Goal: Task Accomplishment & Management: Manage account settings

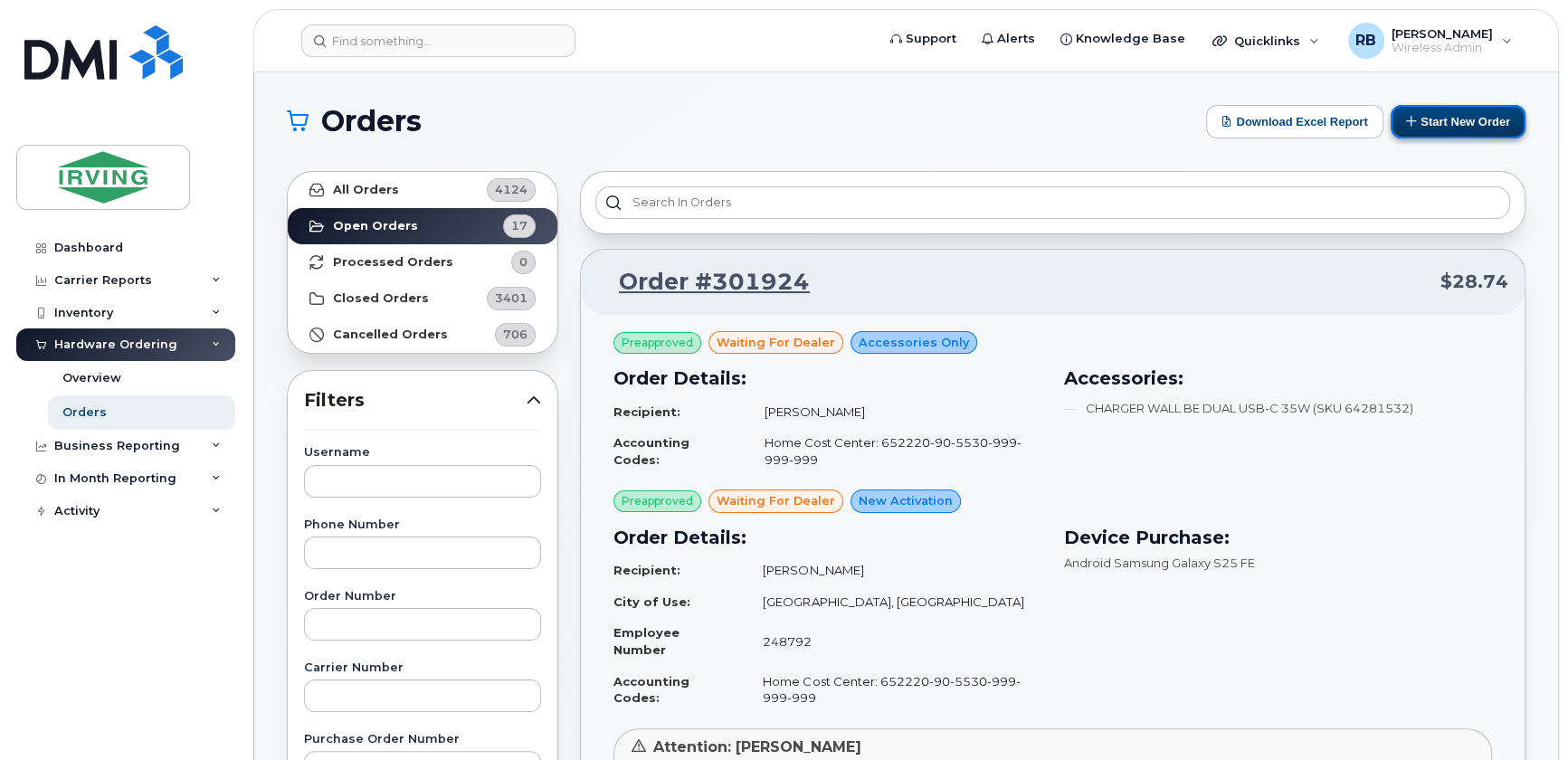
click at [1453, 126] on button "Start New Order" at bounding box center [1458, 122] width 135 height 34
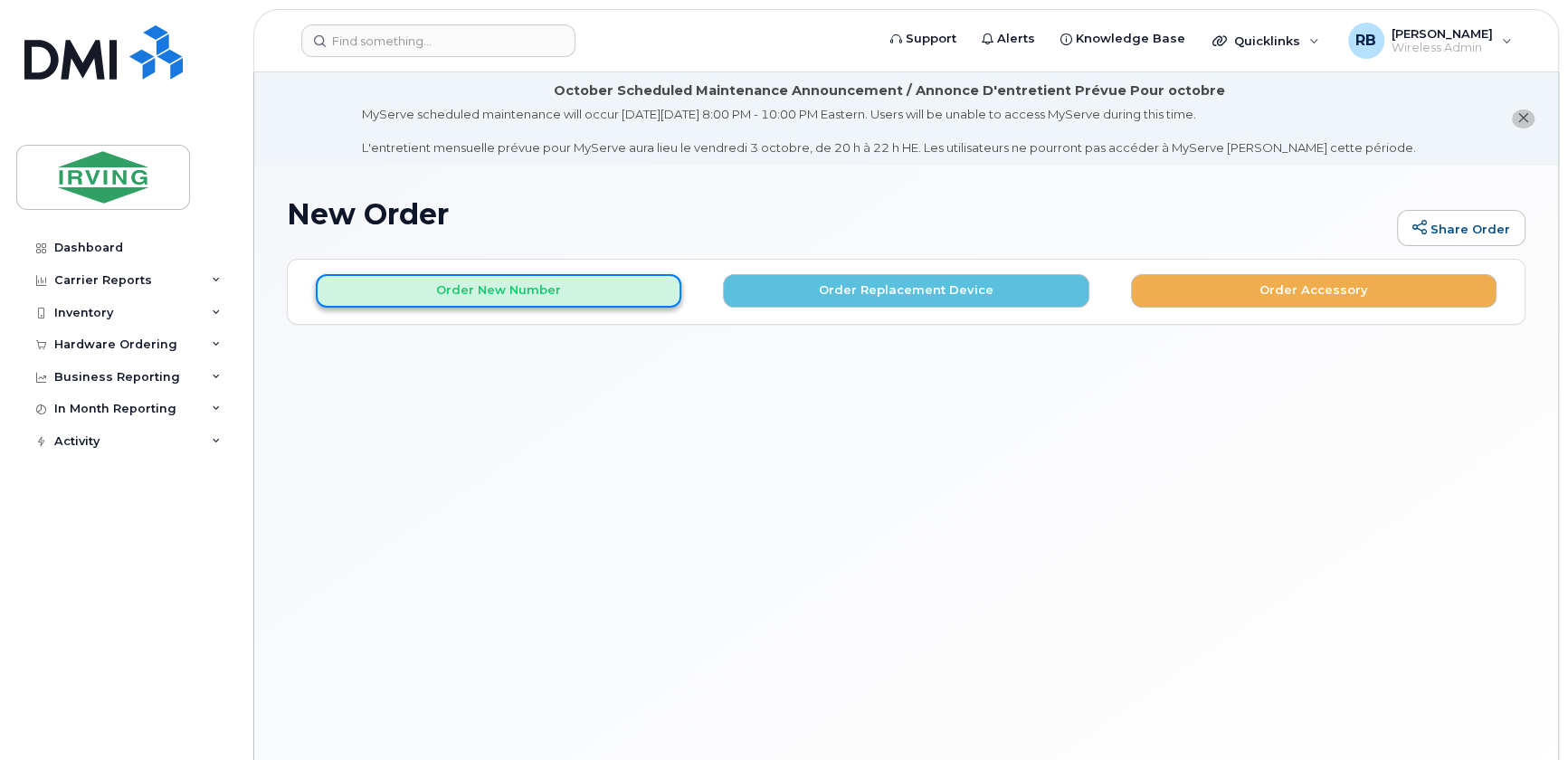
click at [442, 278] on button "Order New Number" at bounding box center [498, 292] width 366 height 34
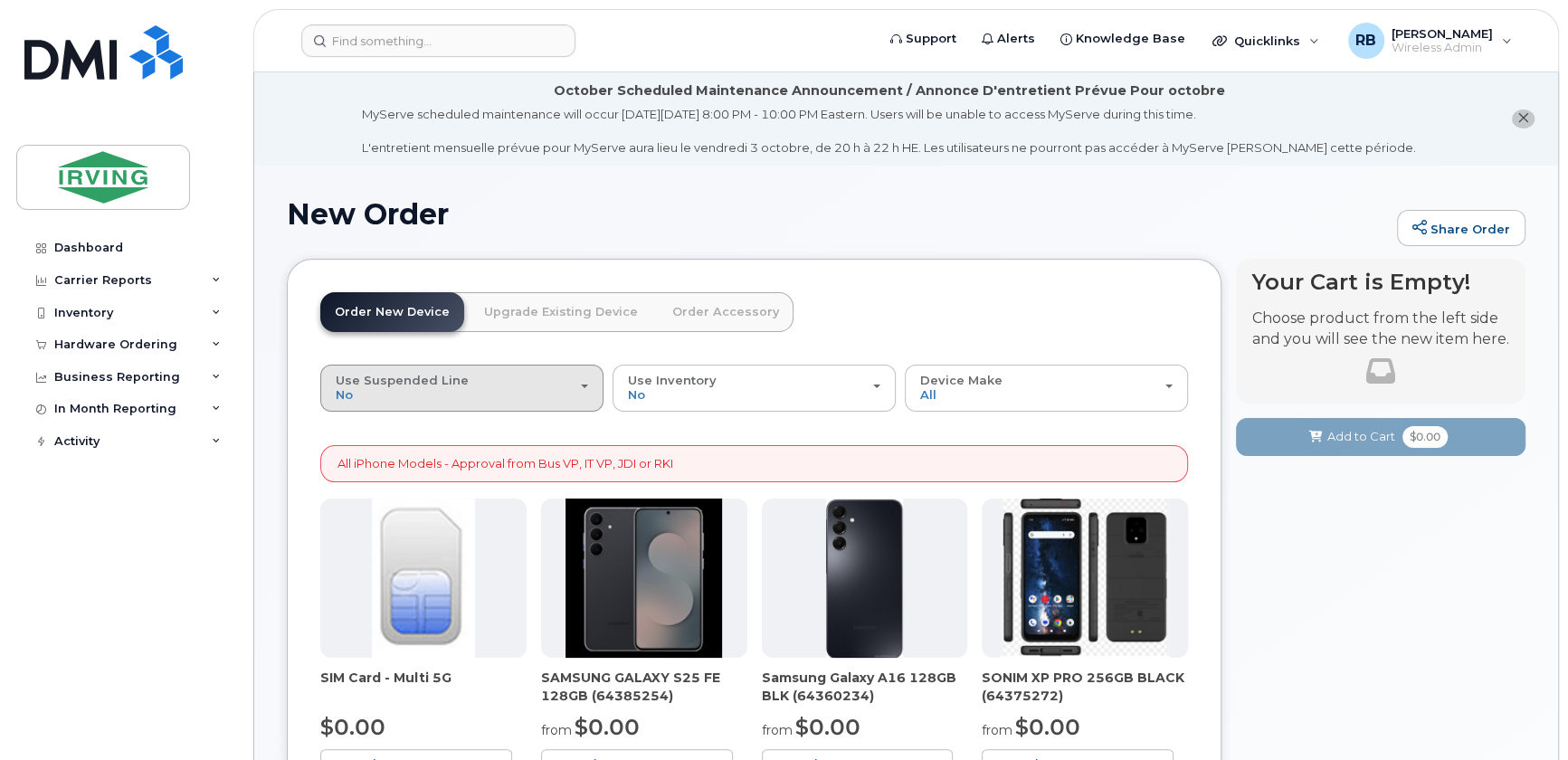
scroll to position [109, 0]
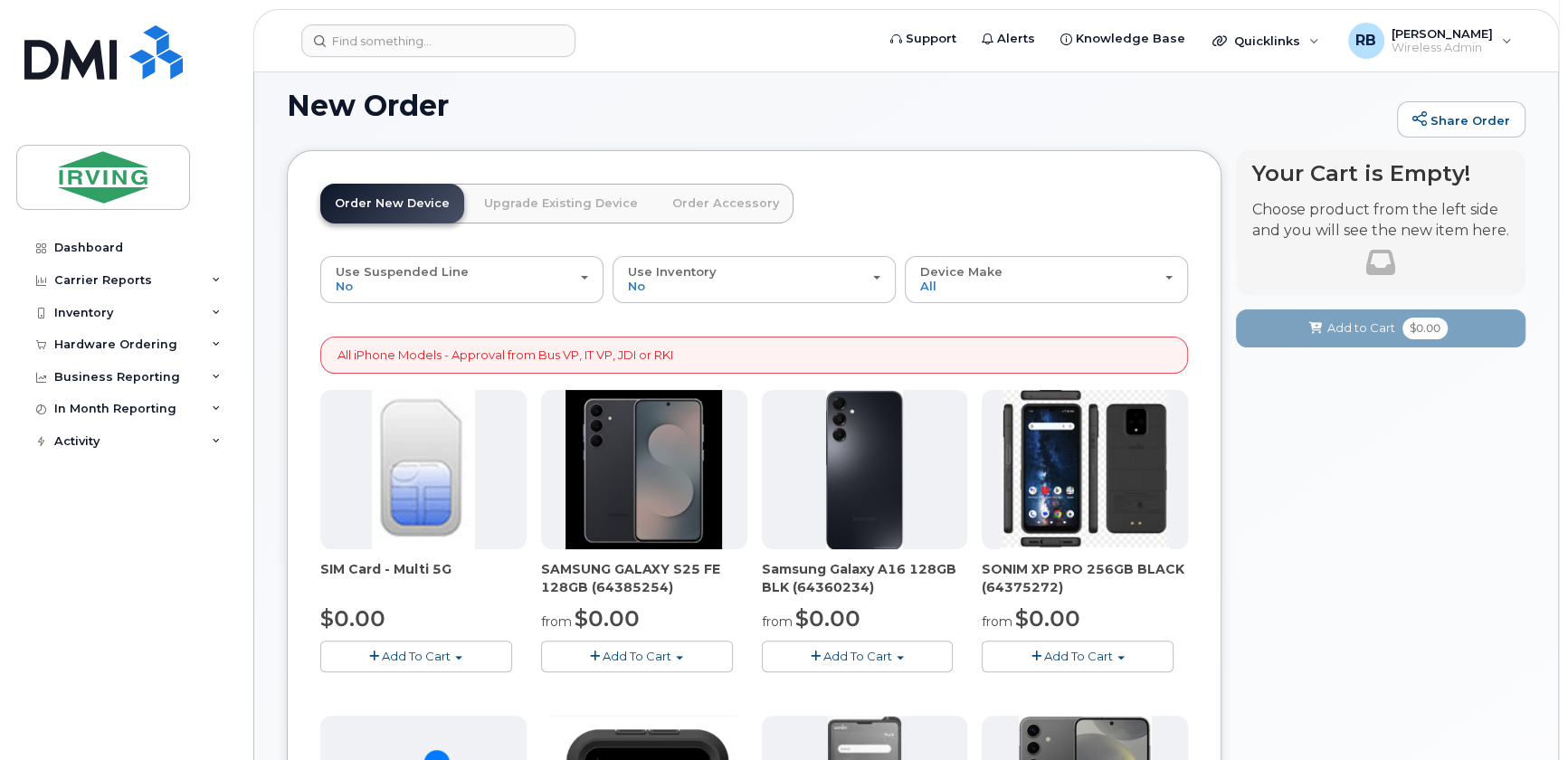
click at [585, 659] on button "Add To Cart" at bounding box center [637, 657] width 192 height 32
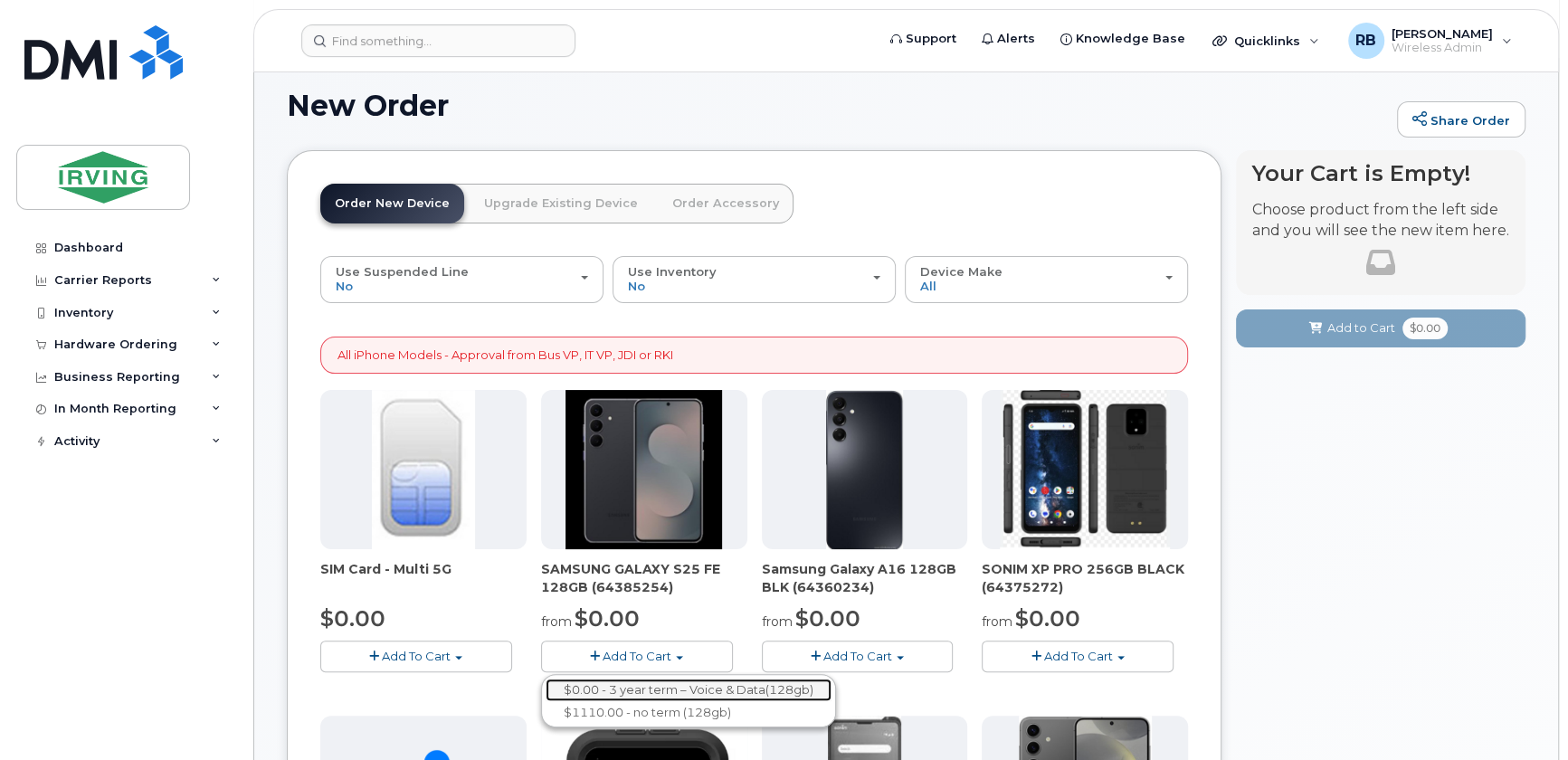
click at [597, 682] on link "$0.00 - 3 year term – Voice & Data(128gb)" at bounding box center [688, 690] width 286 height 23
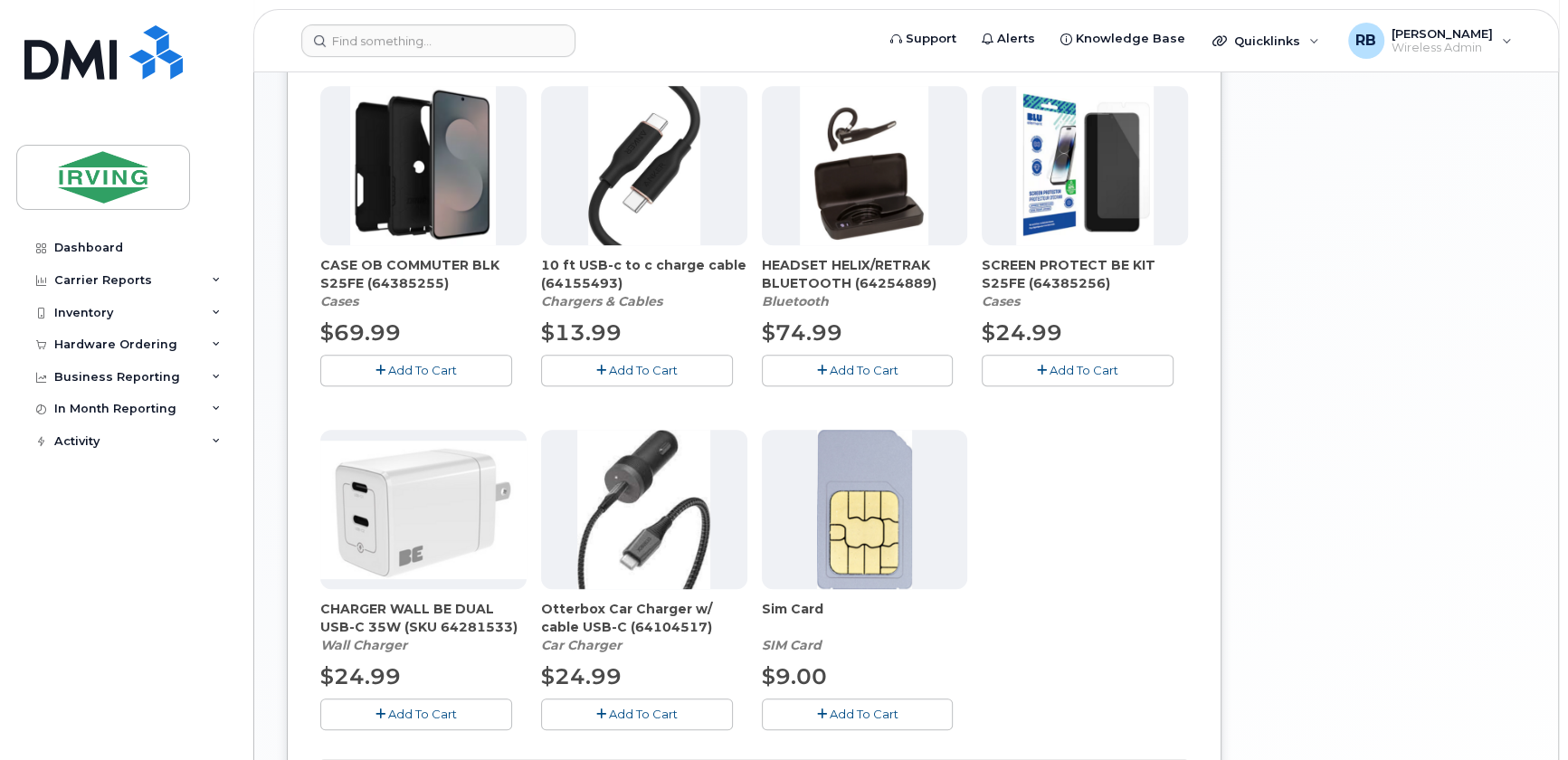
scroll to position [767, 0]
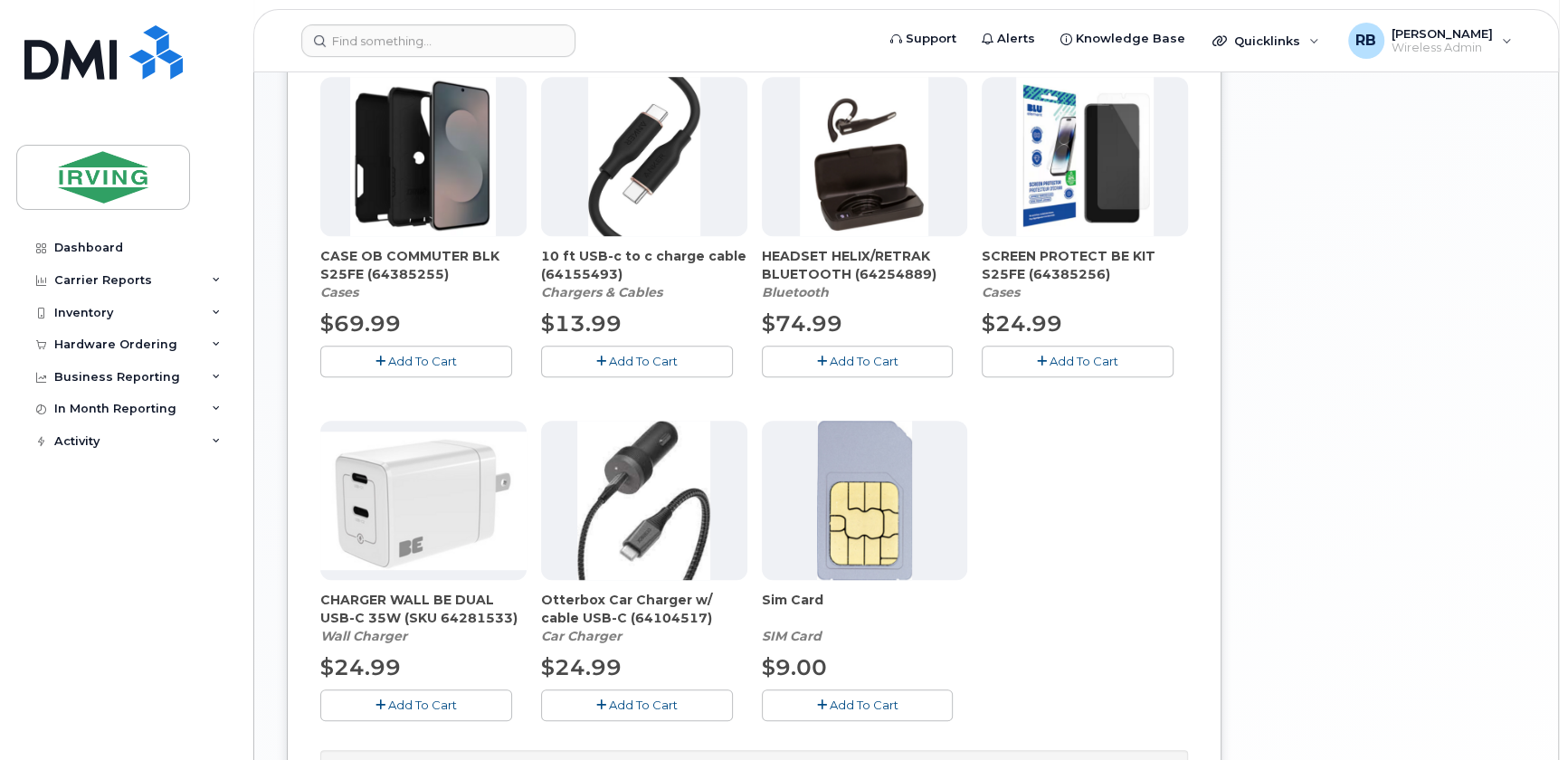
click at [406, 698] on span "Add To Cart" at bounding box center [422, 705] width 69 height 14
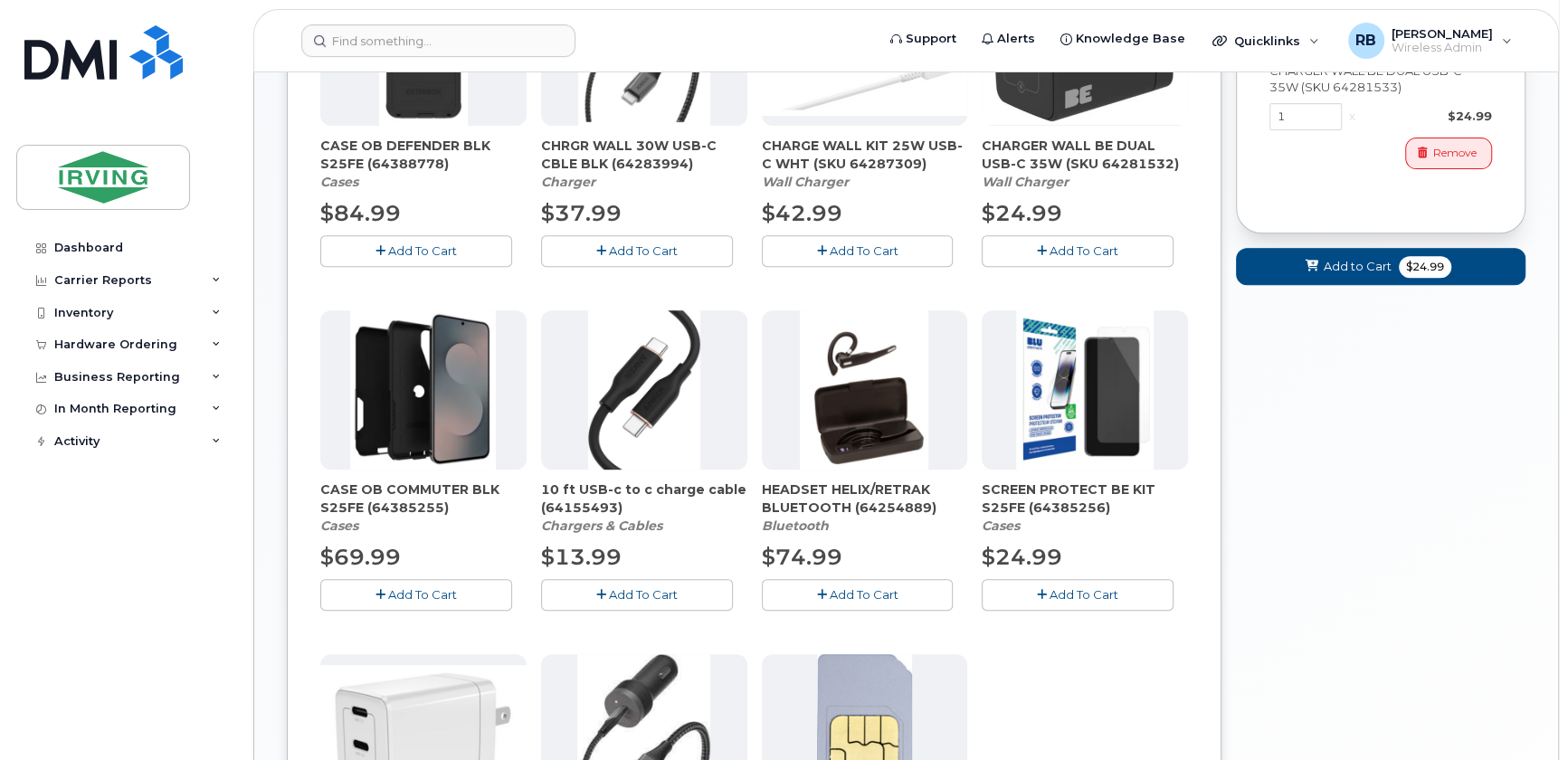
scroll to position [547, 0]
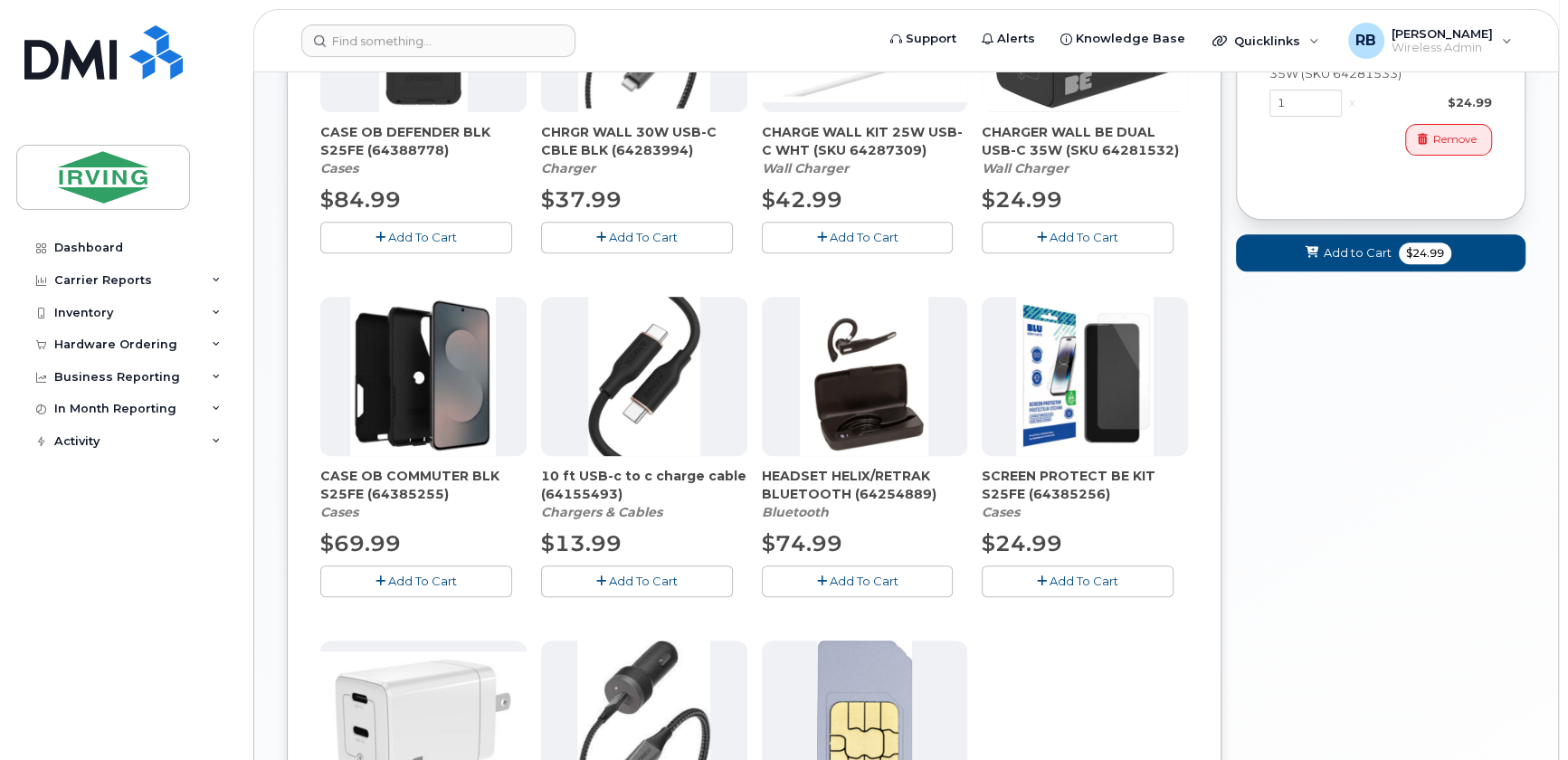
click at [415, 576] on span "Add To Cart" at bounding box center [422, 580] width 69 height 14
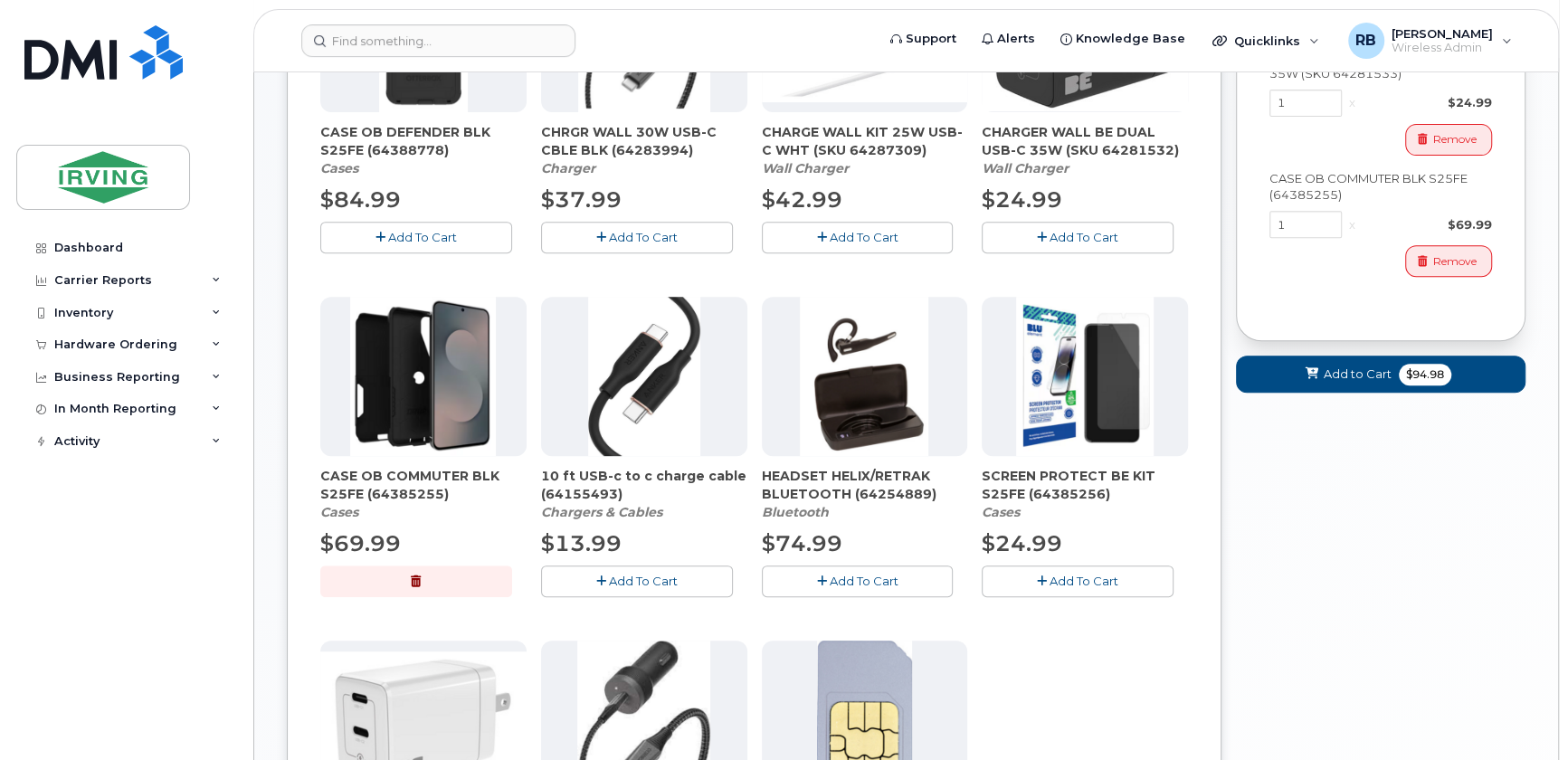
click at [1073, 579] on span "Add To Cart" at bounding box center [1084, 580] width 69 height 14
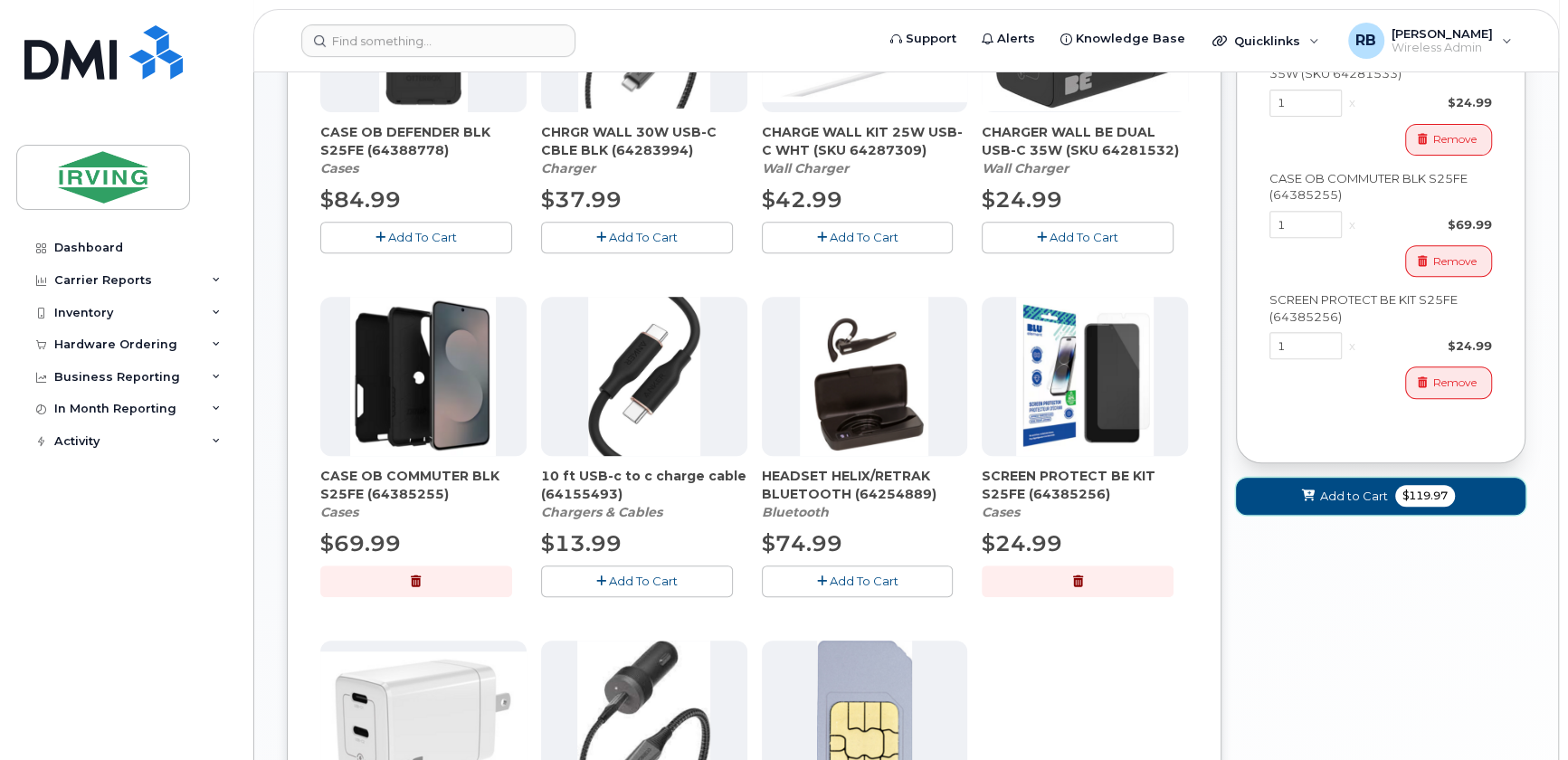
click at [1331, 488] on span "Add to Cart" at bounding box center [1354, 495] width 68 height 17
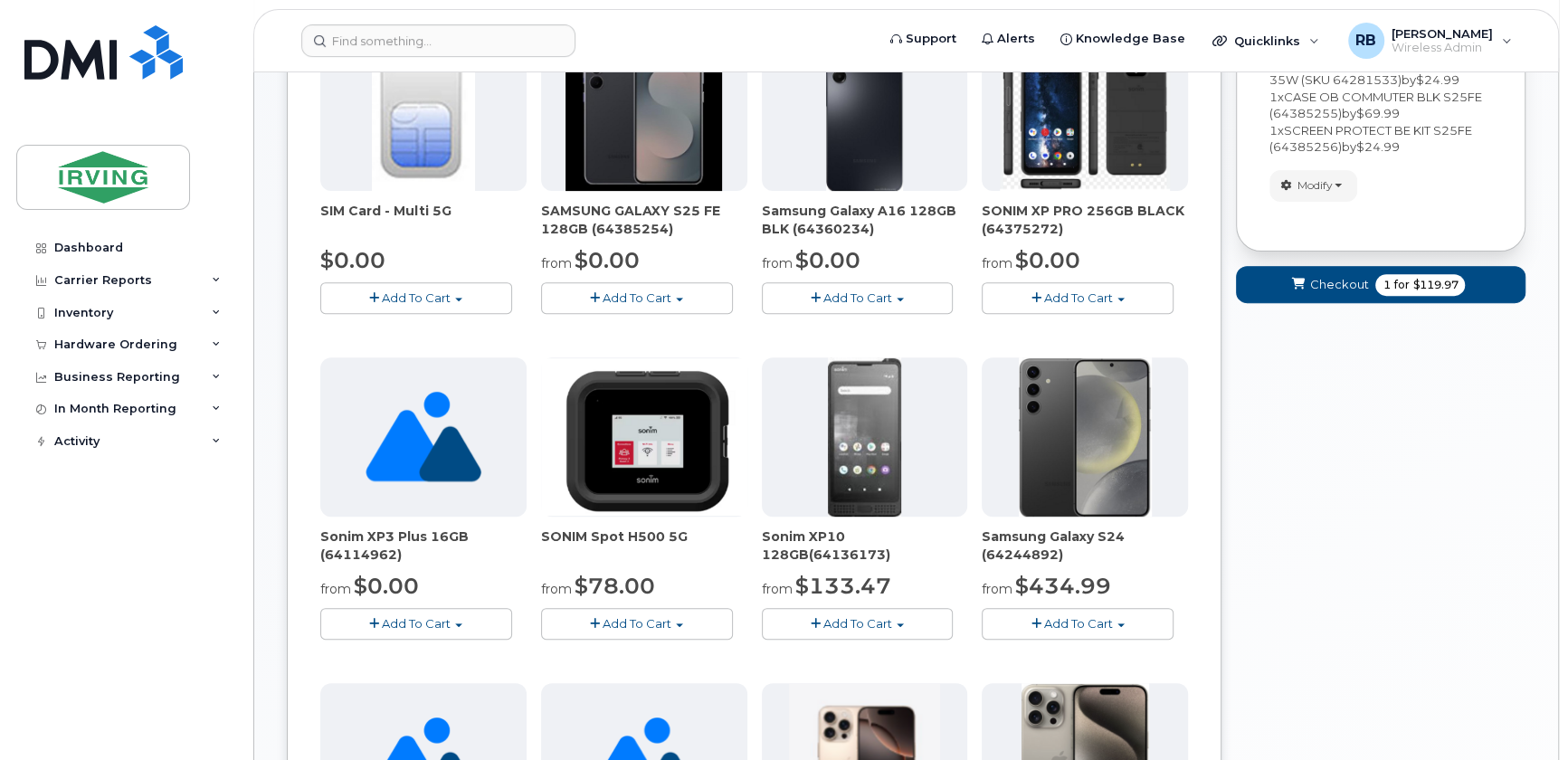
scroll to position [247, 0]
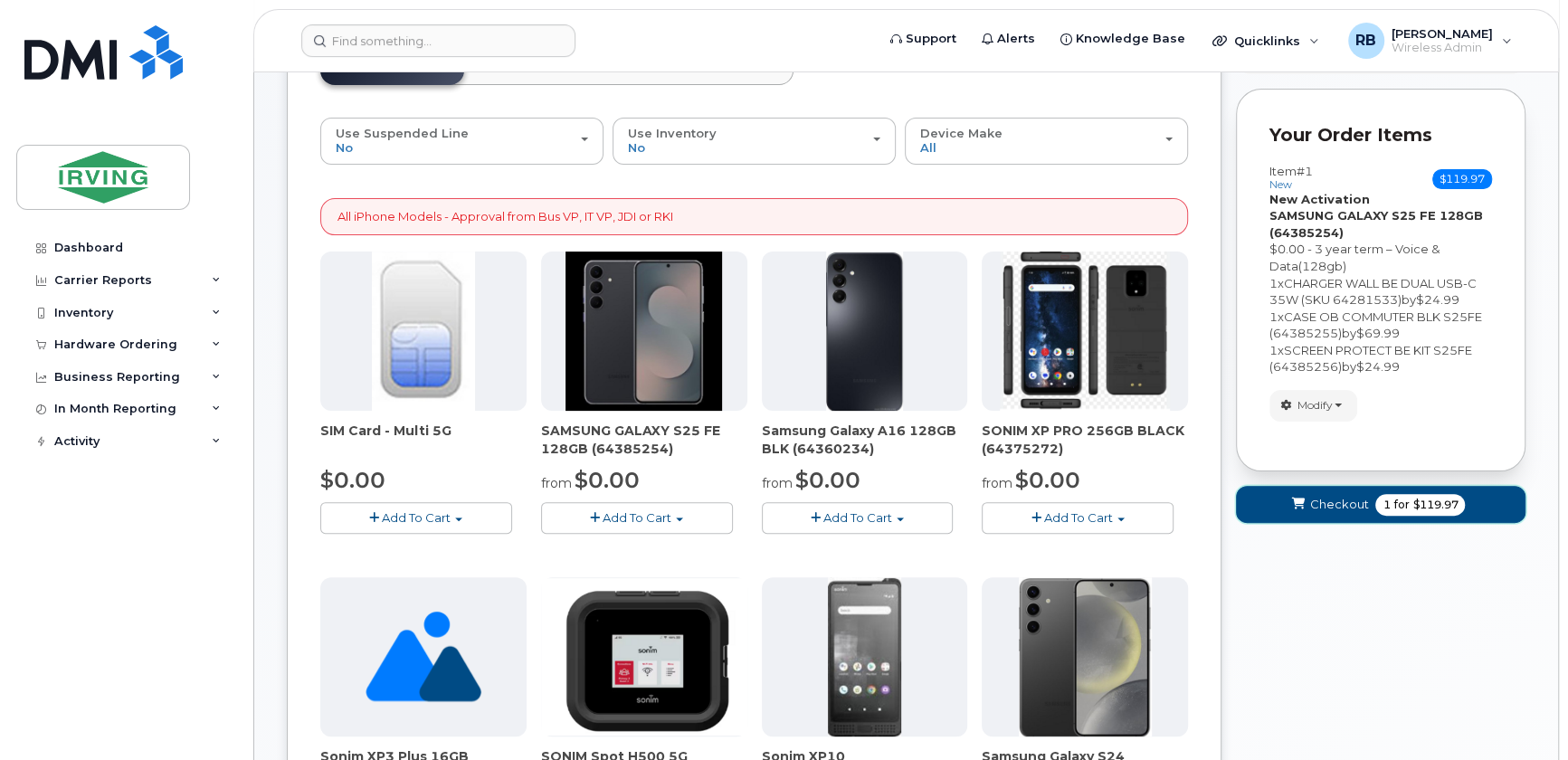
click at [1321, 496] on span "Checkout" at bounding box center [1338, 504] width 59 height 17
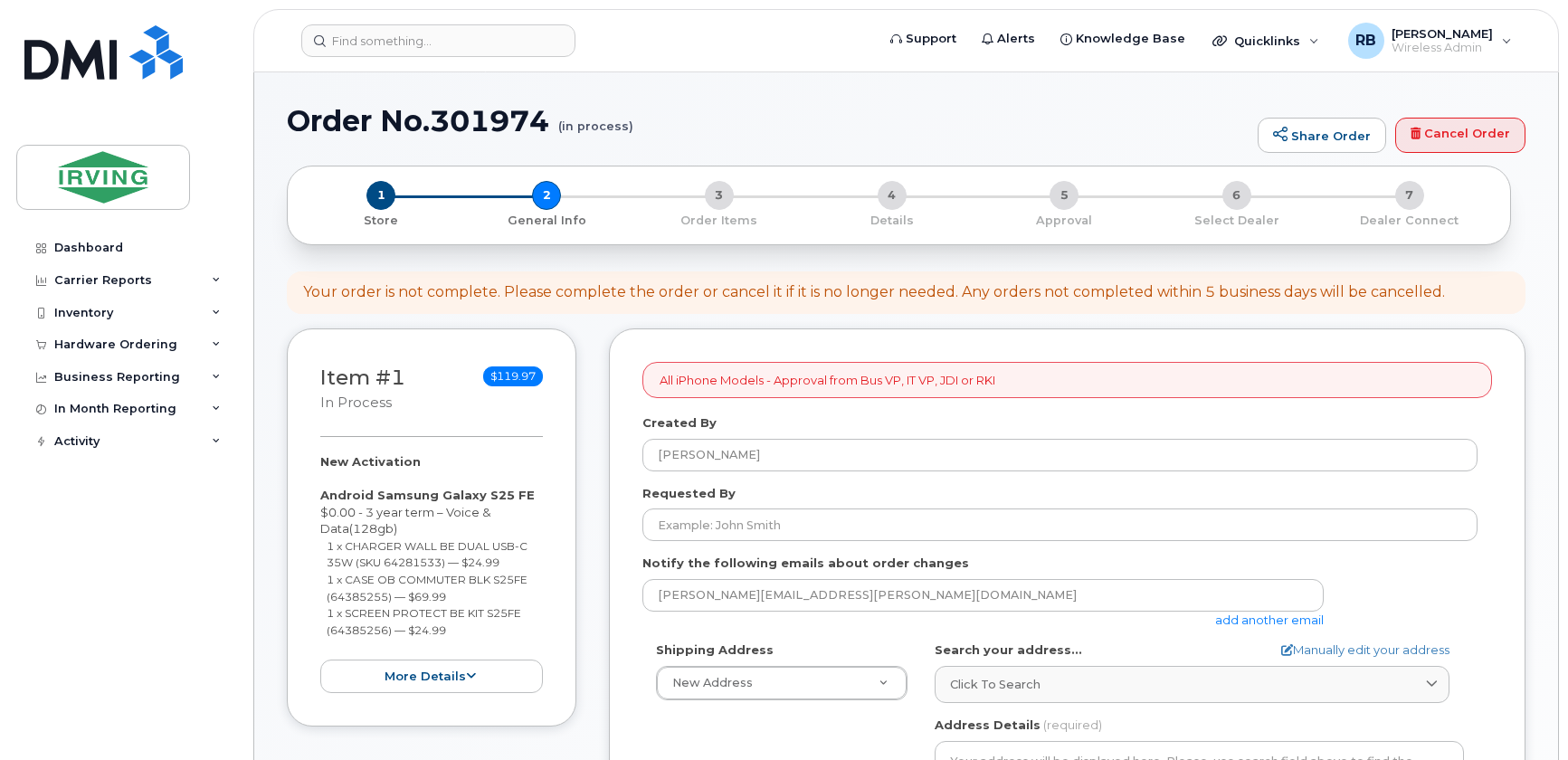
select select
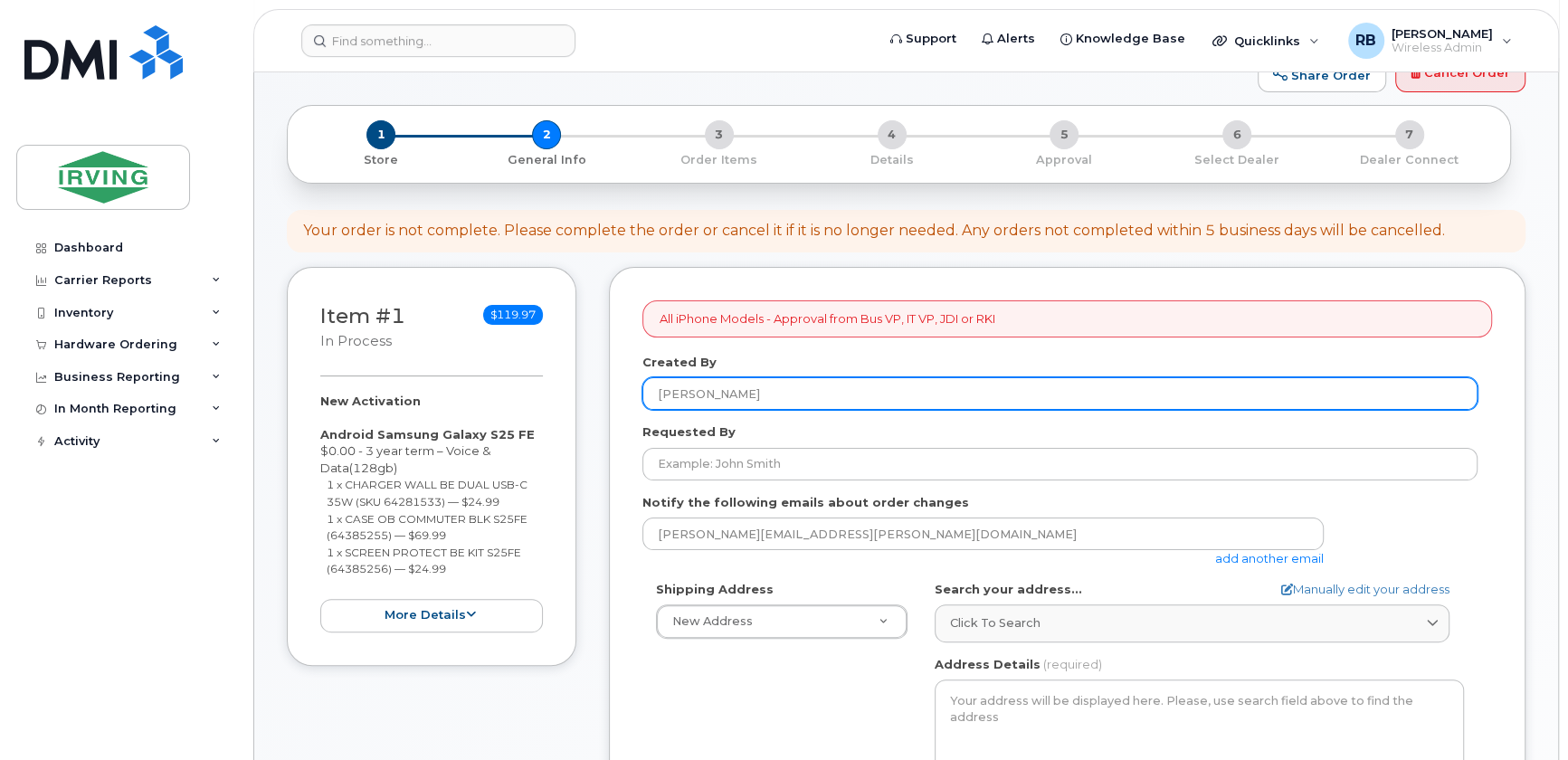
scroll to position [219, 0]
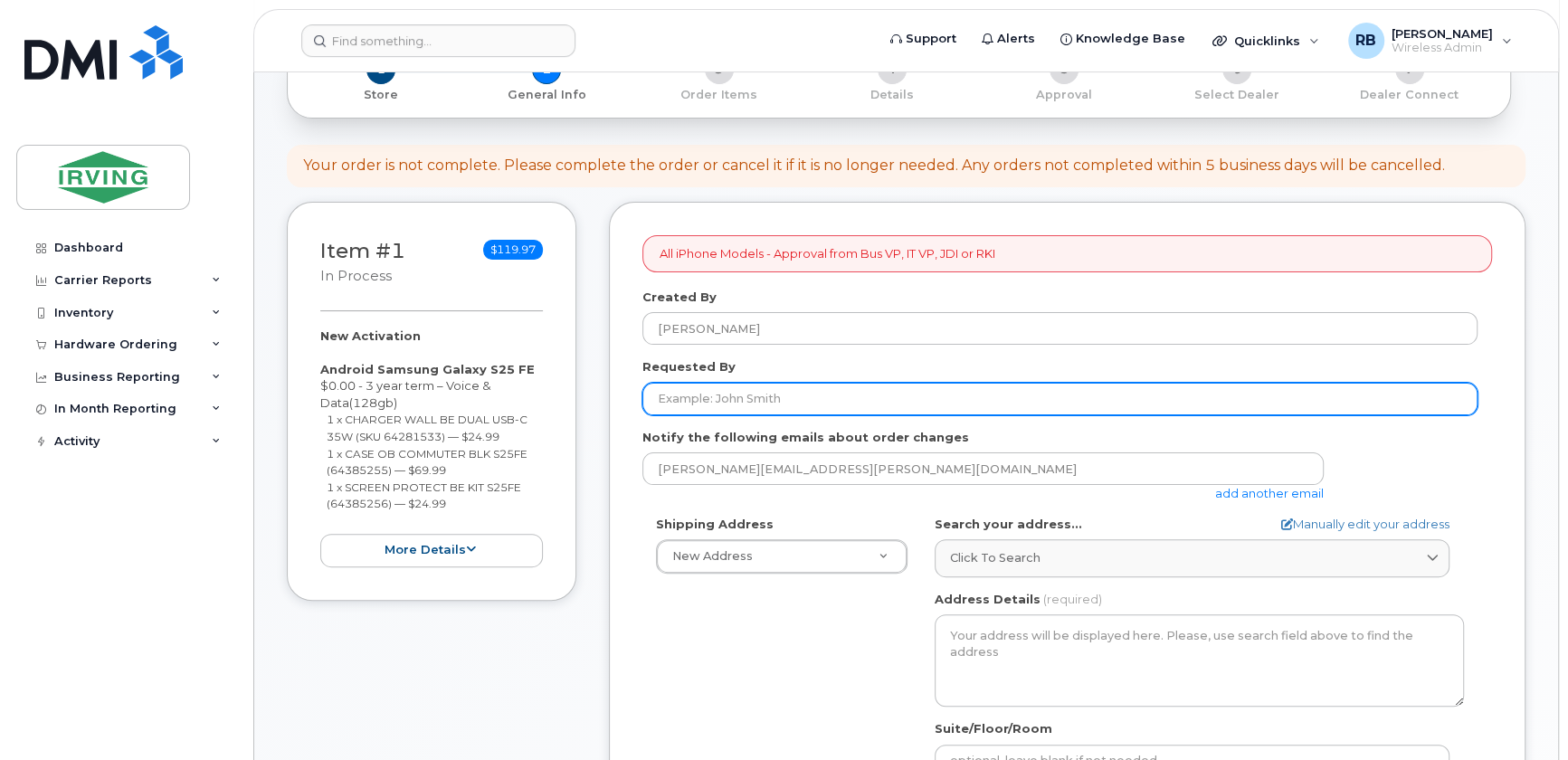
click at [743, 397] on input "Requested By" at bounding box center [1060, 398] width 835 height 33
type input "b"
type input "[PERSON_NAME]"
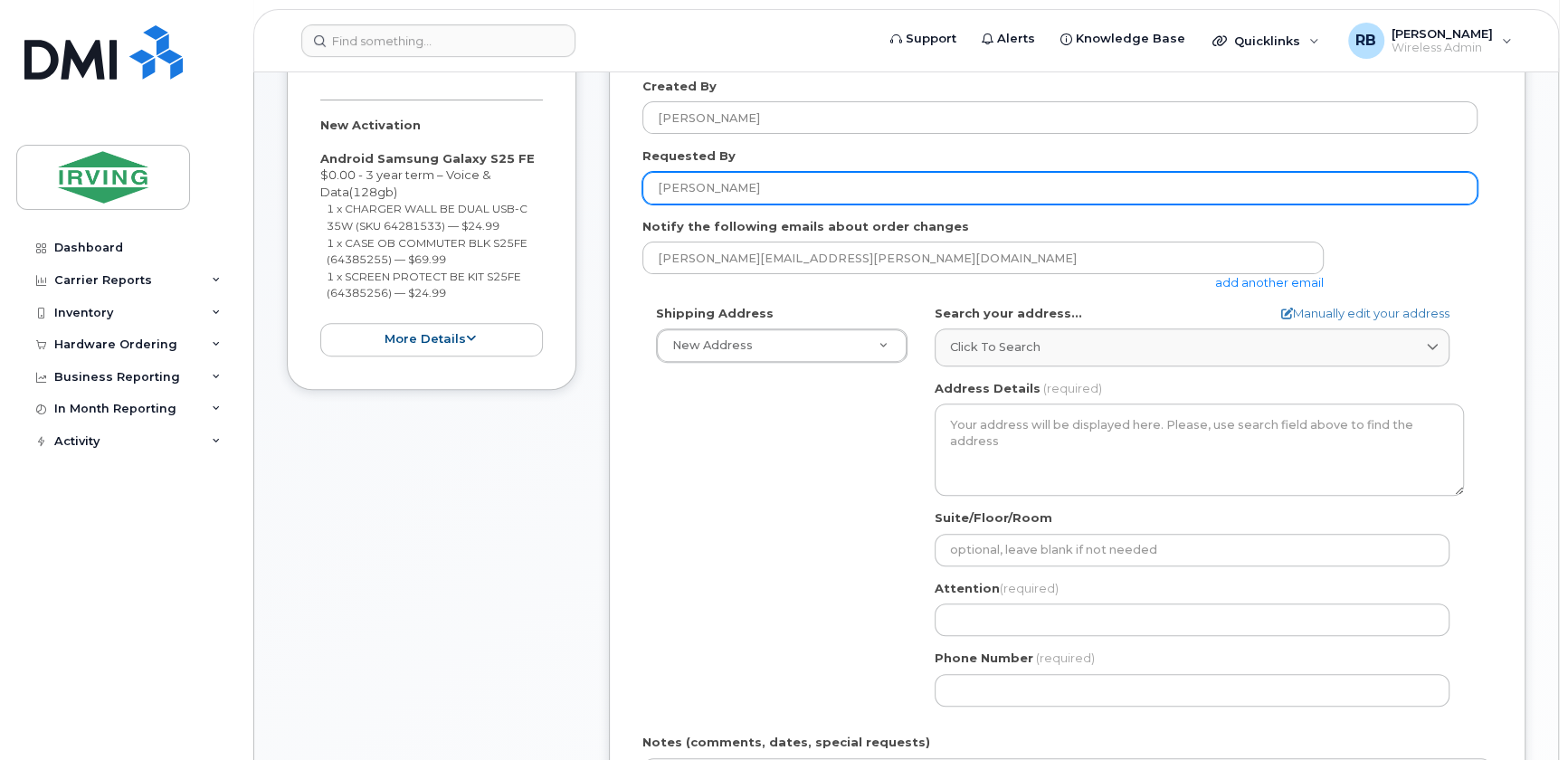
scroll to position [438, 0]
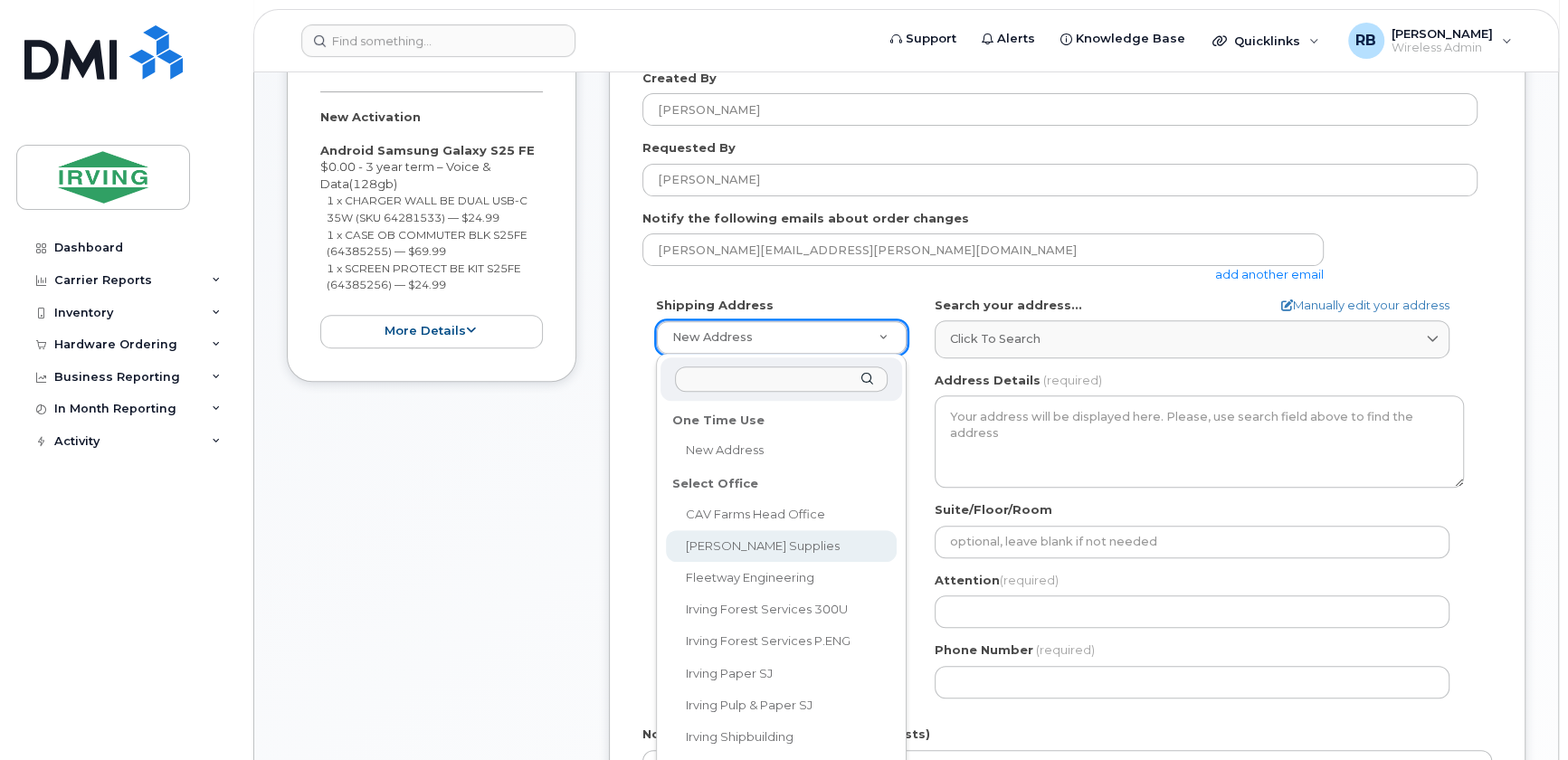
select select
type textarea "Chandler Sales 225 Thorne Avenue Saint John New Brunswick E2L4L9"
type input "[PERSON_NAME]"
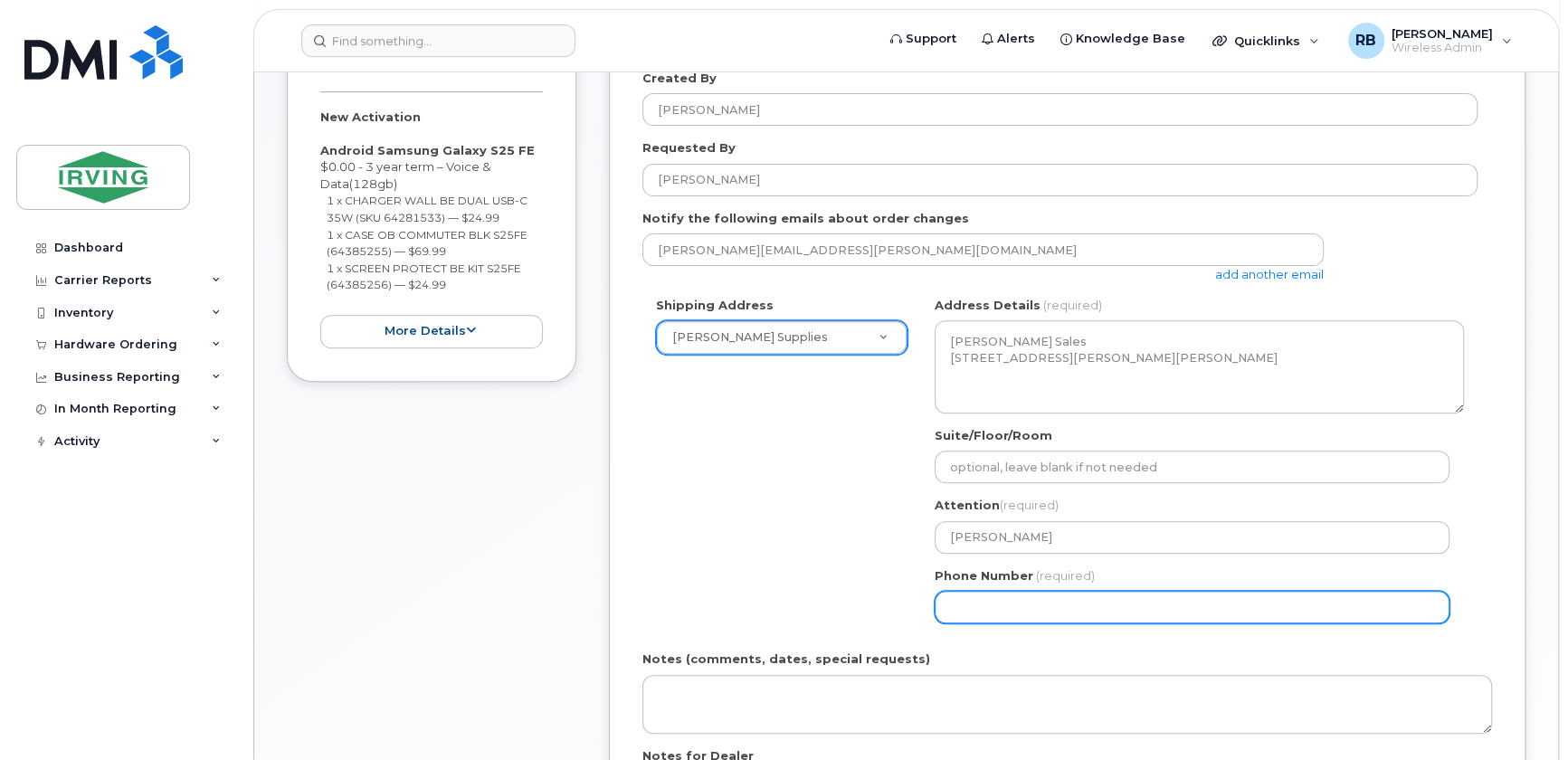
click at [979, 606] on input "Phone Number" at bounding box center [1192, 607] width 515 height 33
type input "5066324799"
select select
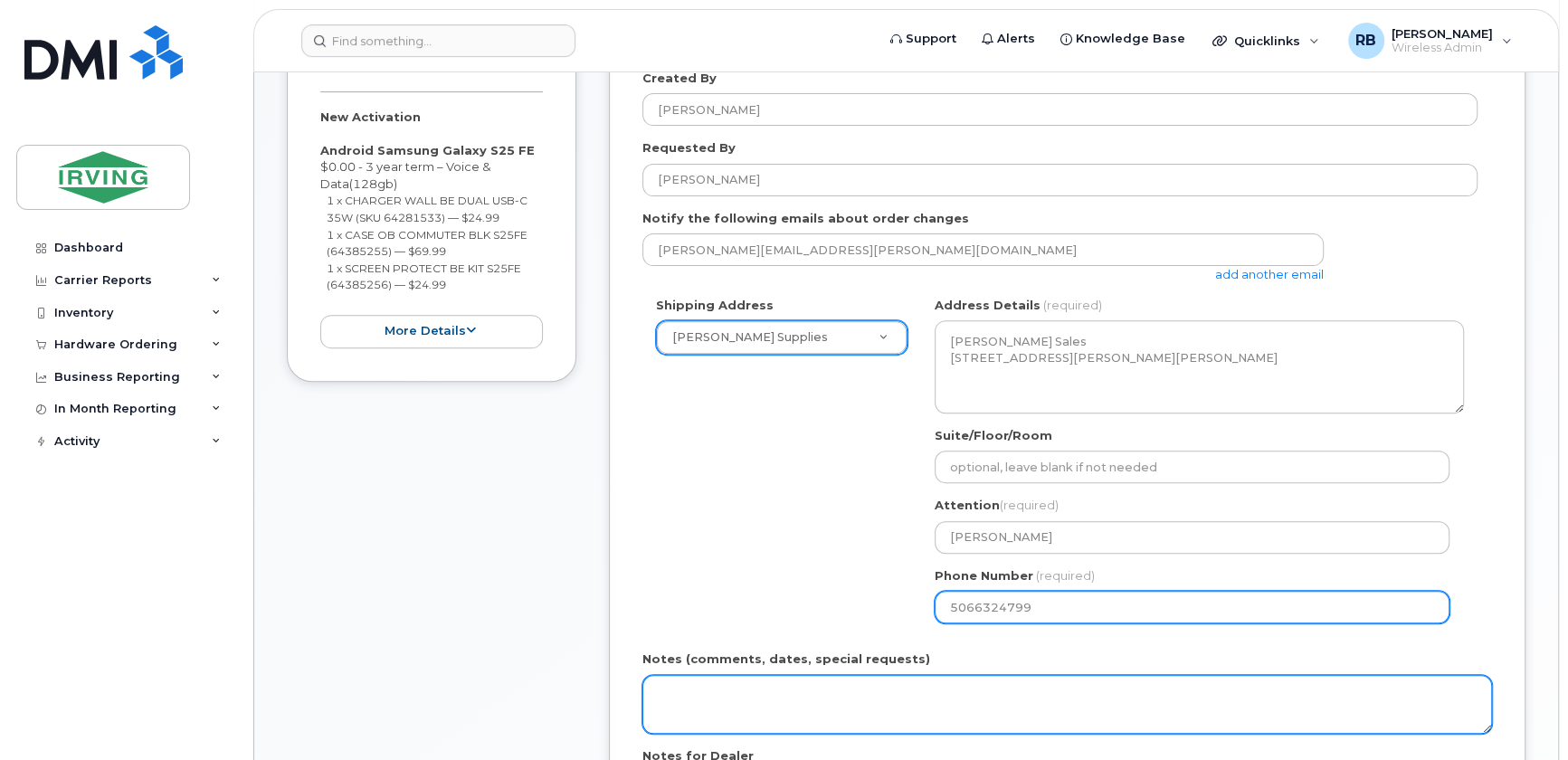
scroll to position [767, 0]
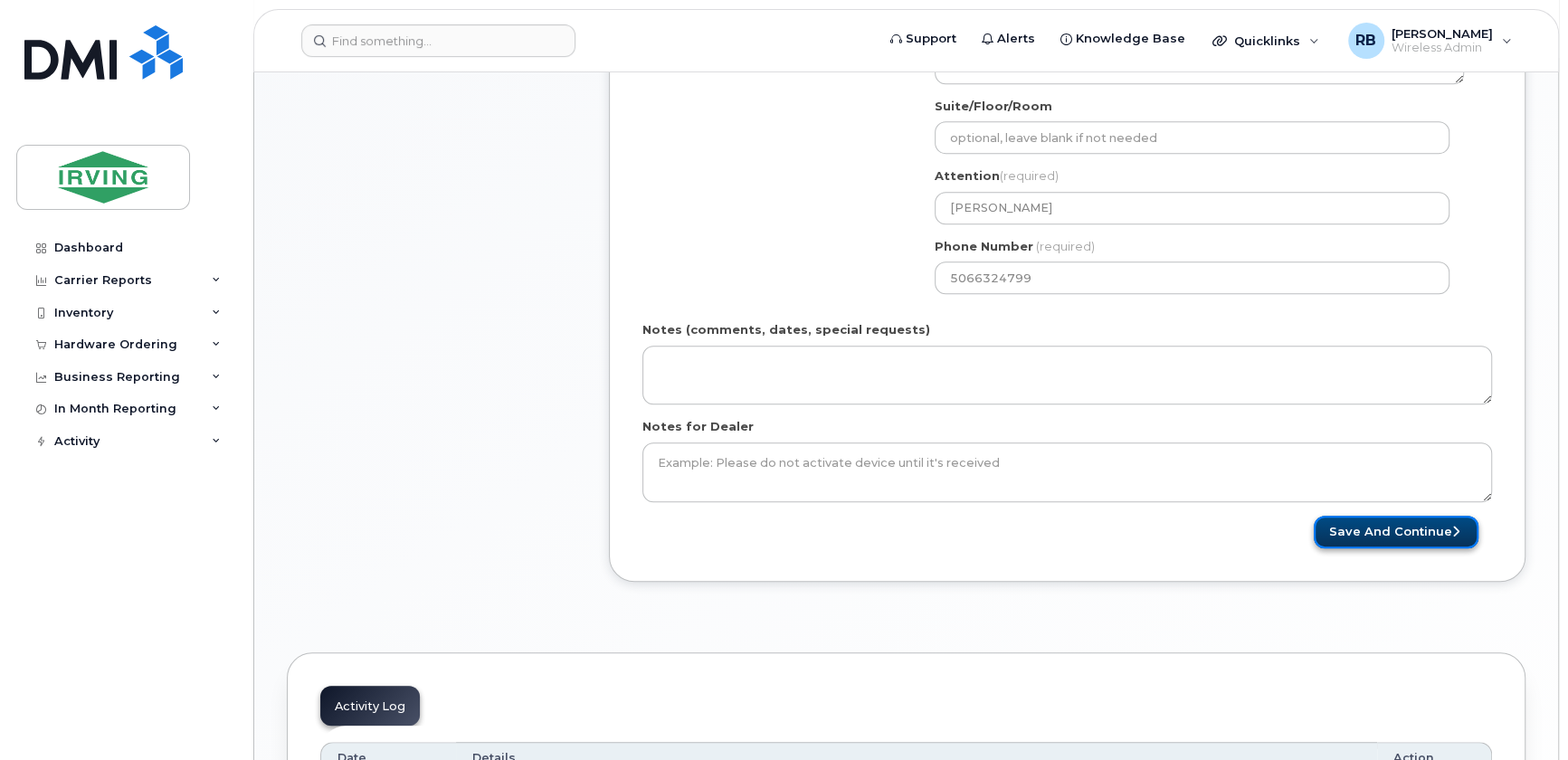
click at [1400, 533] on button "Save and Continue" at bounding box center [1396, 532] width 165 height 34
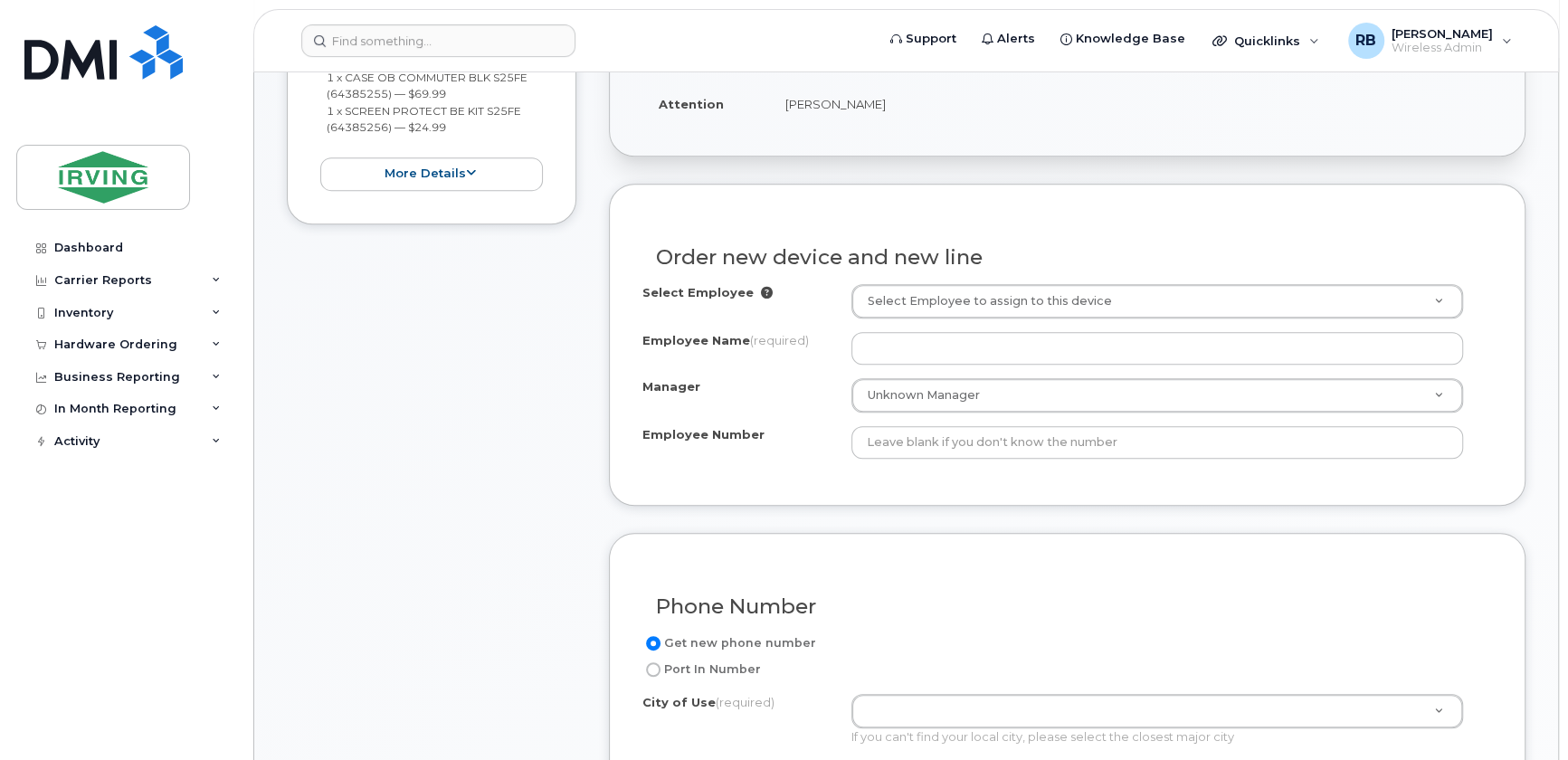
scroll to position [658, 0]
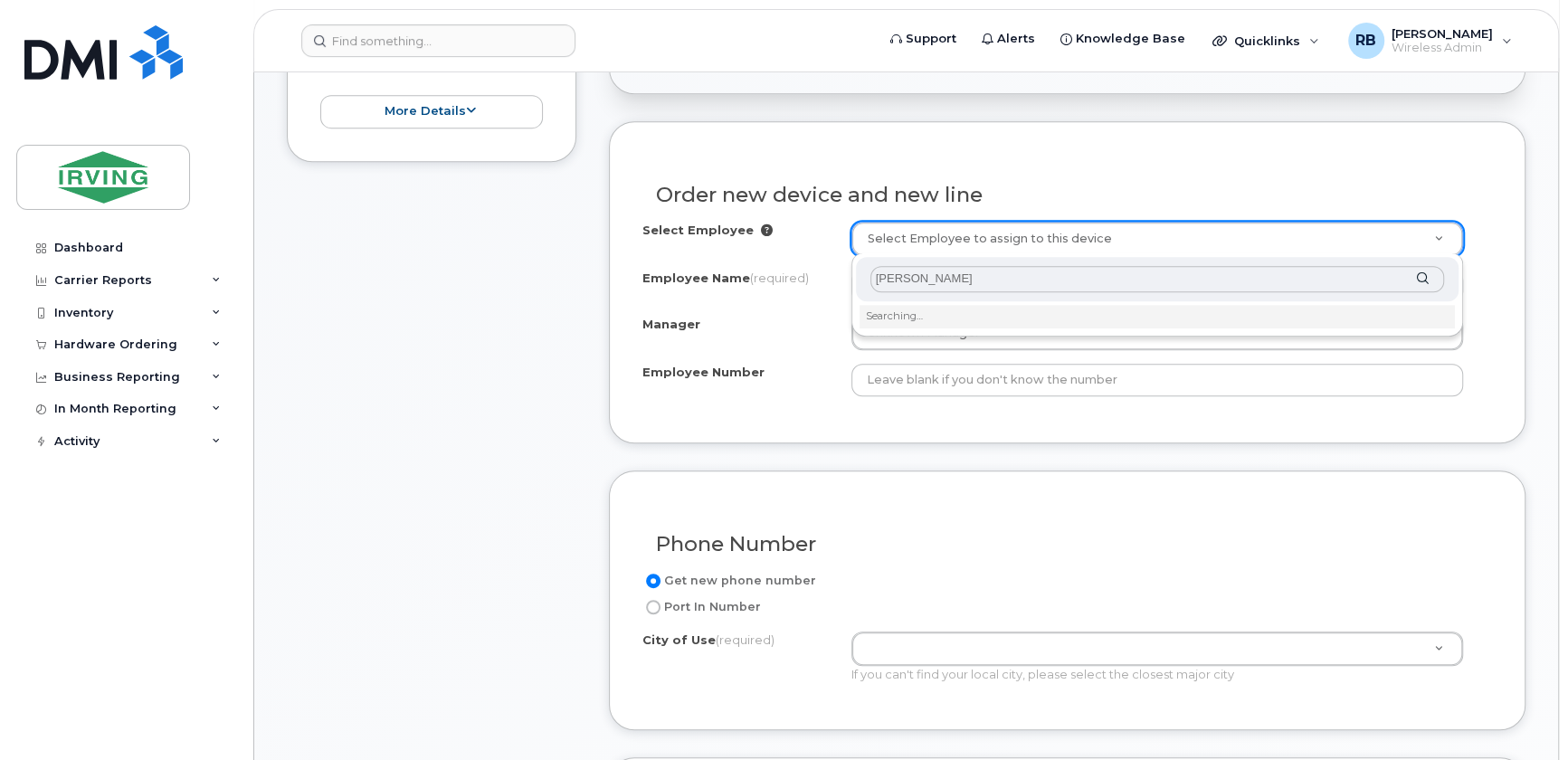
type input "WILLIANA"
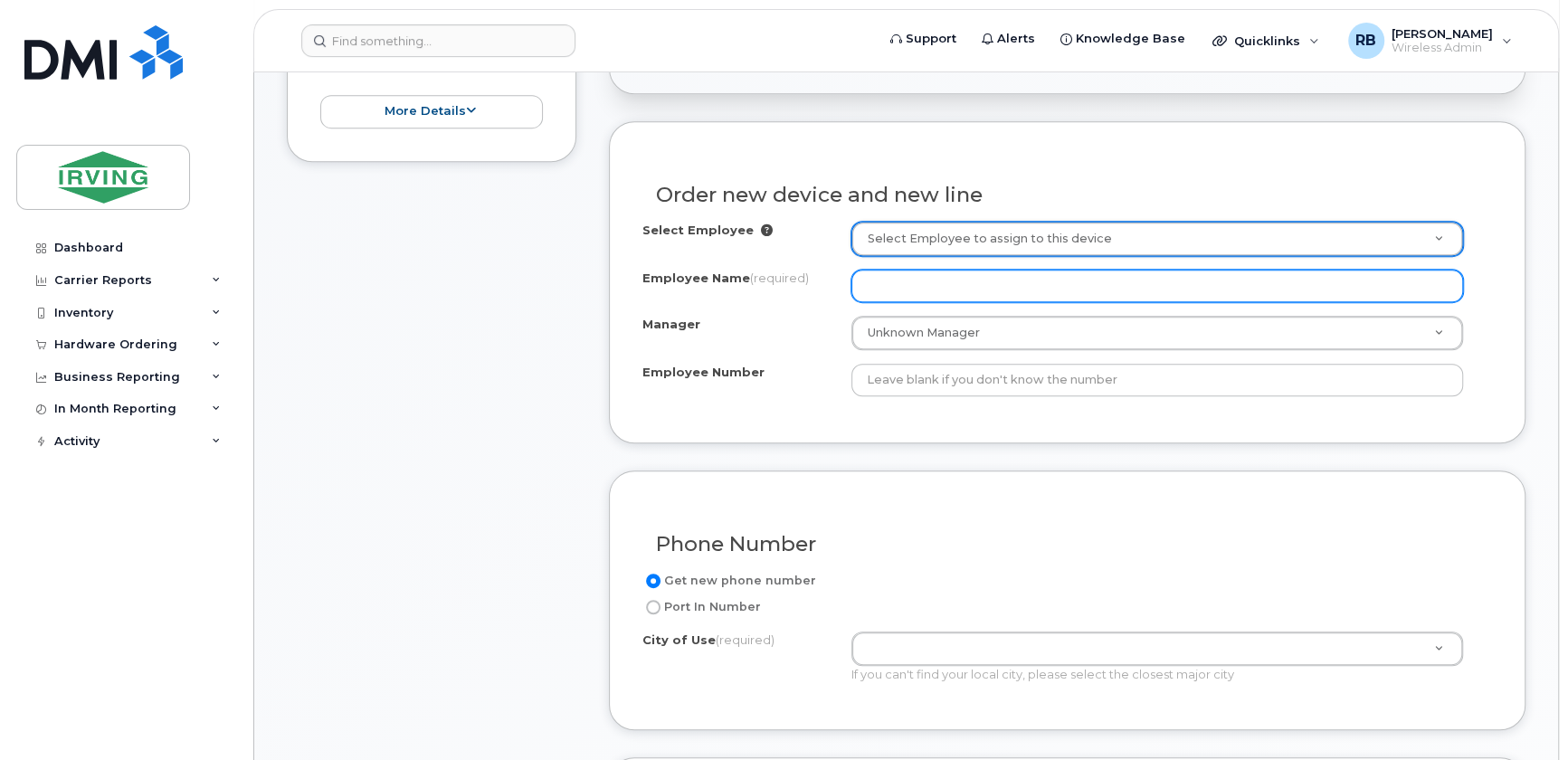
click at [869, 290] on input "Employee Name (required)" at bounding box center [1158, 286] width 612 height 33
type input "w"
type input "[PERSON_NAME]"
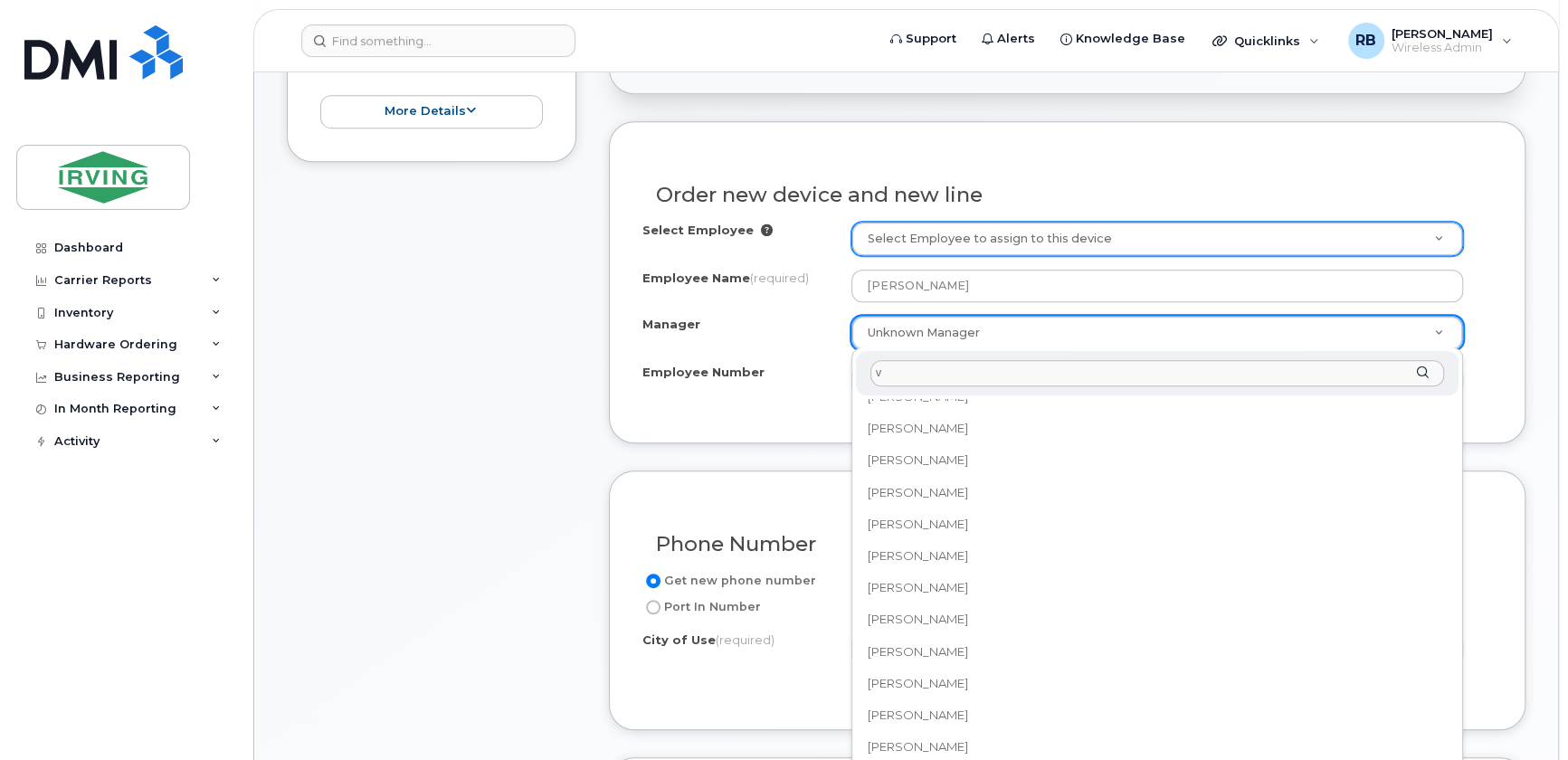
scroll to position [0, 0]
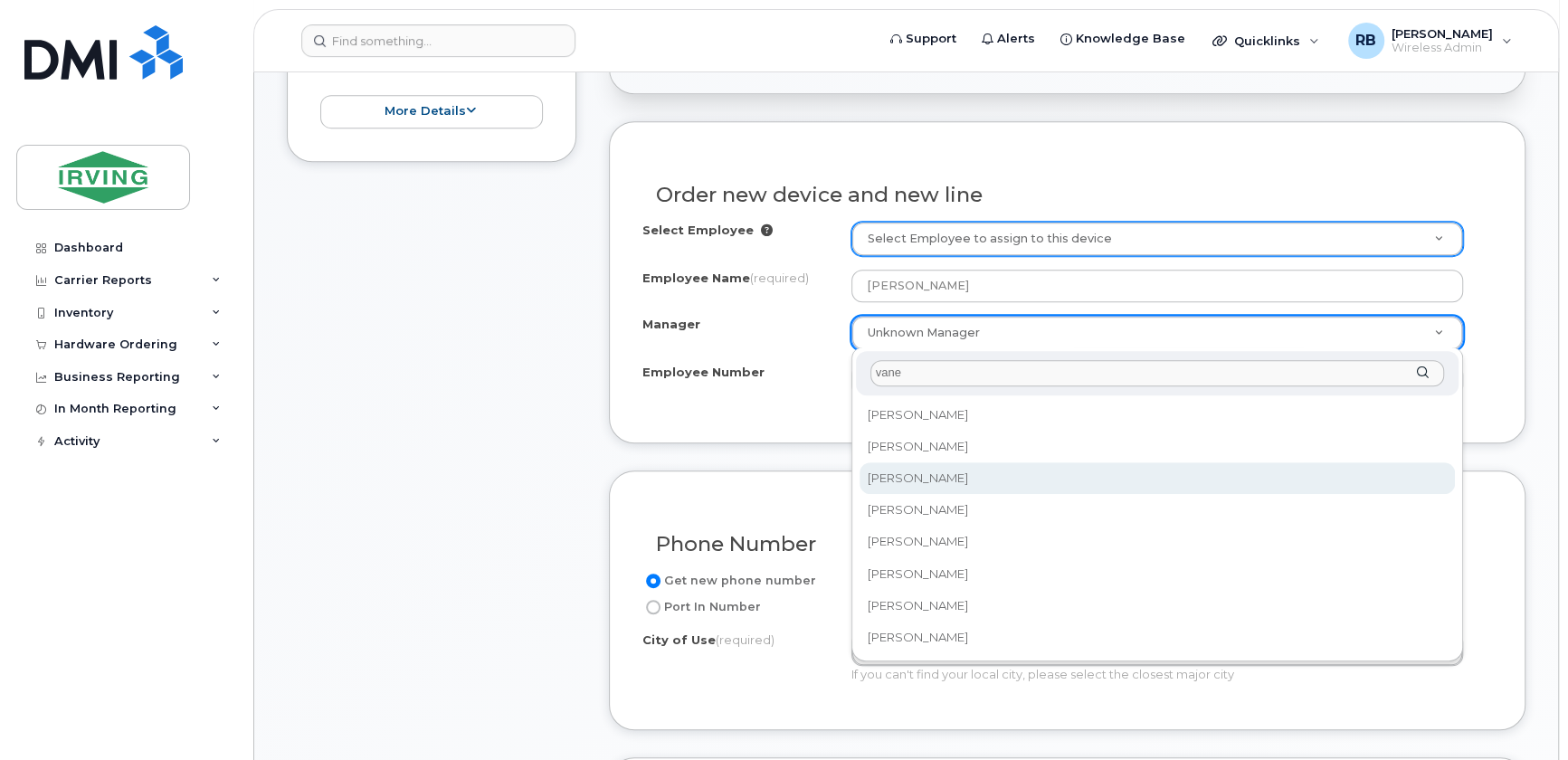
type input "vane"
select select "1478305"
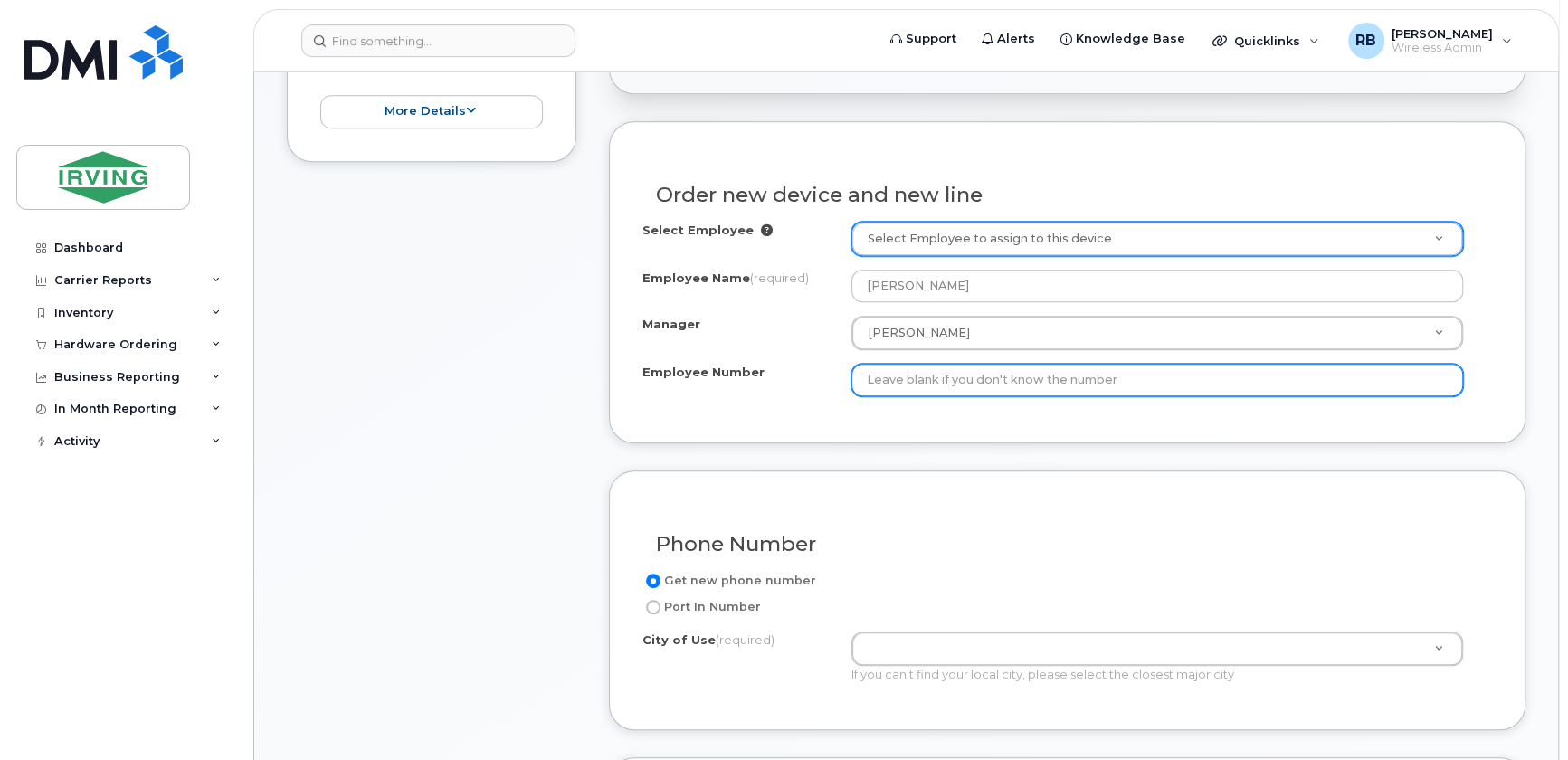
click at [890, 380] on input "Employee Number" at bounding box center [1158, 380] width 612 height 33
click at [954, 370] on input "Employee Number" at bounding box center [1158, 380] width 612 height 33
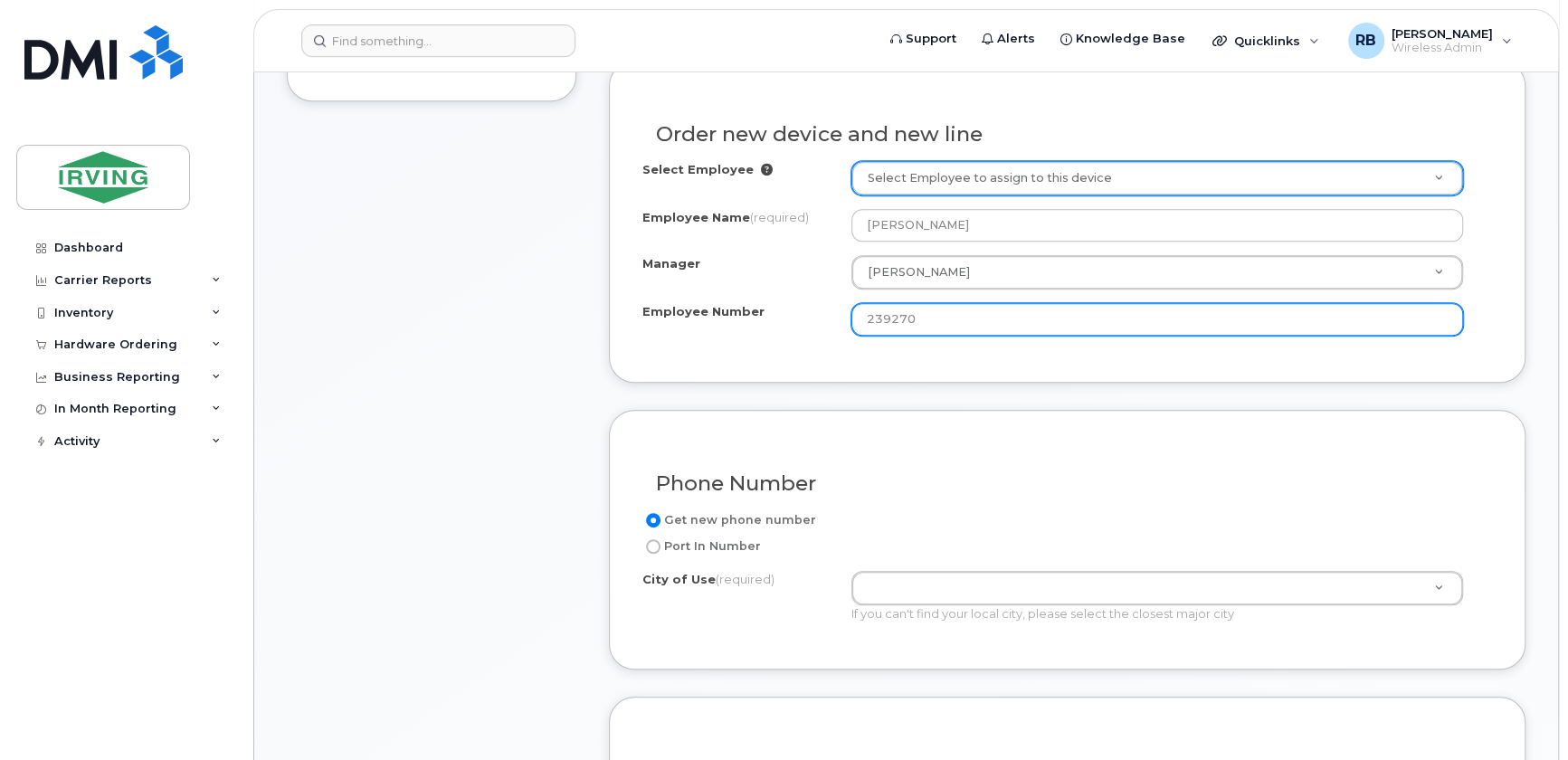
scroll to position [767, 0]
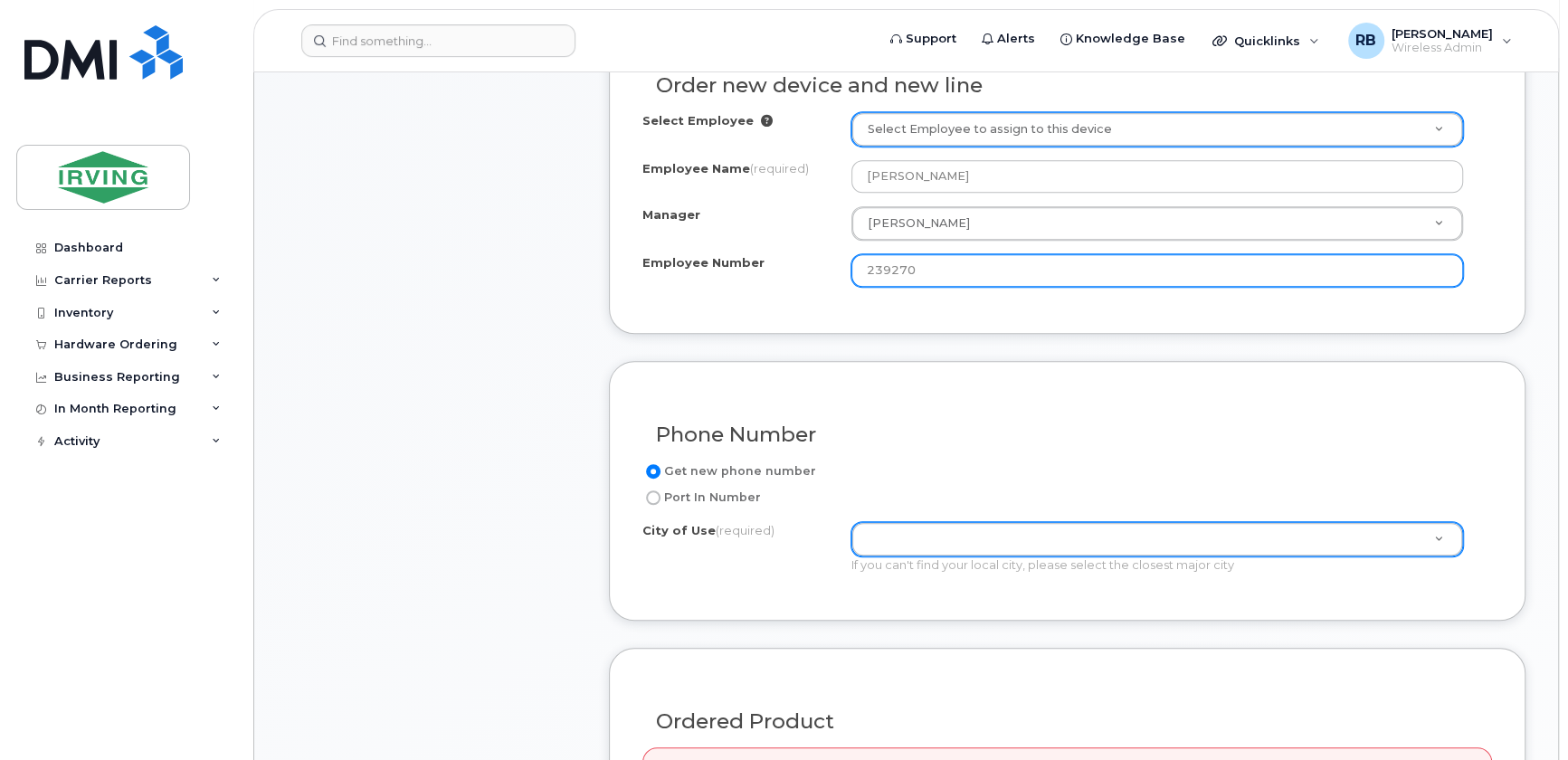
type input "239270"
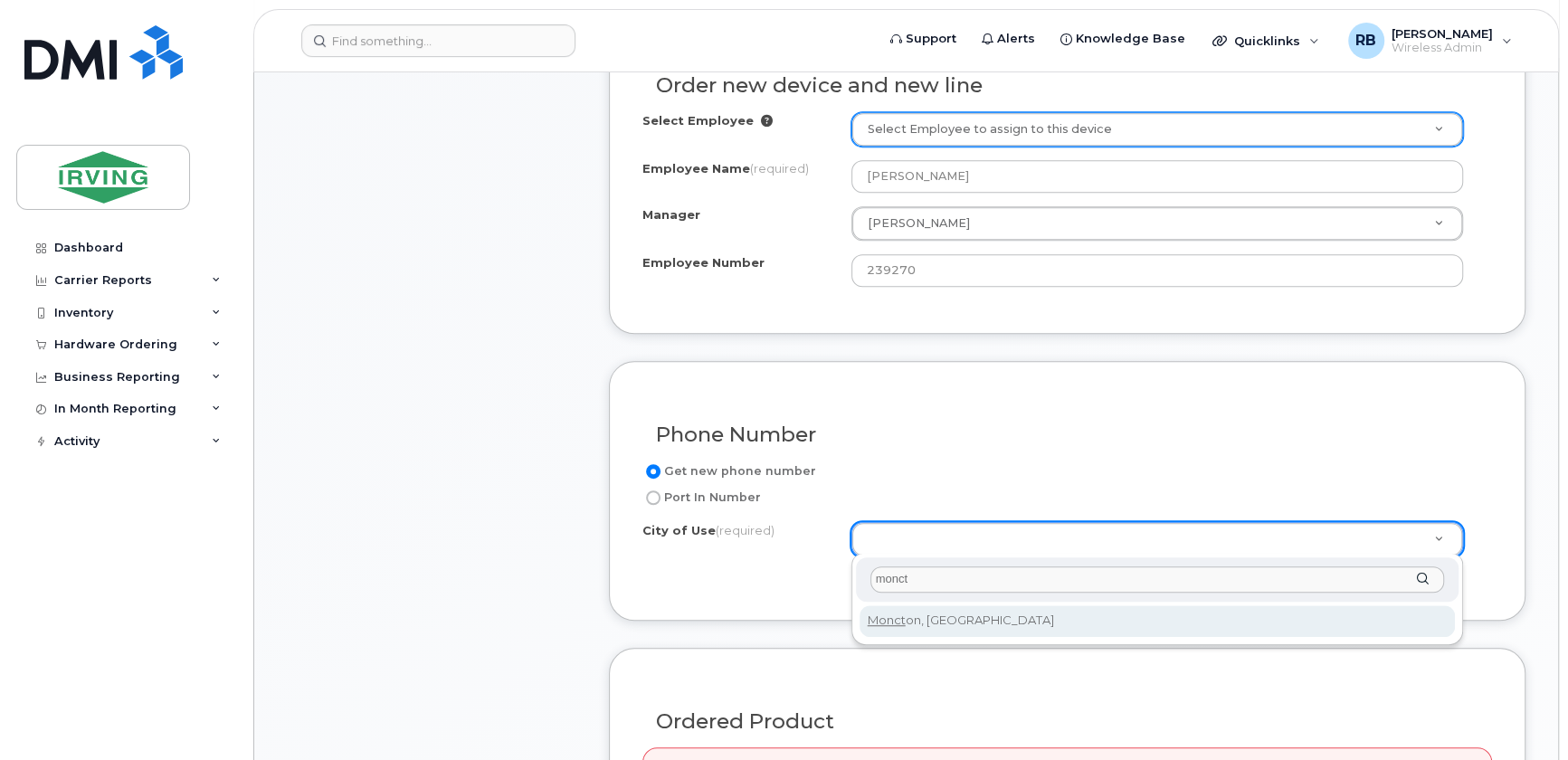
type input "monct"
type input "1817"
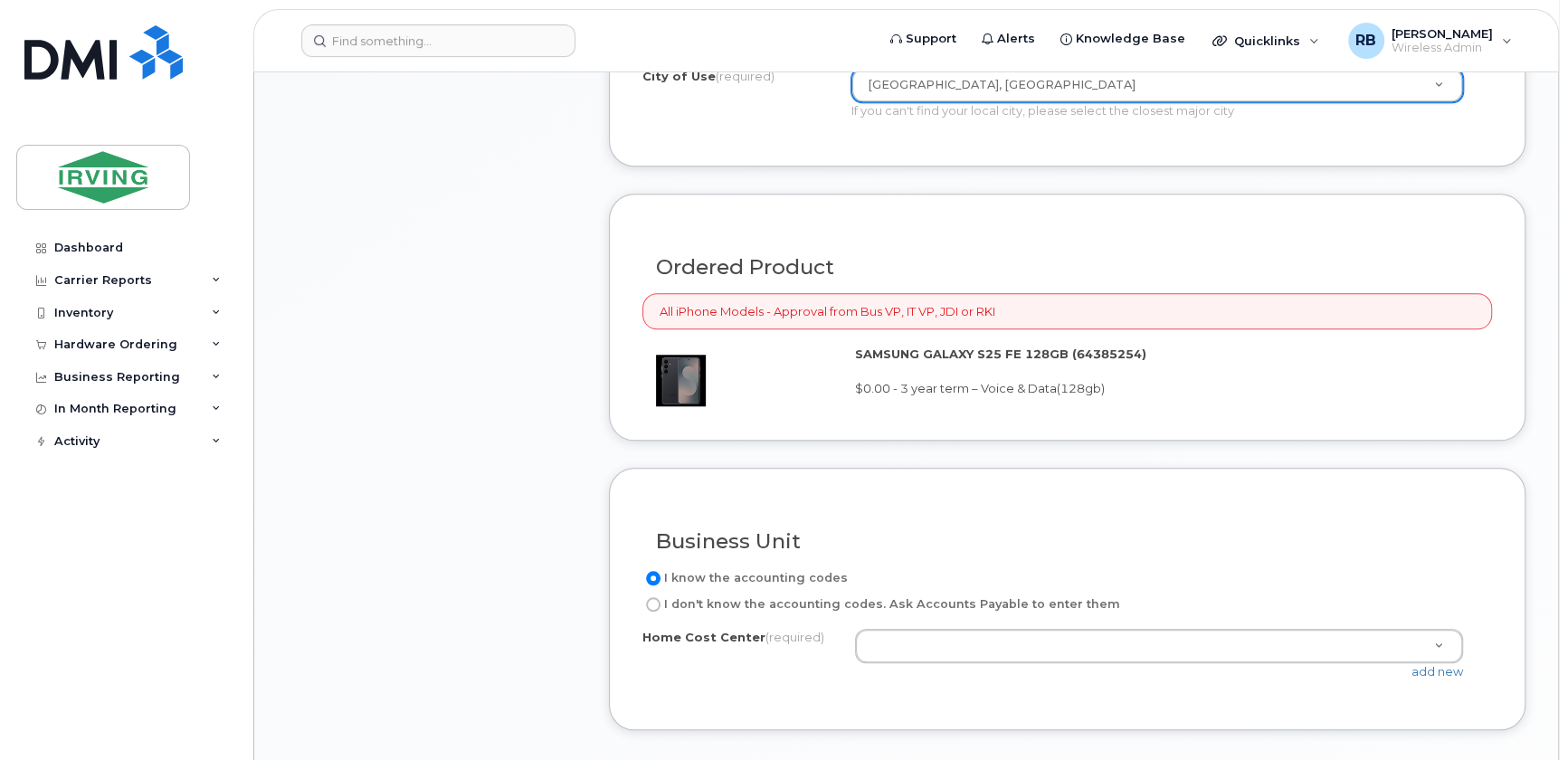
scroll to position [1425, 0]
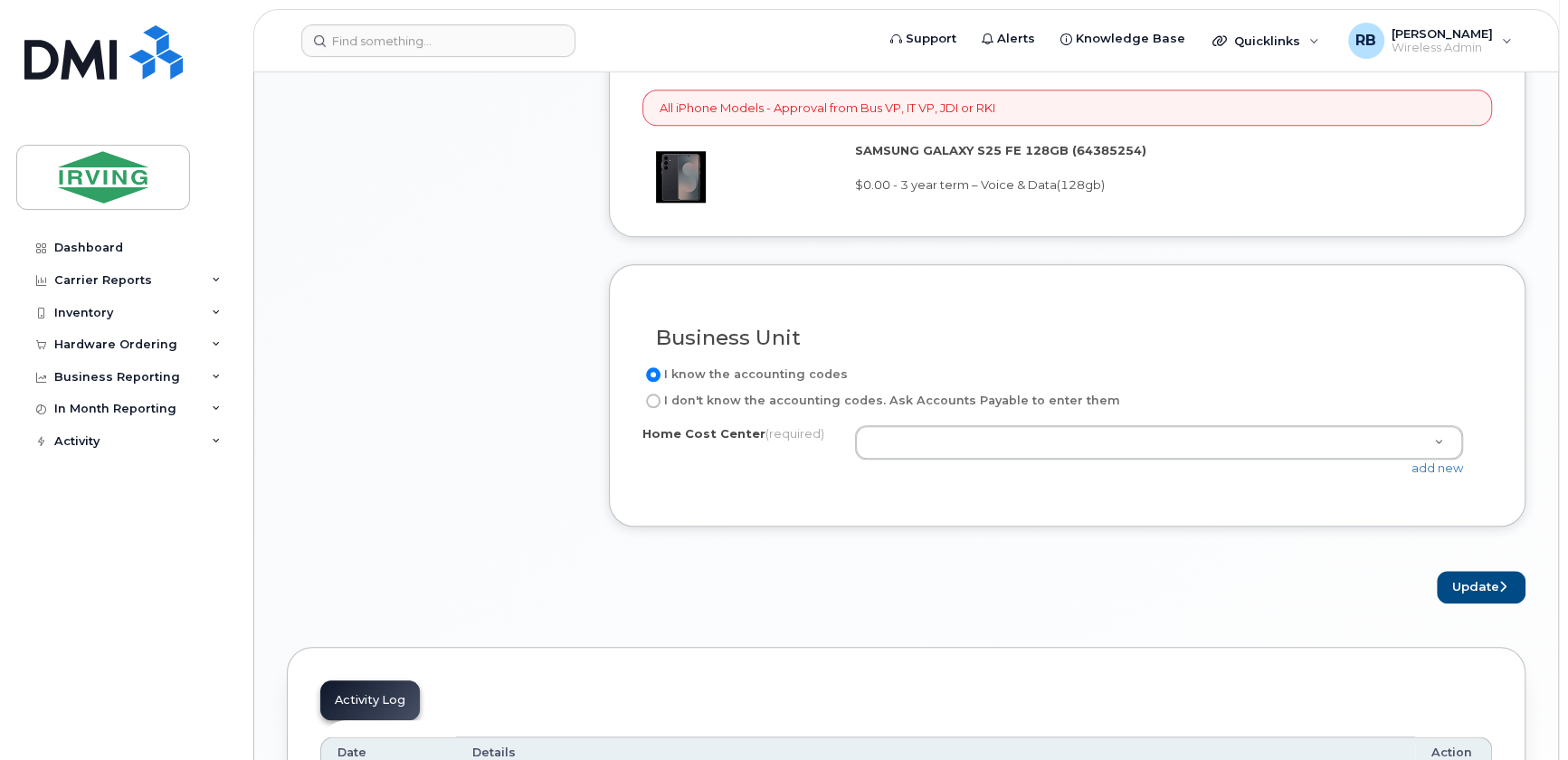
click at [650, 398] on input "I don't know the accounting codes. Ask Accounts Payable to enter them" at bounding box center [653, 400] width 14 height 14
radio input "true"
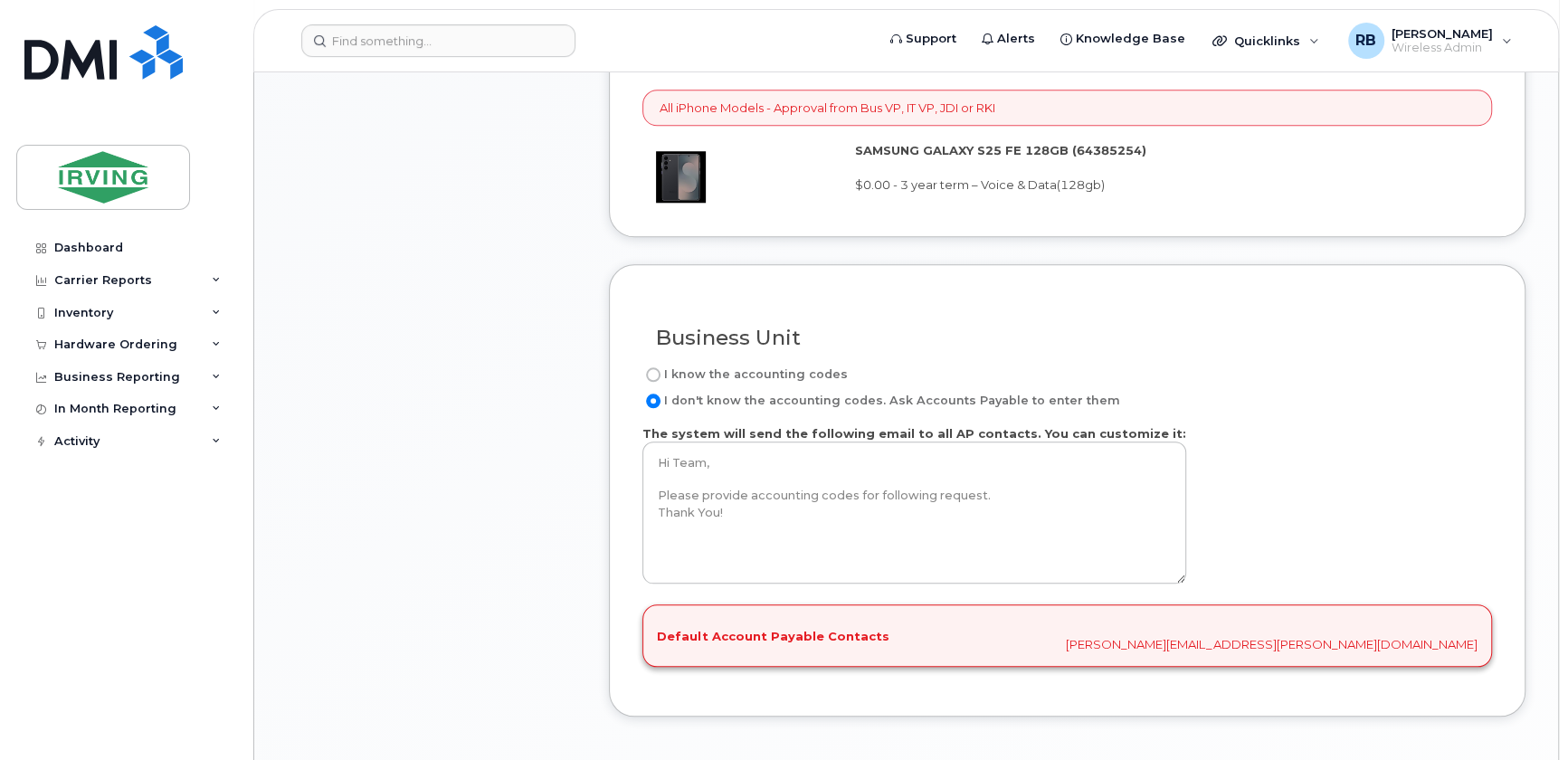
click at [654, 369] on input "I know the accounting codes" at bounding box center [653, 375] width 14 height 14
radio input "true"
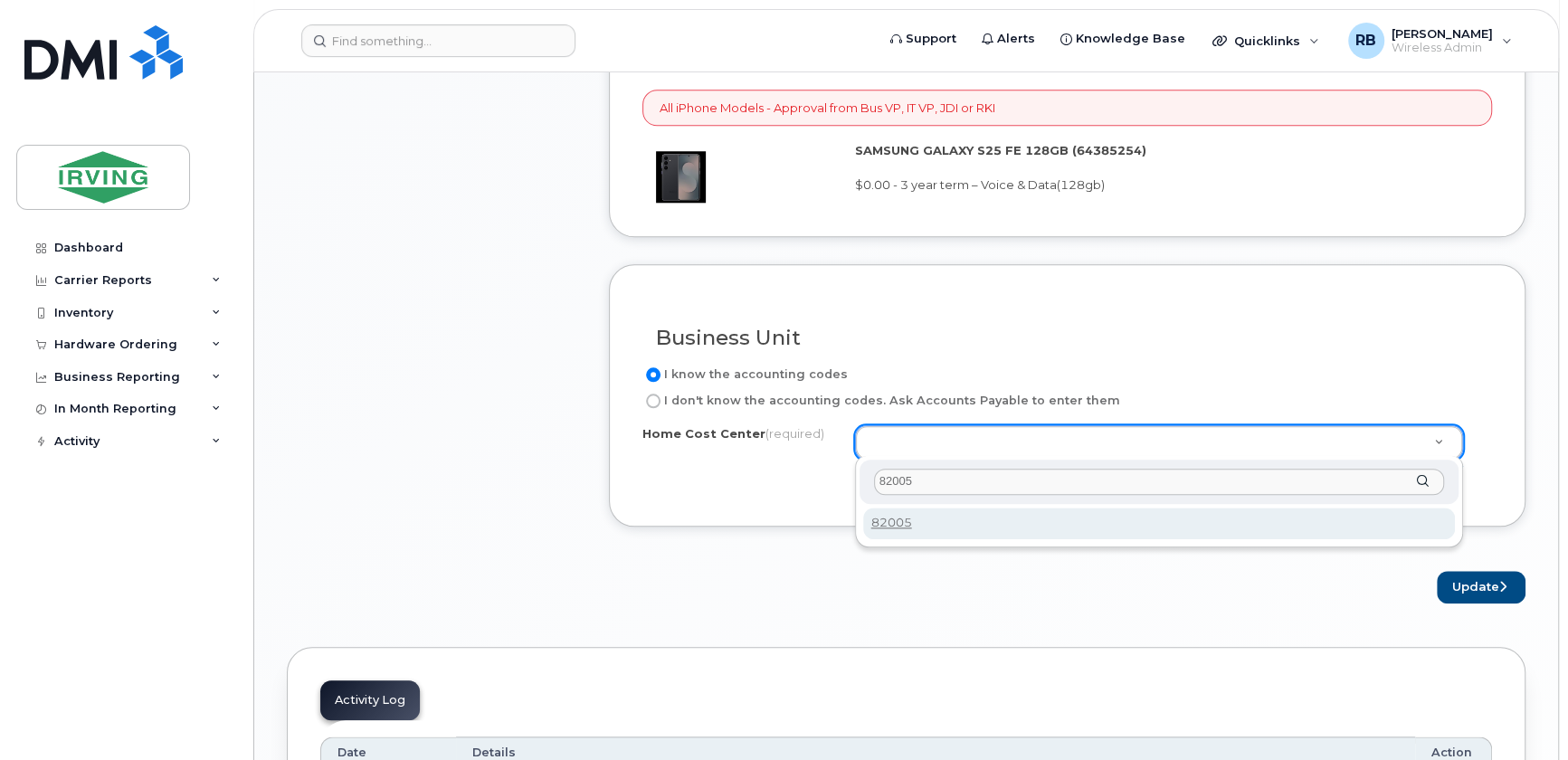
type input "82005"
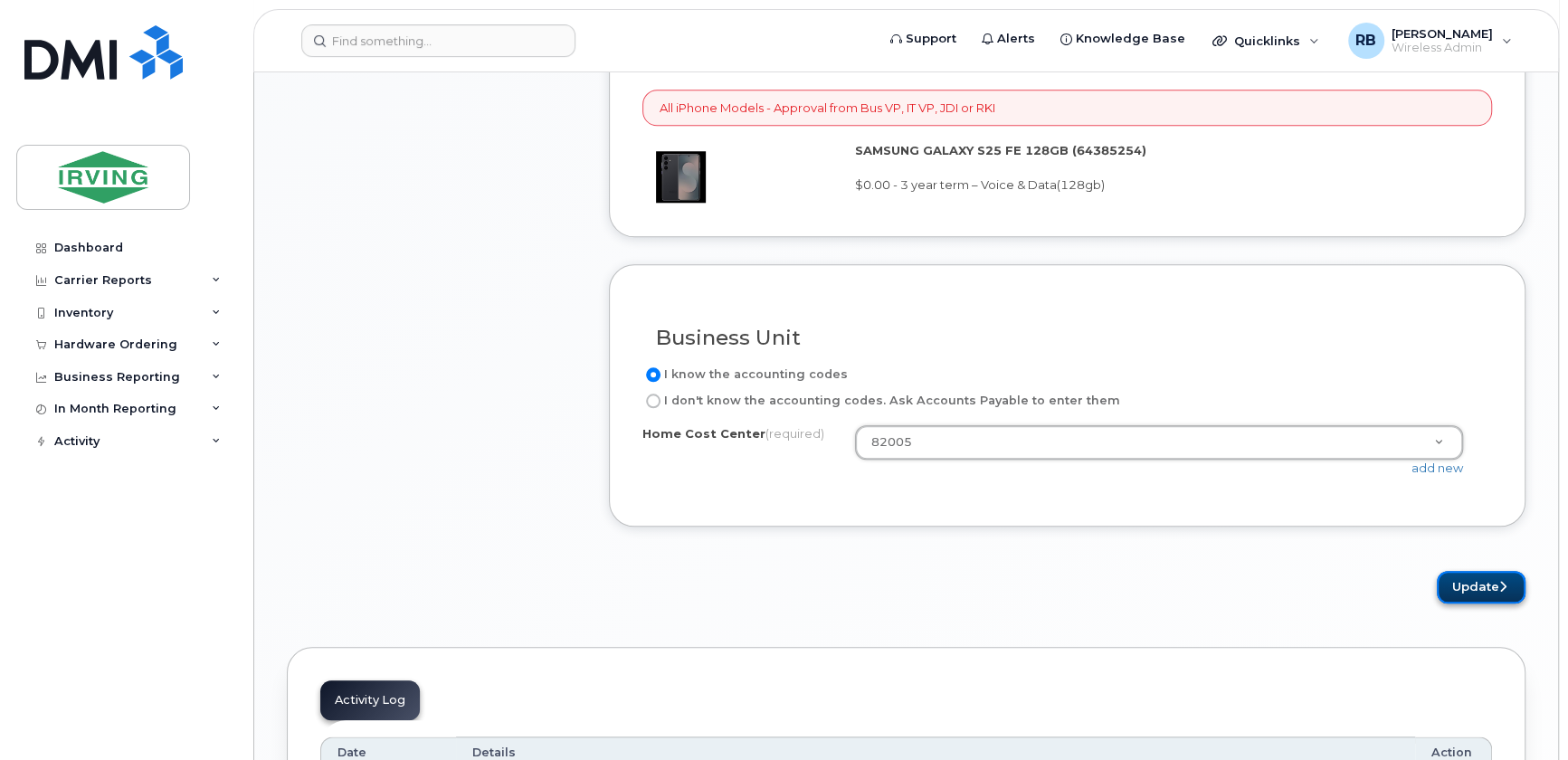
click at [1471, 583] on button "Update" at bounding box center [1481, 588] width 89 height 34
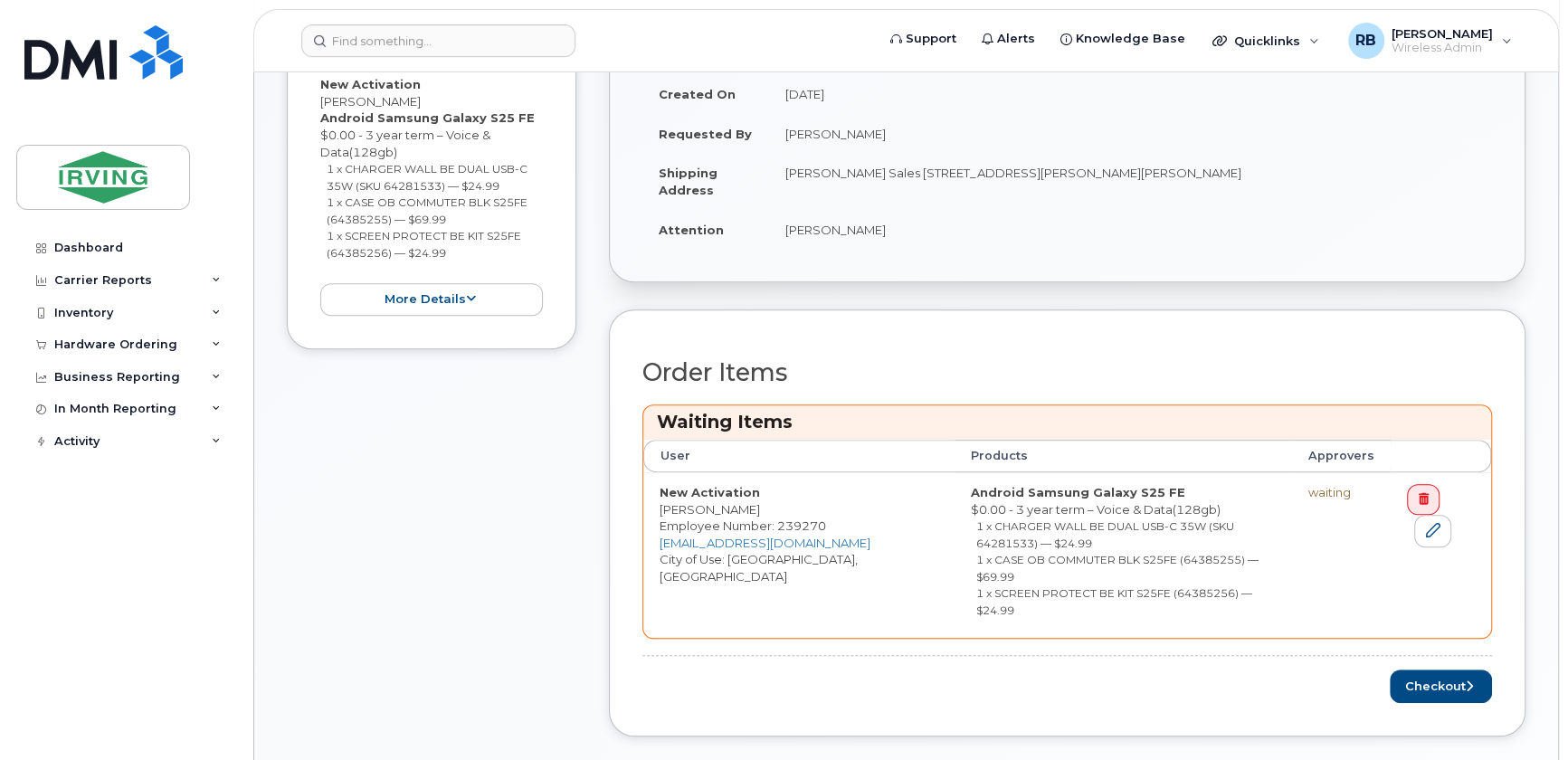
scroll to position [548, 0]
click at [1423, 669] on button "Checkout" at bounding box center [1441, 686] width 102 height 34
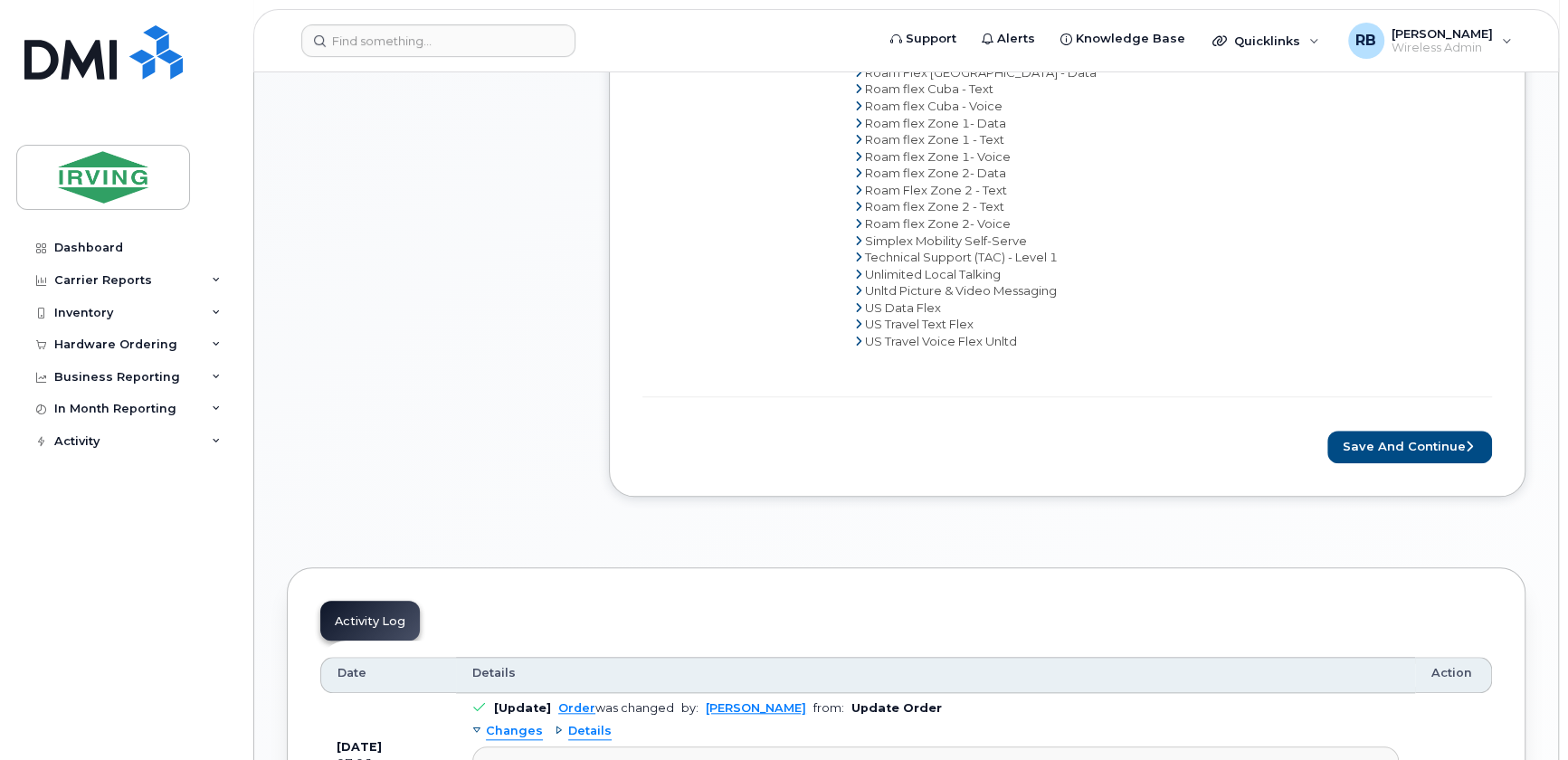
scroll to position [1206, 0]
click at [1397, 448] on button "Save and Continue" at bounding box center [1409, 446] width 165 height 34
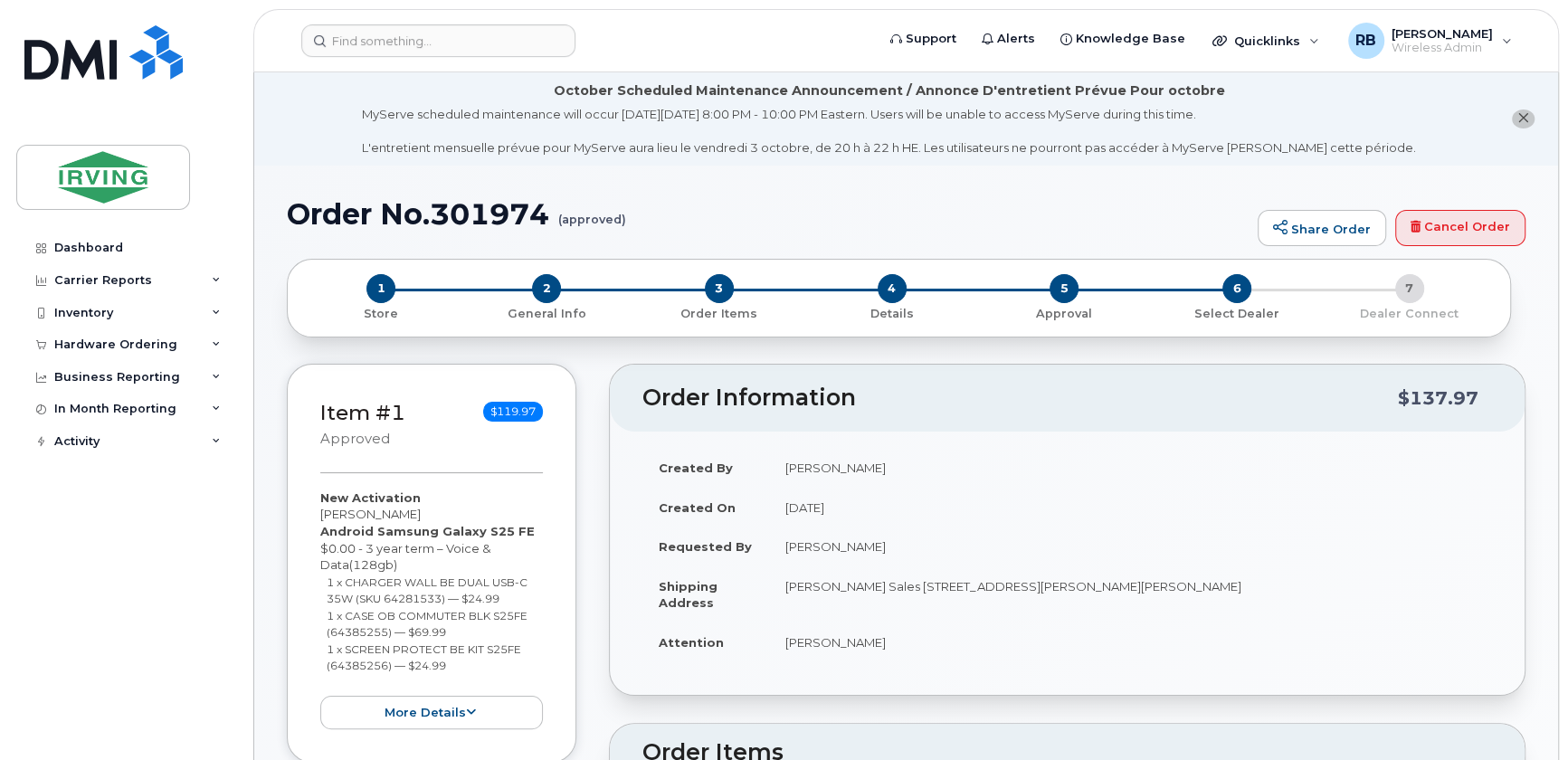
radio input "true"
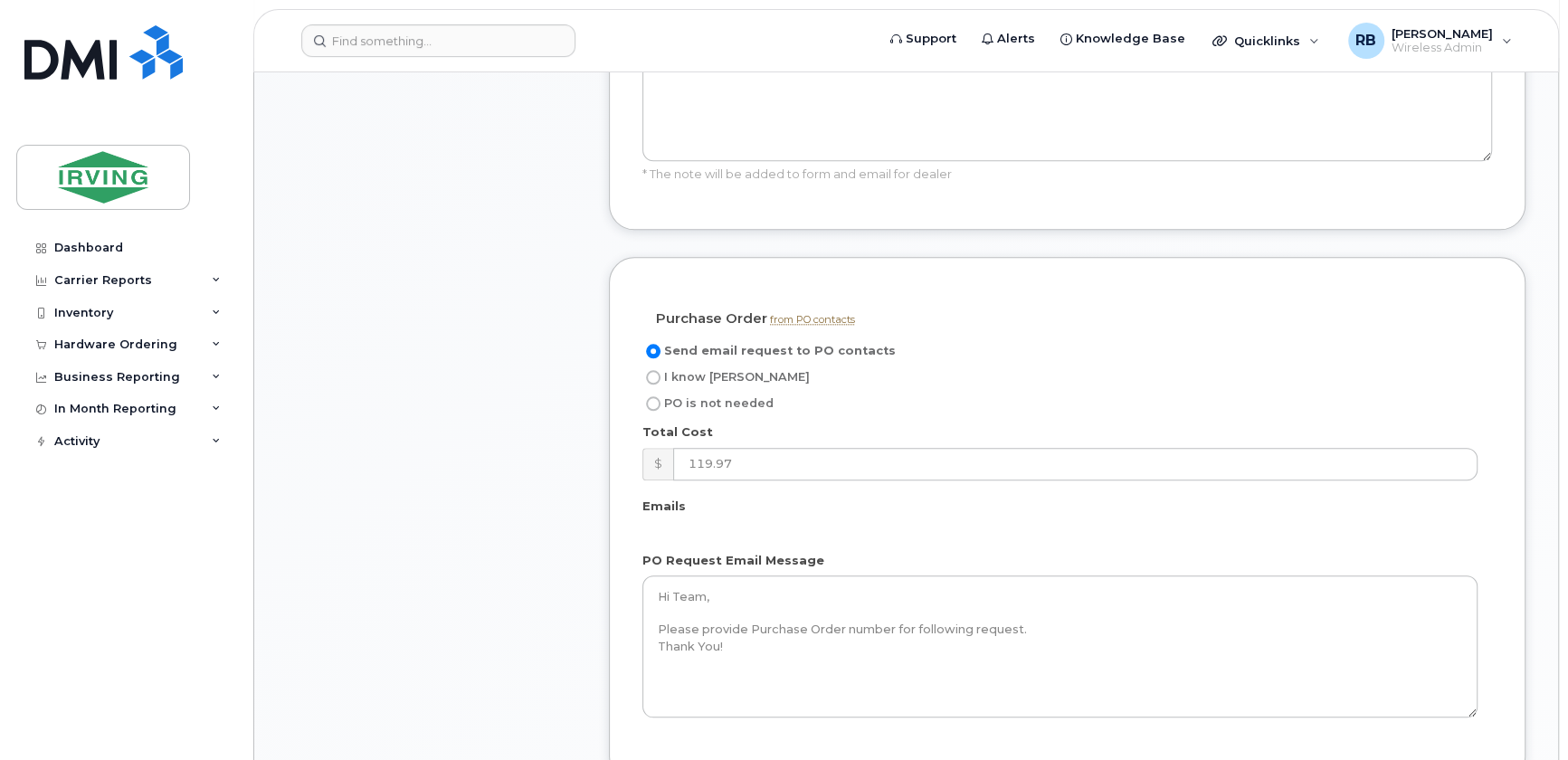
scroll to position [1425, 0]
click at [656, 376] on input "I know [PERSON_NAME]" at bounding box center [653, 375] width 14 height 14
radio input "true"
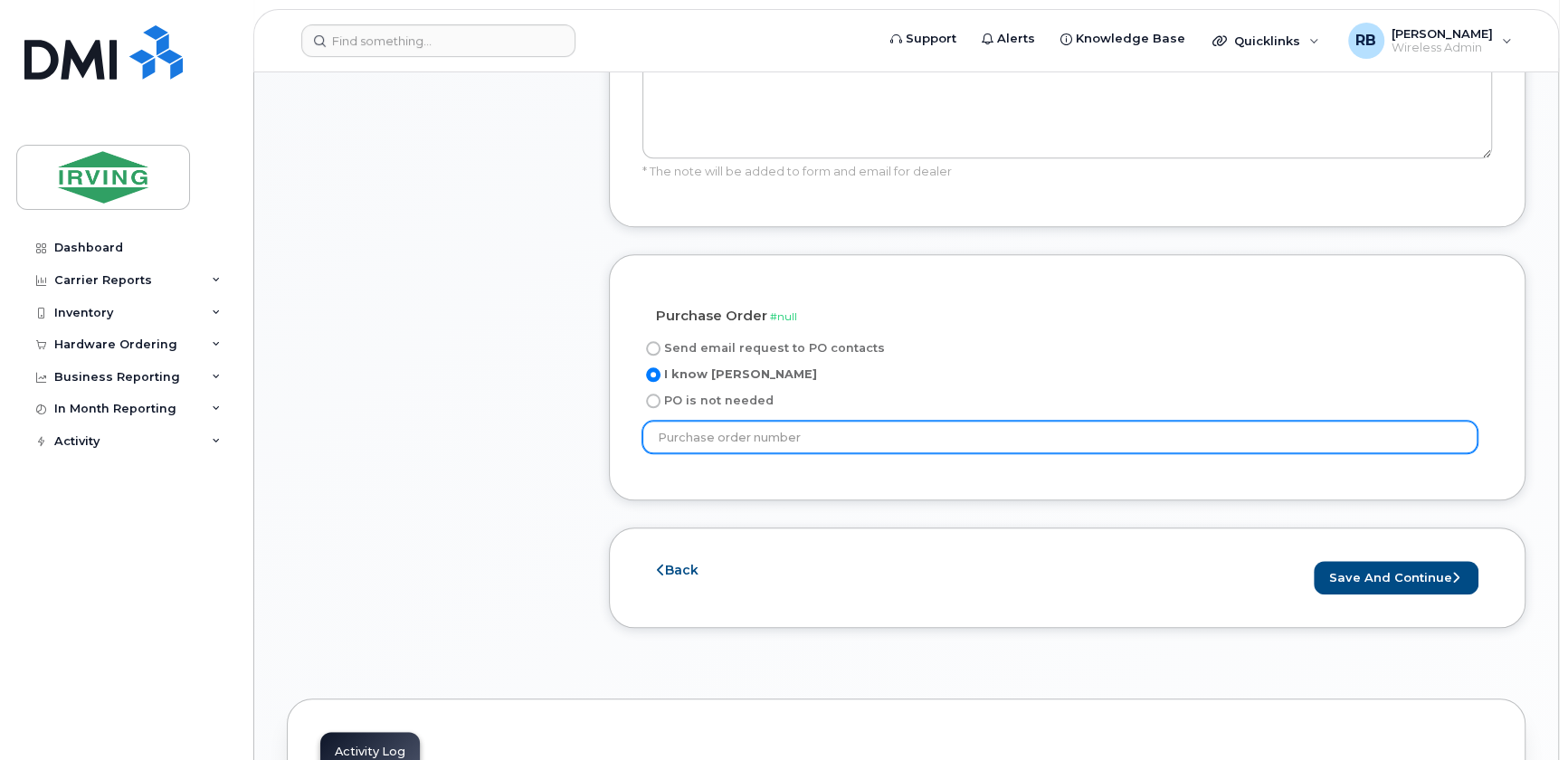
click at [680, 437] on input "text" at bounding box center [1060, 436] width 835 height 33
type input "5110-CUSTOMER SERVICE"
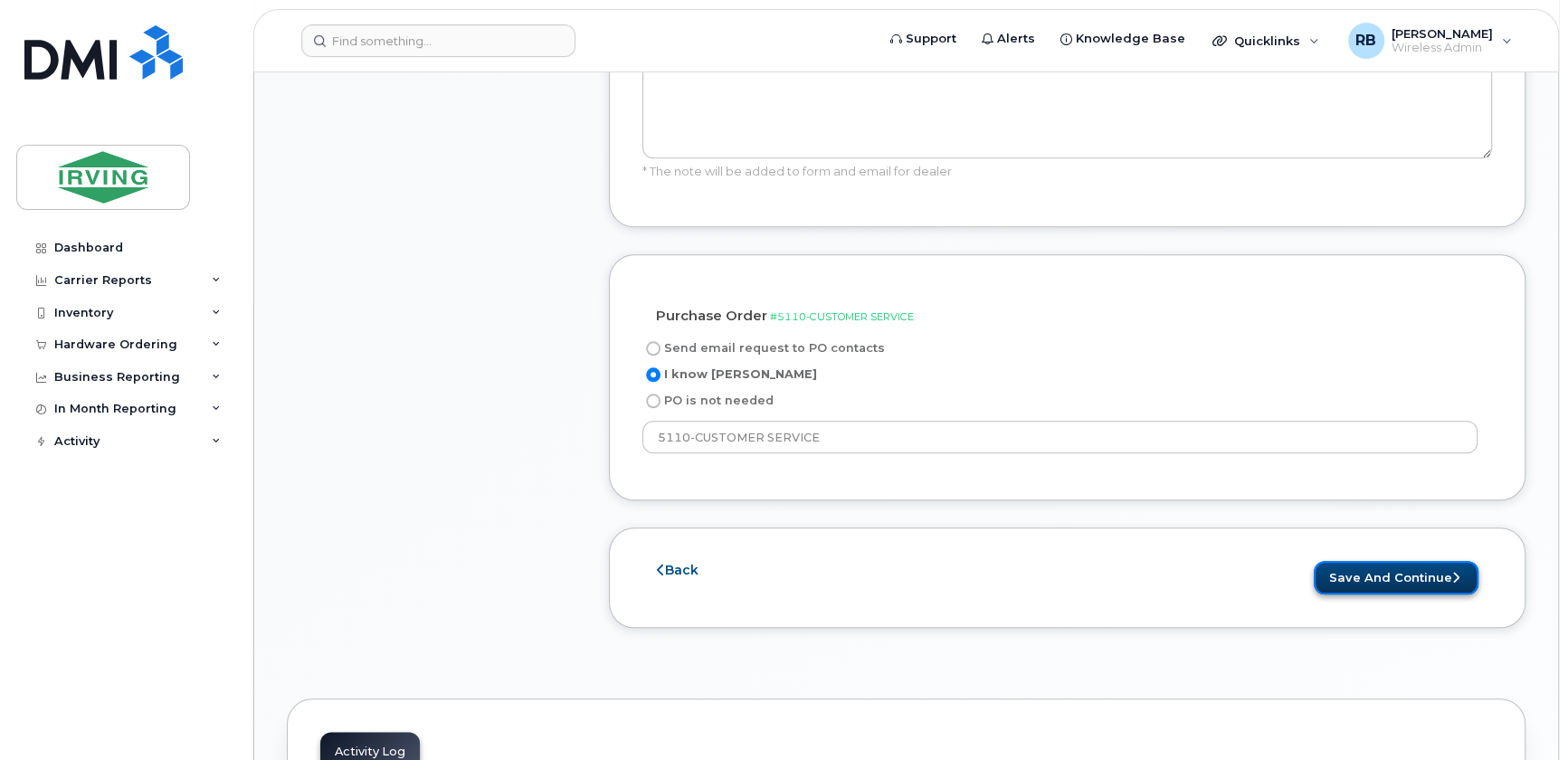
click at [1384, 567] on button "Save and Continue" at bounding box center [1396, 578] width 165 height 34
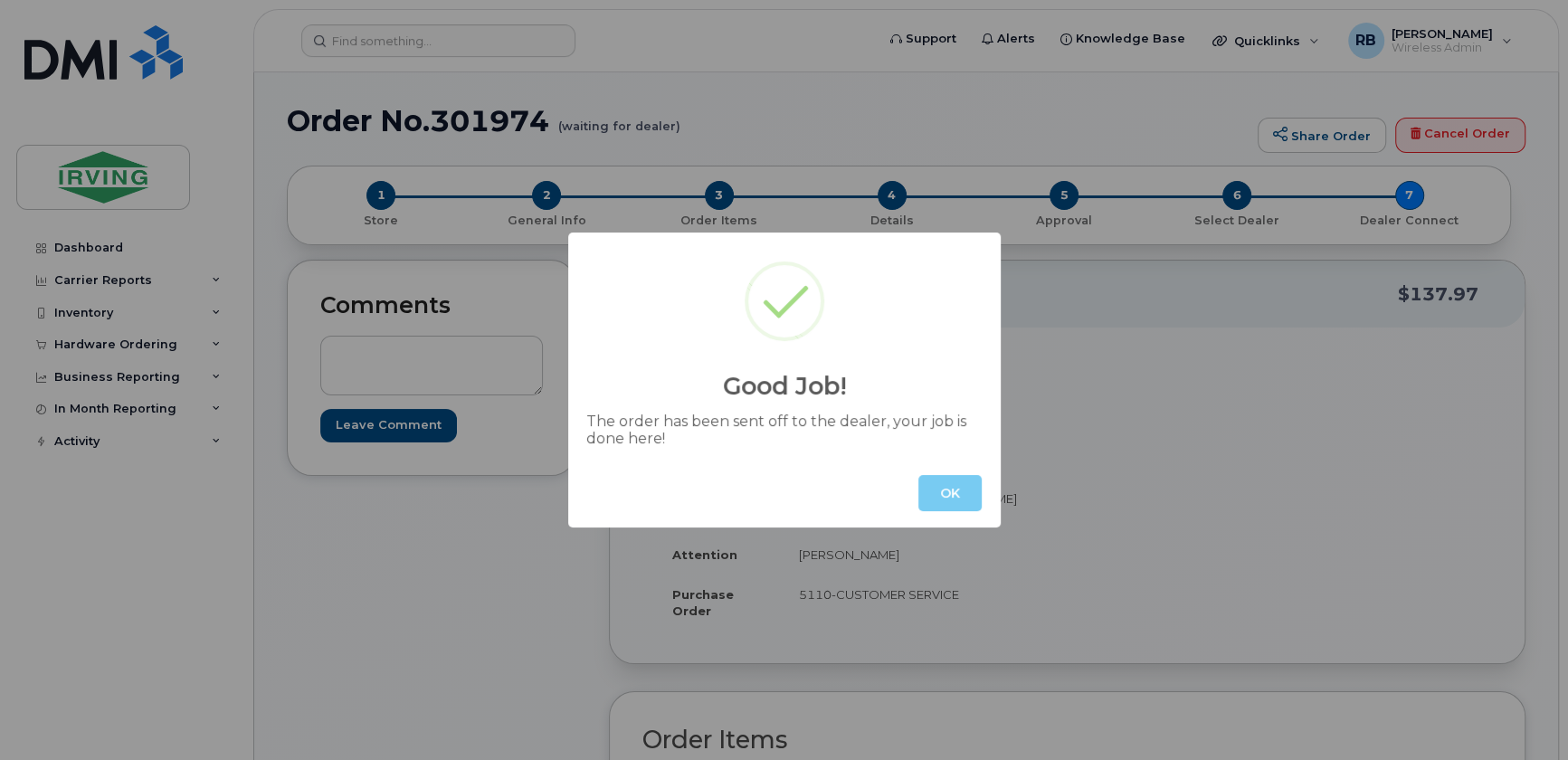
click at [930, 488] on button "OK" at bounding box center [950, 493] width 63 height 36
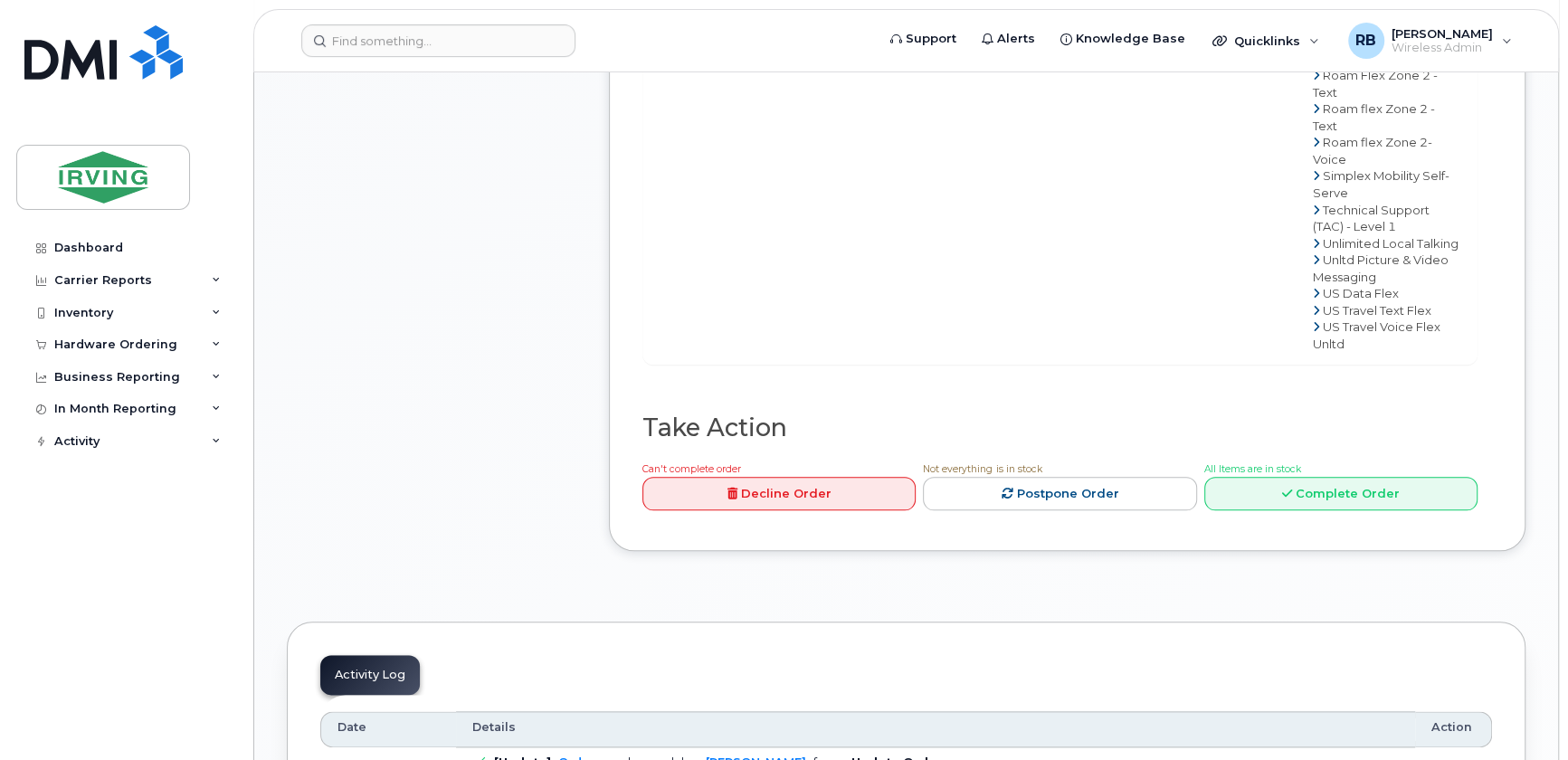
scroll to position [1536, 0]
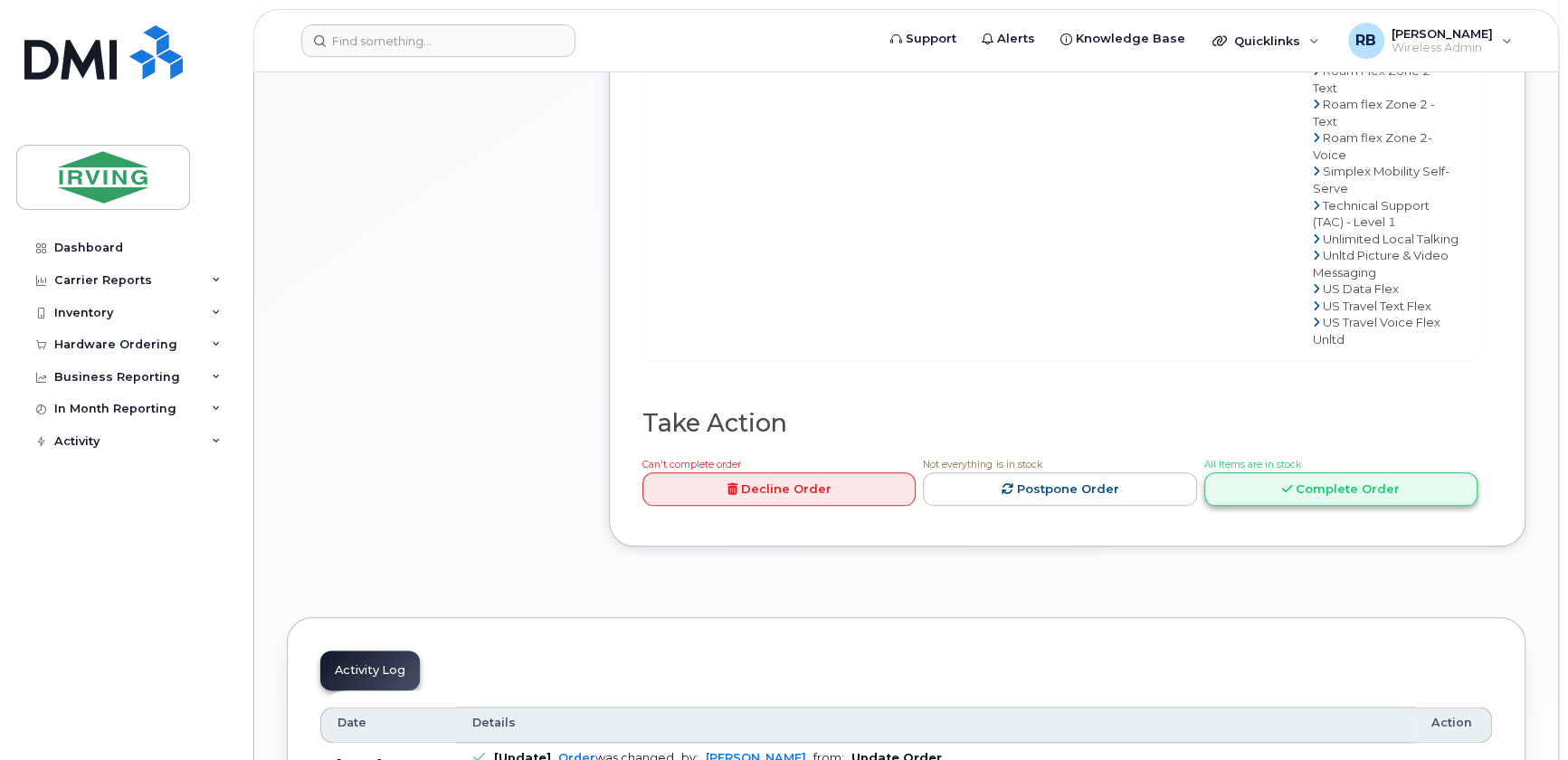
click at [1268, 506] on link "Complete Order" at bounding box center [1341, 489] width 274 height 34
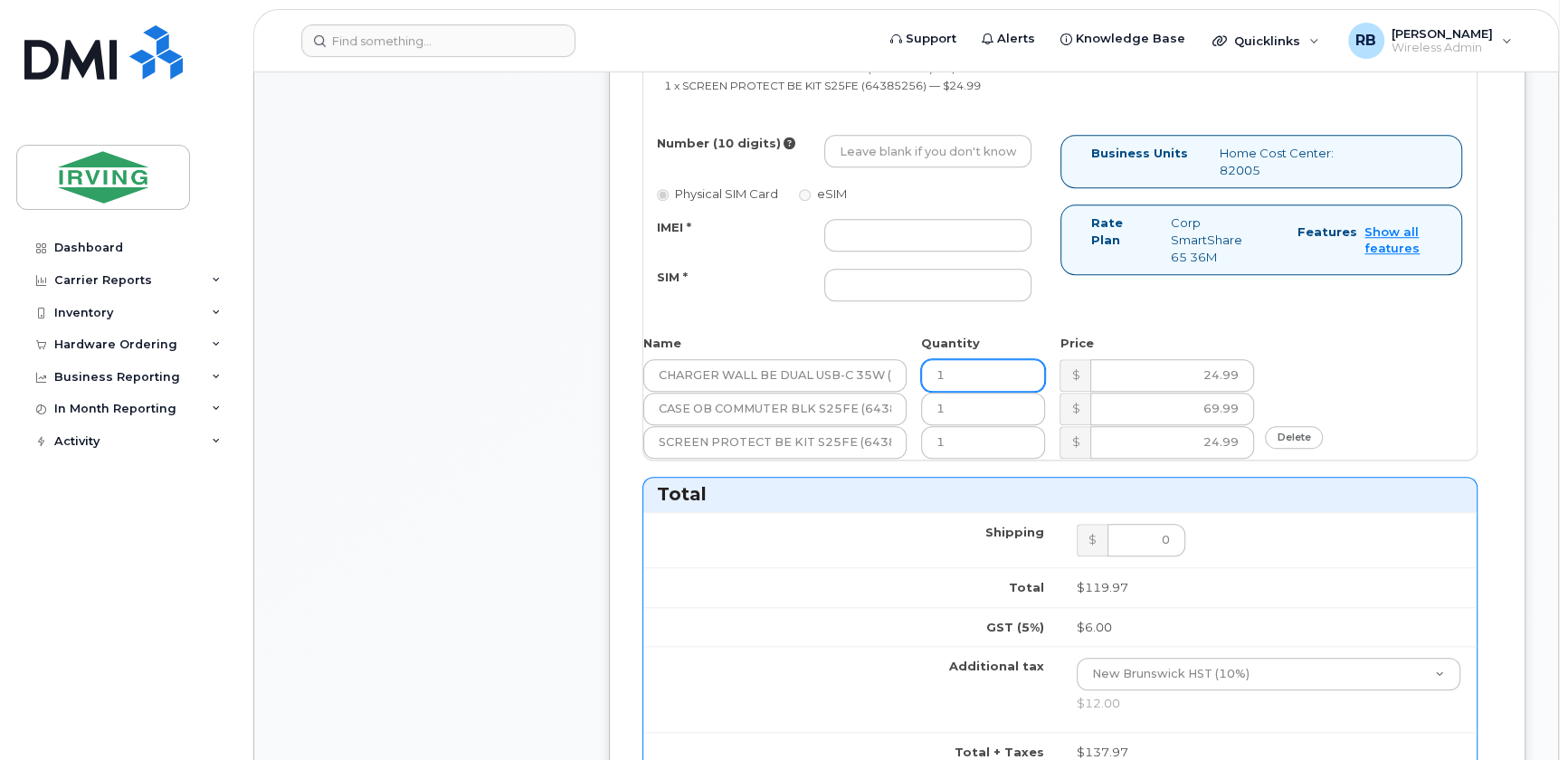
scroll to position [878, 0]
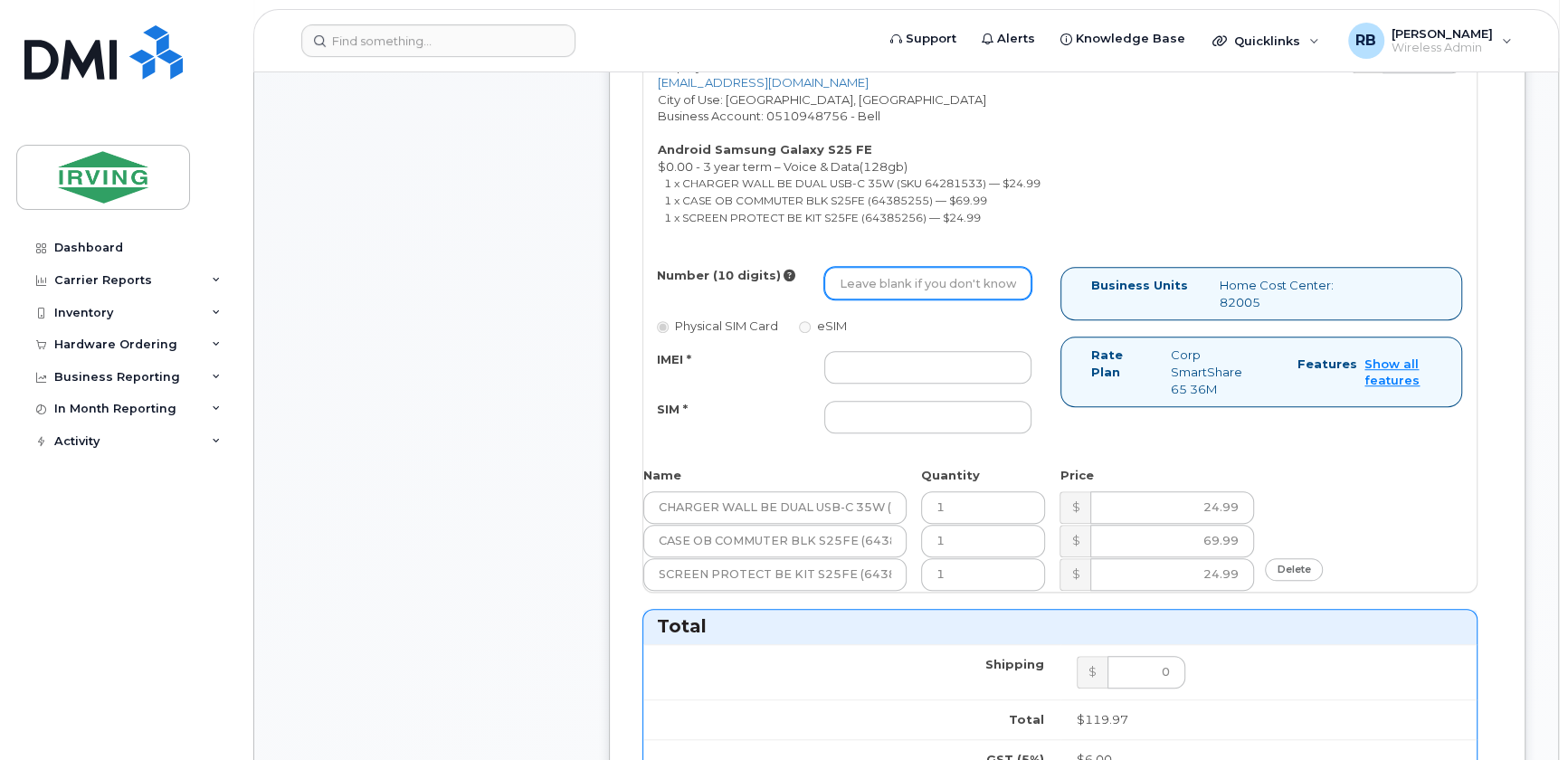
click at [918, 283] on input "Number (10 digits)" at bounding box center [928, 283] width 208 height 33
type input "5063784761"
click at [883, 360] on input "IMEI *" at bounding box center [928, 368] width 208 height 33
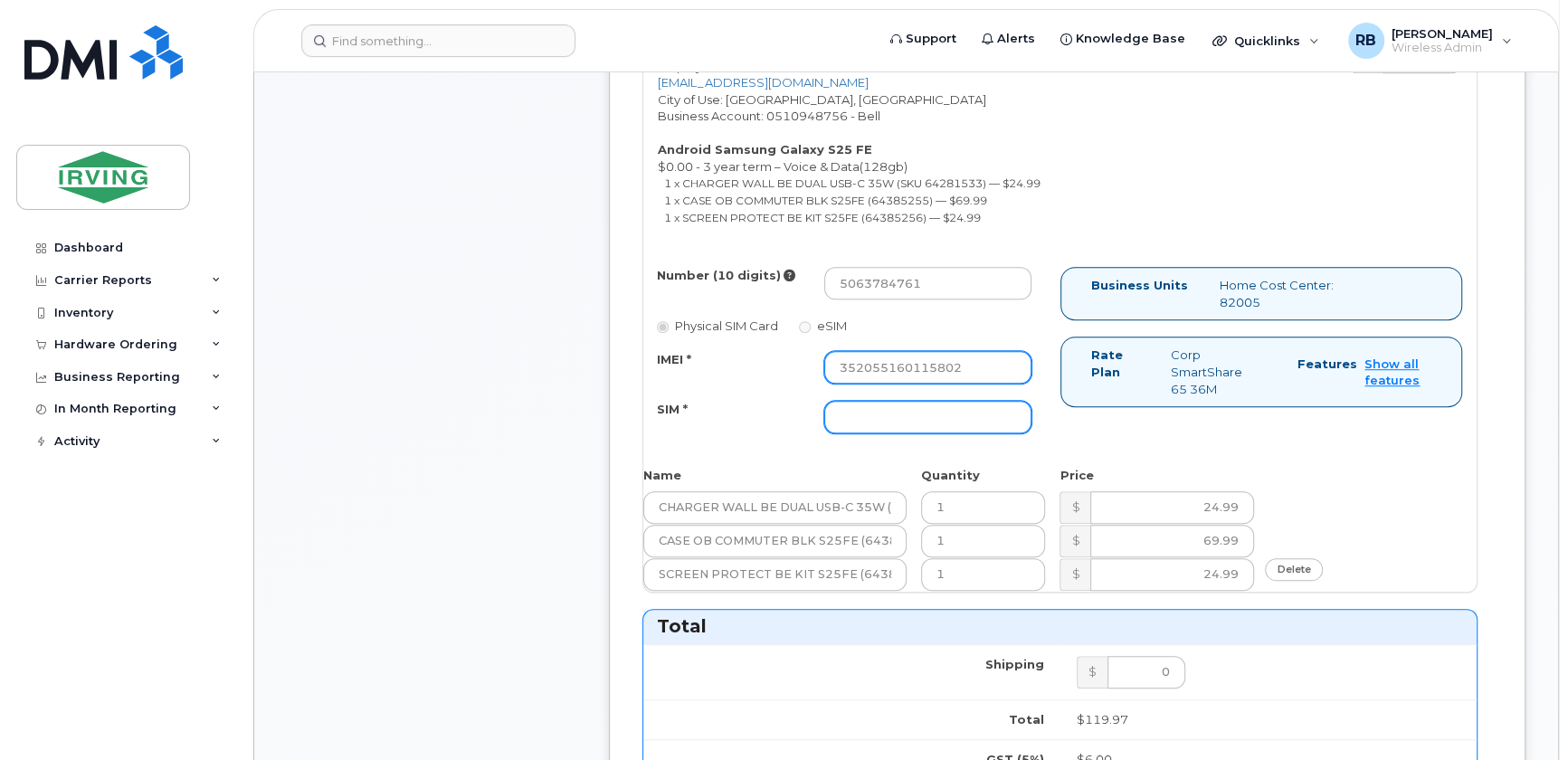
type input "352055160115802"
click at [944, 406] on input "SIM *" at bounding box center [928, 416] width 208 height 33
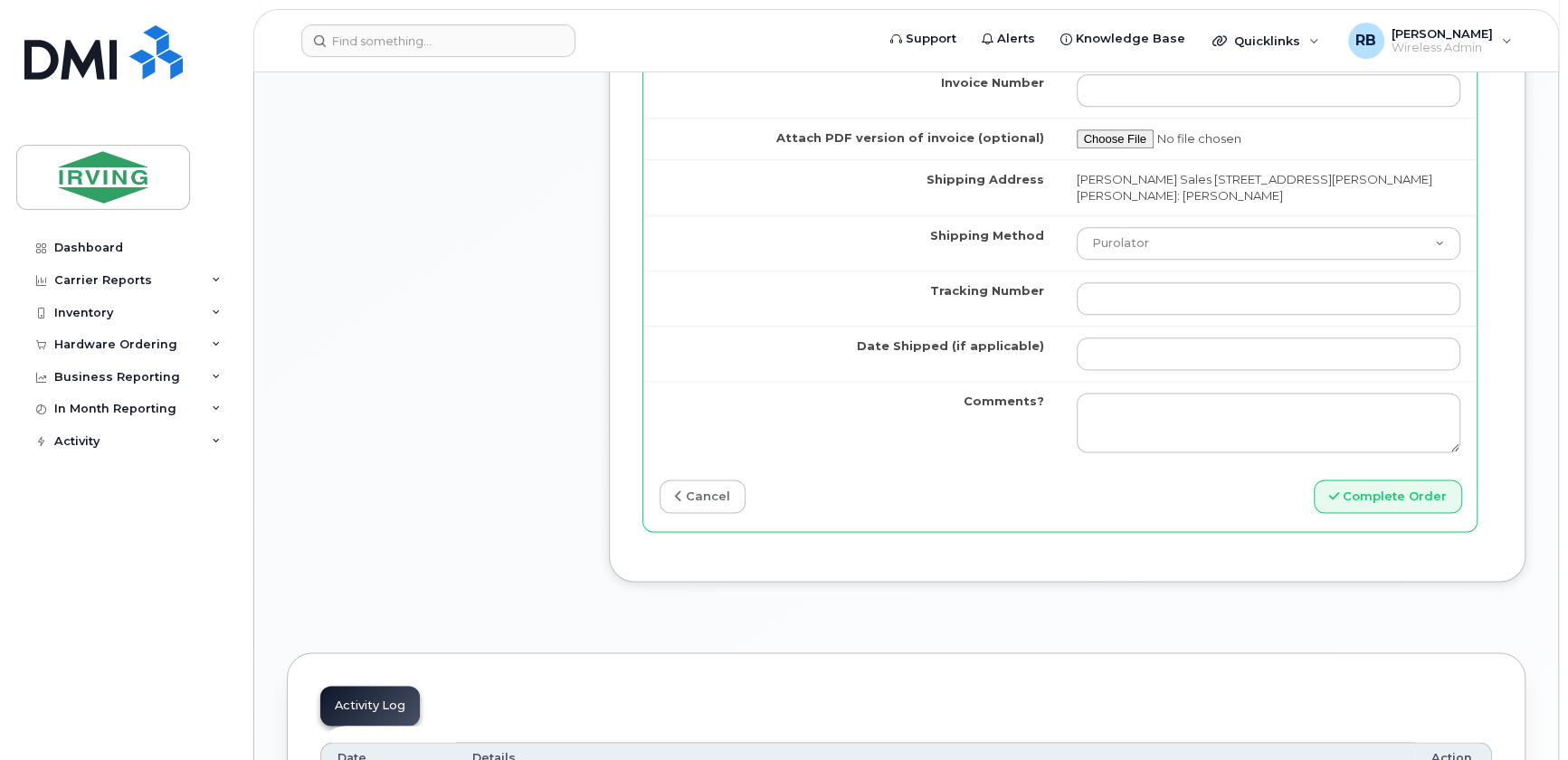
scroll to position [1865, 0]
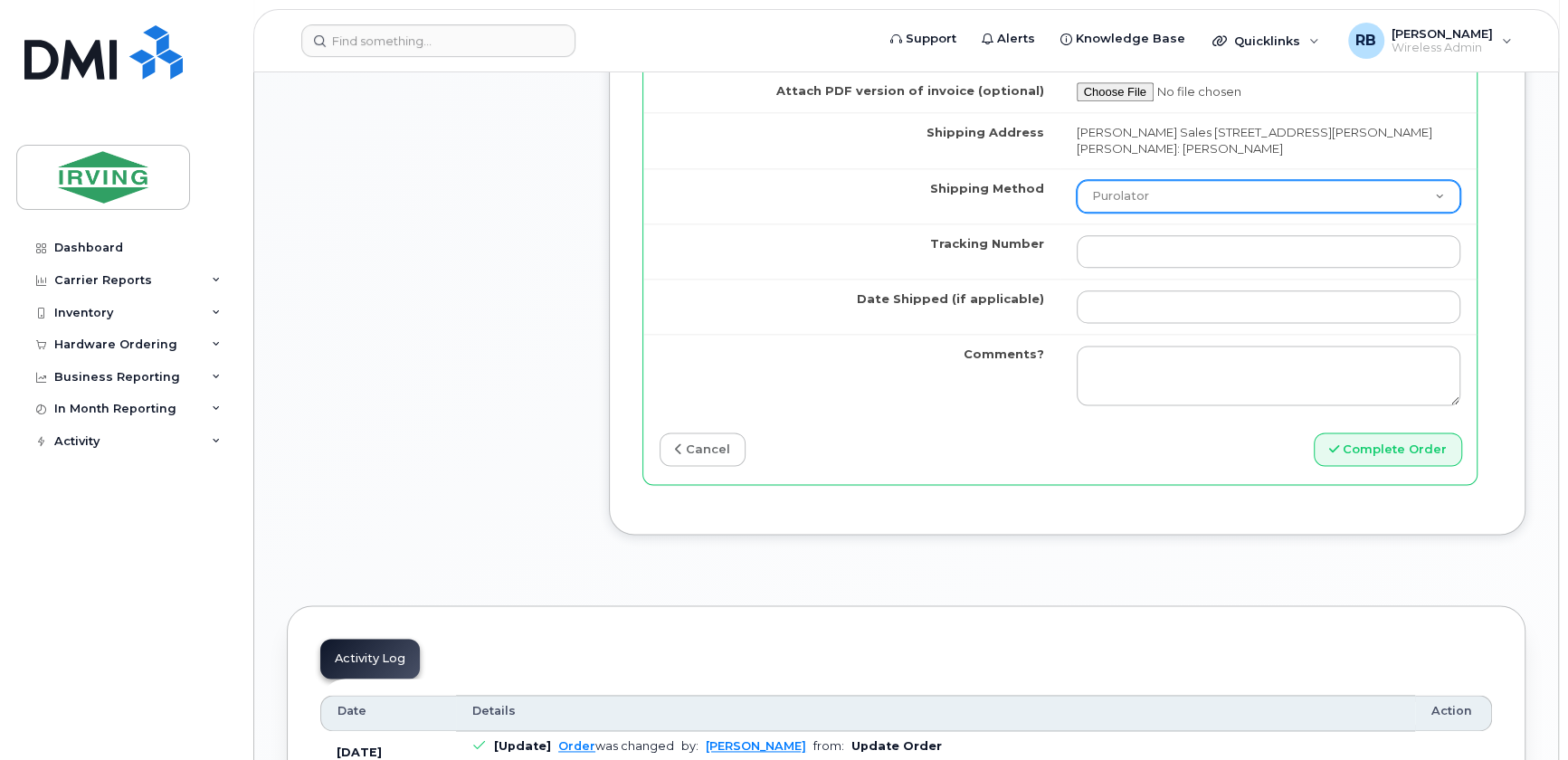
type input "89302610207712407524"
click at [1114, 194] on select "Purolator UPS FedEx Canada Post Courier Other Drop Off Pick Up" at bounding box center [1268, 196] width 385 height 33
select select "Courier"
click at [1077, 180] on select "Purolator UPS FedEx Canada Post Courier Other Drop Off Pick Up" at bounding box center [1268, 196] width 385 height 33
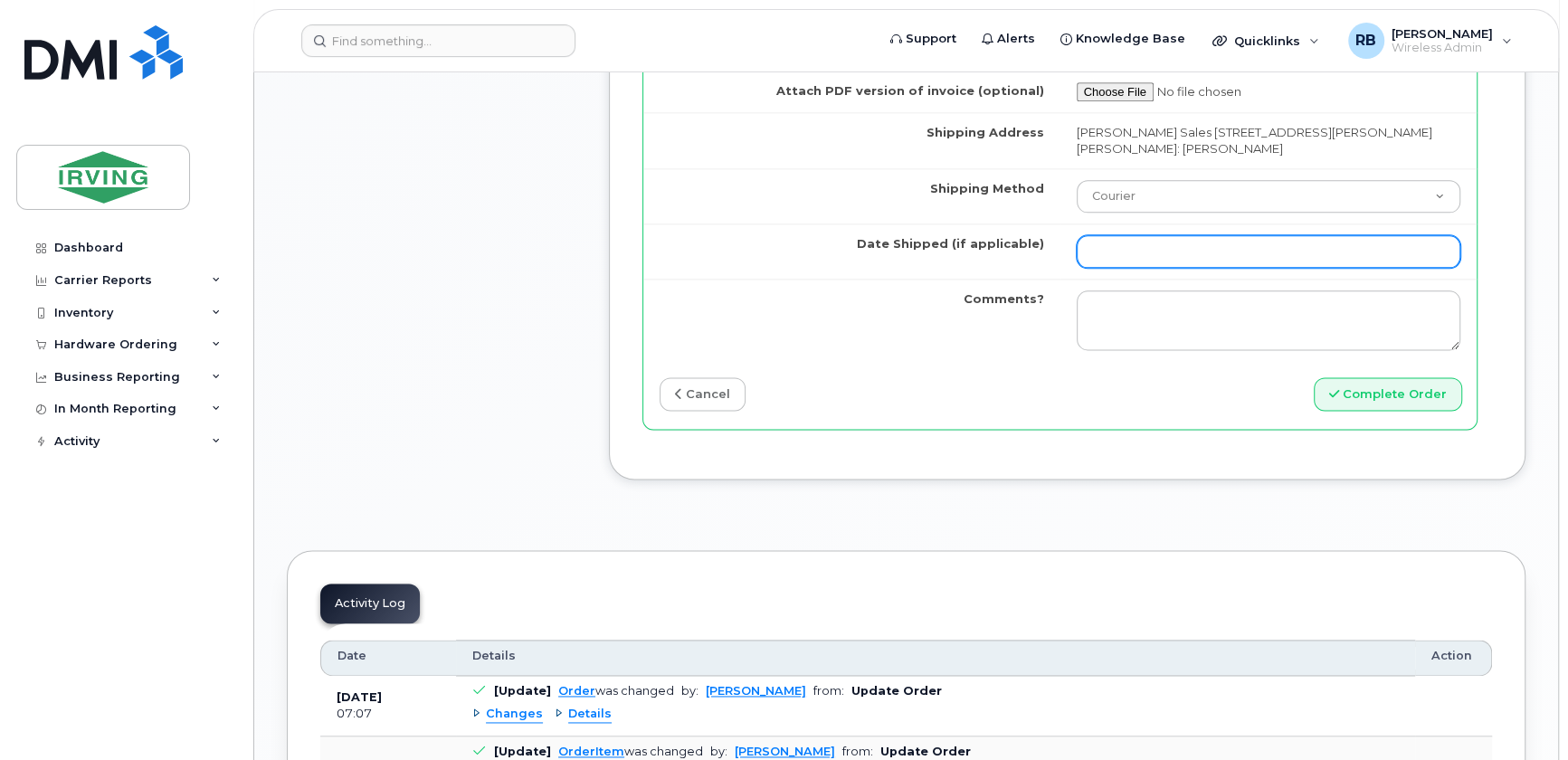
click at [1143, 254] on input "Date Shipped (if applicable)" at bounding box center [1268, 252] width 385 height 33
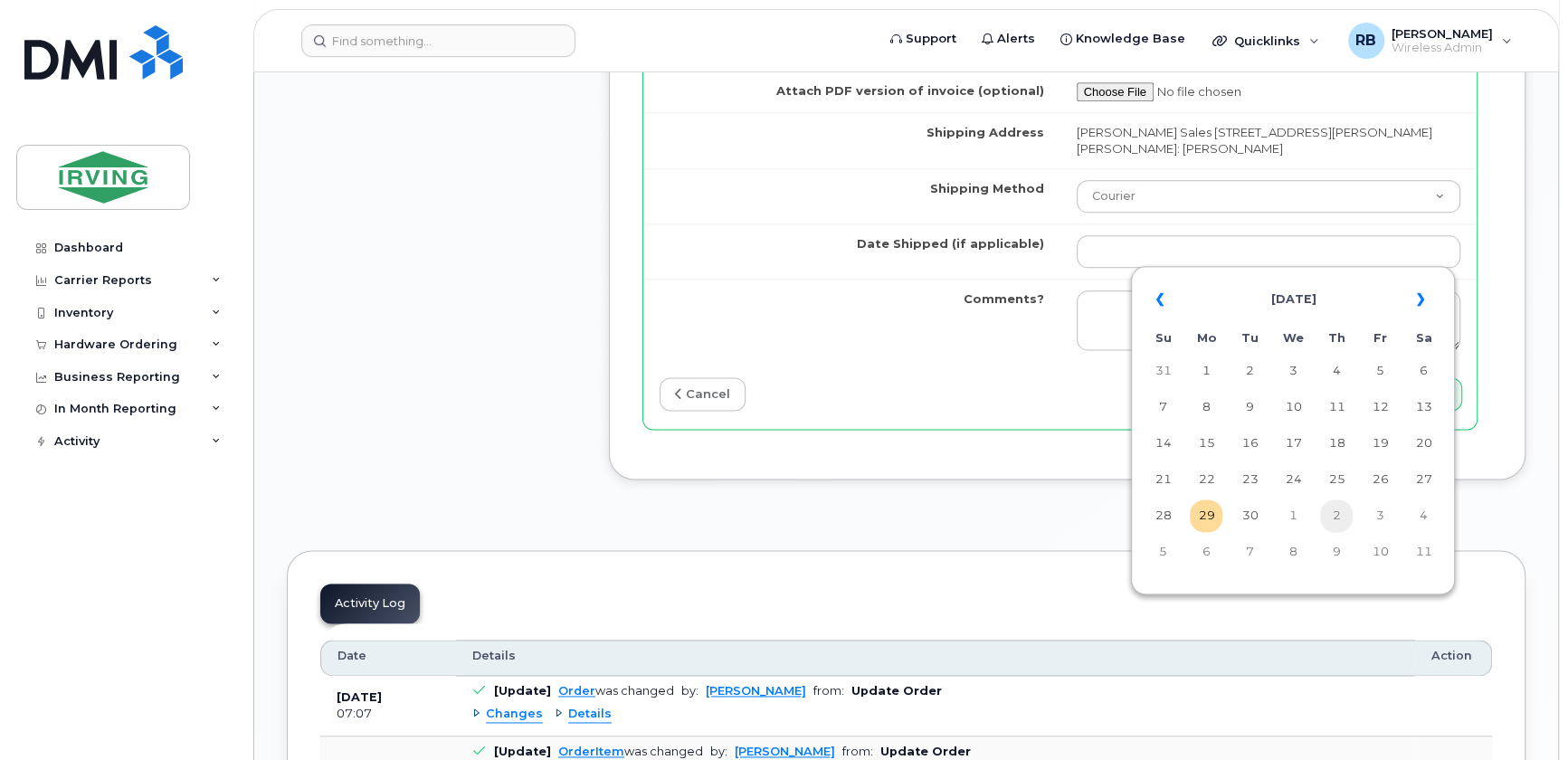
click at [1339, 515] on td "2" at bounding box center [1336, 515] width 33 height 33
type input "[DATE]"
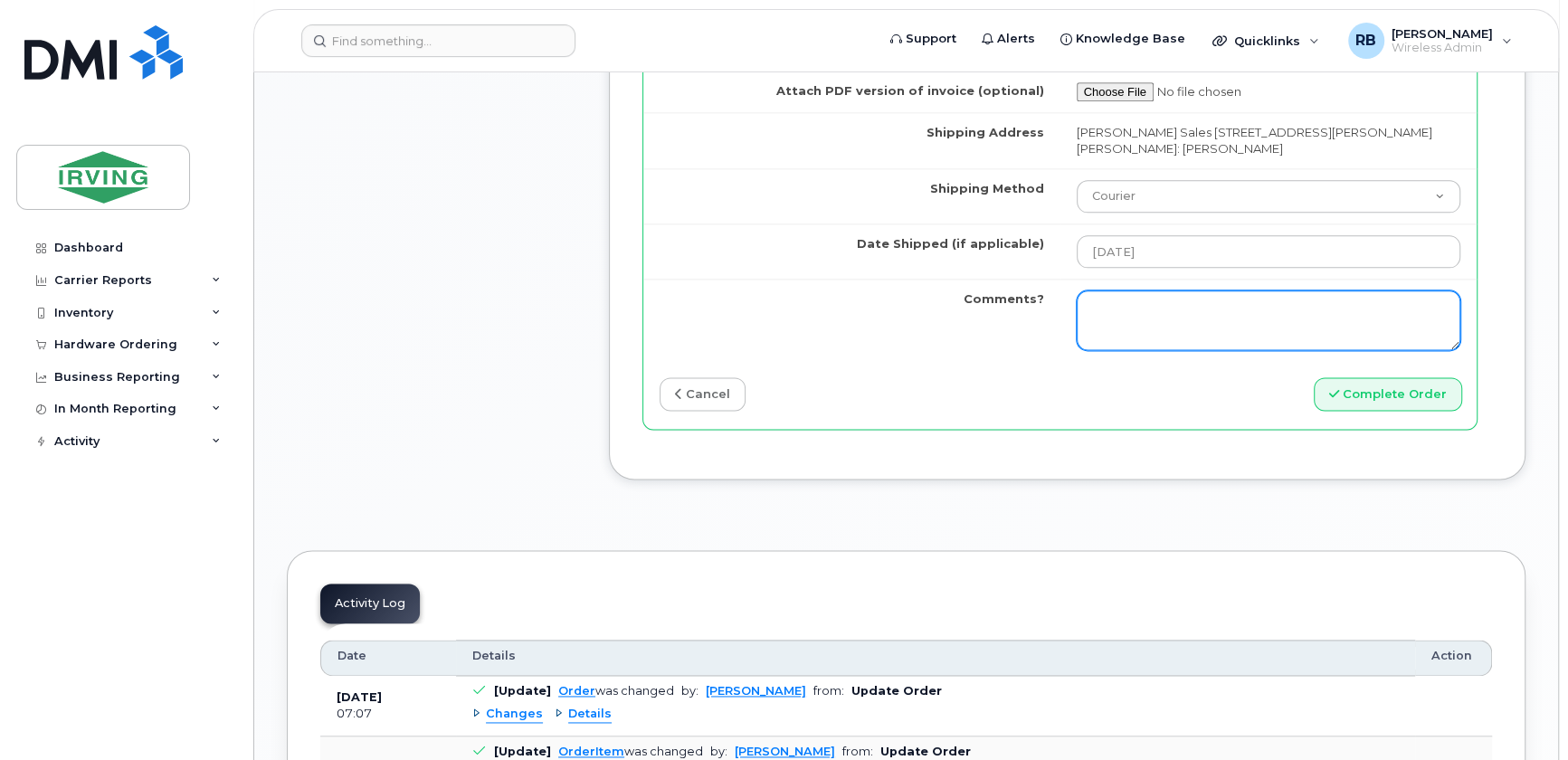
click at [1231, 306] on textarea "Comments?" at bounding box center [1268, 321] width 385 height 60
type textarea "o"
type textarea "Order completed. SO#26210993 Shipping M/C to 5110 attn:Williana Filgueiras"
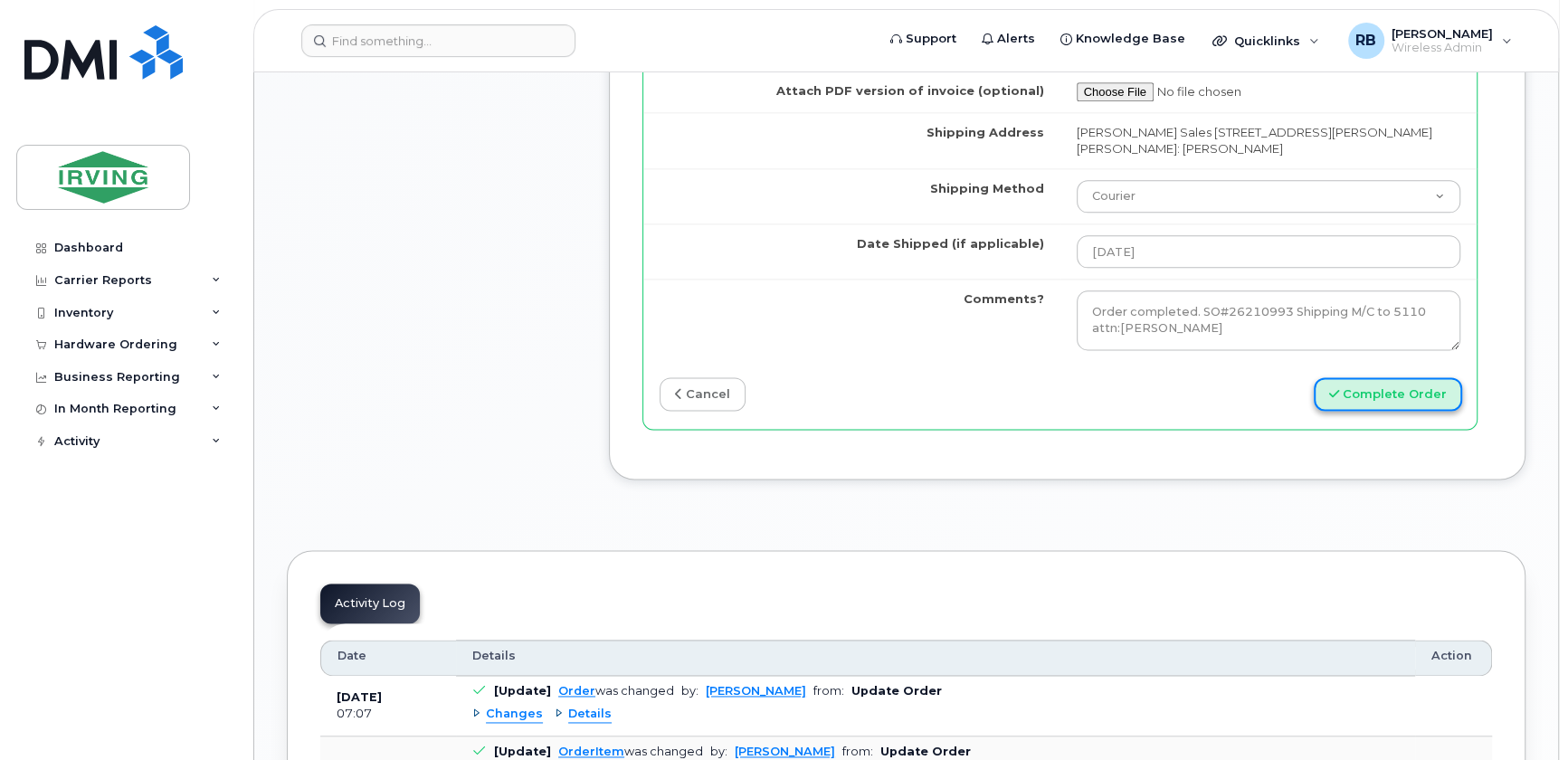
click at [1360, 395] on button "Complete Order" at bounding box center [1388, 394] width 149 height 34
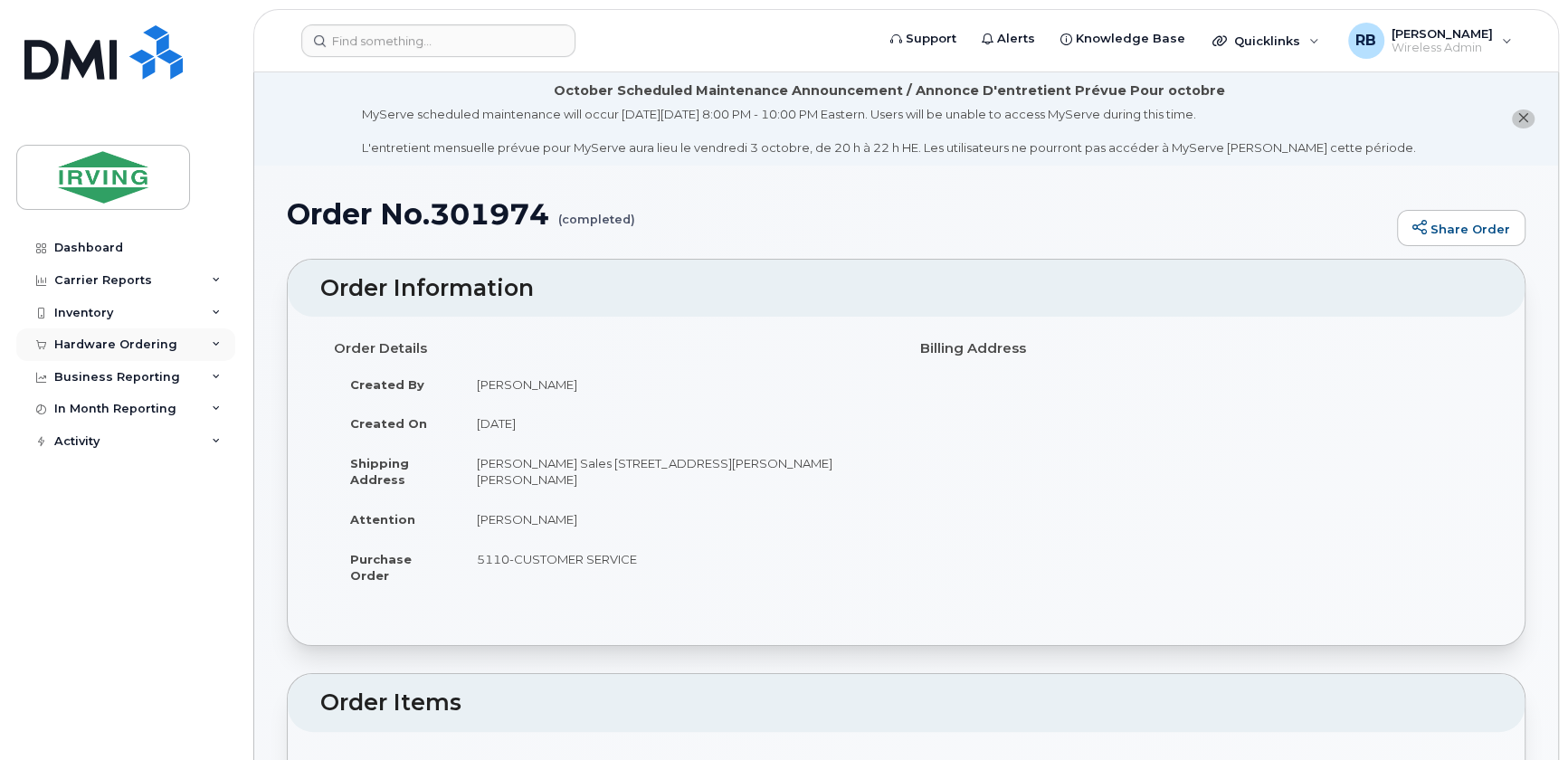
click at [87, 342] on div "Hardware Ordering" at bounding box center [115, 345] width 123 height 14
click at [76, 412] on div "Orders" at bounding box center [85, 412] width 44 height 16
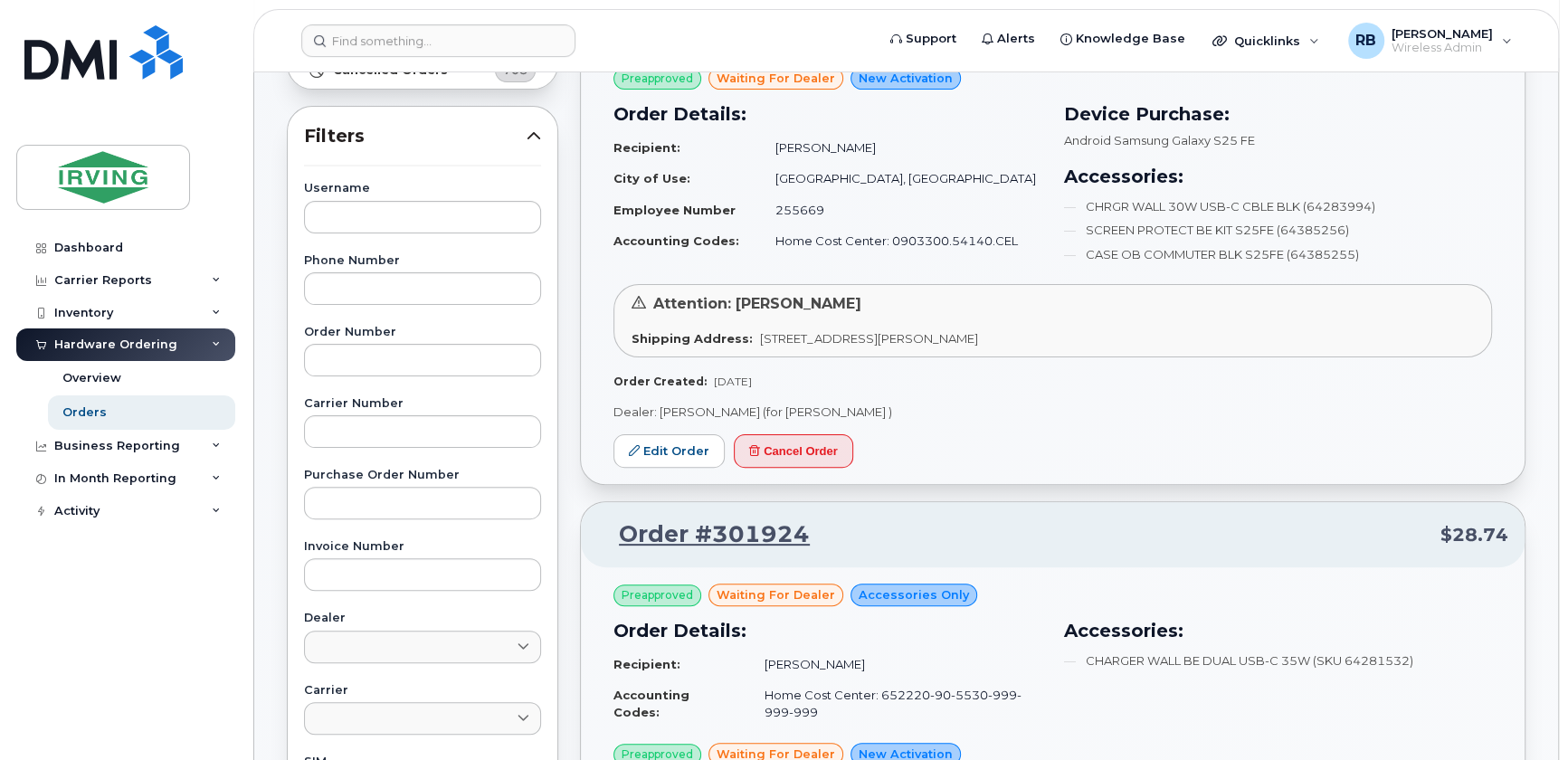
scroll to position [329, 0]
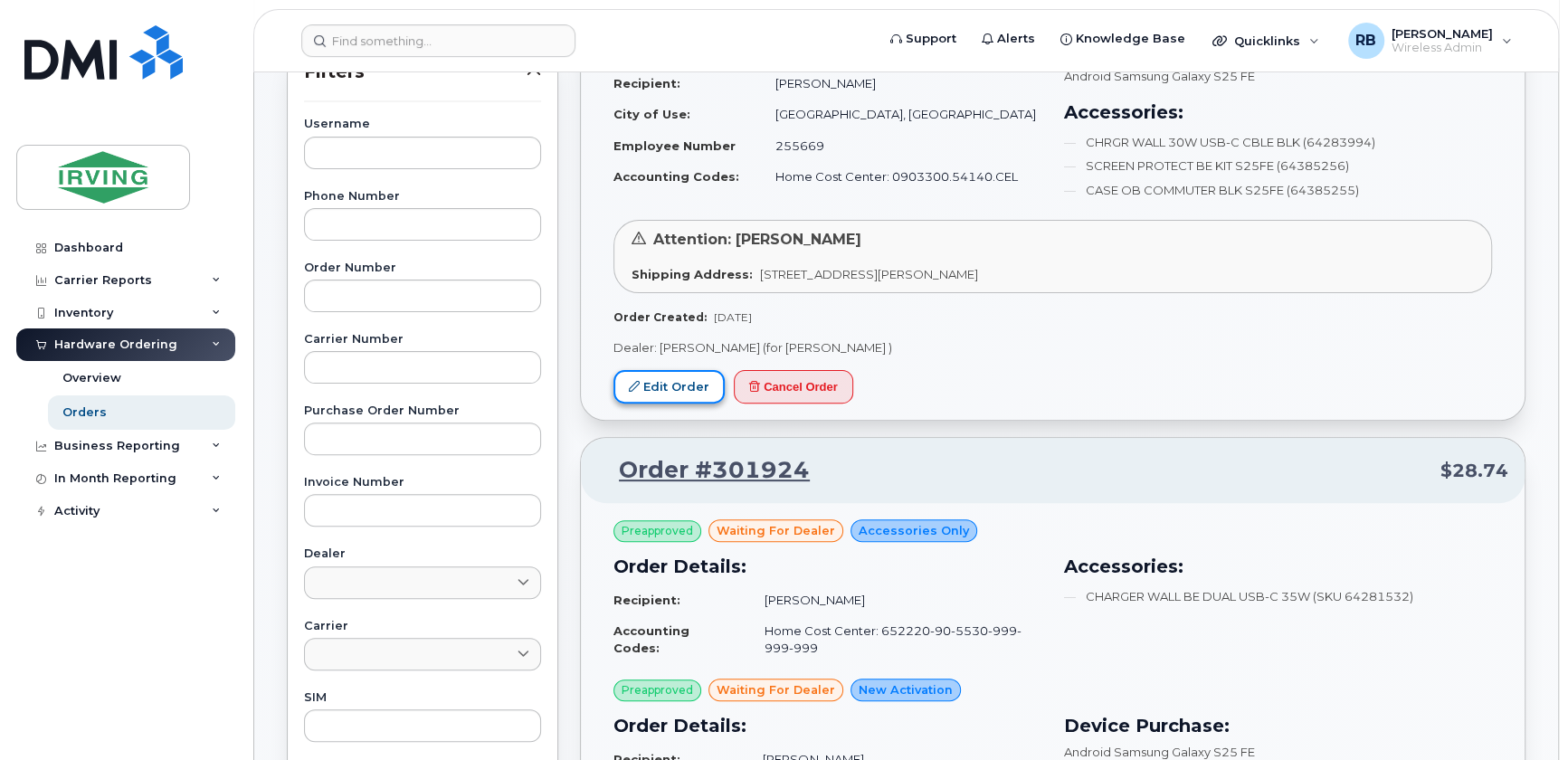
click at [679, 380] on link "Edit Order" at bounding box center [668, 387] width 111 height 34
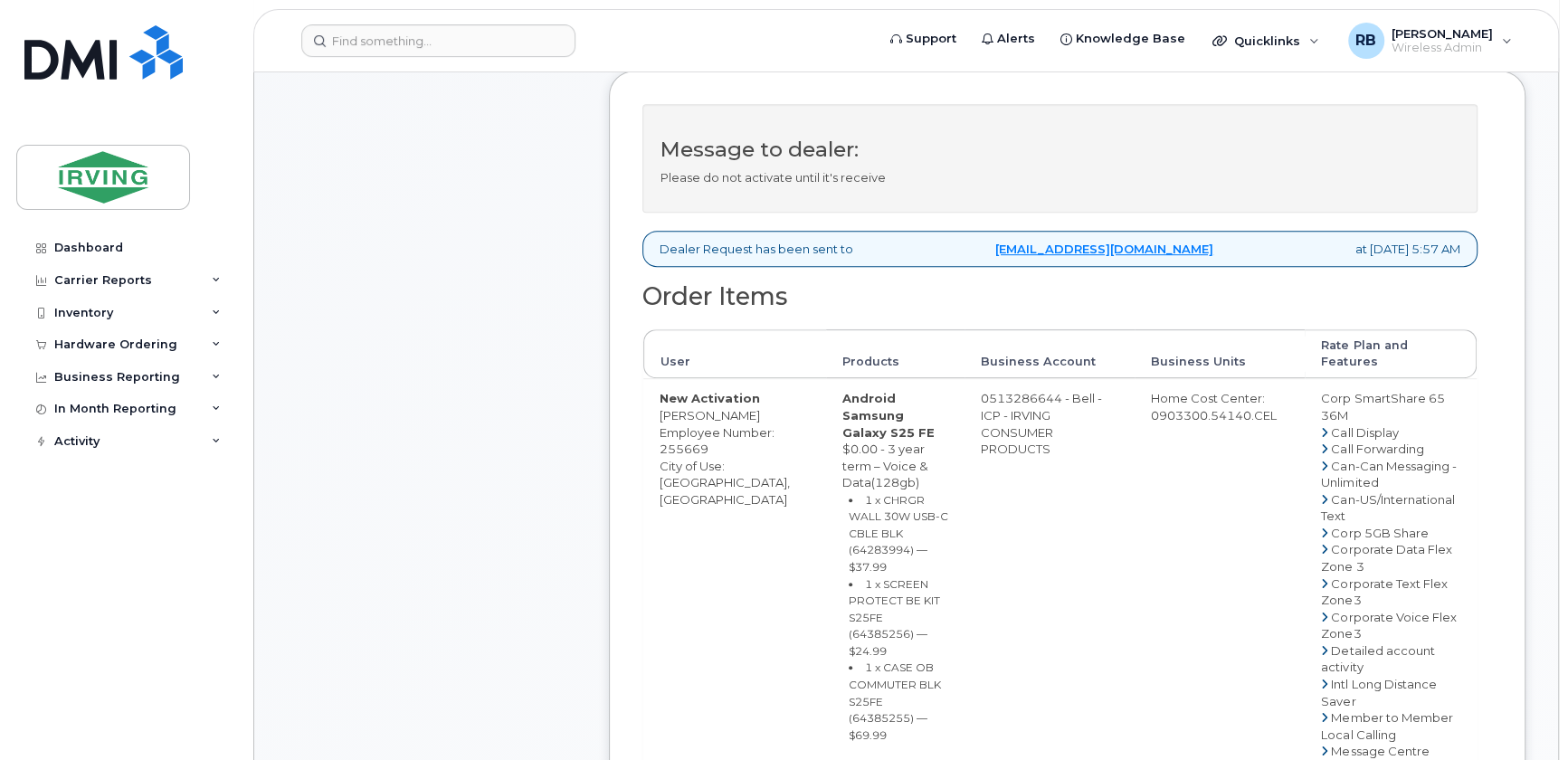
scroll to position [767, 0]
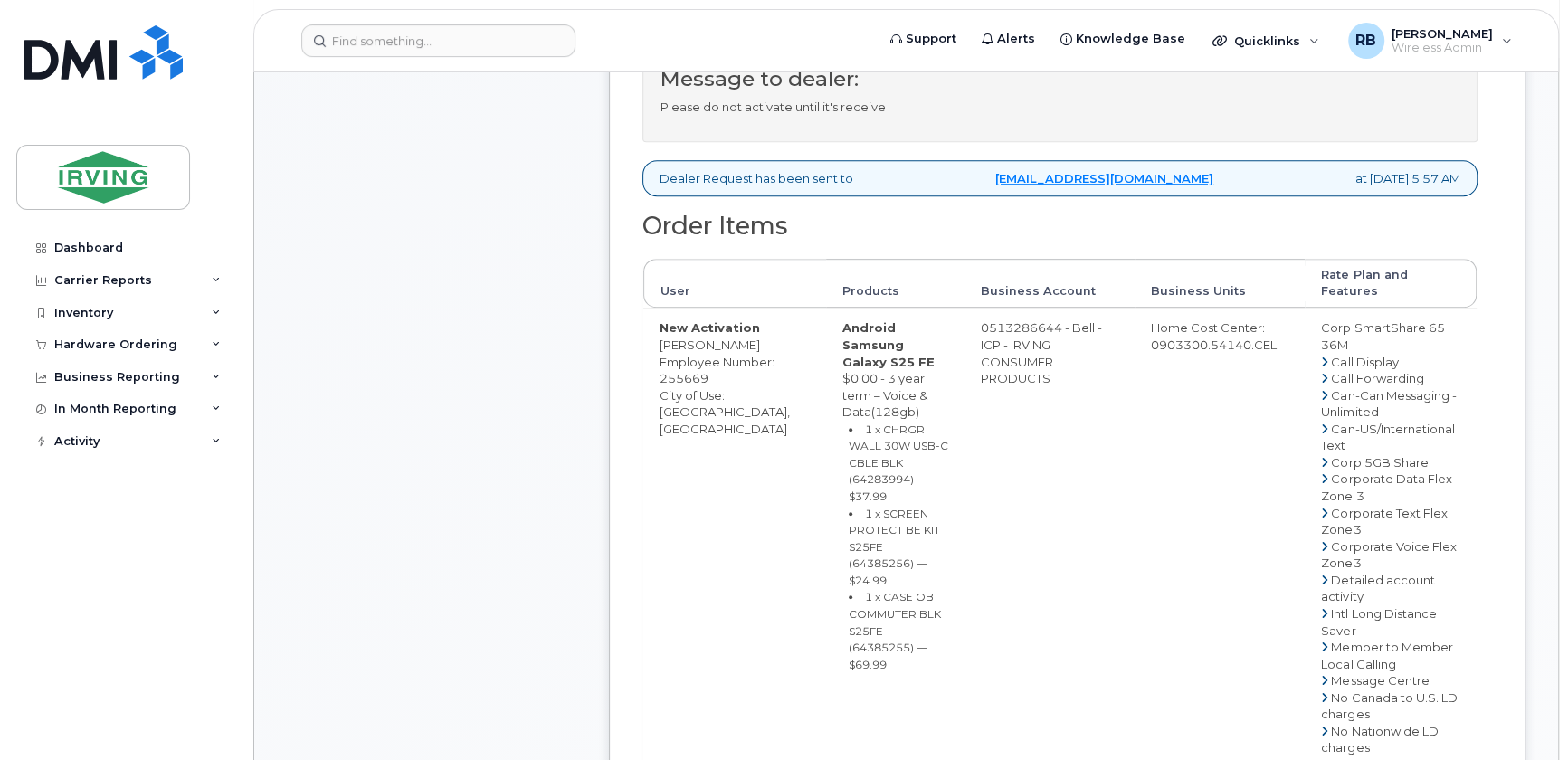
drag, startPoint x: 1036, startPoint y: 327, endPoint x: 965, endPoint y: 326, distance: 71.0
copy td "513286644"
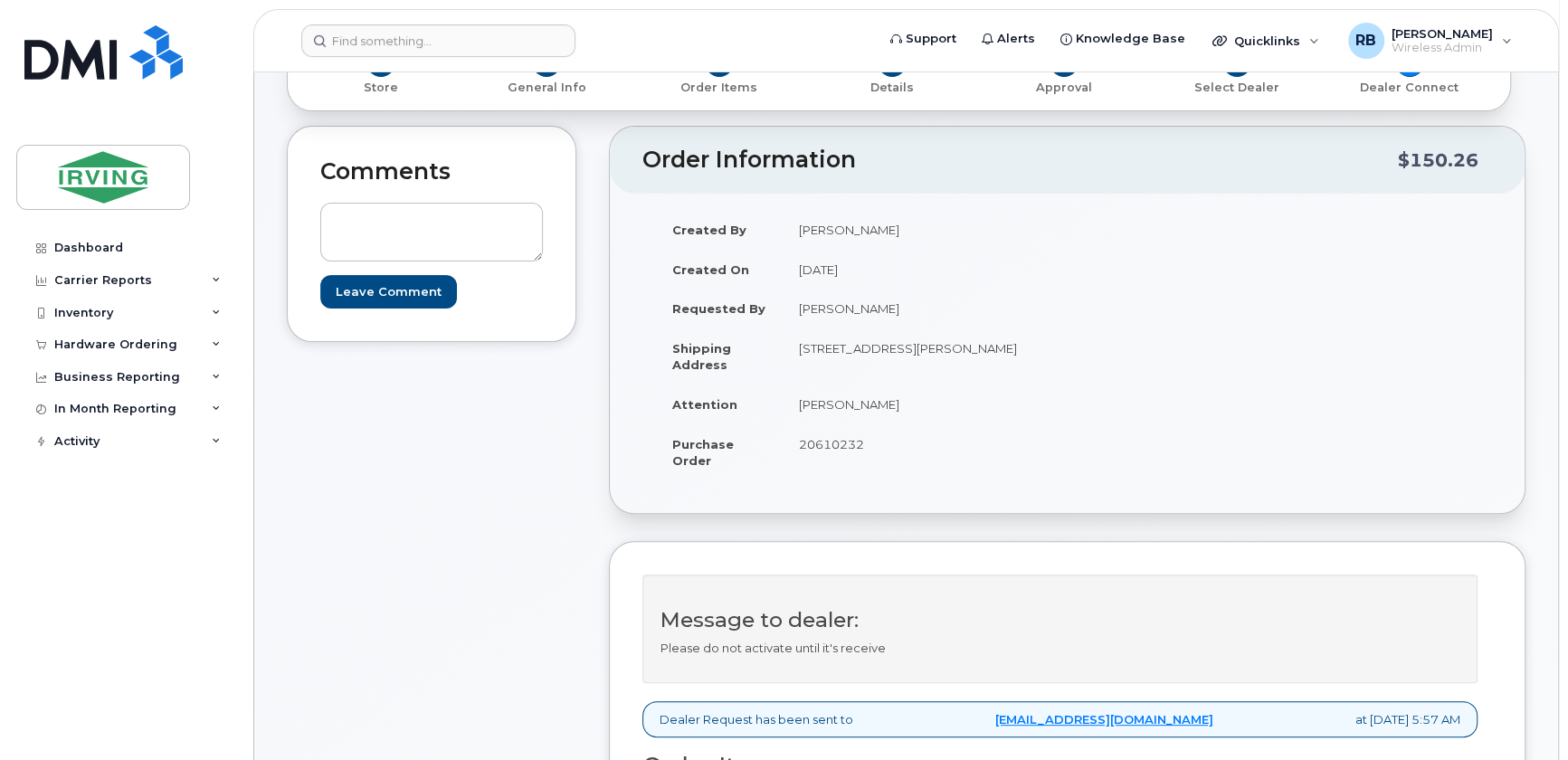
scroll to position [329, 0]
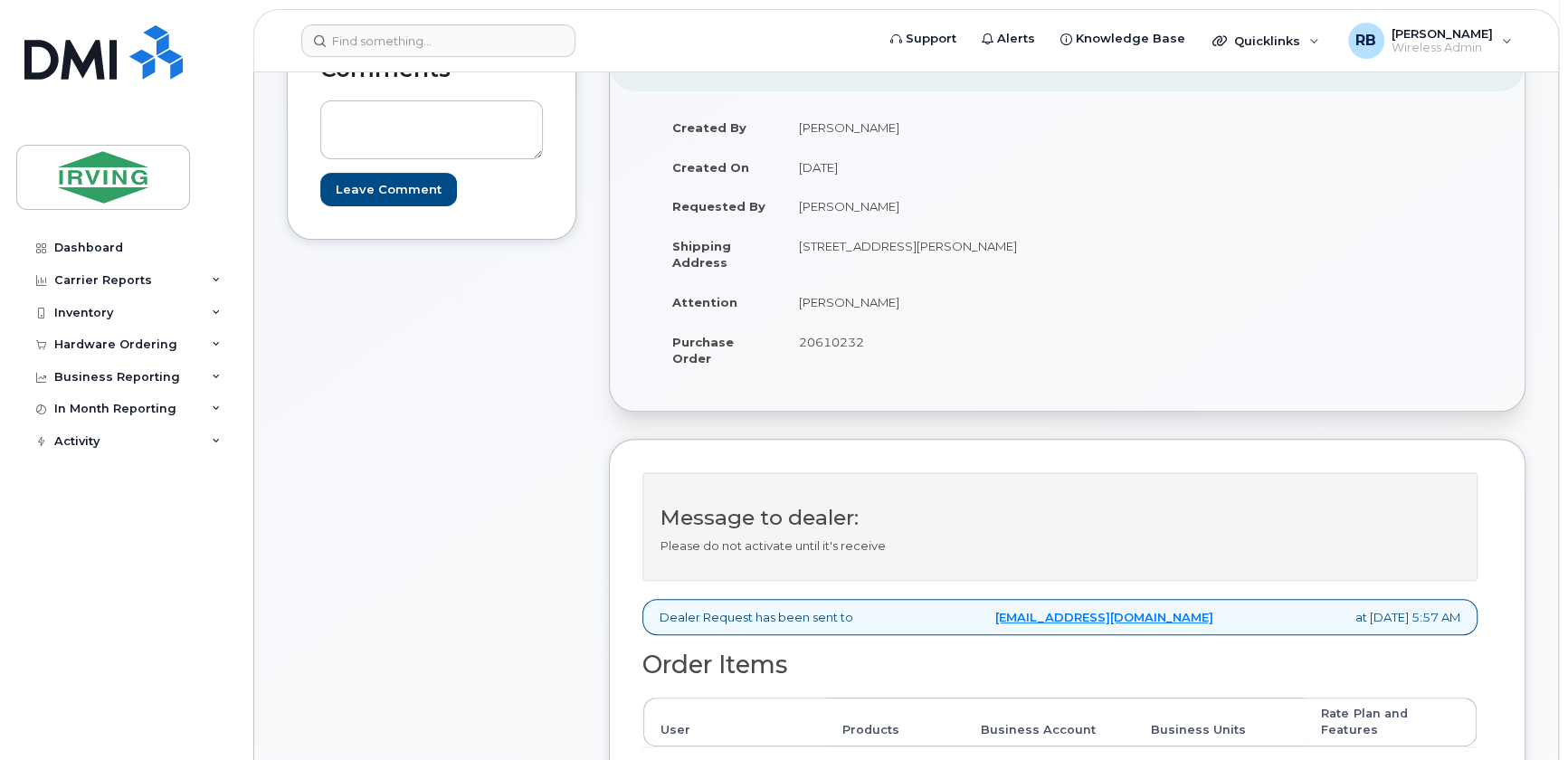
click at [824, 343] on span "20610232" at bounding box center [831, 342] width 65 height 14
copy span "20610232"
click at [834, 299] on td "[PERSON_NAME]" at bounding box center [919, 303] width 272 height 40
click at [834, 299] on td "Mehnaz Ashfaq" at bounding box center [919, 303] width 272 height 40
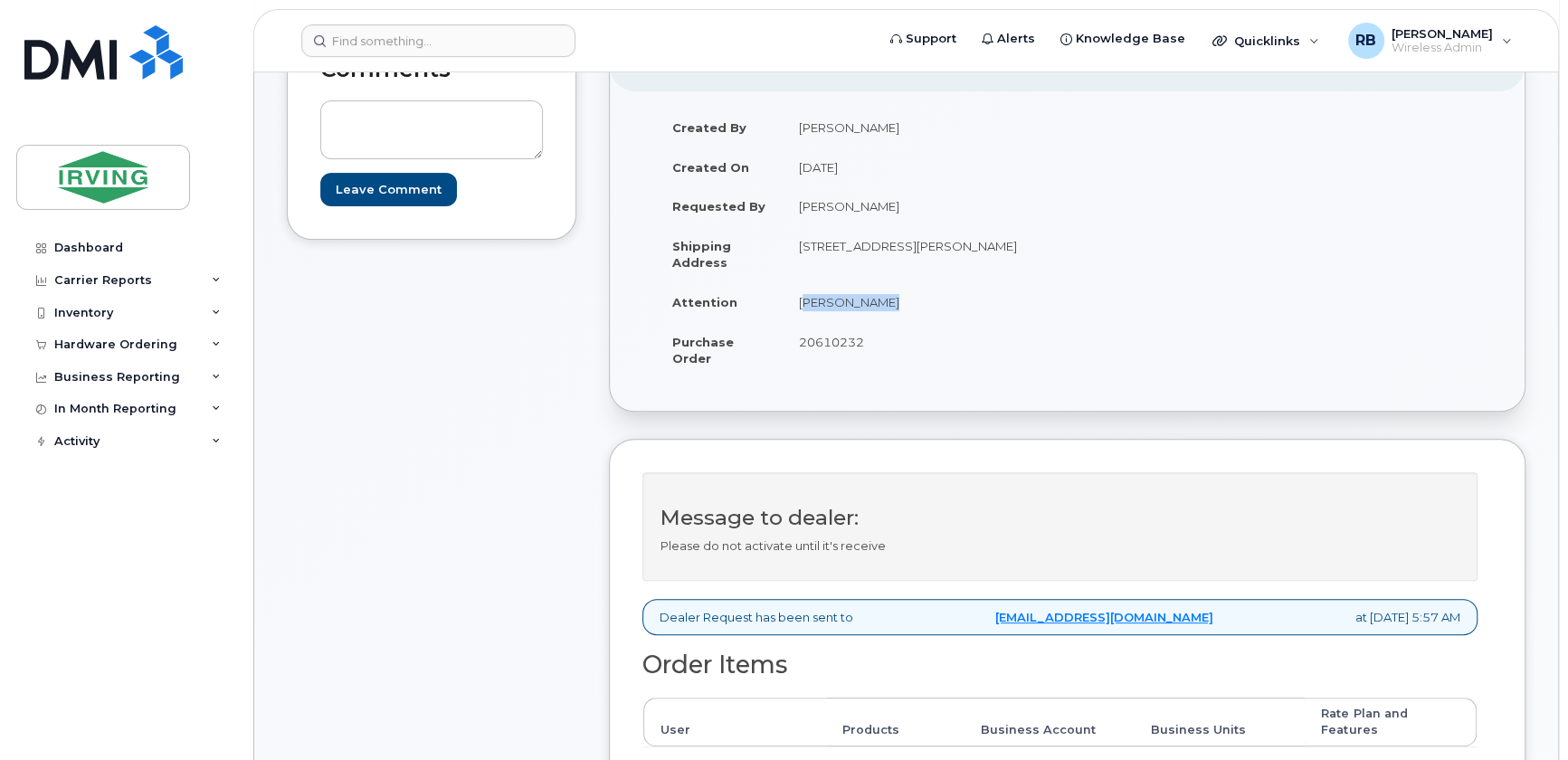
click at [834, 299] on td "Mehnaz Ashfaq" at bounding box center [919, 303] width 272 height 40
copy tbody "Mehnaz Ashfaq"
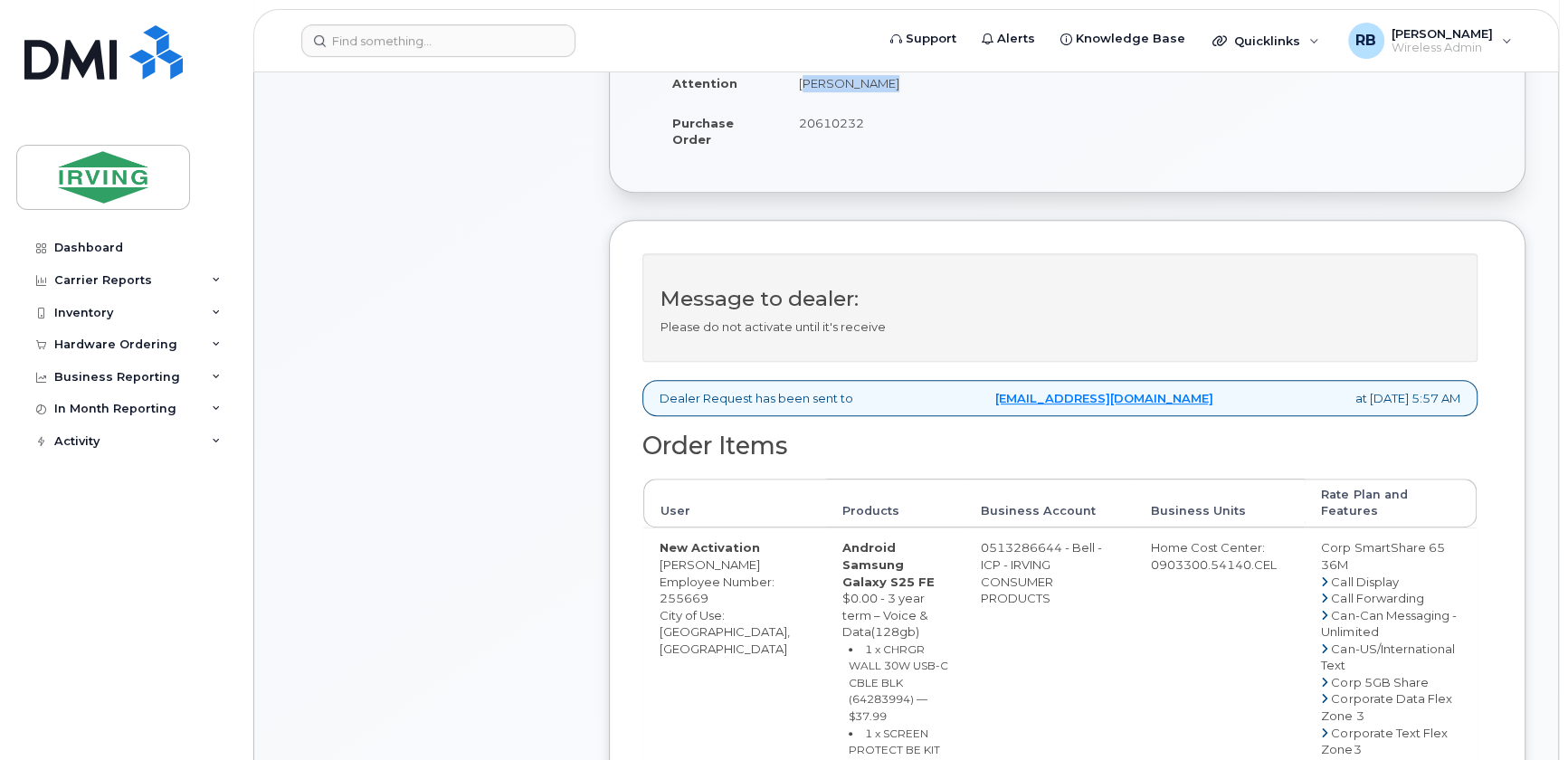
scroll to position [548, 0]
copy td "Alper Cicek"
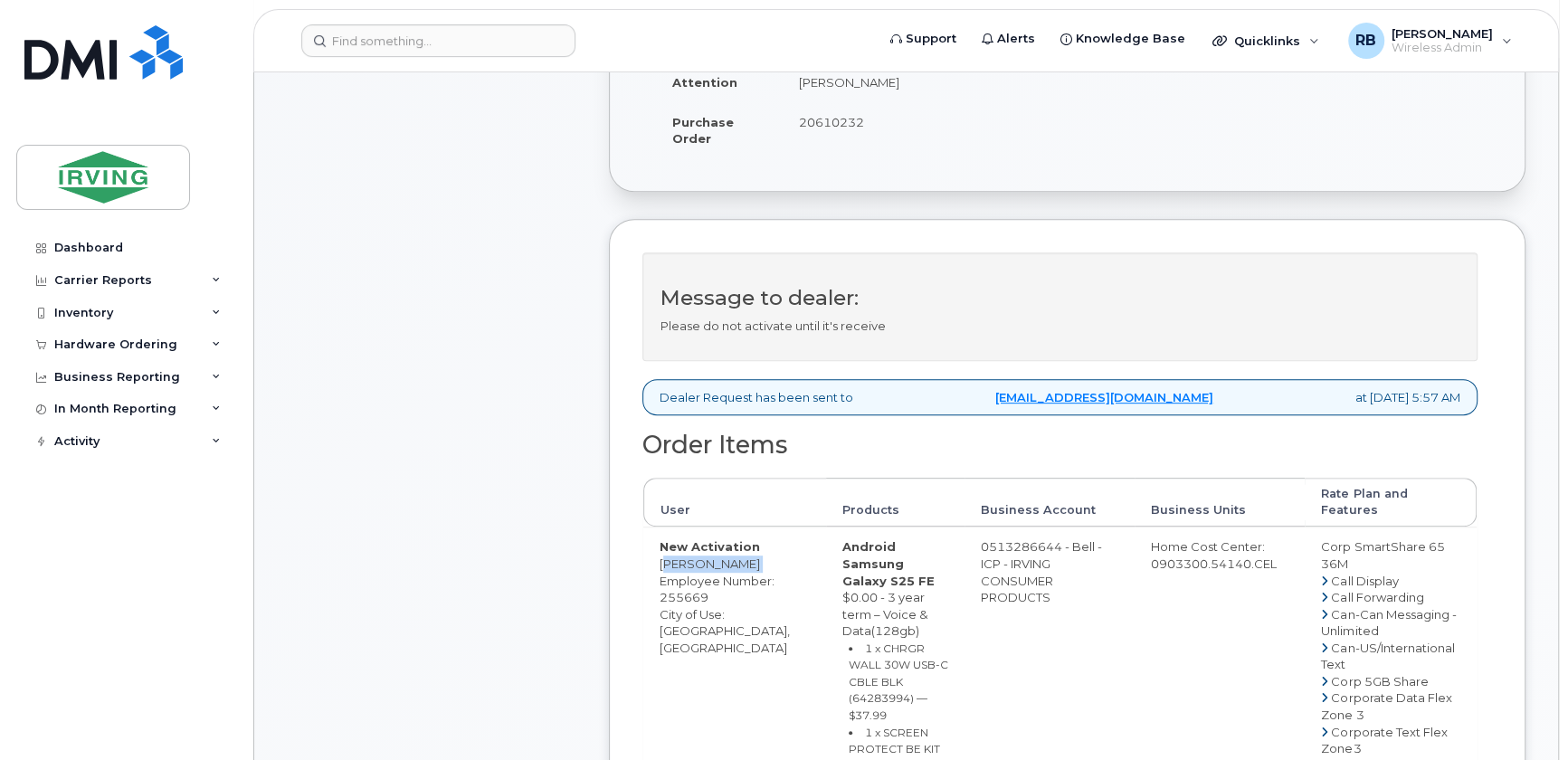
copy td "Alper Cicek"
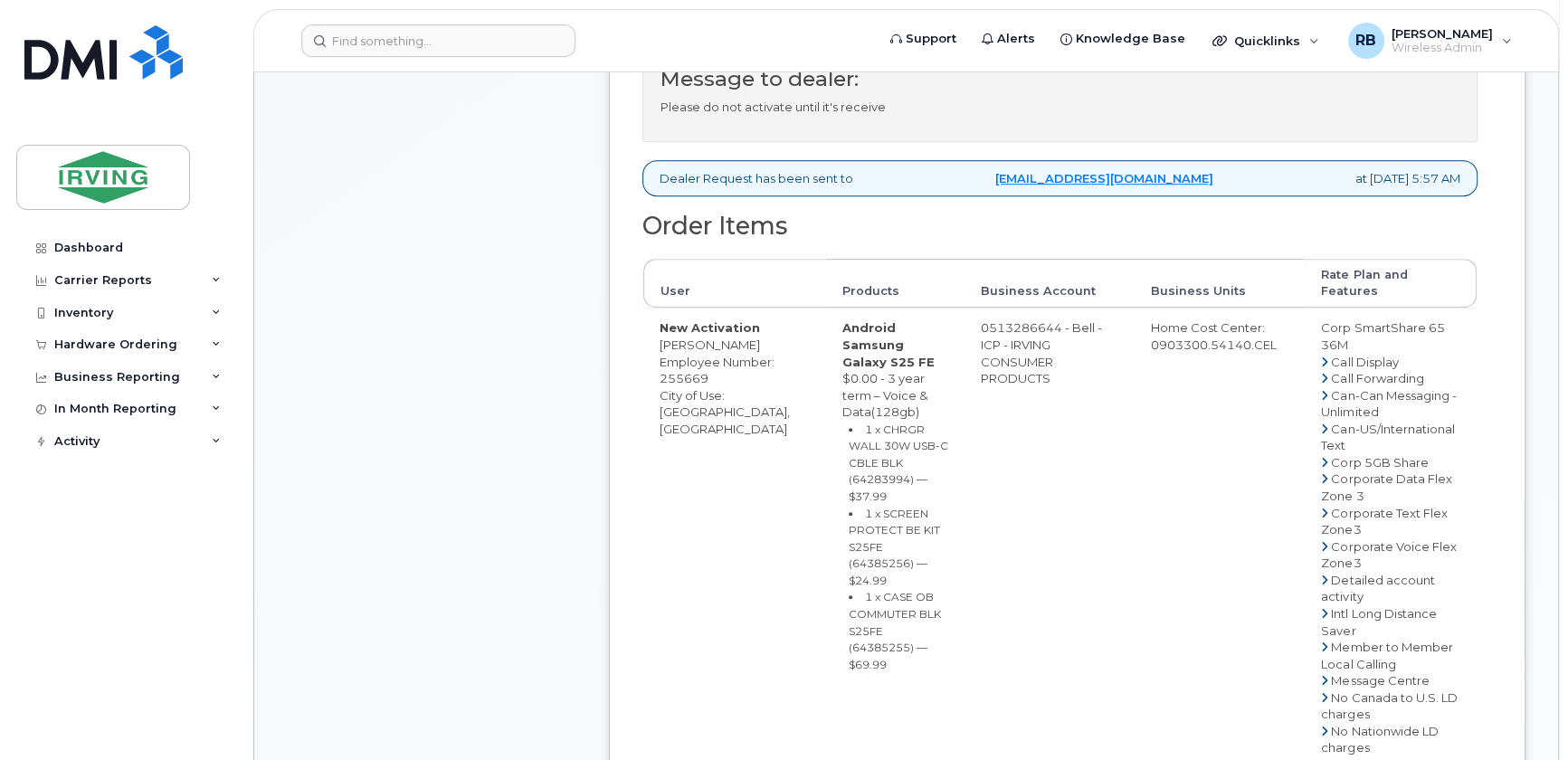
click at [497, 445] on div "Comments Leave Comment" at bounding box center [431, 551] width 290 height 1934
click at [849, 429] on small "1 x CHRGR WALL 30W USB-C CBLE BLK (64283994) — $37.99" at bounding box center [899, 462] width 100 height 81
copy small "64283994"
click at [849, 506] on small "1 x SCREEN PROTECT BE KIT S25FE (64385256) — $24.99" at bounding box center [895, 546] width 92 height 81
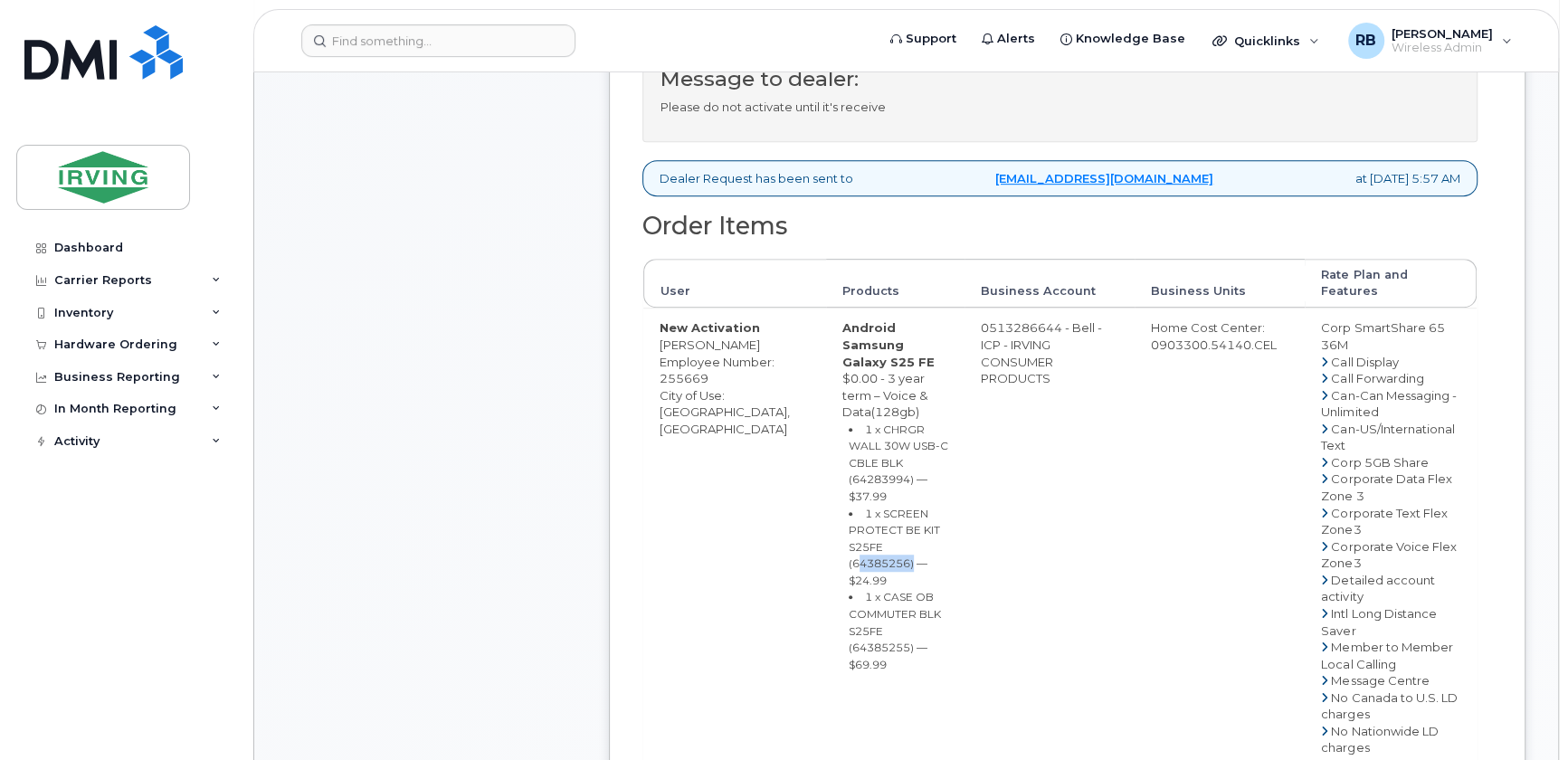
click at [849, 506] on small "1 x SCREEN PROTECT BE KIT S25FE (64385256) — $24.99" at bounding box center [895, 546] width 92 height 81
copy small "64385256"
click at [849, 590] on small "1 x CASE OB COMMUTER BLK S25FE (64385255) — $69.99" at bounding box center [895, 630] width 92 height 81
copy small "64385255"
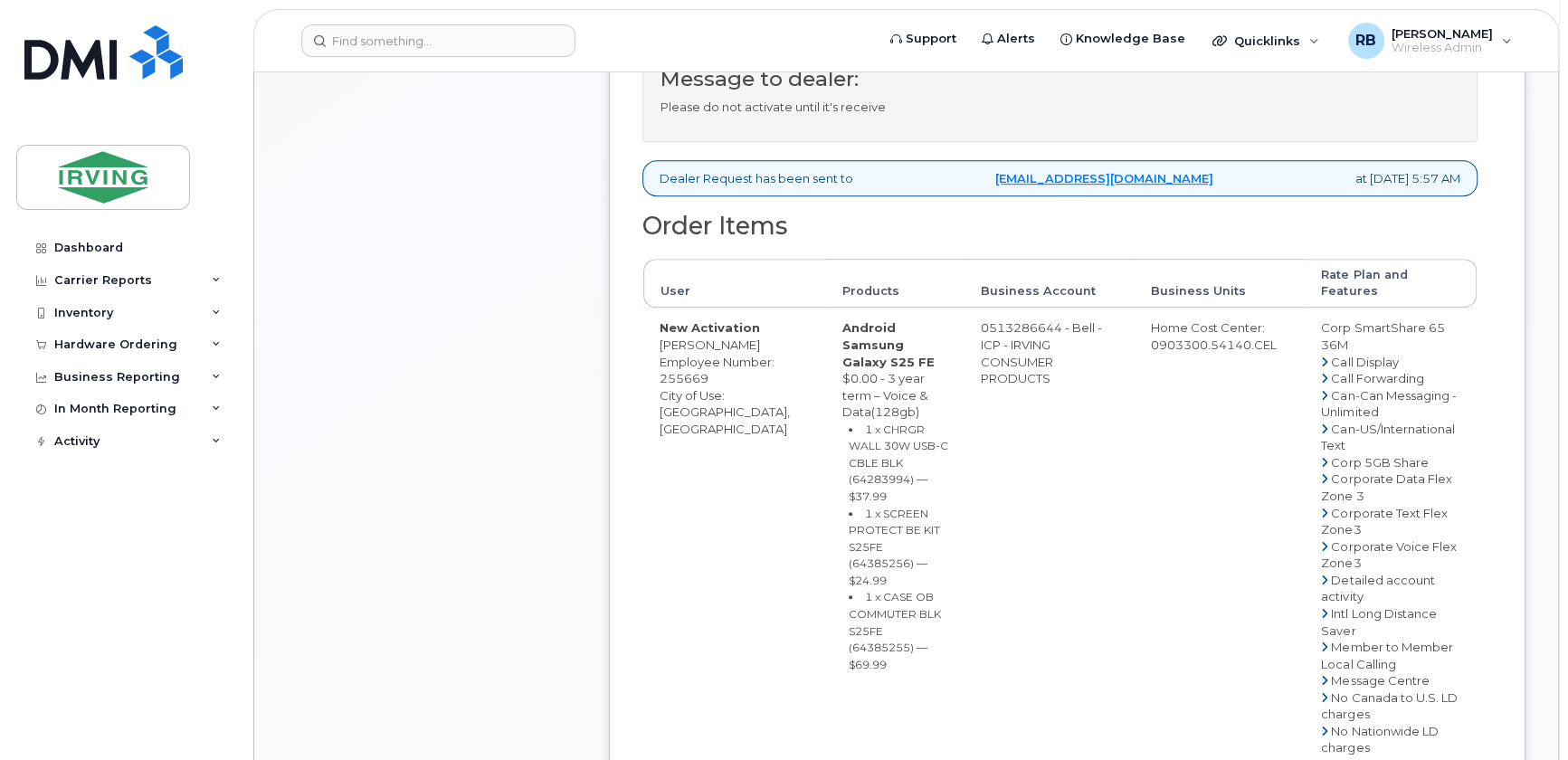
click at [425, 430] on div "Comments Leave Comment" at bounding box center [431, 551] width 290 height 1934
drag, startPoint x: 964, startPoint y: 327, endPoint x: 1036, endPoint y: 322, distance: 72.2
copy td "513286644"
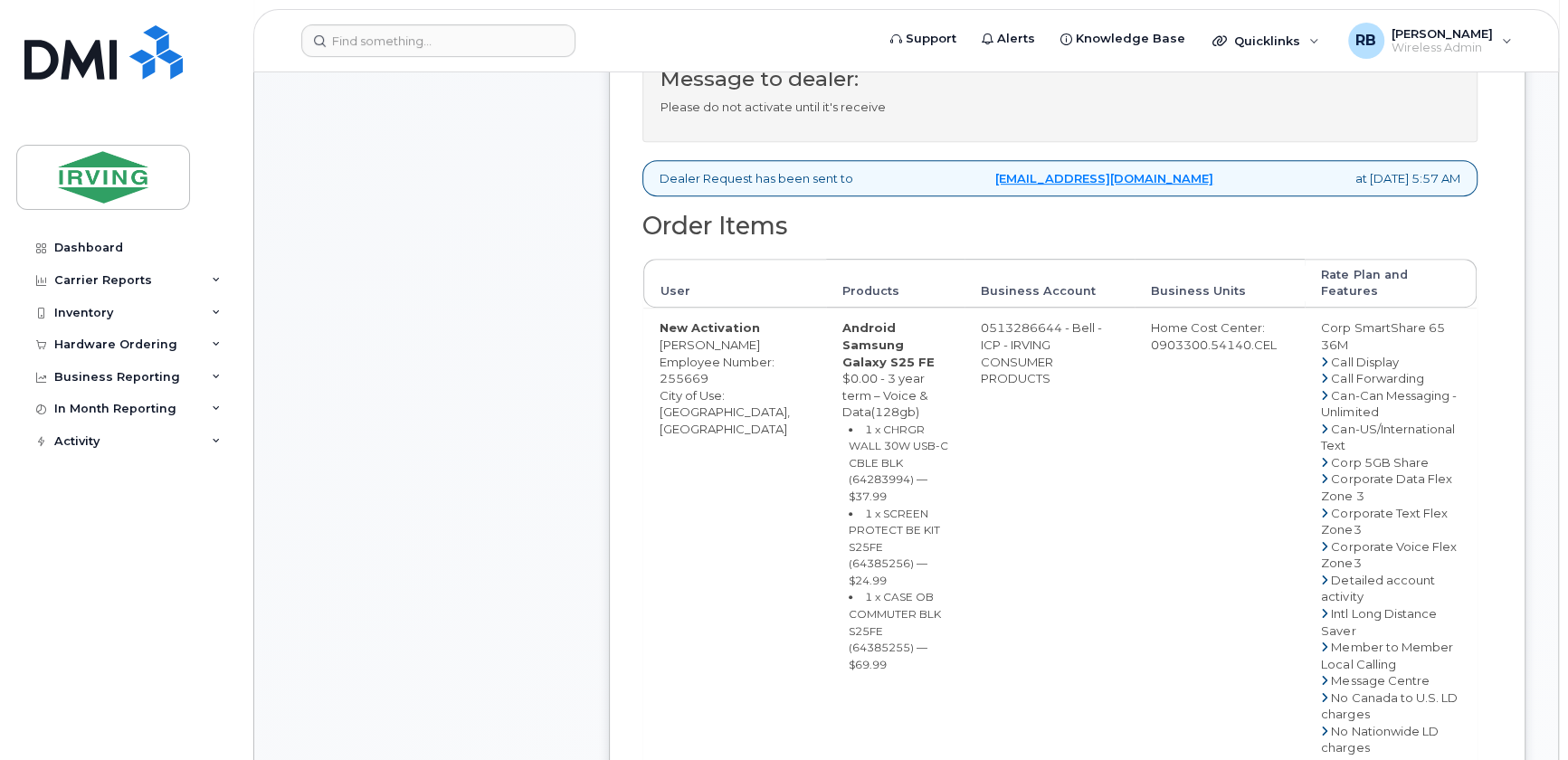
click at [620, 368] on div "Message to dealer: Please do not activate until it's receive Dealer Request has…" at bounding box center [1068, 746] width 917 height 1493
click at [554, 474] on div "Comments Leave Comment" at bounding box center [431, 551] width 290 height 1934
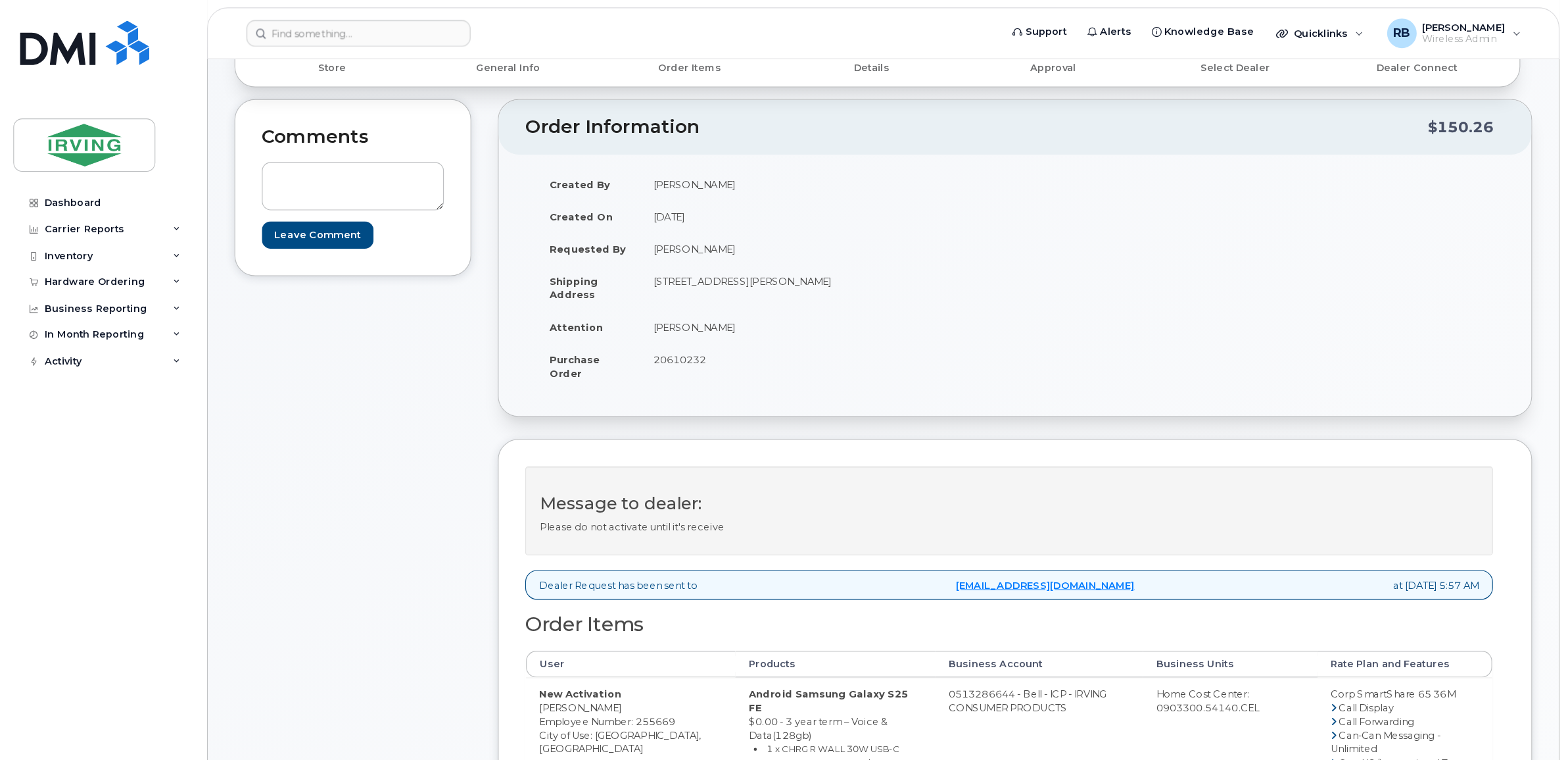
scroll to position [168, 0]
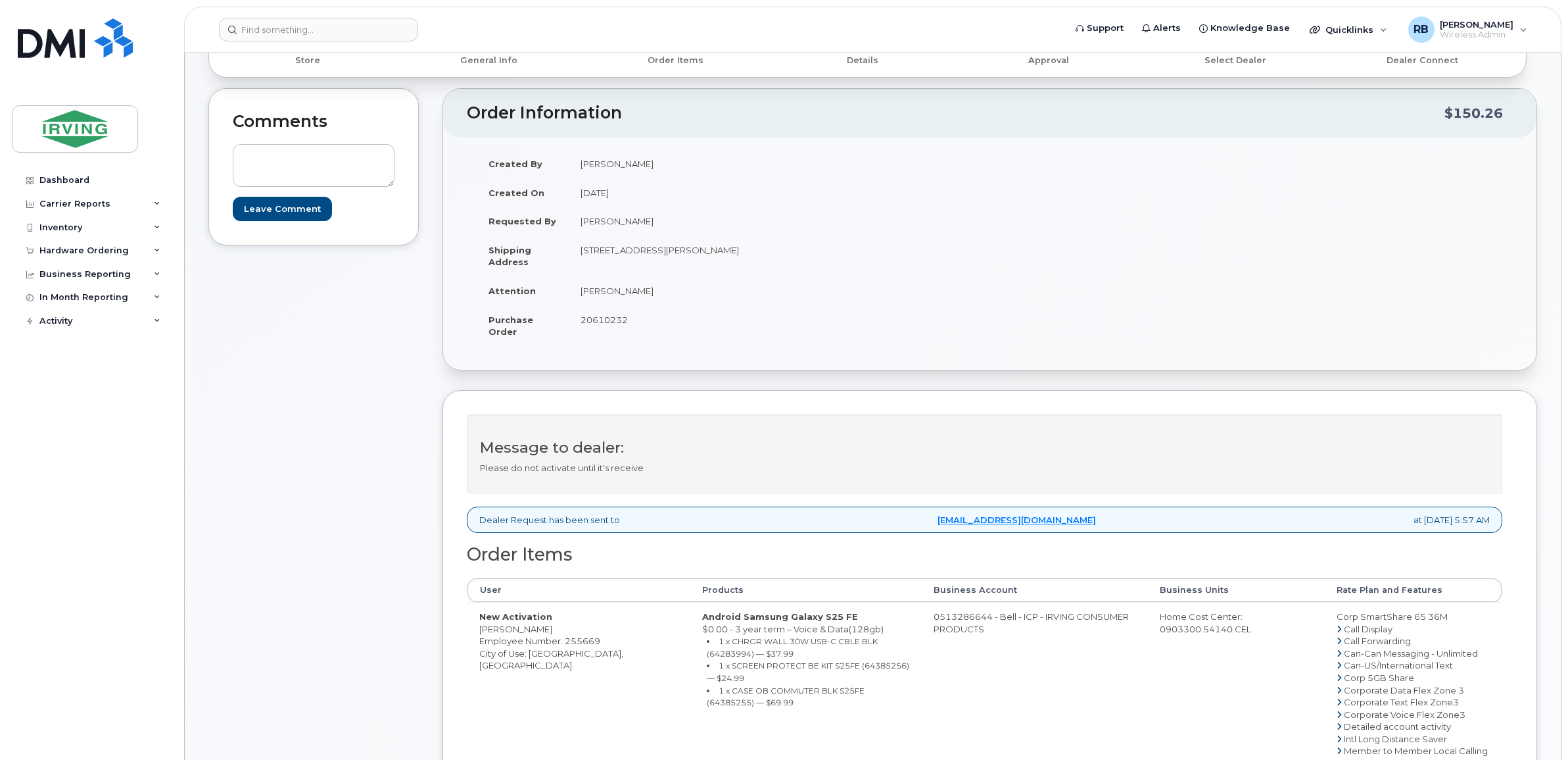
click at [411, 438] on div "Comments Leave Comment" at bounding box center [313, 632] width 210 height 1090
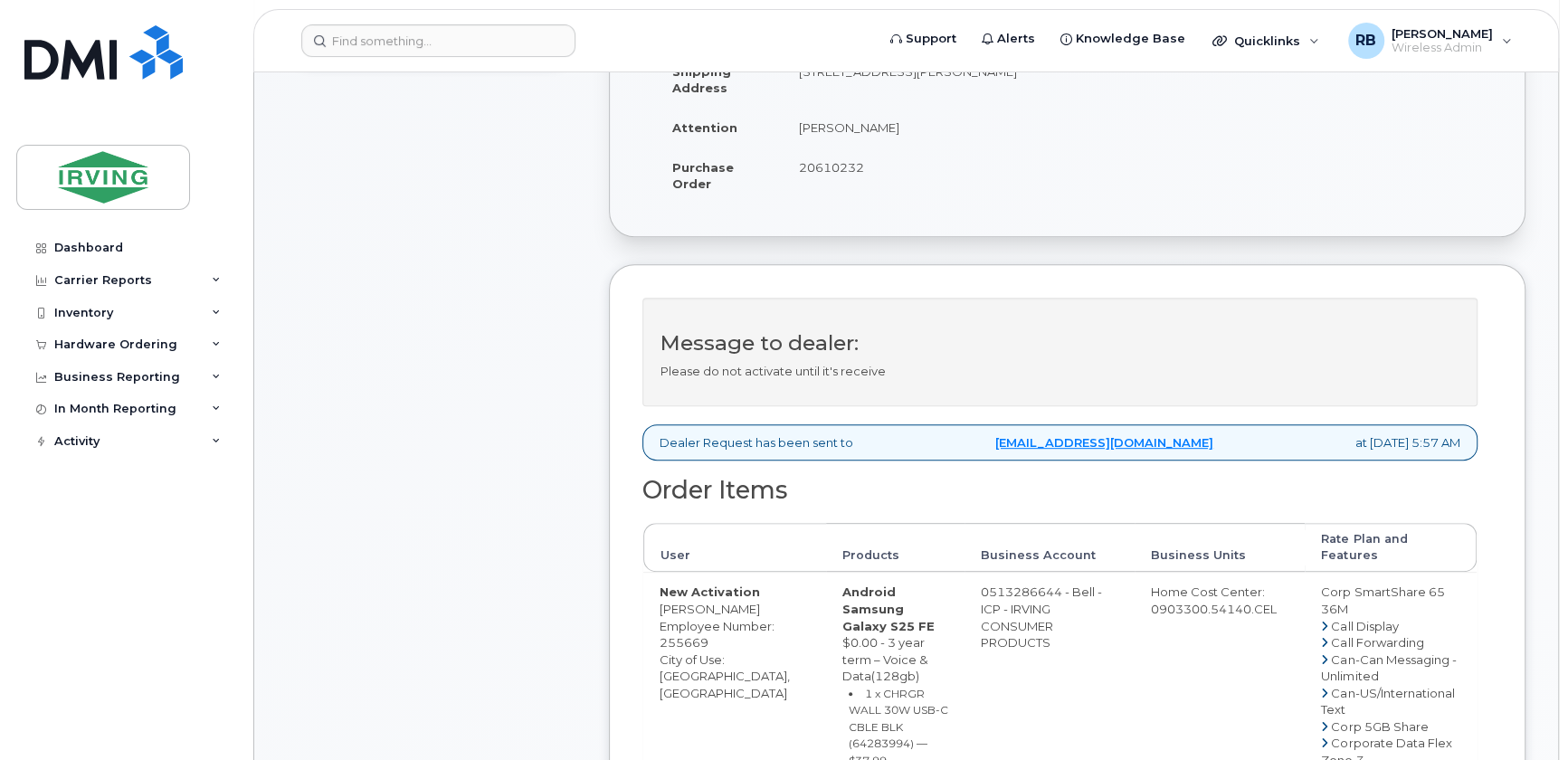
scroll to position [548, 0]
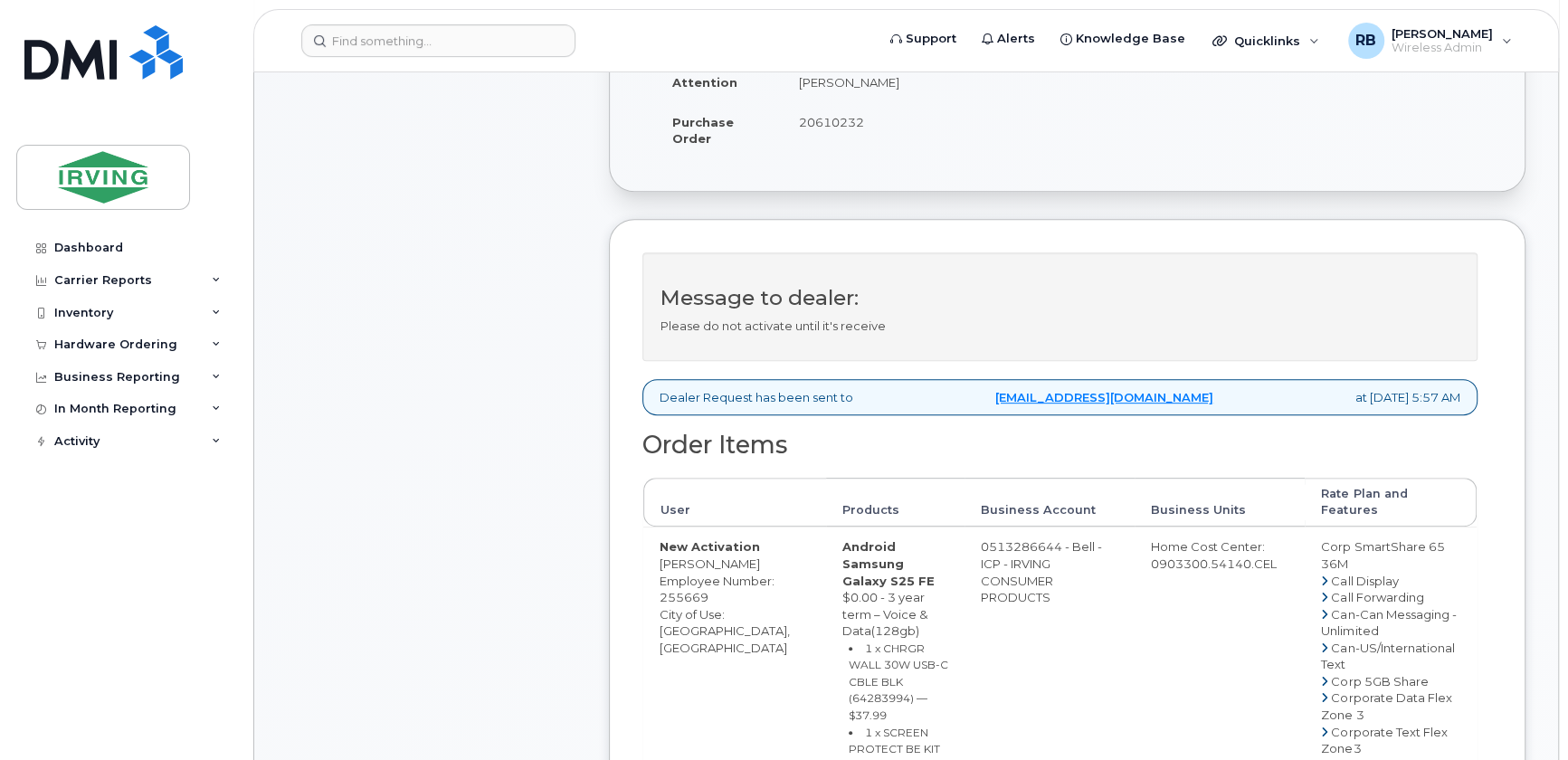
click at [846, 119] on span "20610232" at bounding box center [831, 122] width 65 height 14
copy span "20610232"
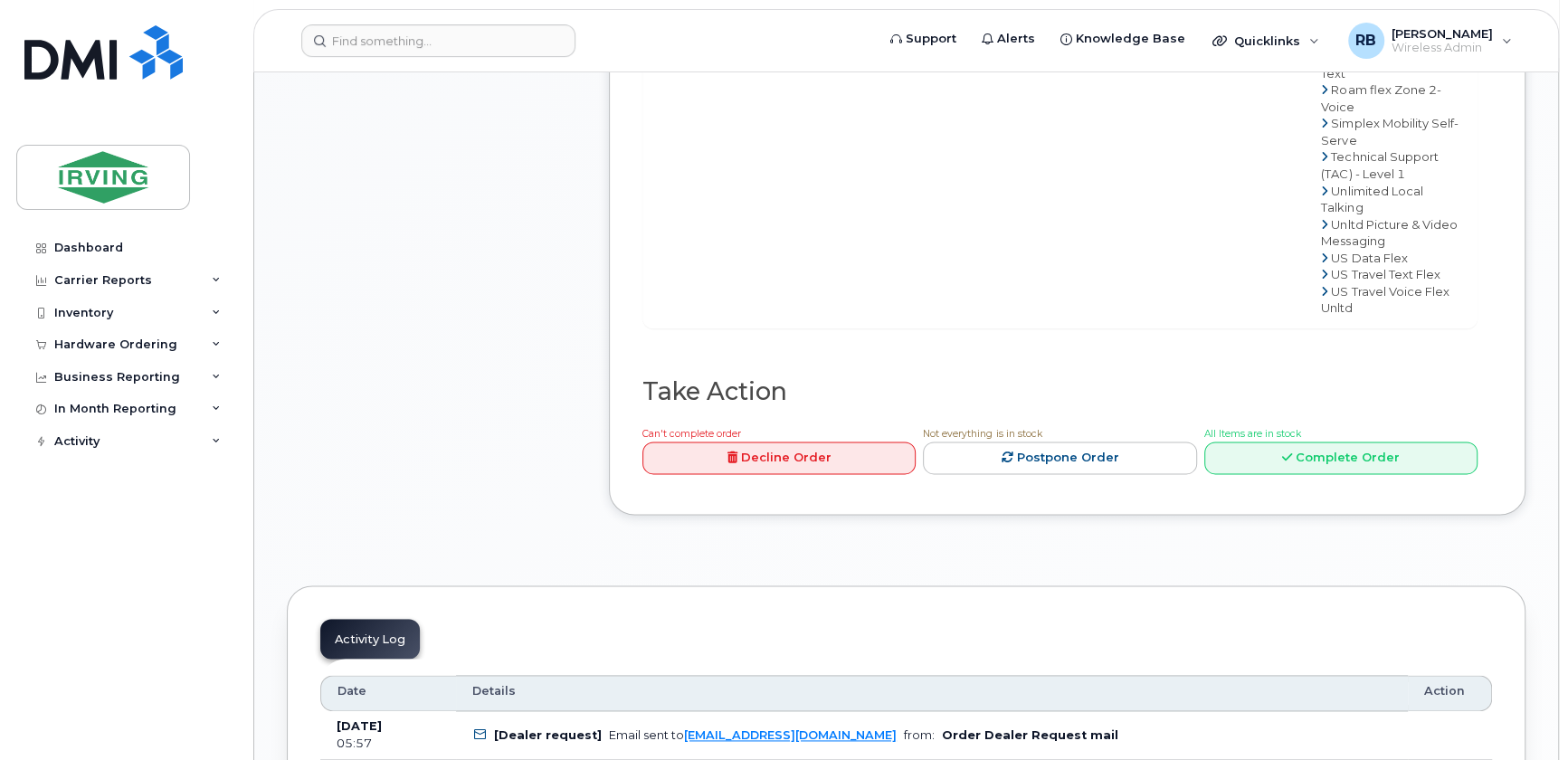
scroll to position [1973, 0]
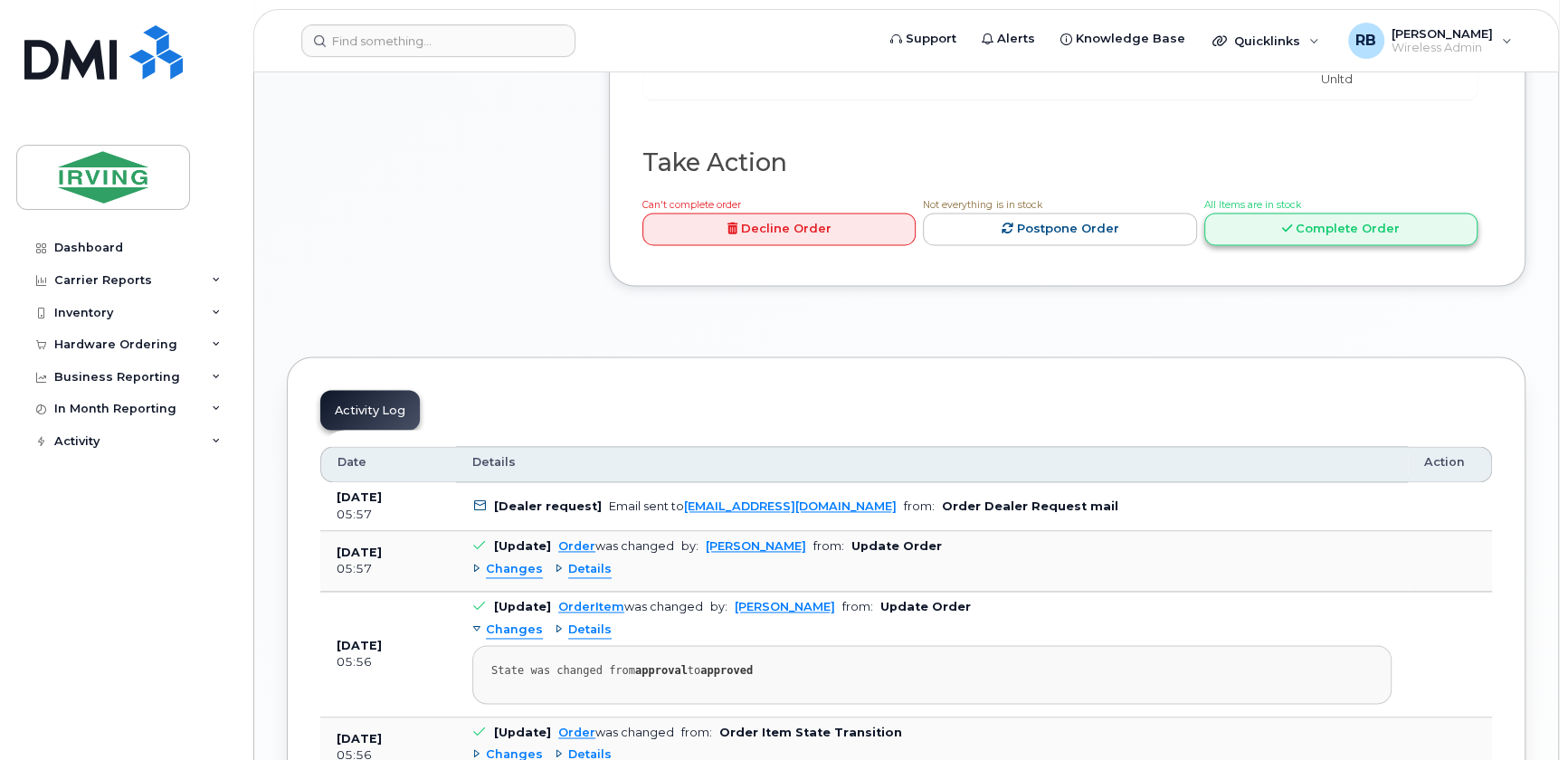
click at [1241, 246] on link "Complete Order" at bounding box center [1341, 230] width 274 height 34
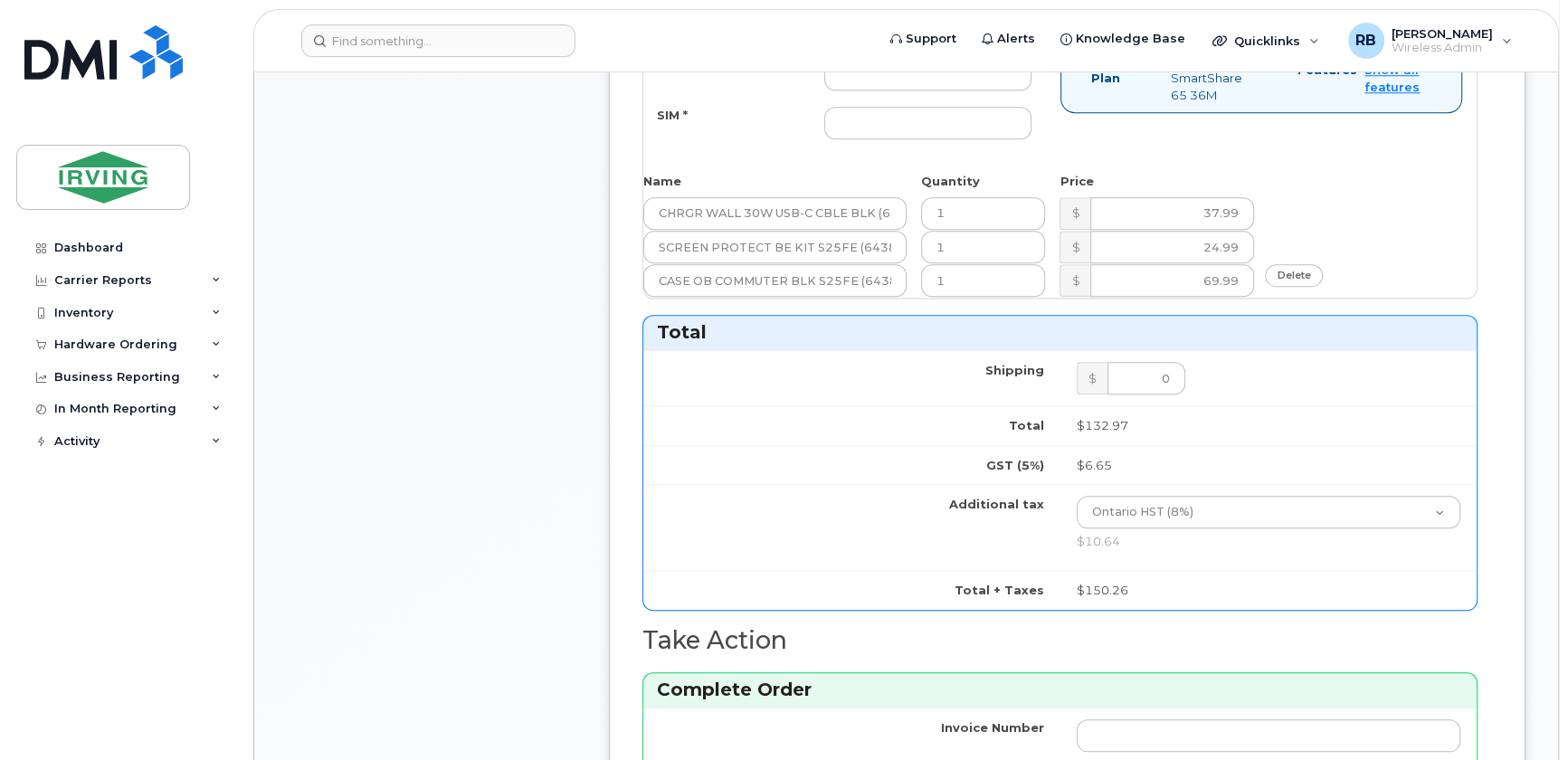
scroll to position [767, 0]
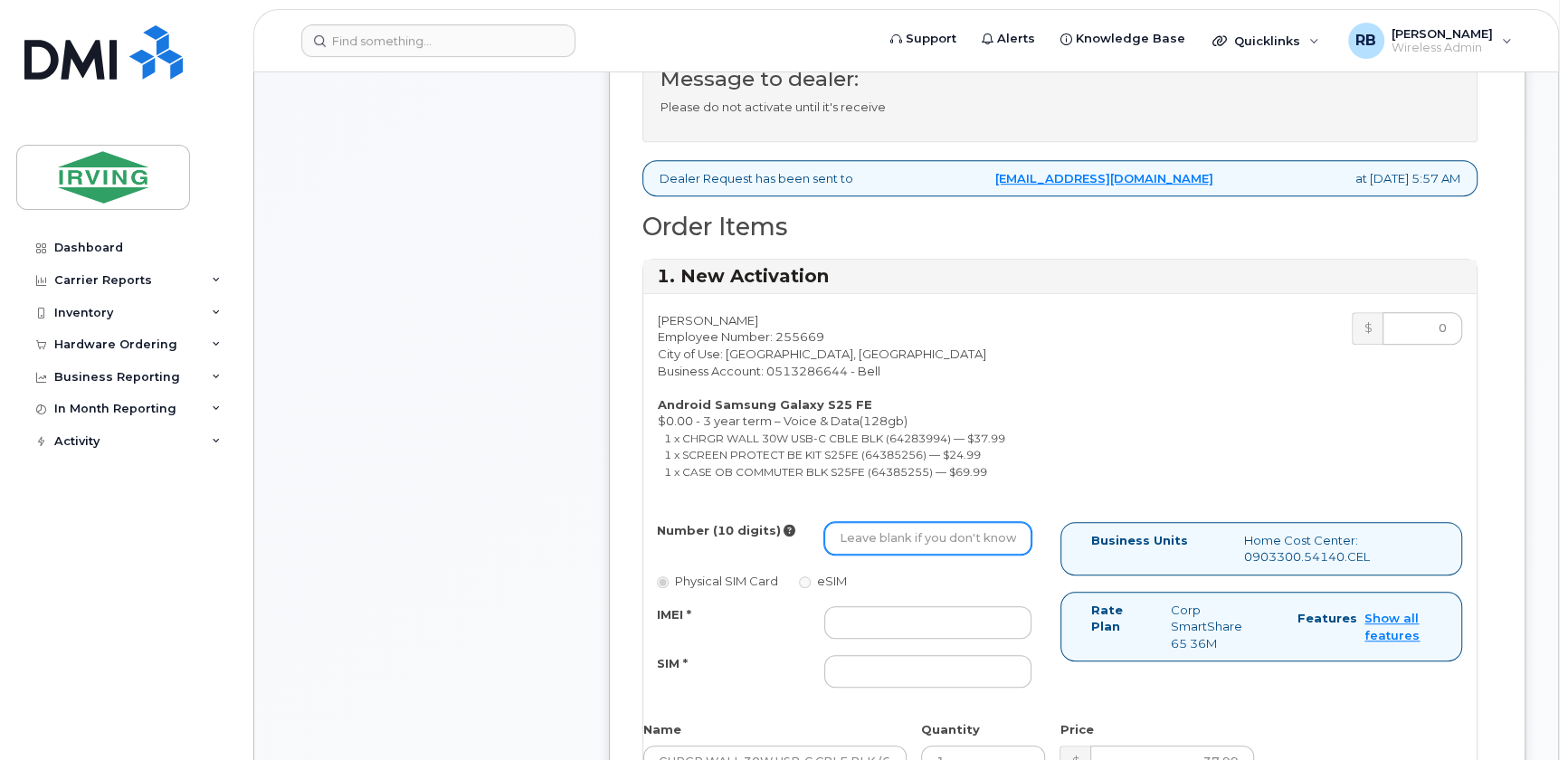
click at [873, 543] on input "Number (10 digits)" at bounding box center [928, 538] width 208 height 33
type input "4165187857"
click at [859, 616] on input "IMEI *" at bounding box center [928, 622] width 208 height 33
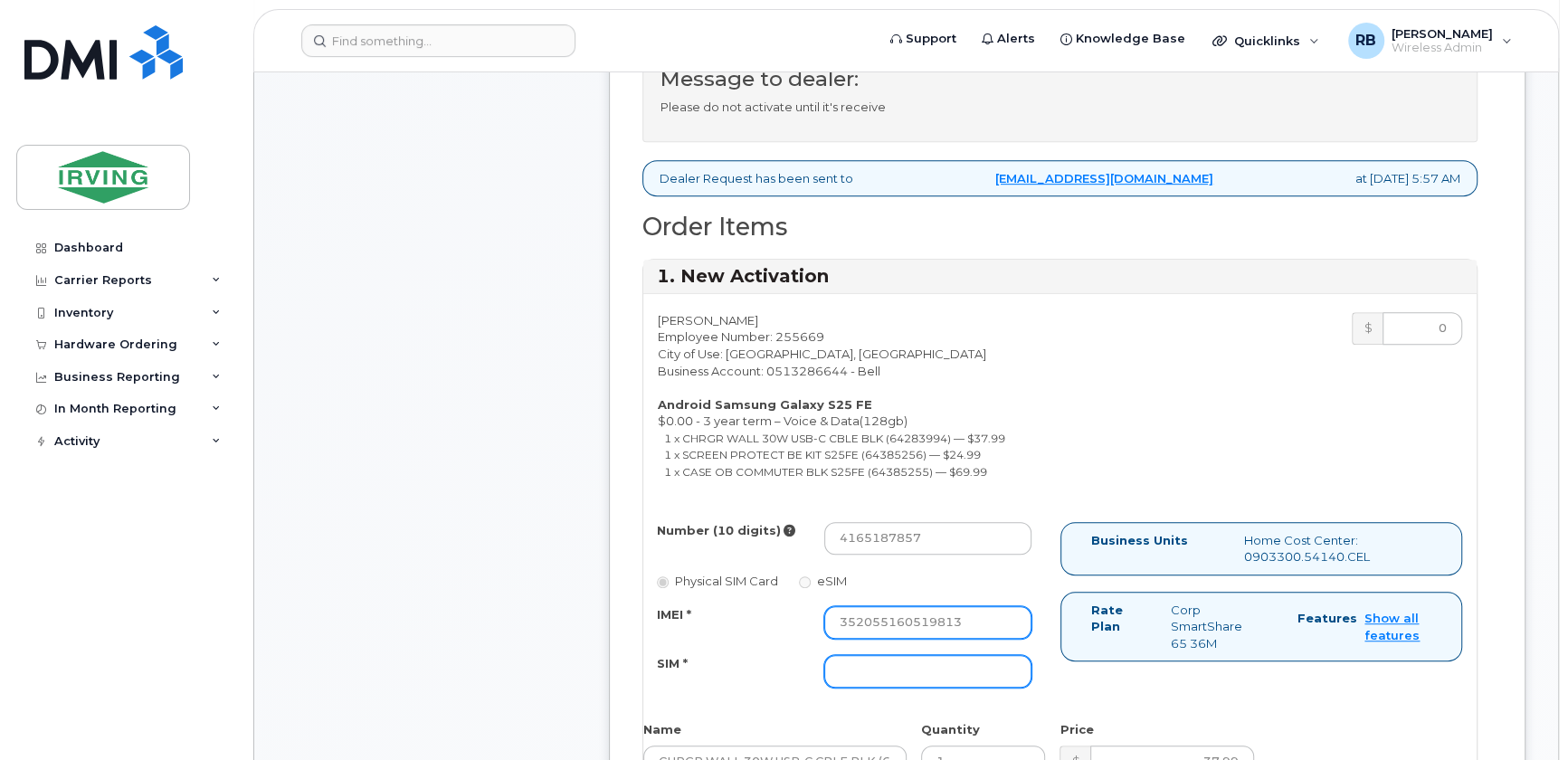
type input "352055160519813"
click at [863, 660] on input "SIM *" at bounding box center [928, 671] width 208 height 33
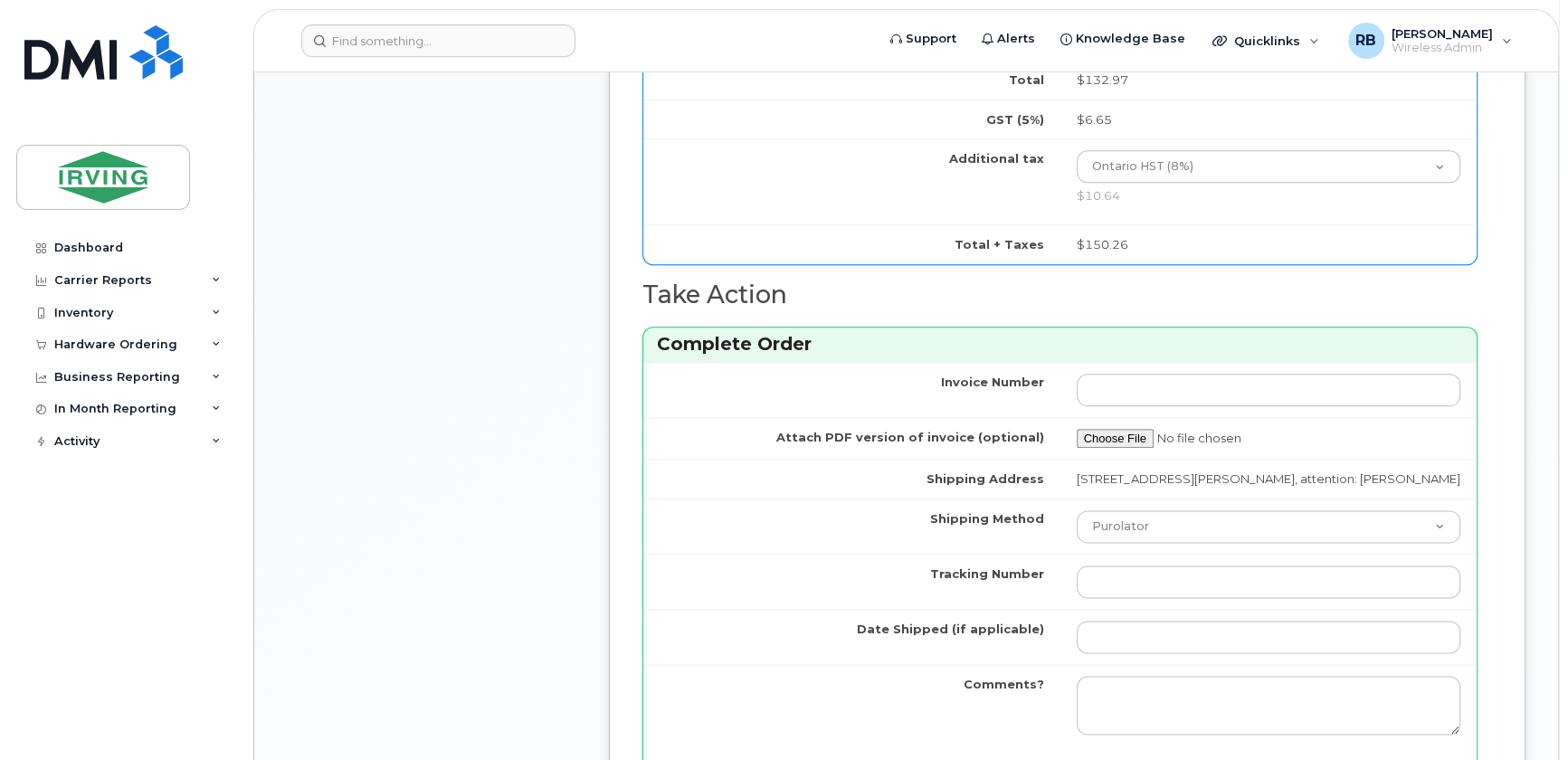
scroll to position [1755, 0]
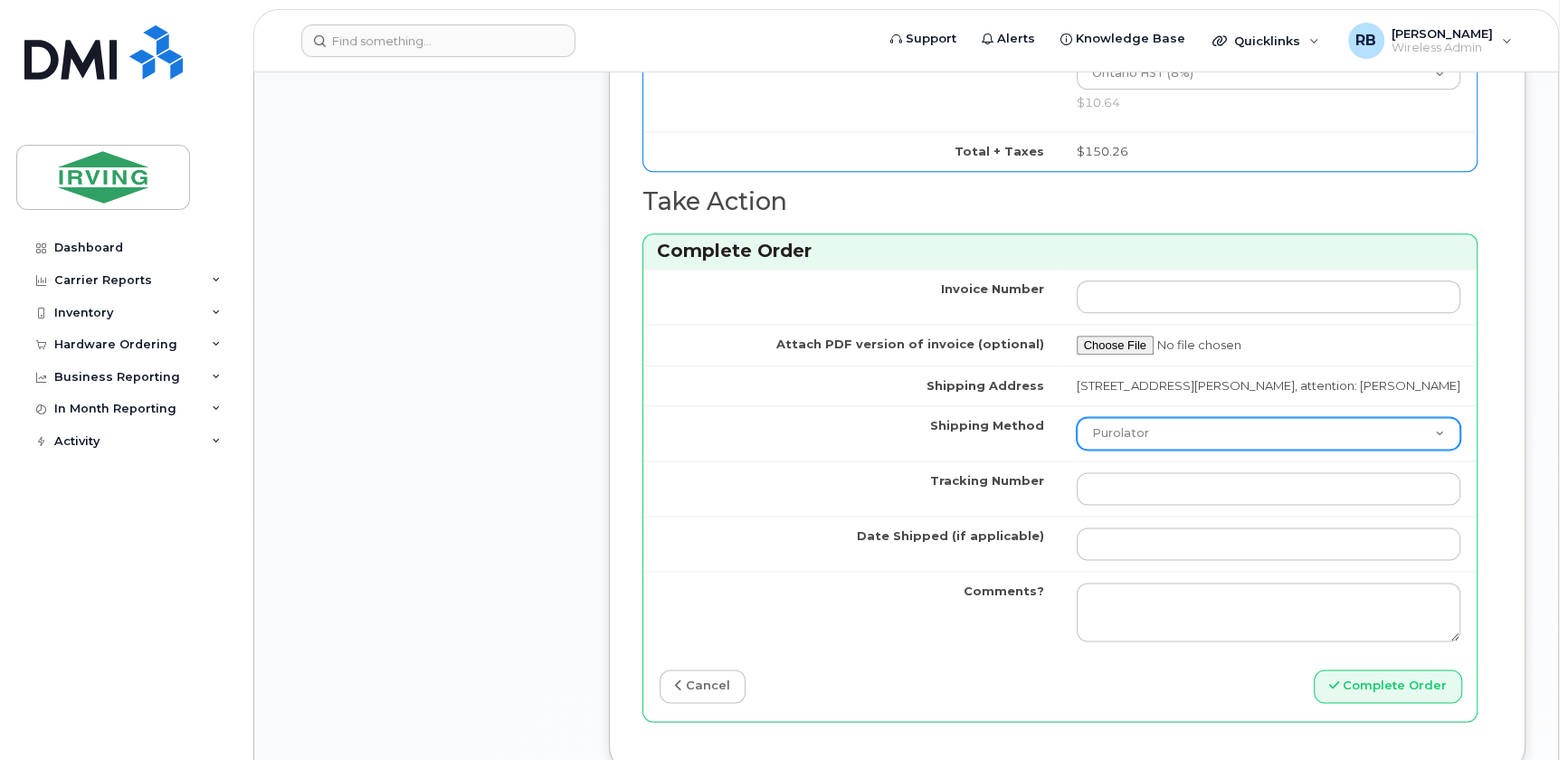
type input "89302610207712407532"
click at [1095, 449] on select "Purolator UPS FedEx Canada Post Courier Other Drop Off Pick Up" at bounding box center [1268, 433] width 385 height 33
select select "Courier"
click at [1077, 429] on select "Purolator UPS FedEx Canada Post Courier Other Drop Off Pick Up" at bounding box center [1268, 433] width 385 height 33
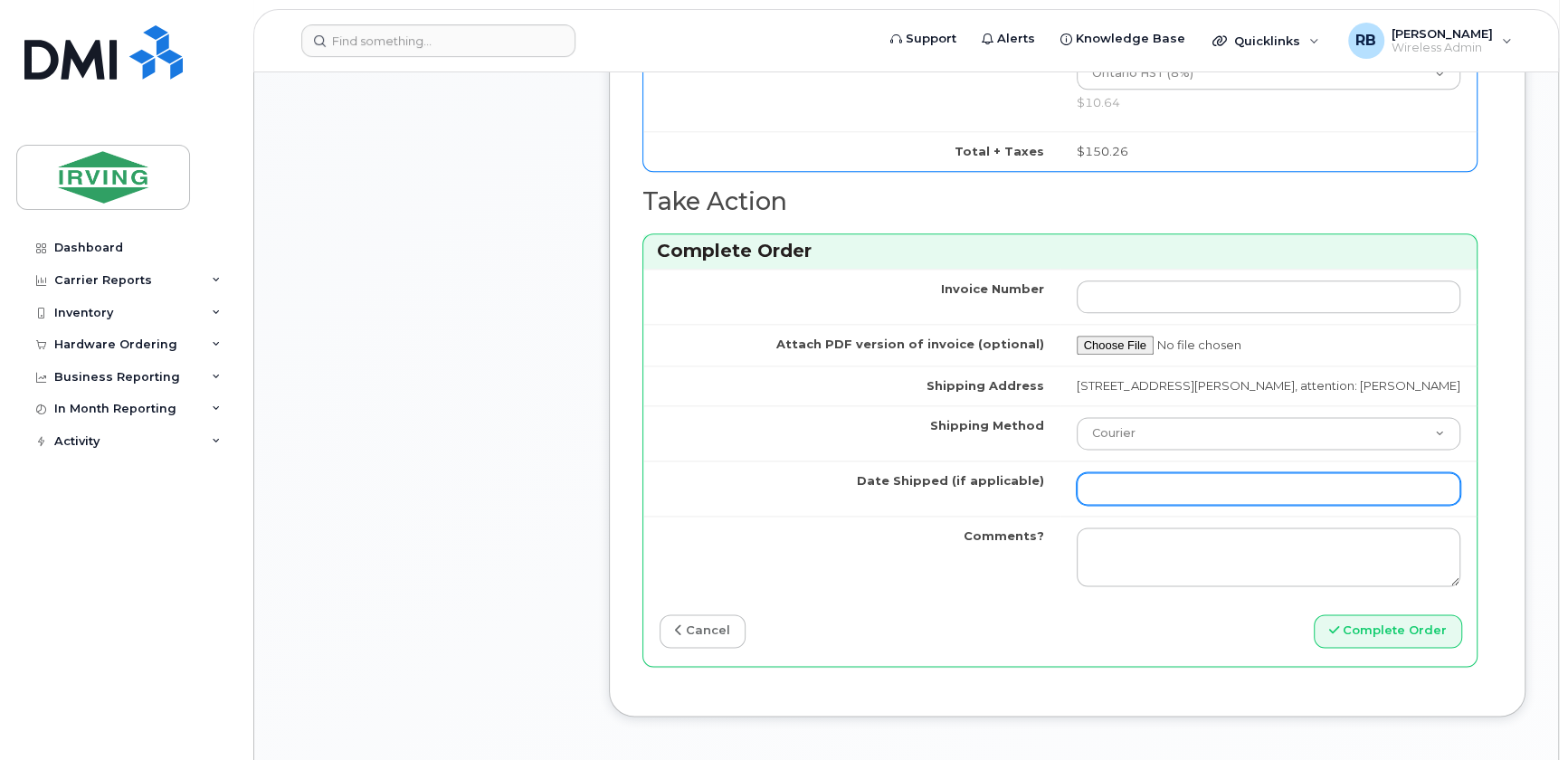
click at [1113, 496] on input "Date Shipped (if applicable)" at bounding box center [1268, 488] width 385 height 33
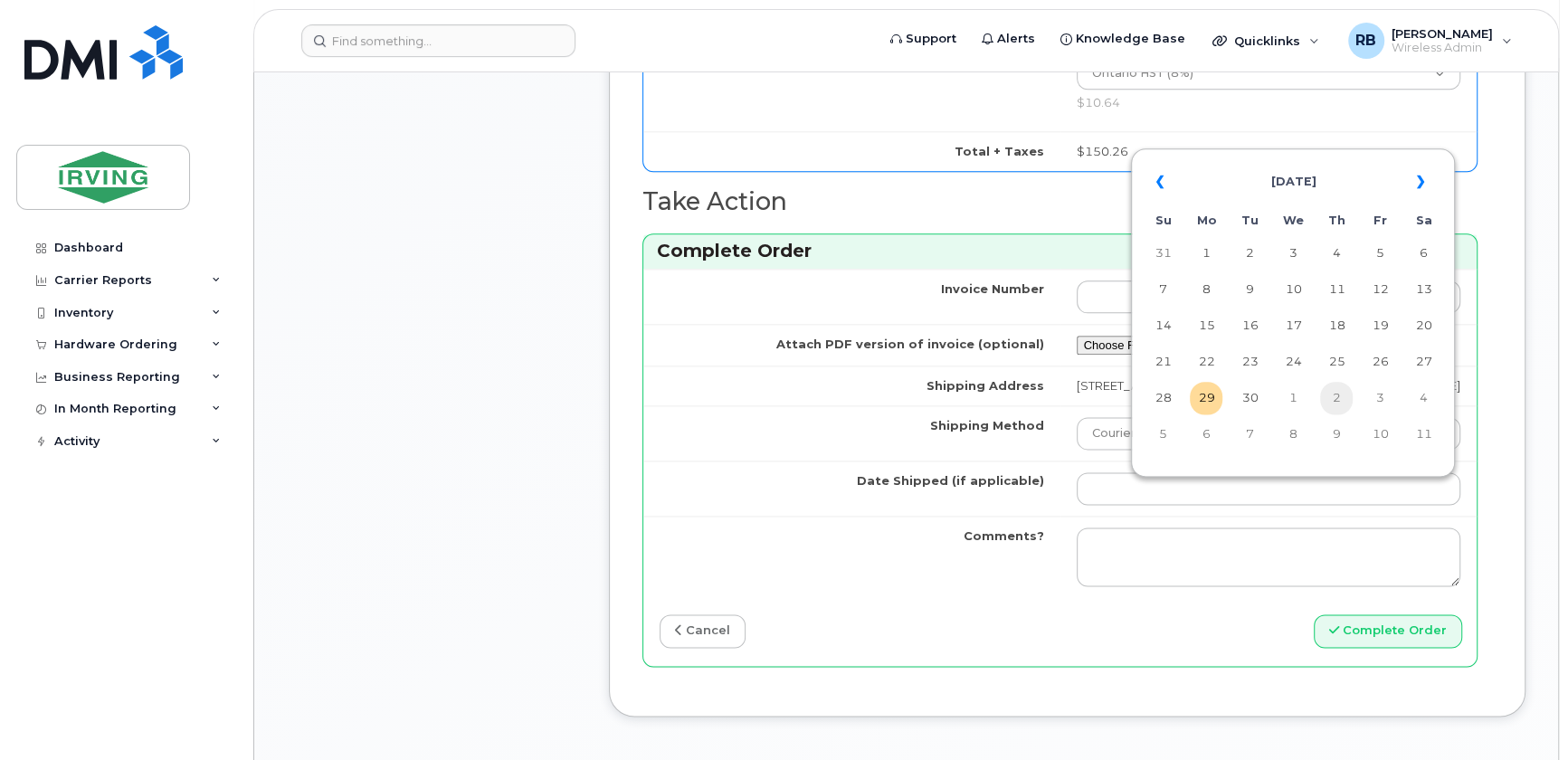
click at [1332, 401] on td "2" at bounding box center [1336, 397] width 33 height 33
type input "[DATE]"
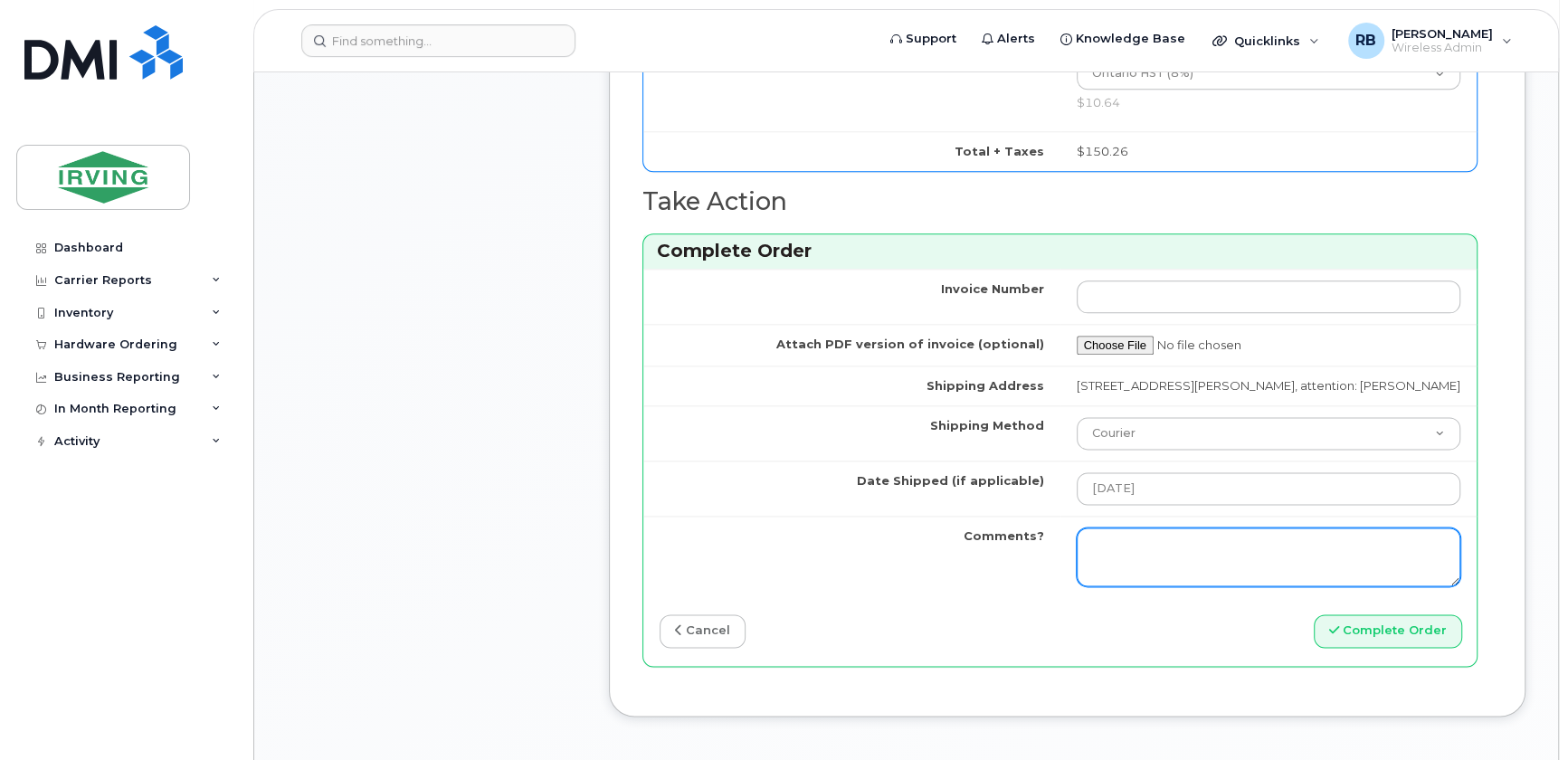
click at [1219, 550] on textarea "Comments?" at bounding box center [1268, 557] width 385 height 60
type textarea "Please be advised the order has been completed. SO#26211111 Allow 1-3 business …"
click at [1253, 565] on textarea "Please be advised the order has been completed. SO#26211111 Allow 1-3 business …" at bounding box center [1268, 557] width 385 height 60
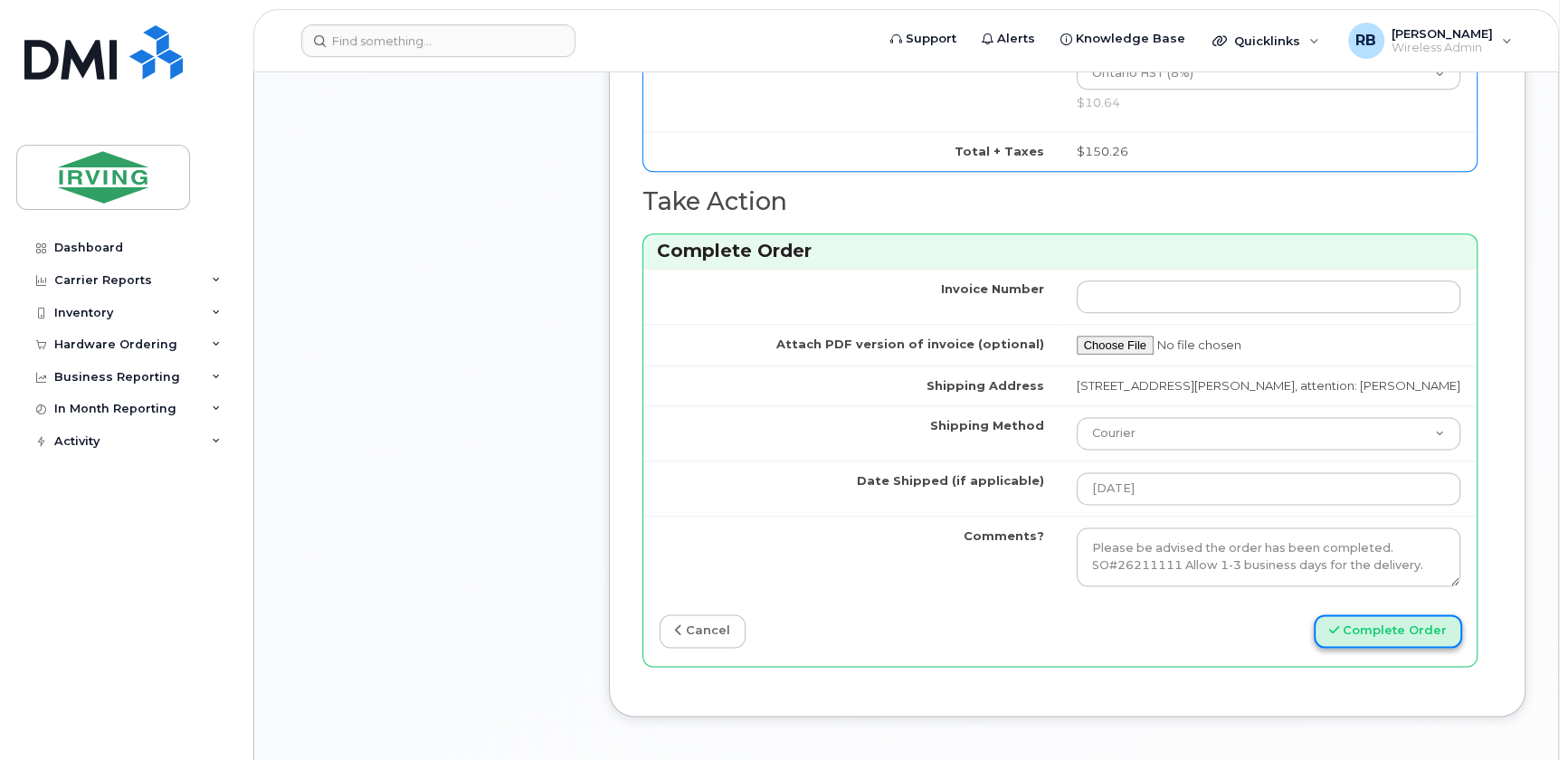
click at [1366, 641] on button "Complete Order" at bounding box center [1388, 631] width 149 height 34
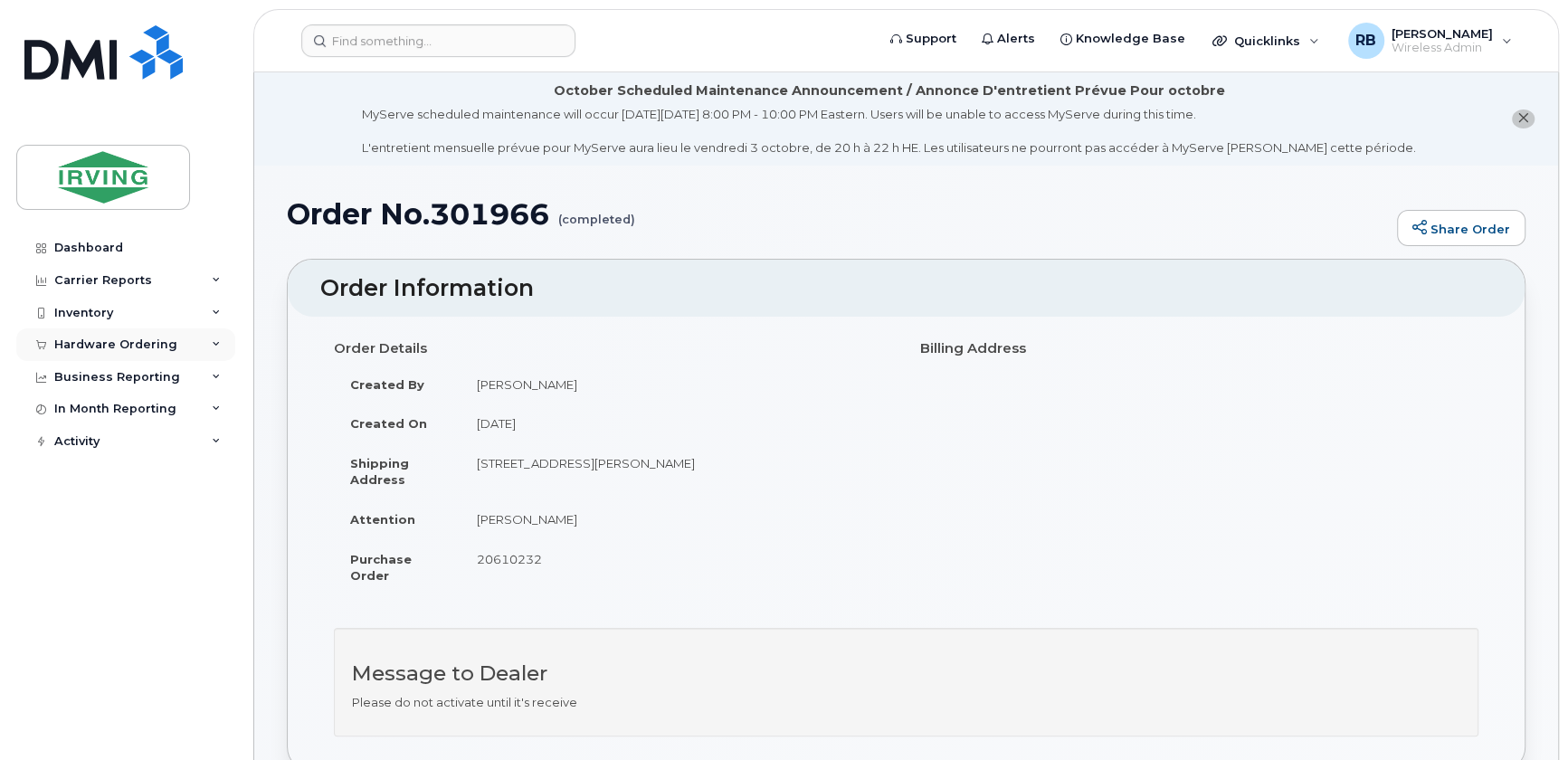
click at [127, 339] on div "Hardware Ordering" at bounding box center [115, 345] width 123 height 14
click at [87, 406] on div "Orders" at bounding box center [85, 412] width 44 height 16
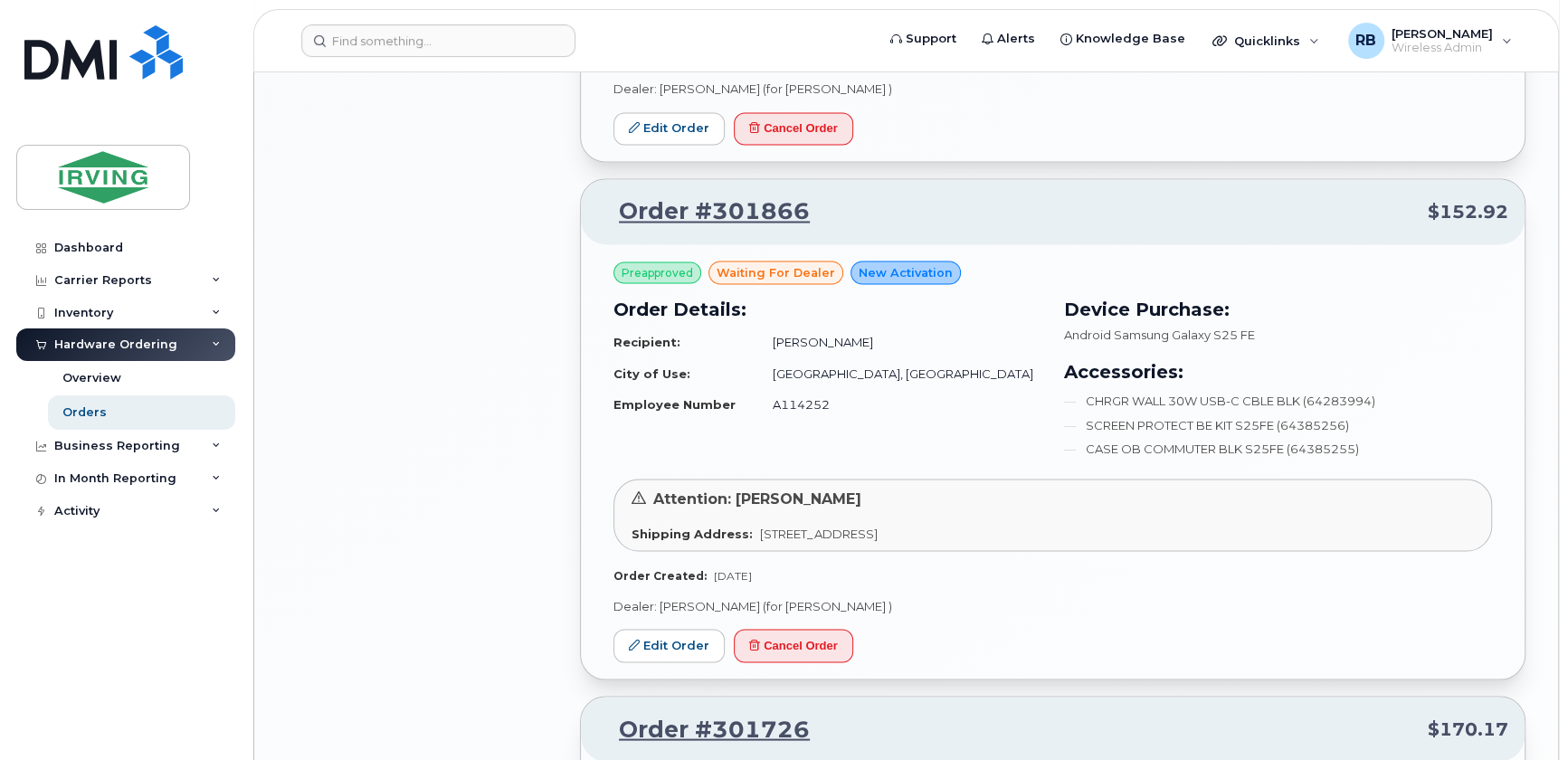
scroll to position [2633, 0]
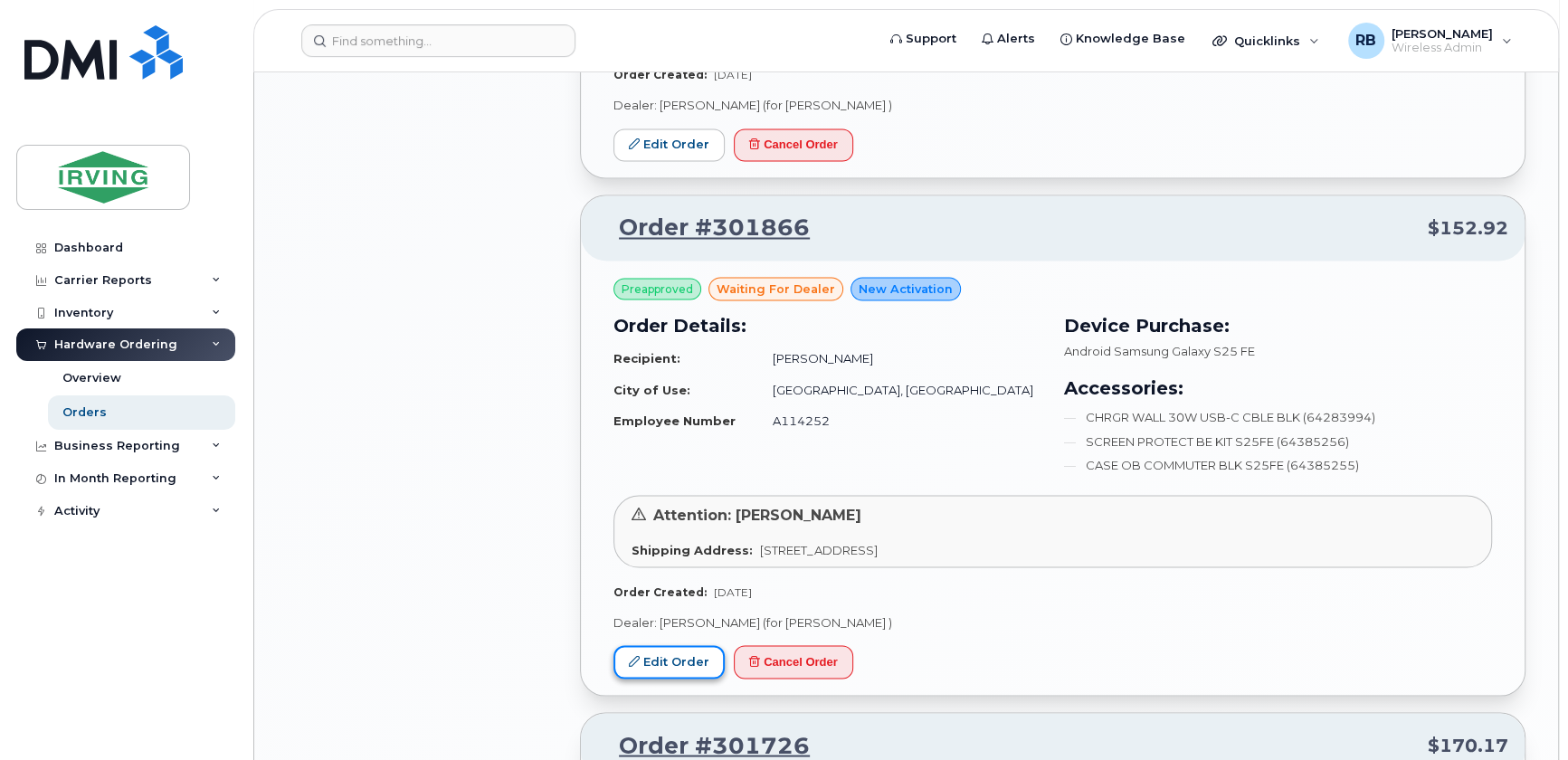
click at [708, 645] on link "Edit Order" at bounding box center [668, 662] width 111 height 34
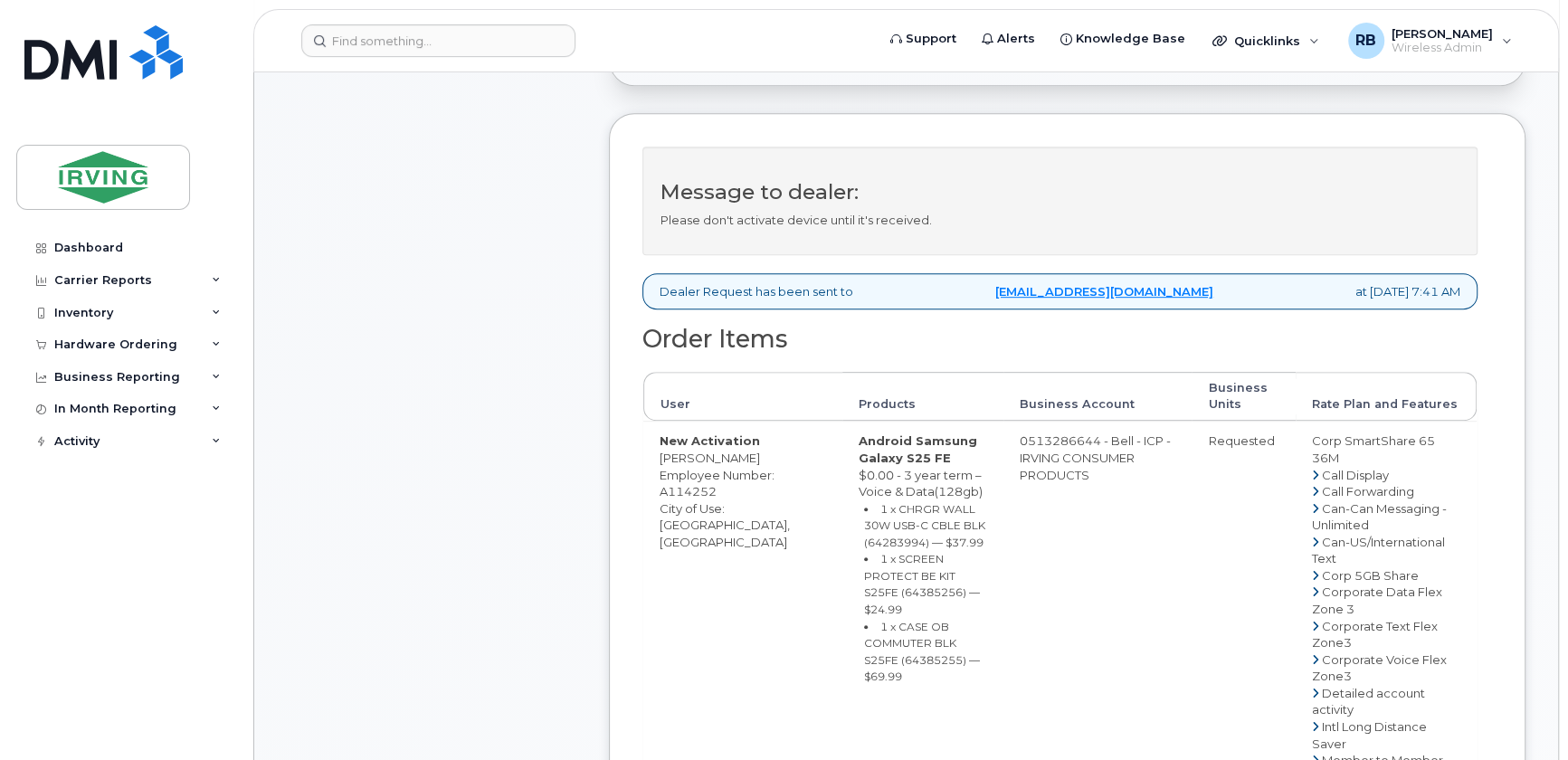
scroll to position [658, 0]
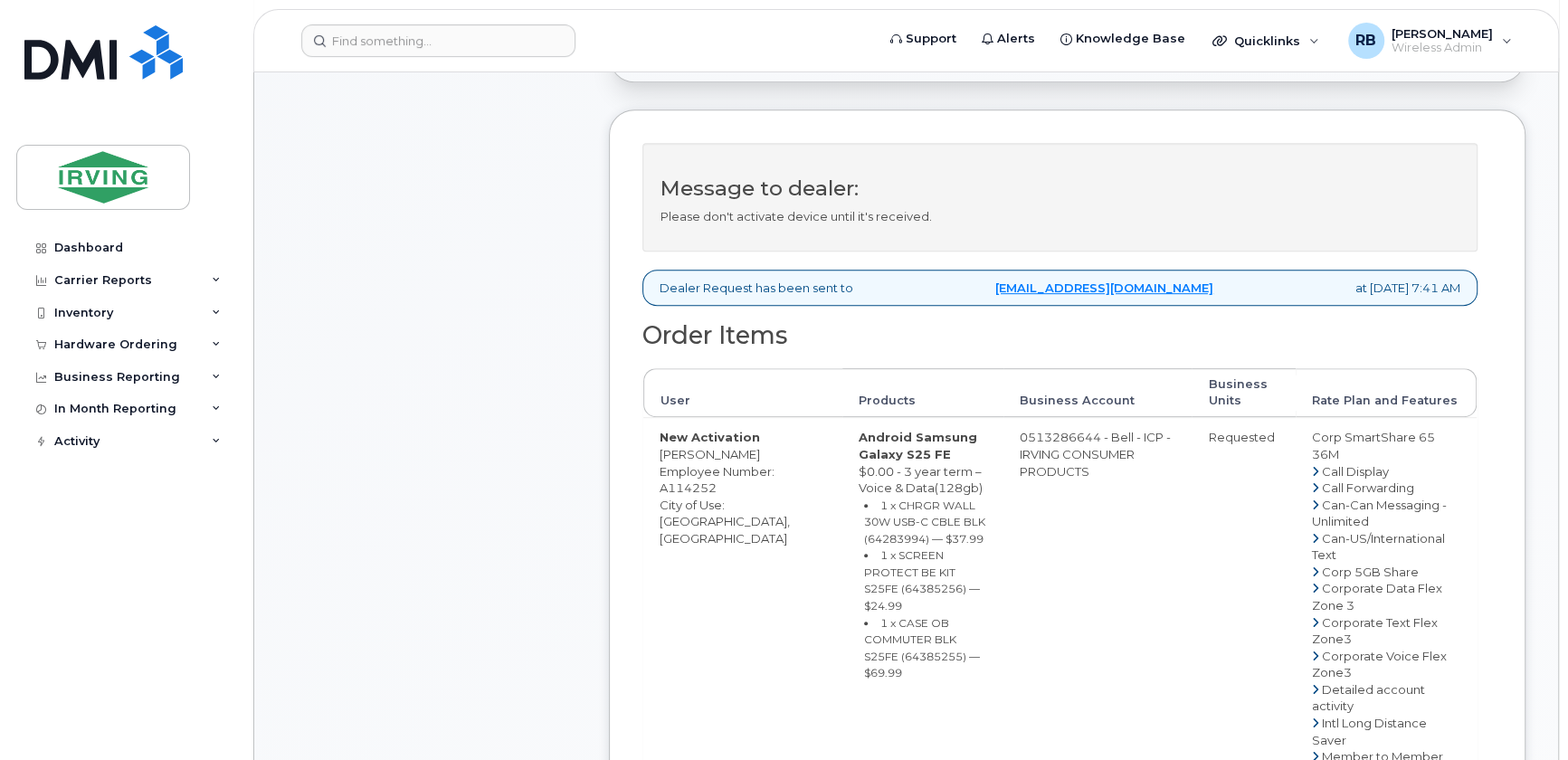
drag, startPoint x: 1017, startPoint y: 437, endPoint x: 1086, endPoint y: 430, distance: 69.4
copy td "513286644"
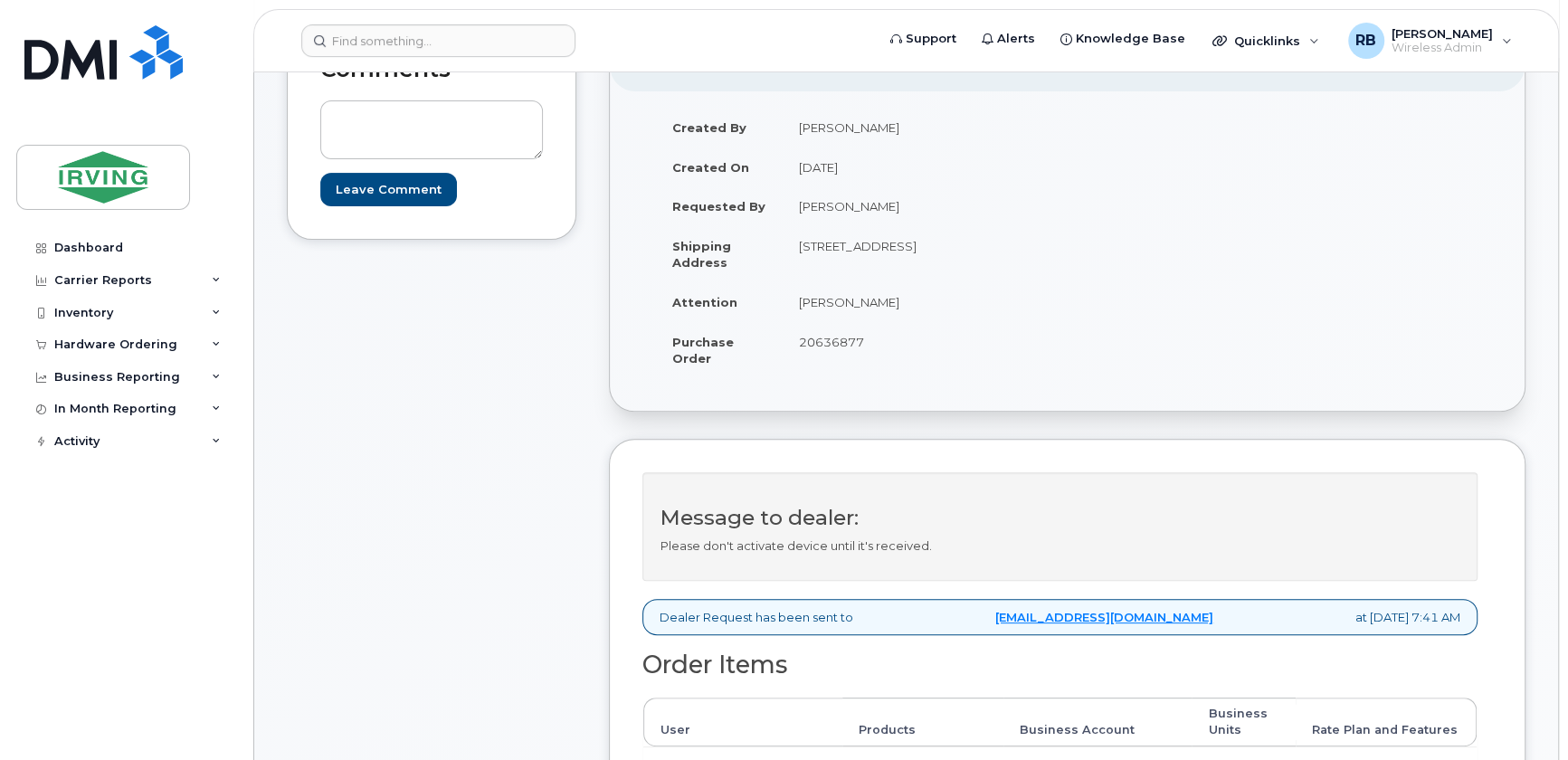
click at [854, 341] on span "20636877" at bounding box center [831, 342] width 65 height 14
copy span "20636877"
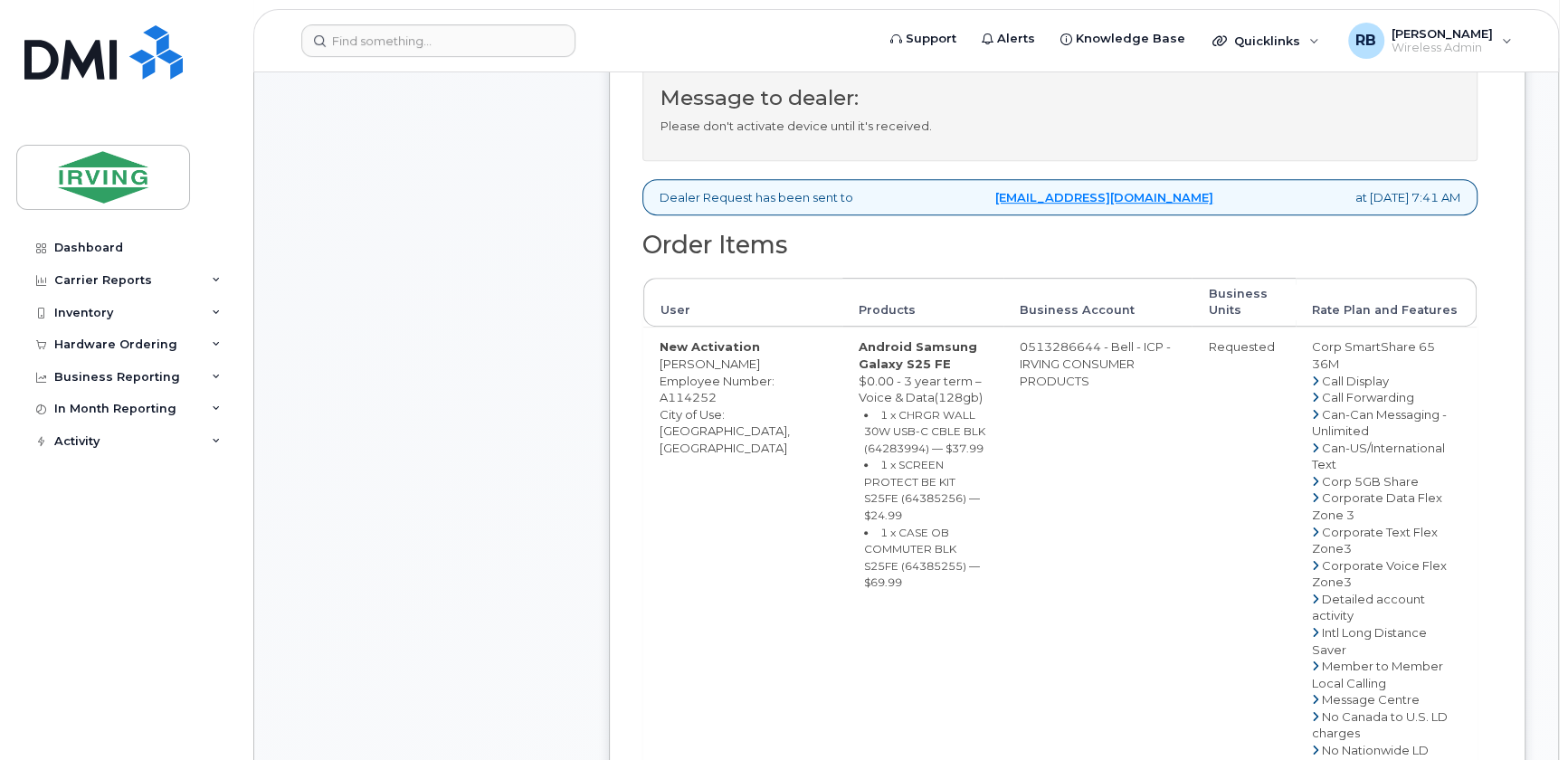
scroll to position [767, 0]
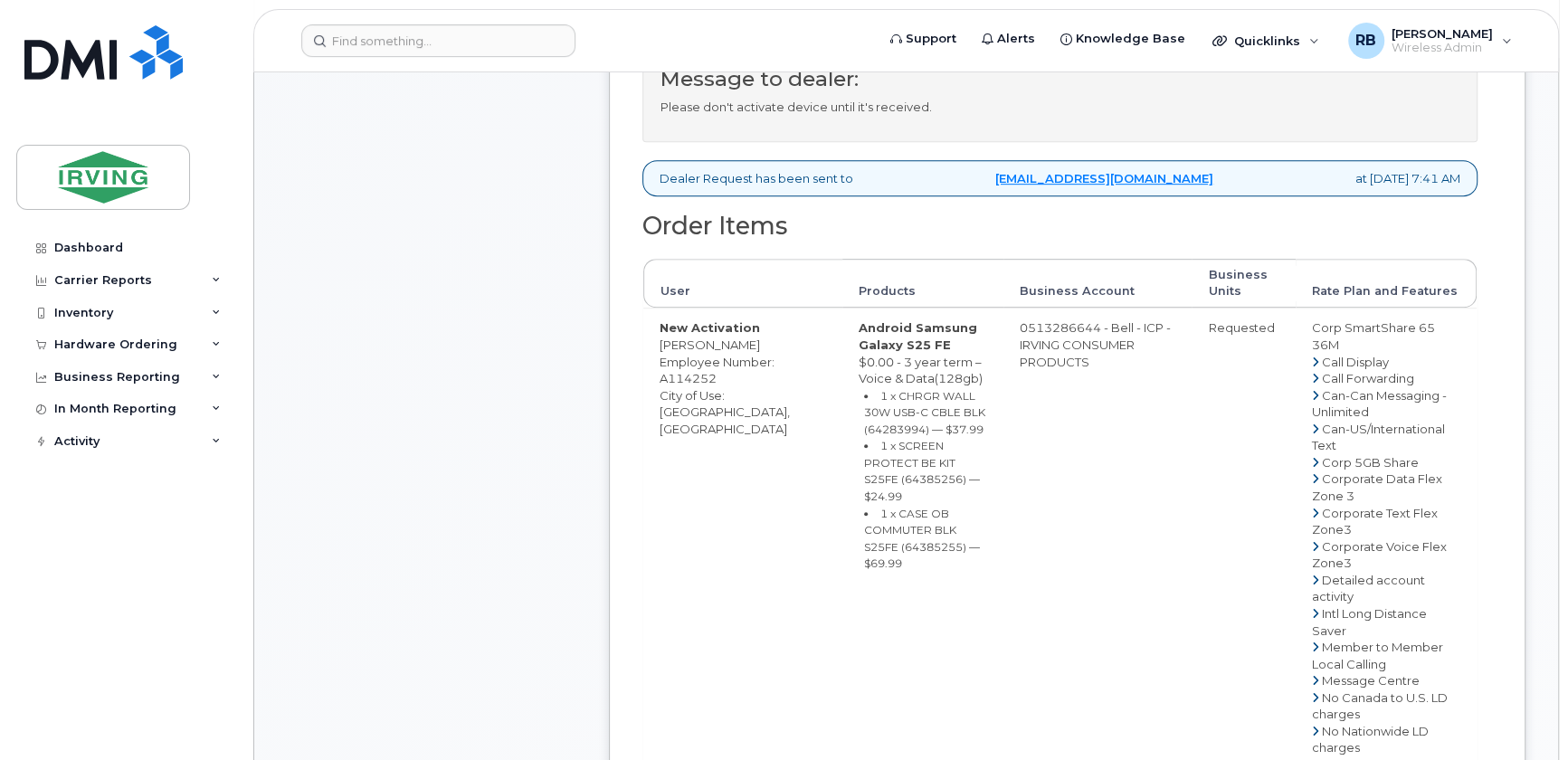
copy td "[PERSON_NAME]"
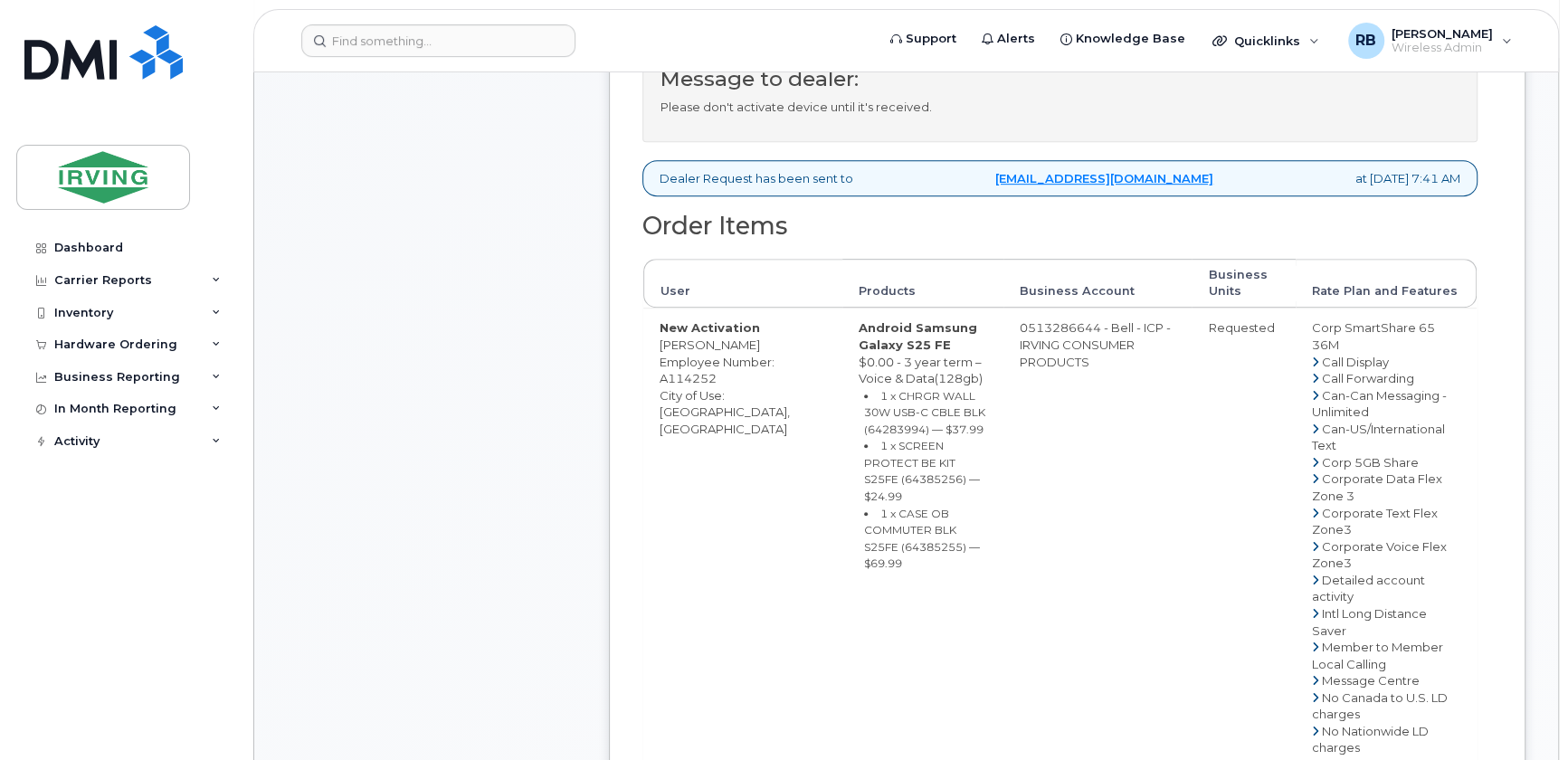
click at [606, 408] on div "Comments Leave Comment Order Information $152.92 Created By [PERSON_NAME] Creat…" at bounding box center [906, 535] width 1239 height 1901
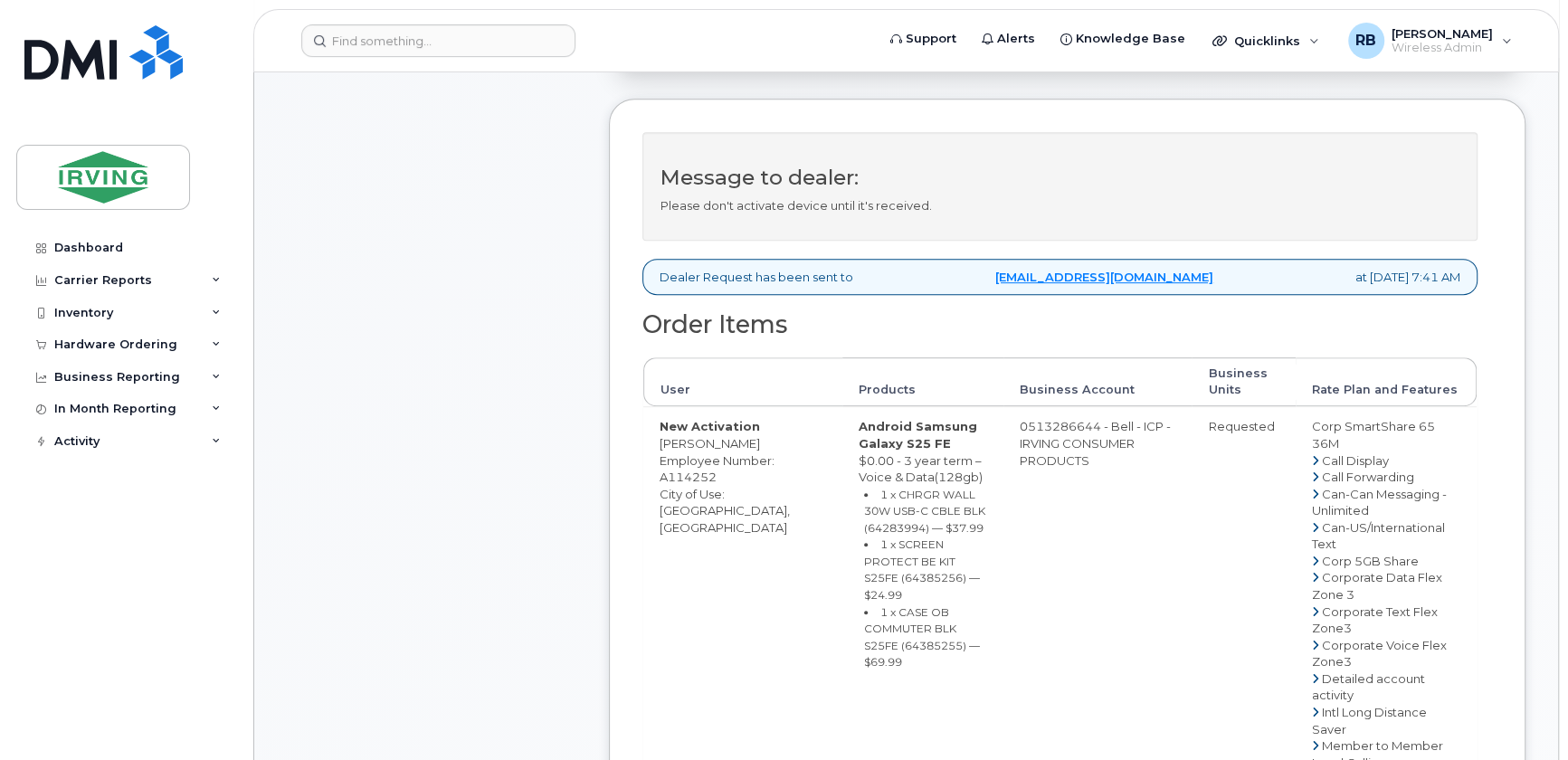
scroll to position [548, 0]
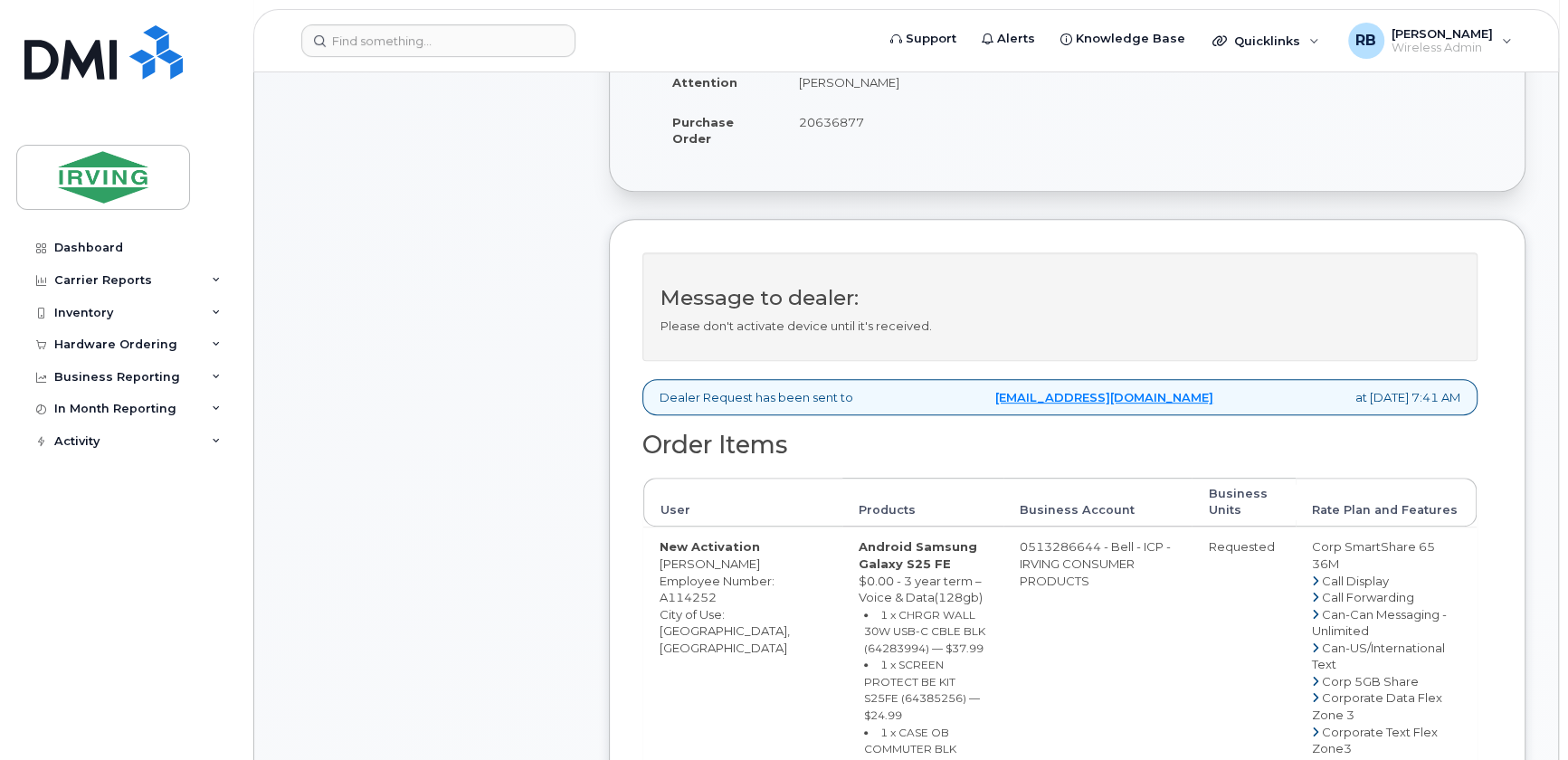
click at [816, 127] on span "20636877" at bounding box center [831, 122] width 65 height 14
copy span "20636877"
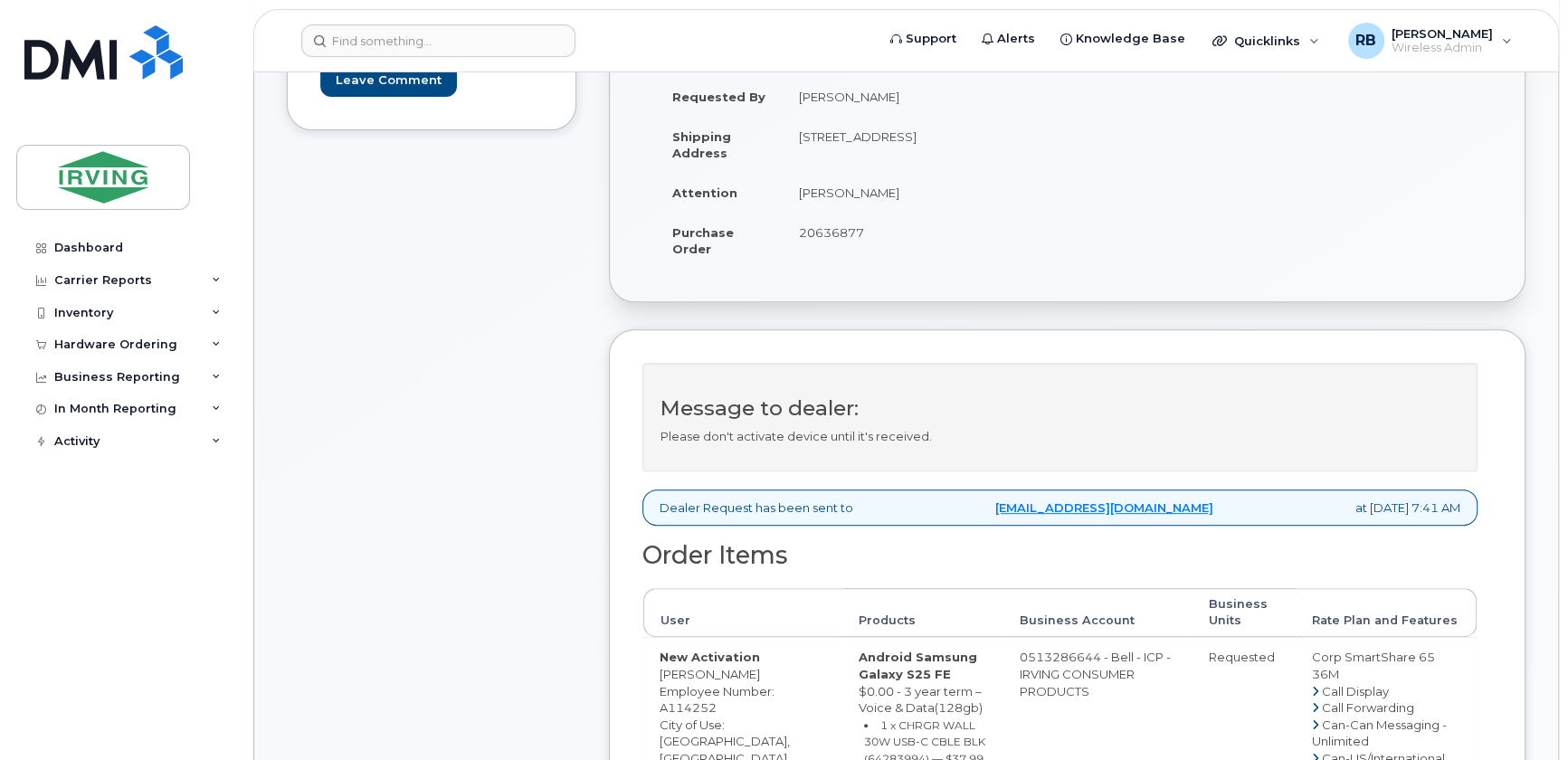
click at [820, 192] on td "[PERSON_NAME]" at bounding box center [919, 193] width 272 height 40
copy tbody "[PERSON_NAME]"
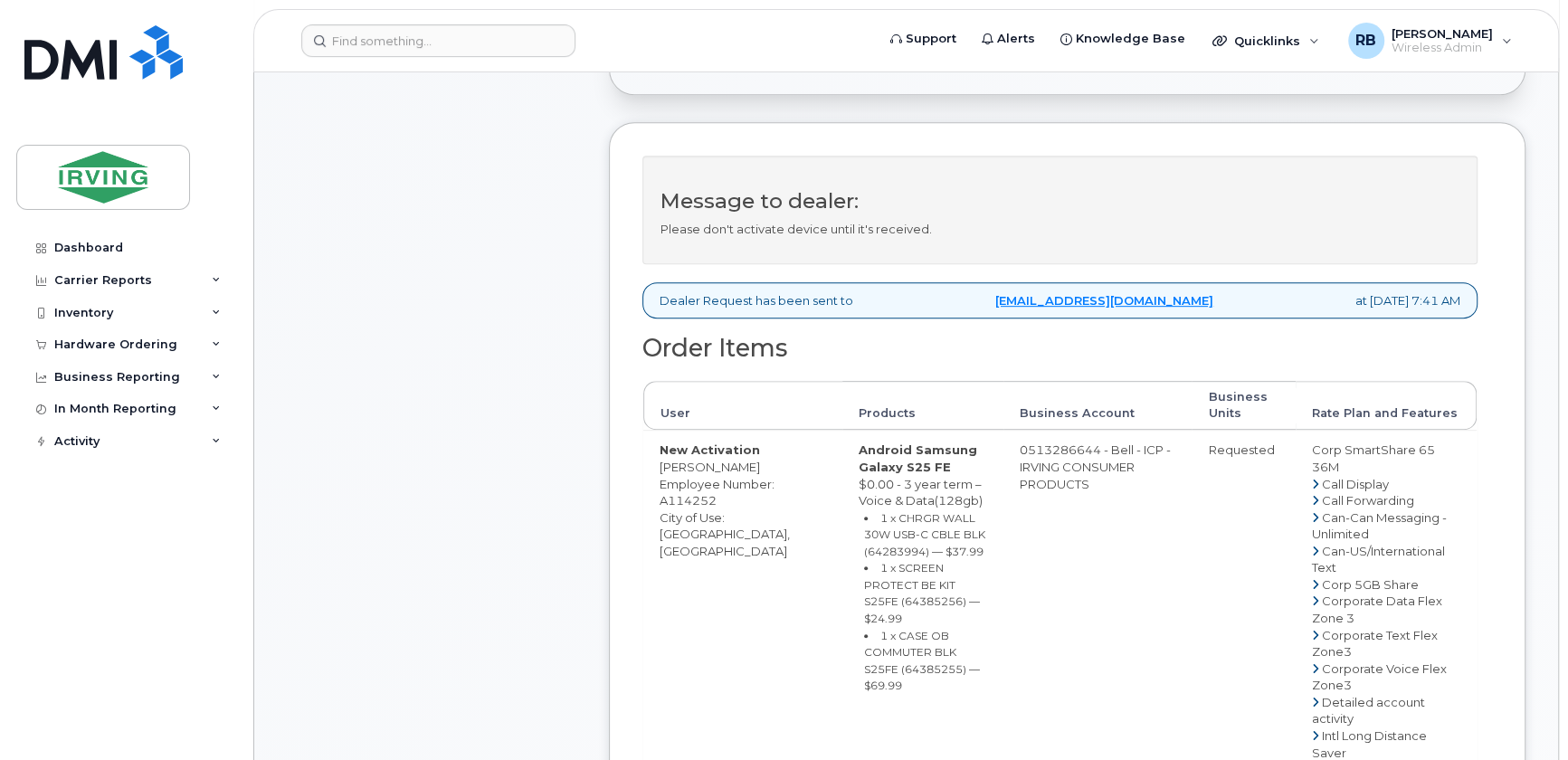
scroll to position [658, 0]
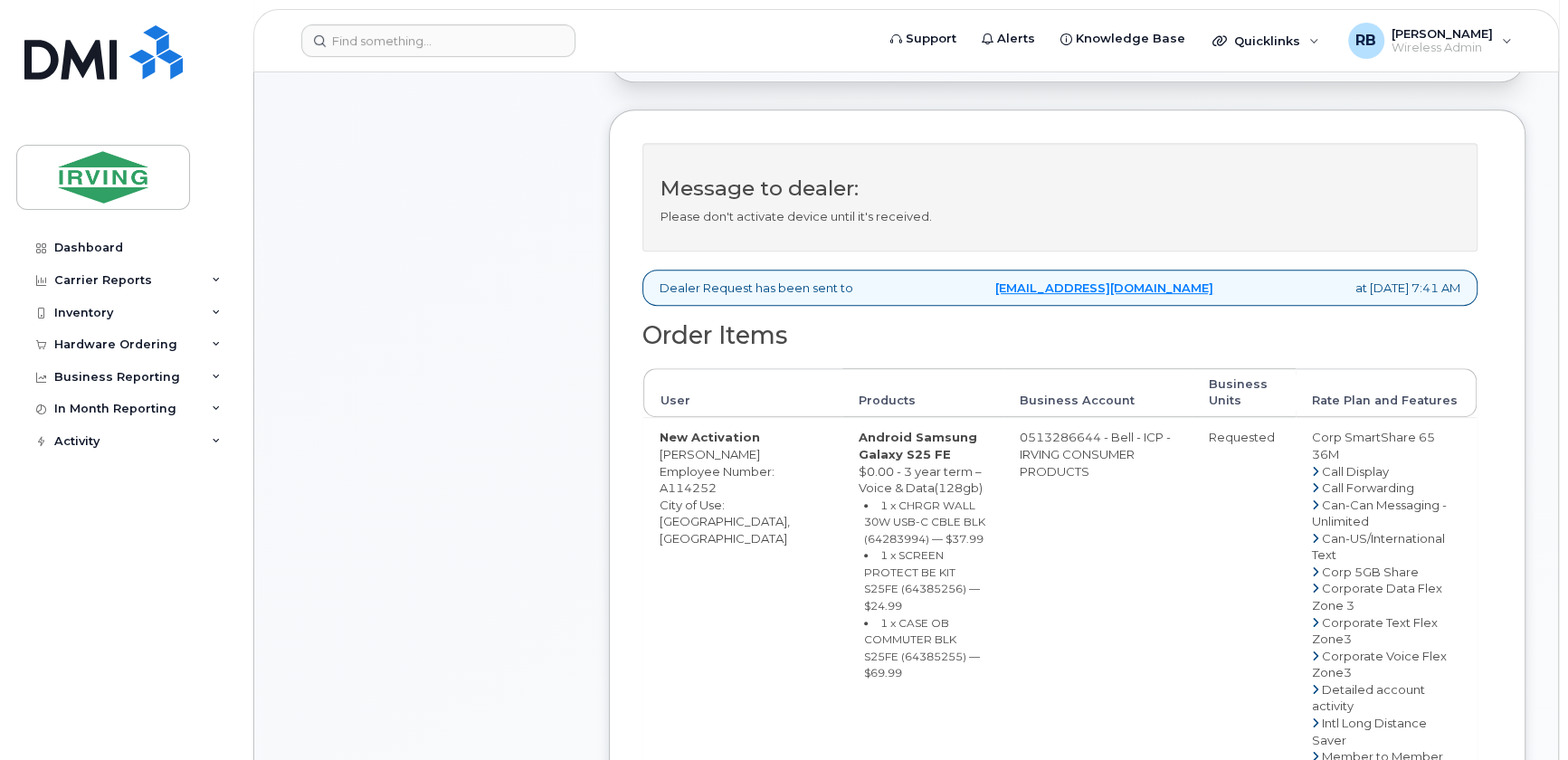
copy td "[PERSON_NAME]"
click at [510, 406] on div "Comments Leave Comment" at bounding box center [431, 645] width 290 height 1901
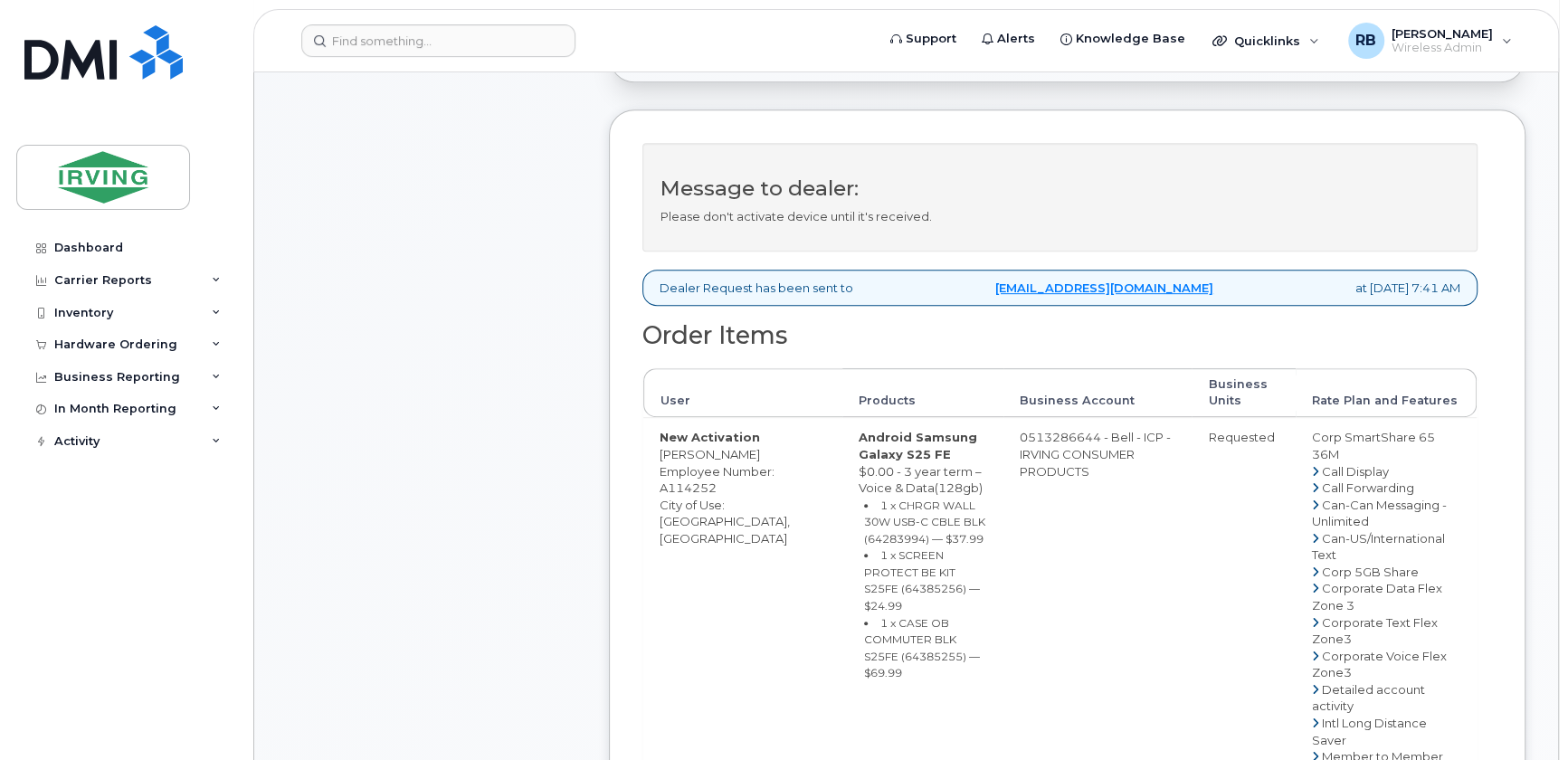
copy td "[PERSON_NAME]"
click at [934, 515] on small "1 x CHRGR WALL 30W USB-C CBLE BLK (64283994) — $37.99" at bounding box center [924, 521] width 121 height 47
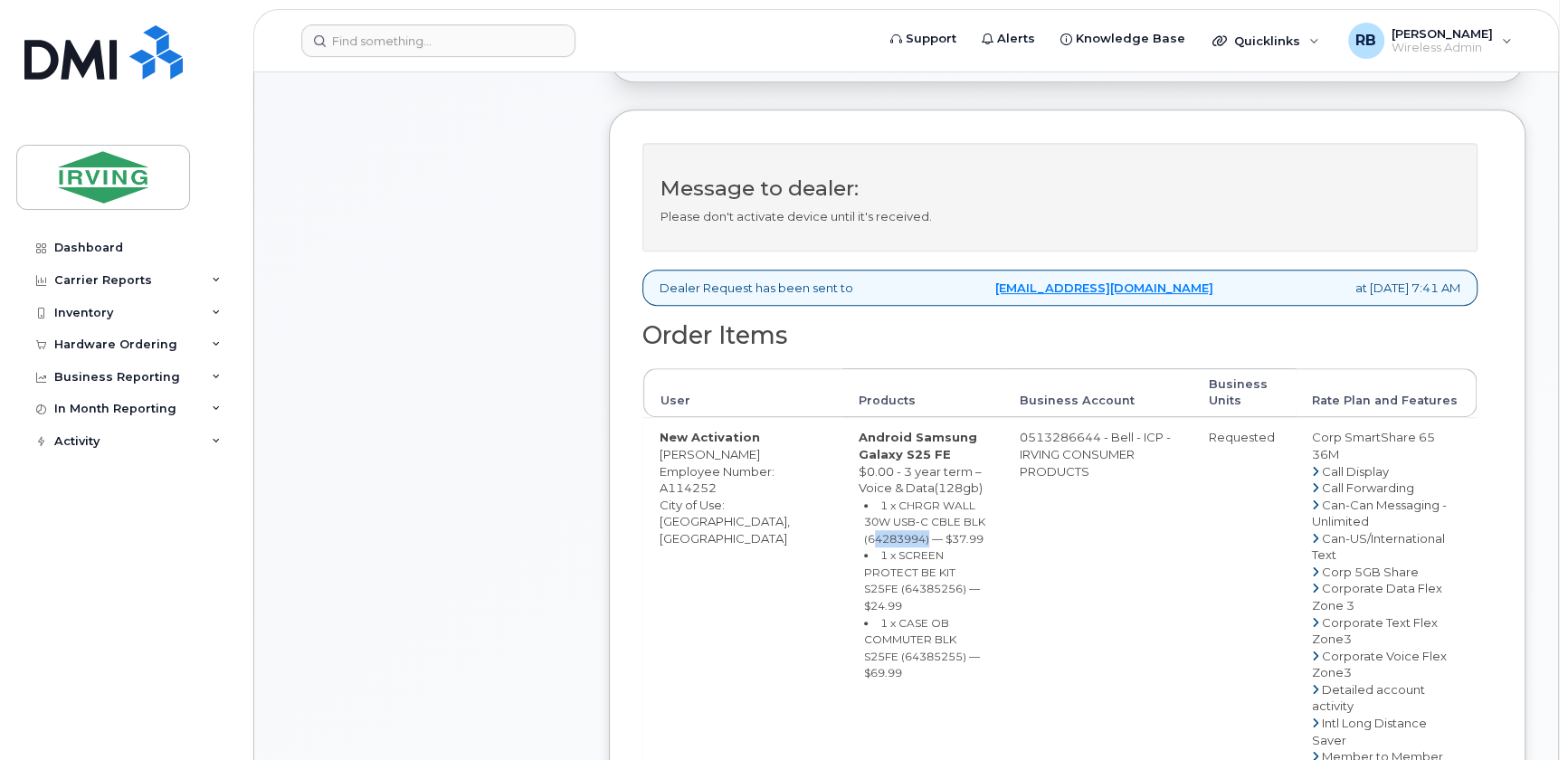
click at [934, 515] on small "1 x CHRGR WALL 30W USB-C CBLE BLK (64283994) — $37.99" at bounding box center [924, 521] width 121 height 47
copy small "64283994"
click at [892, 572] on small "1 x SCREEN PROTECT BE KIT S25FE (64385256) — $24.99" at bounding box center [922, 580] width 116 height 64
copy small "64385256"
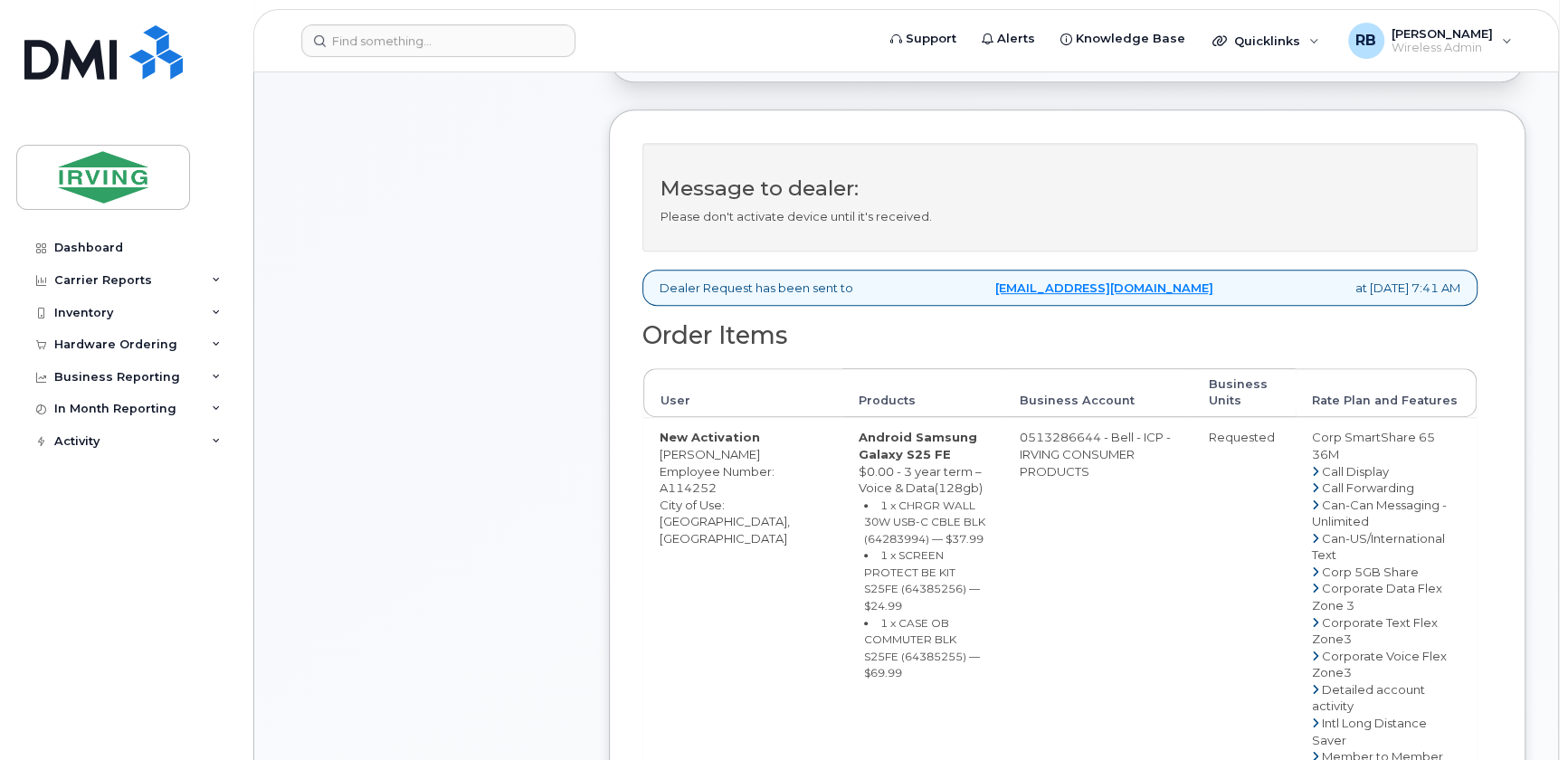
click at [488, 321] on div "Comments Leave Comment" at bounding box center [431, 645] width 290 height 1901
drag, startPoint x: 1015, startPoint y: 430, endPoint x: 1087, endPoint y: 431, distance: 72.0
copy td "513286644"
click at [521, 370] on div "Comments Leave Comment" at bounding box center [431, 645] width 290 height 1901
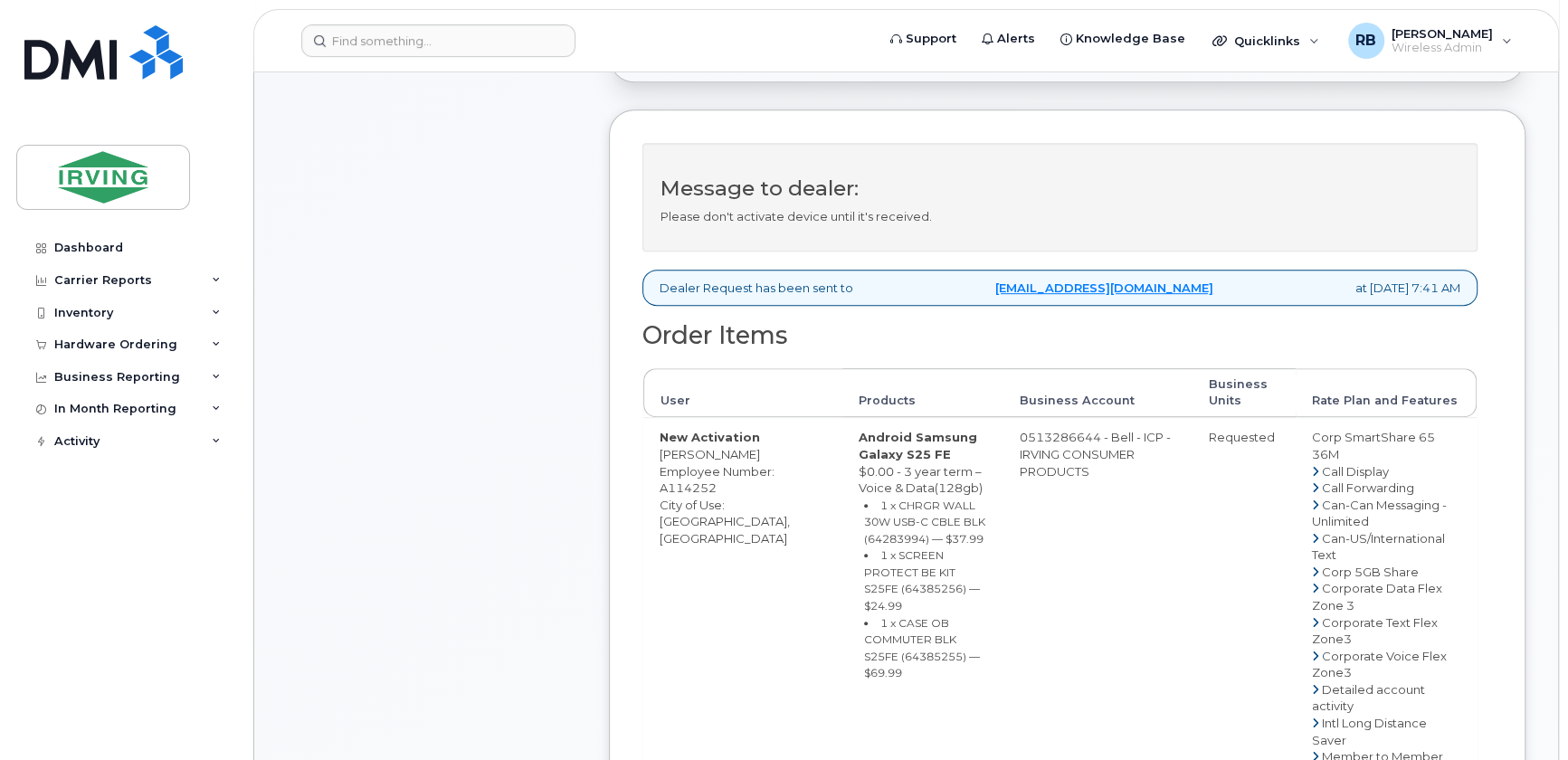
click at [454, 280] on div "Comments Leave Comment" at bounding box center [431, 645] width 290 height 1901
click at [501, 329] on div "Comments Leave Comment" at bounding box center [431, 645] width 290 height 1901
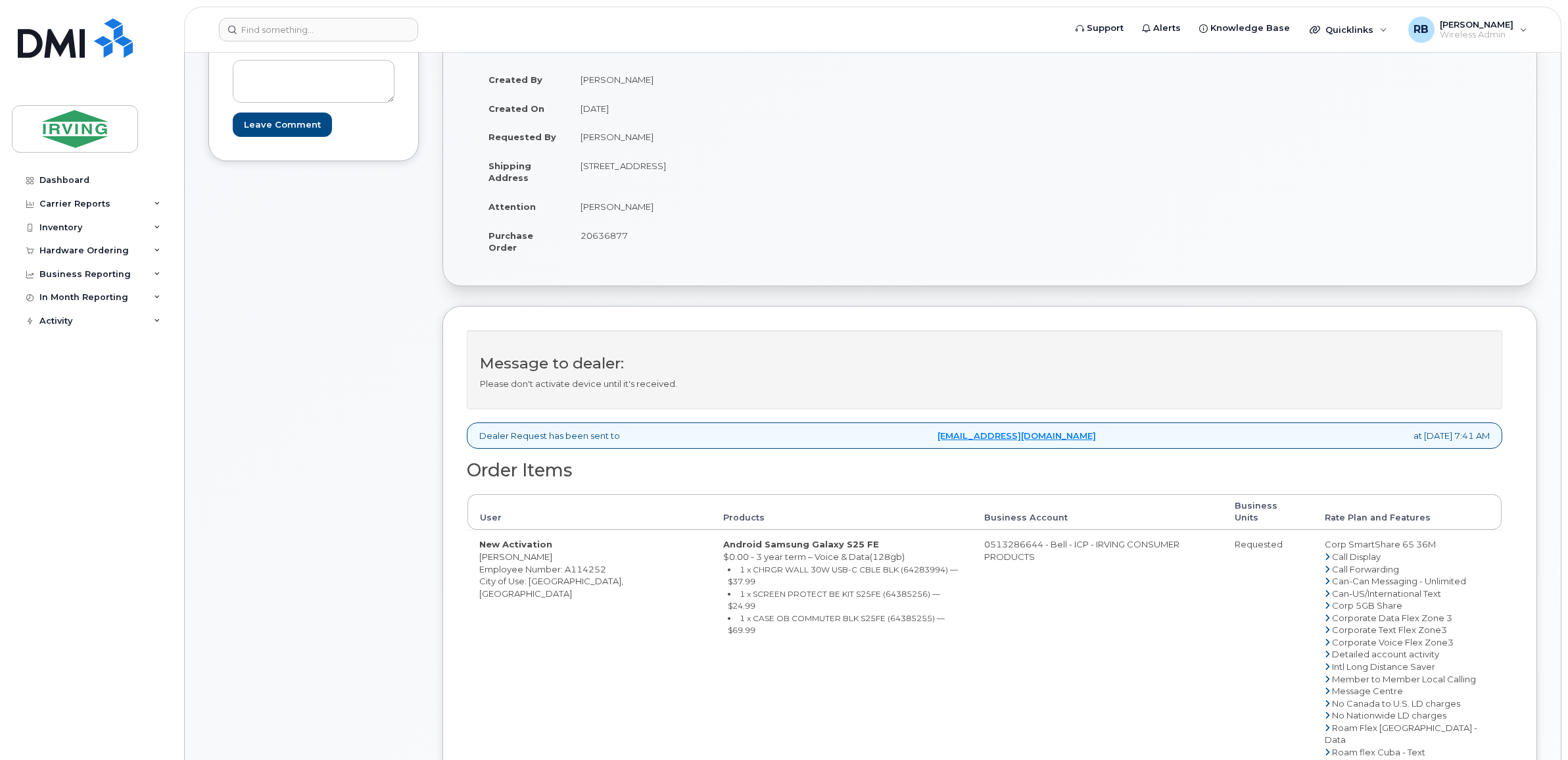
scroll to position [149, 0]
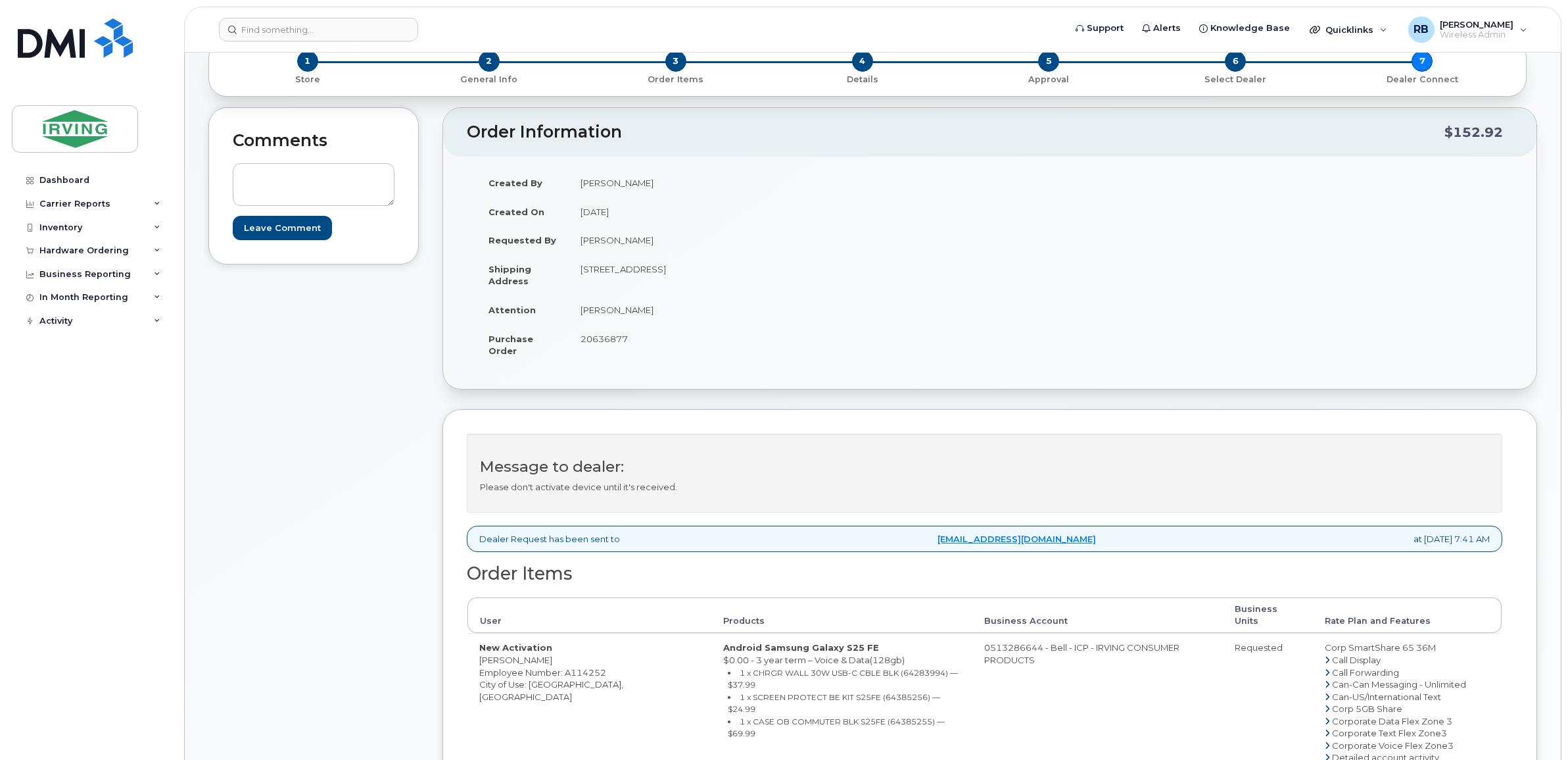
click at [376, 334] on div "Comments Leave Comment" at bounding box center [313, 658] width 210 height 1101
click at [370, 373] on div "Comments Leave Comment" at bounding box center [313, 658] width 210 height 1101
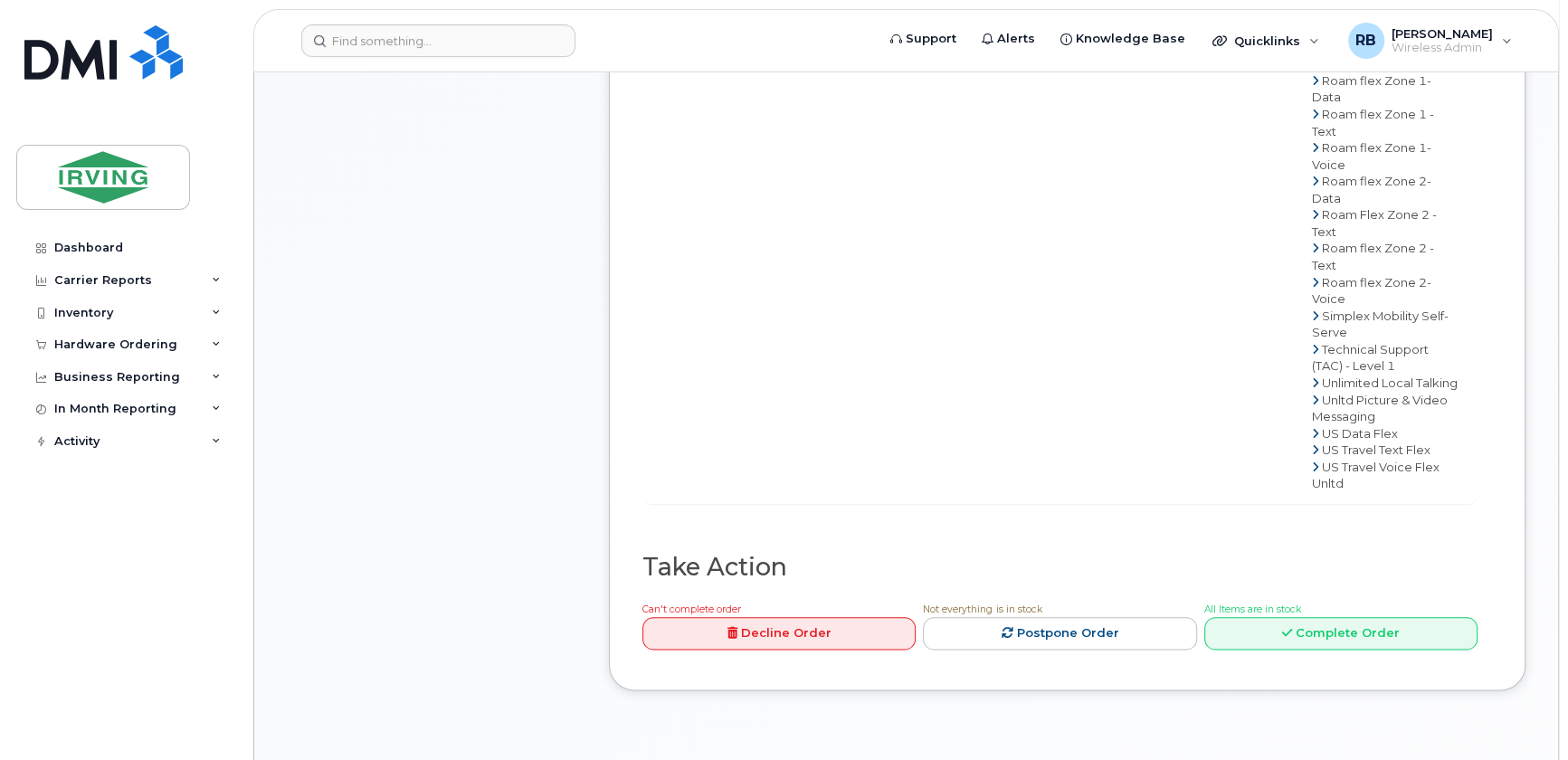
scroll to position [1645, 0]
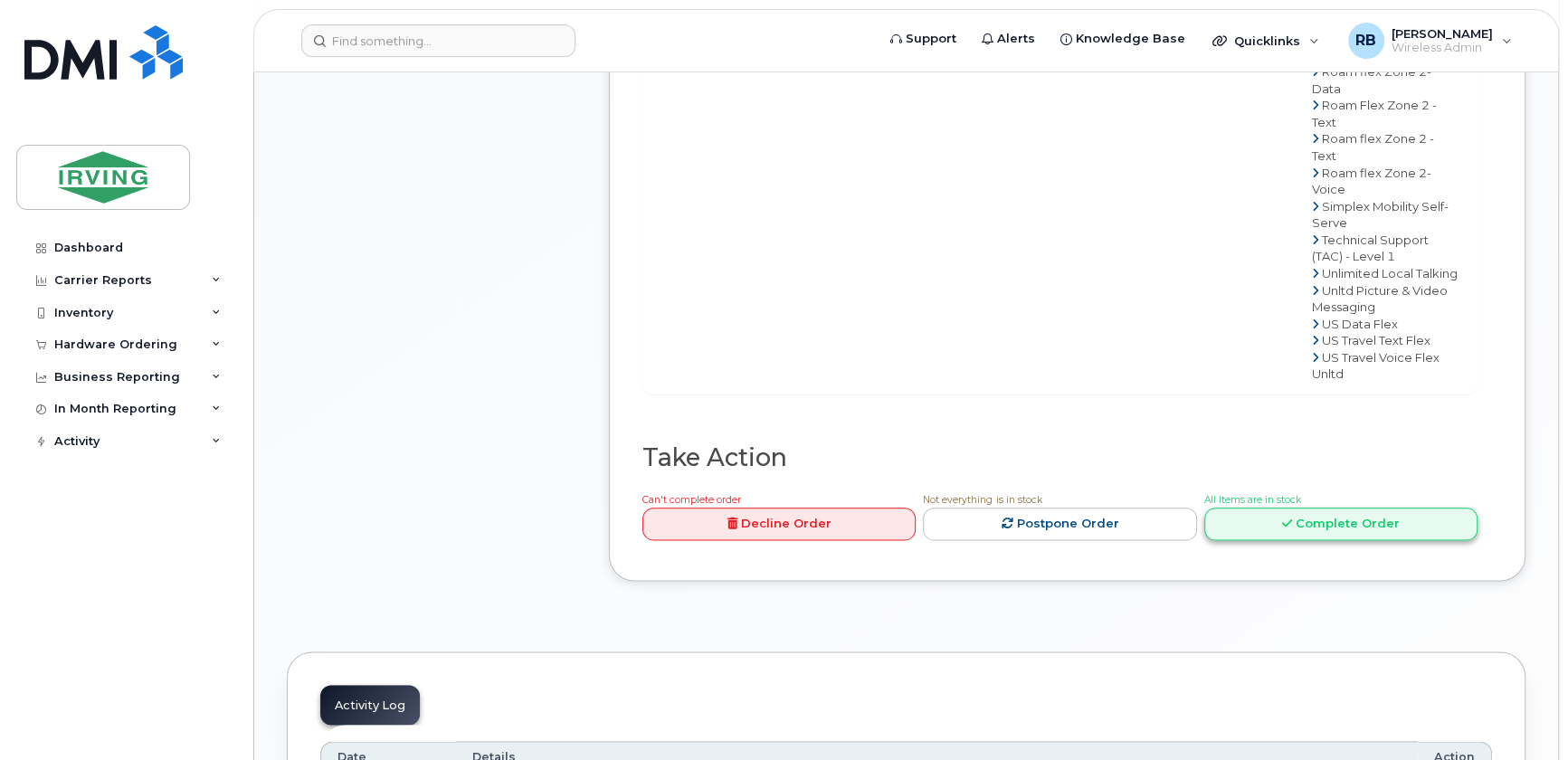
click at [1238, 541] on link "Complete Order" at bounding box center [1341, 524] width 274 height 34
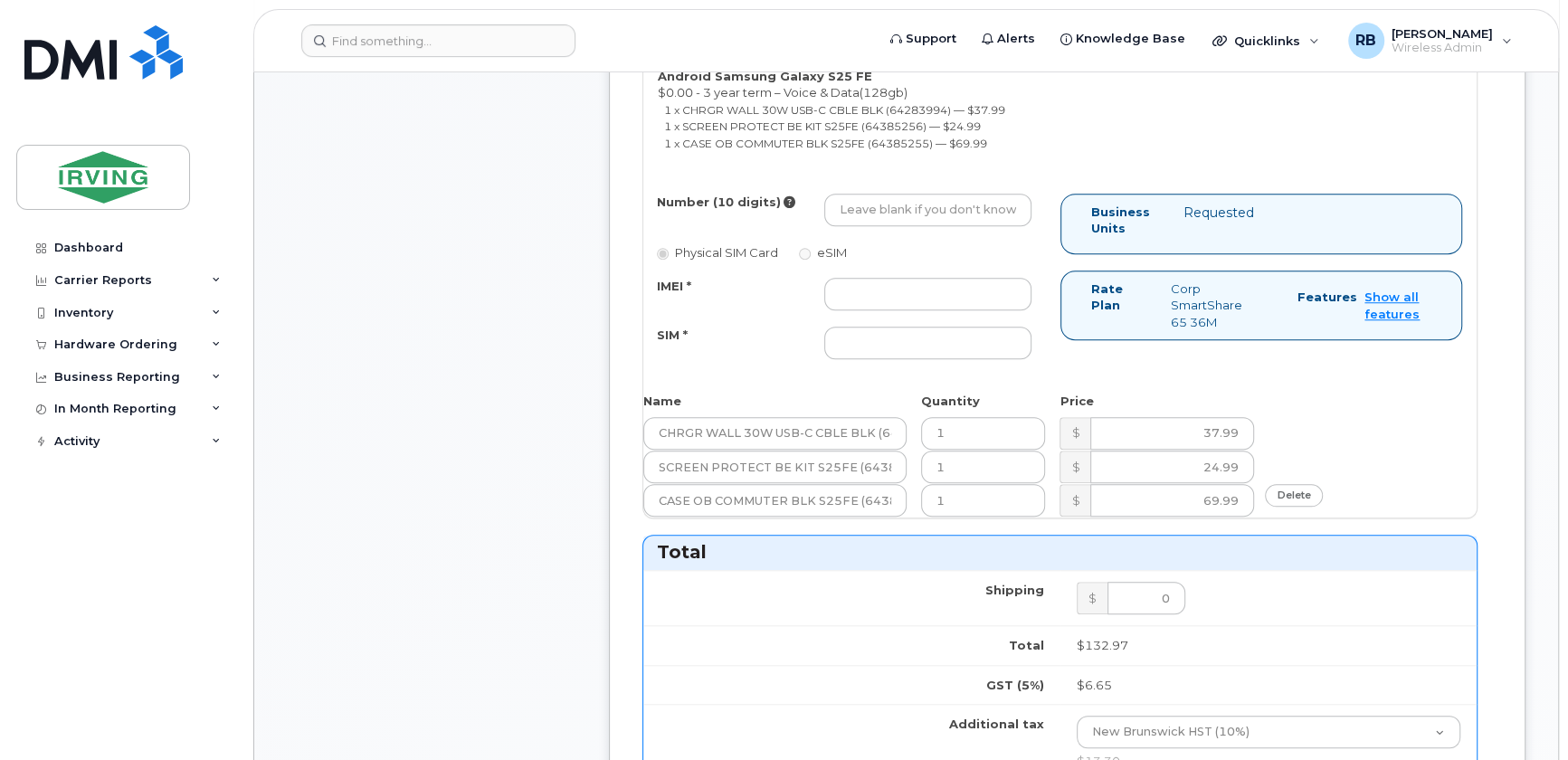
scroll to position [878, 0]
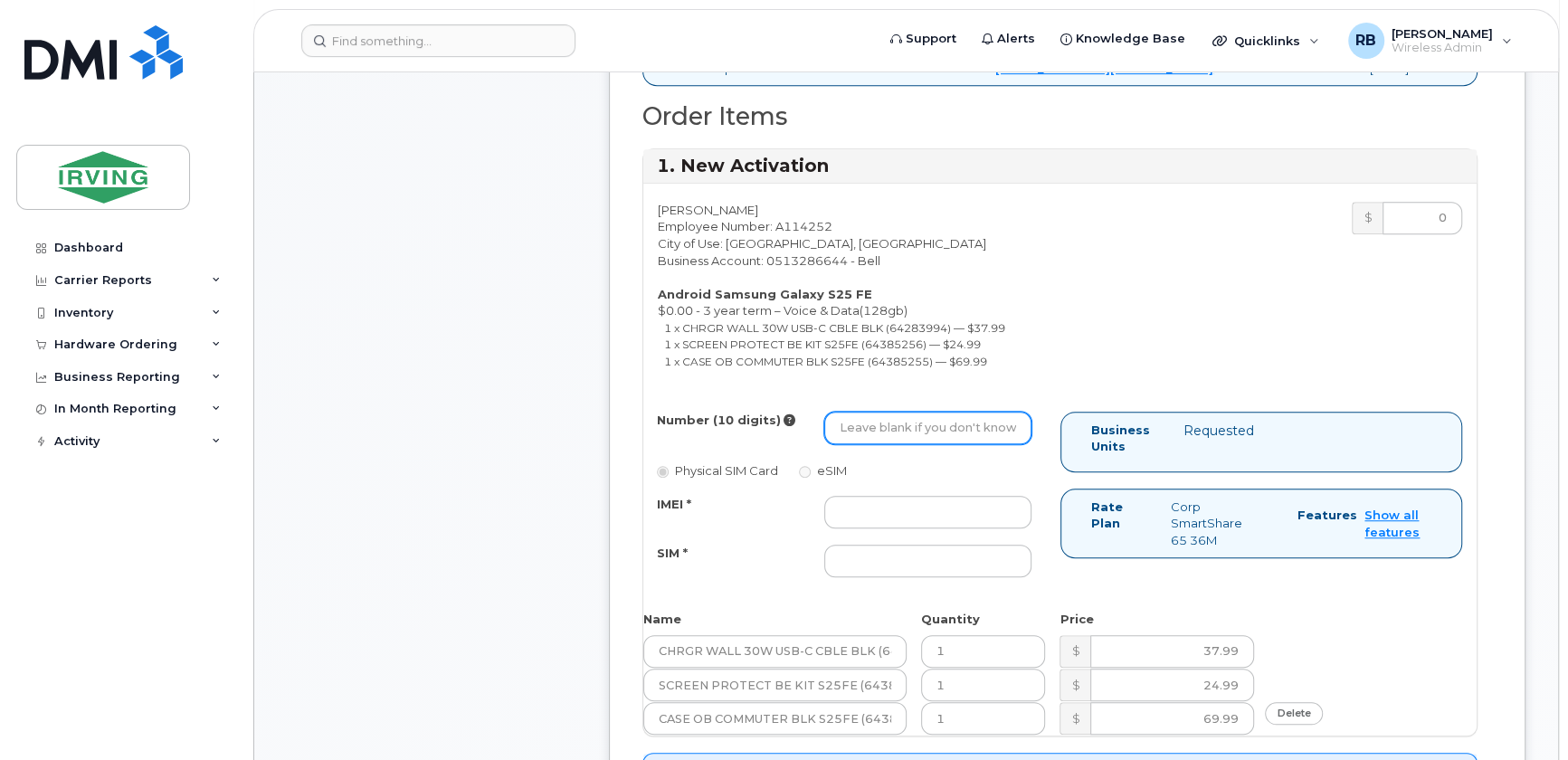
click at [872, 431] on input "Number (10 digits)" at bounding box center [928, 427] width 208 height 33
type input "5063804695"
click at [851, 510] on input "IMEI *" at bounding box center [928, 512] width 208 height 33
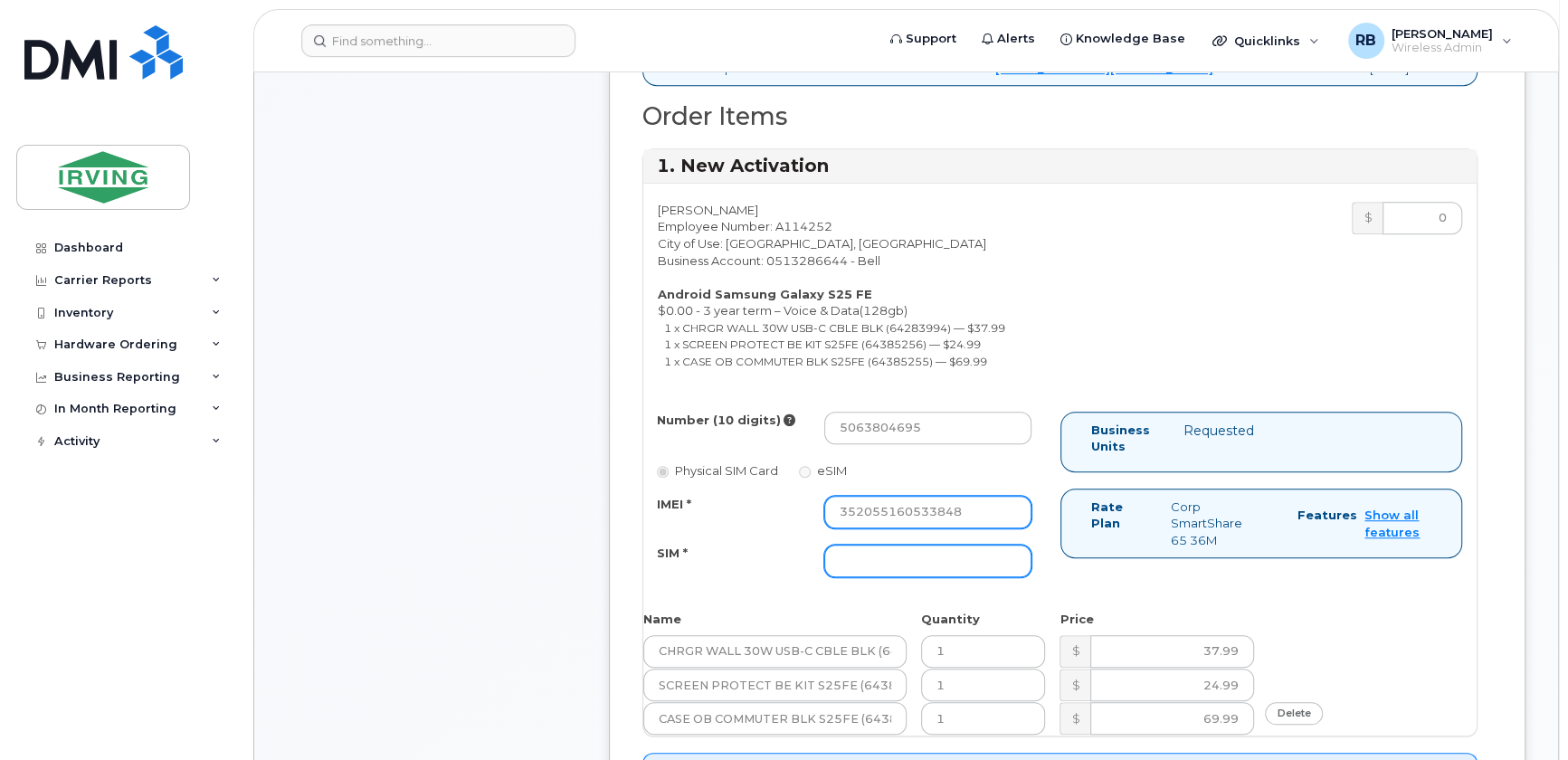
type input "352055160533848"
click at [856, 566] on input "SIM *" at bounding box center [928, 560] width 208 height 33
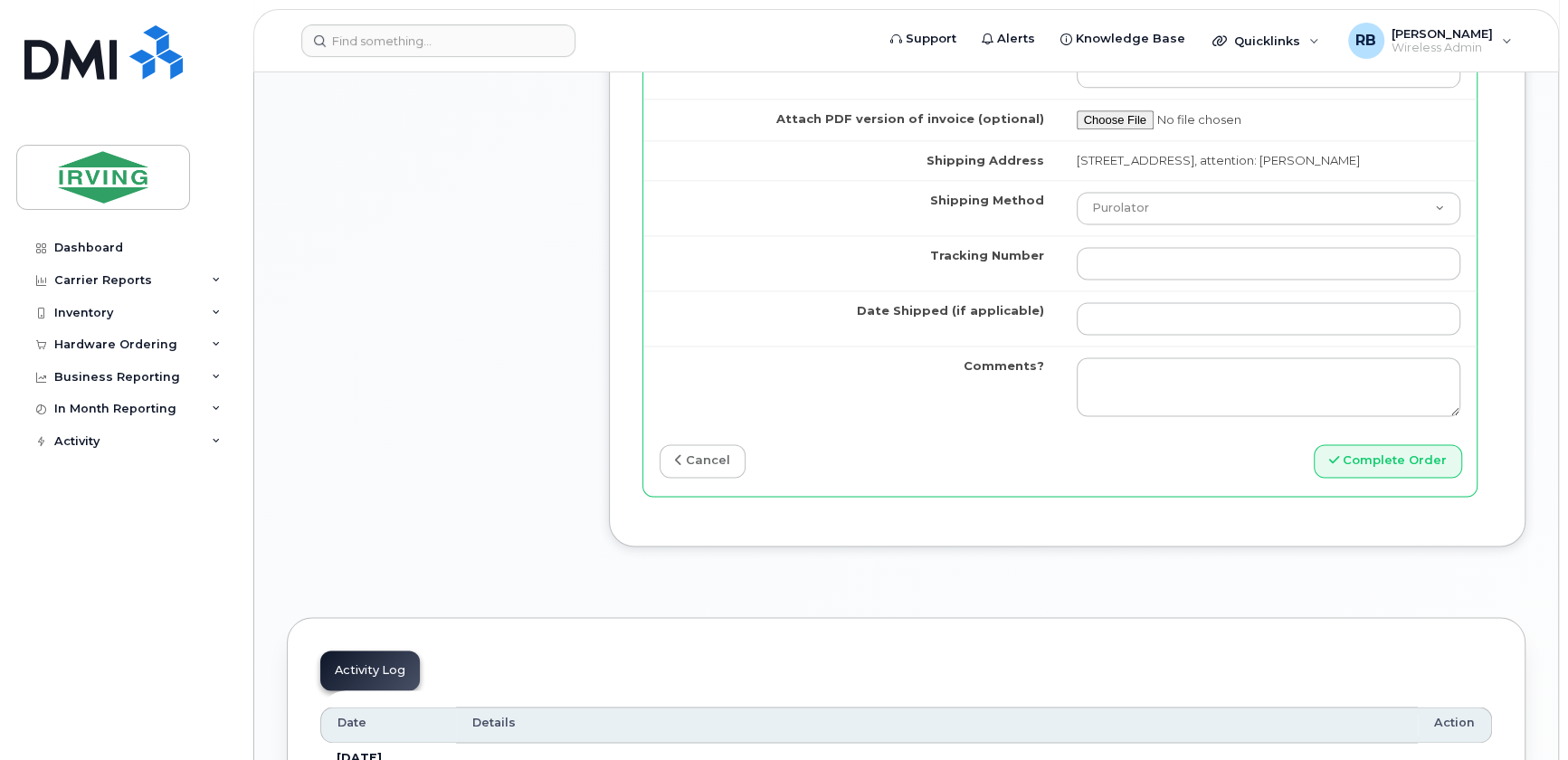
scroll to position [1865, 0]
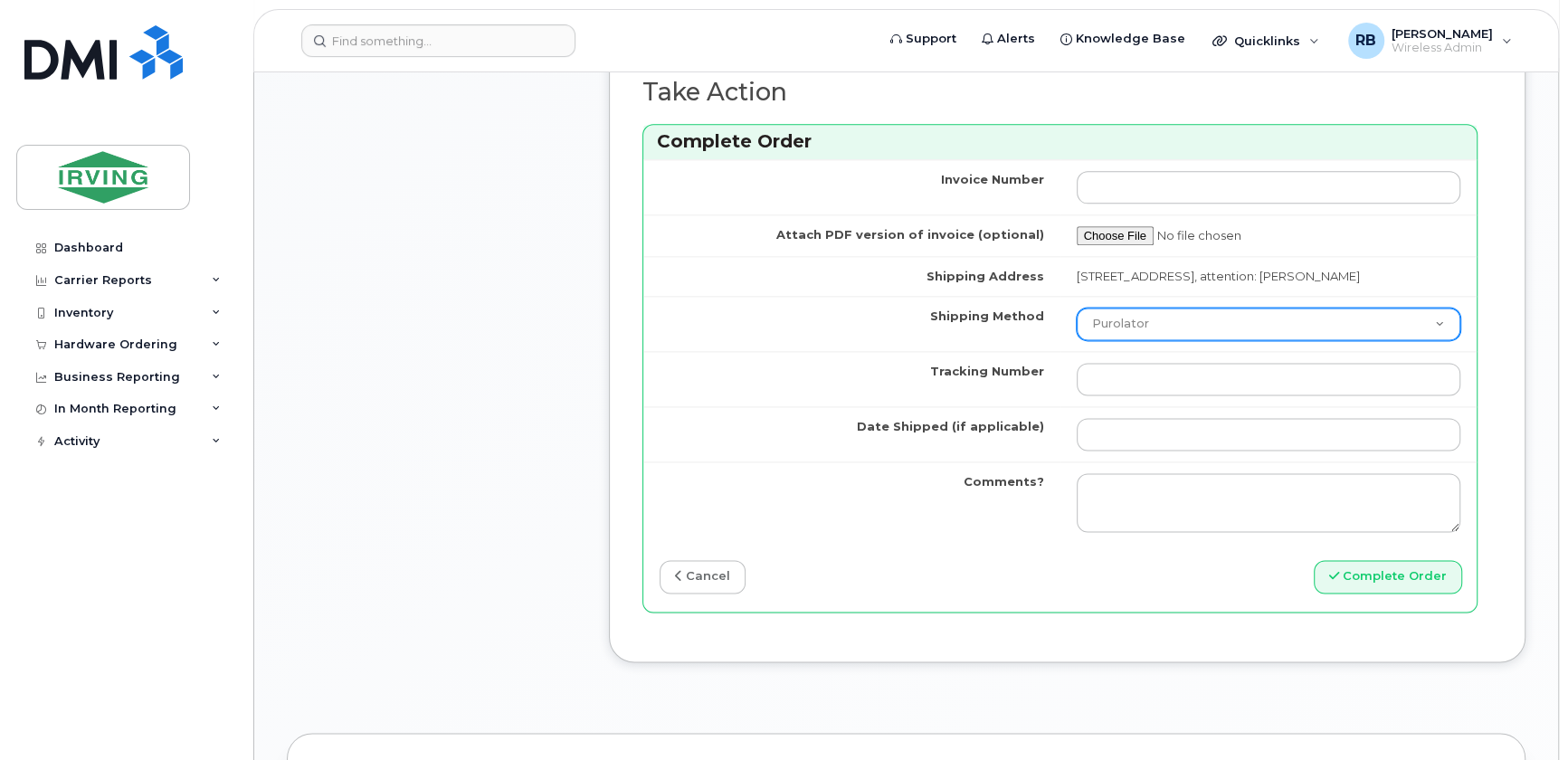
type input "89302610207712407540"
click at [1102, 338] on select "Purolator UPS FedEx Canada Post Courier Other Drop Off Pick Up" at bounding box center [1268, 324] width 385 height 33
select select "Courier"
click at [1077, 319] on select "Purolator UPS FedEx Canada Post Courier Other Drop Off Pick Up" at bounding box center [1268, 324] width 385 height 33
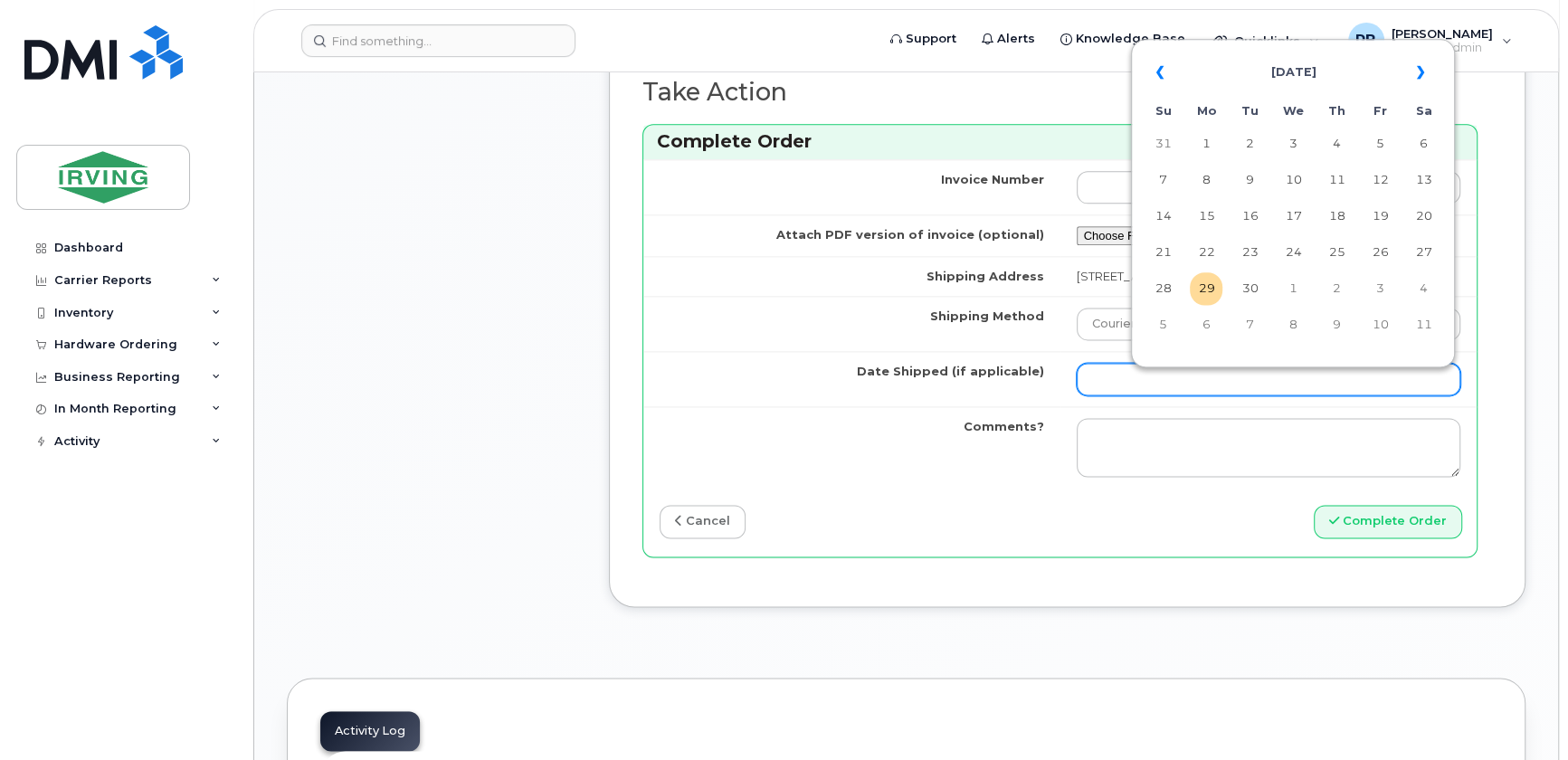
click at [1126, 382] on input "Date Shipped (if applicable)" at bounding box center [1268, 379] width 385 height 33
click at [1343, 290] on td "2" at bounding box center [1336, 289] width 33 height 33
type input "[DATE]"
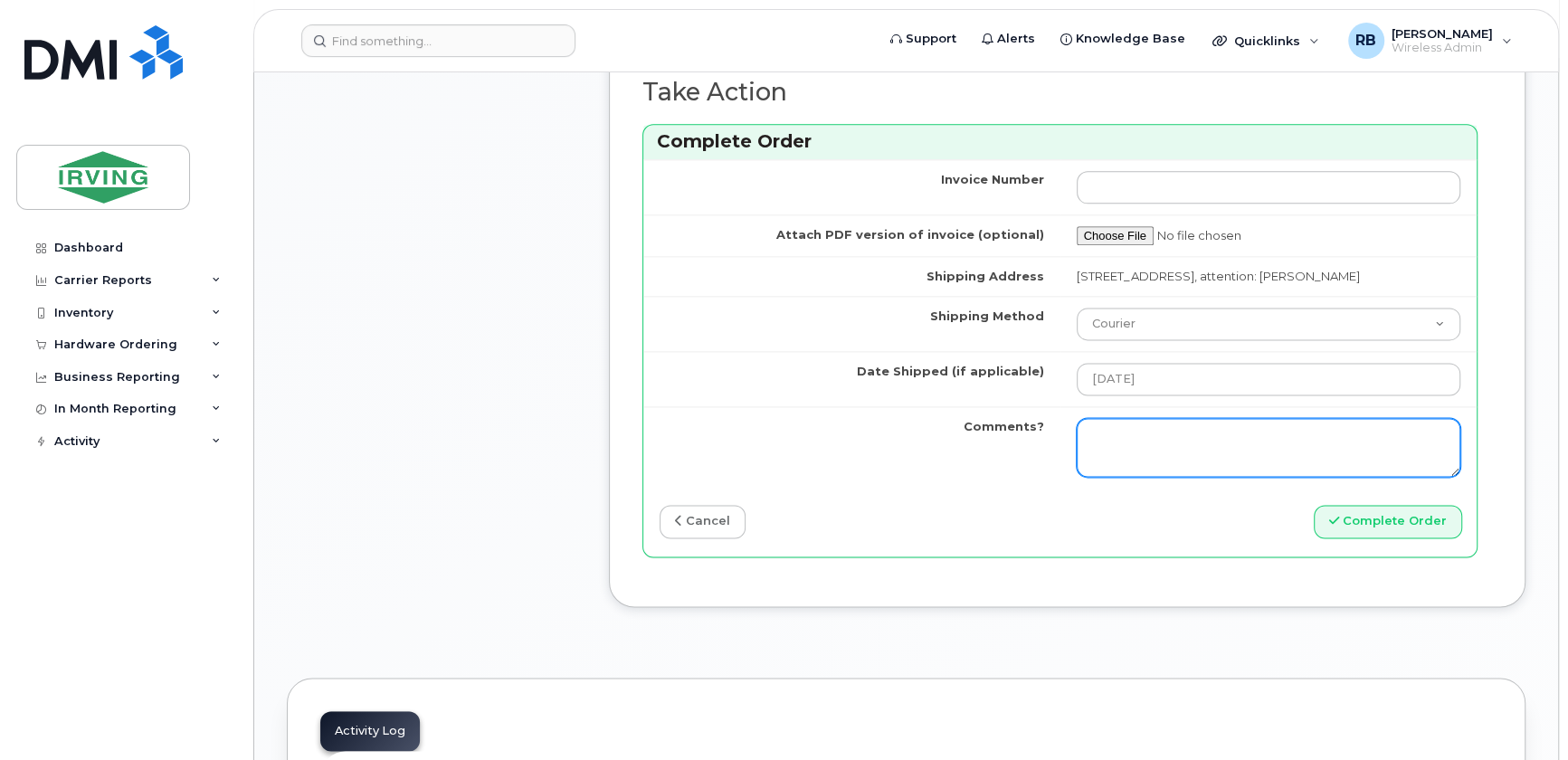
click at [1153, 442] on textarea "Comments?" at bounding box center [1268, 448] width 385 height 60
type textarea "p"
type textarea "Please be advised the order has been completed. SO#26211140 Allow 1-3 business …"
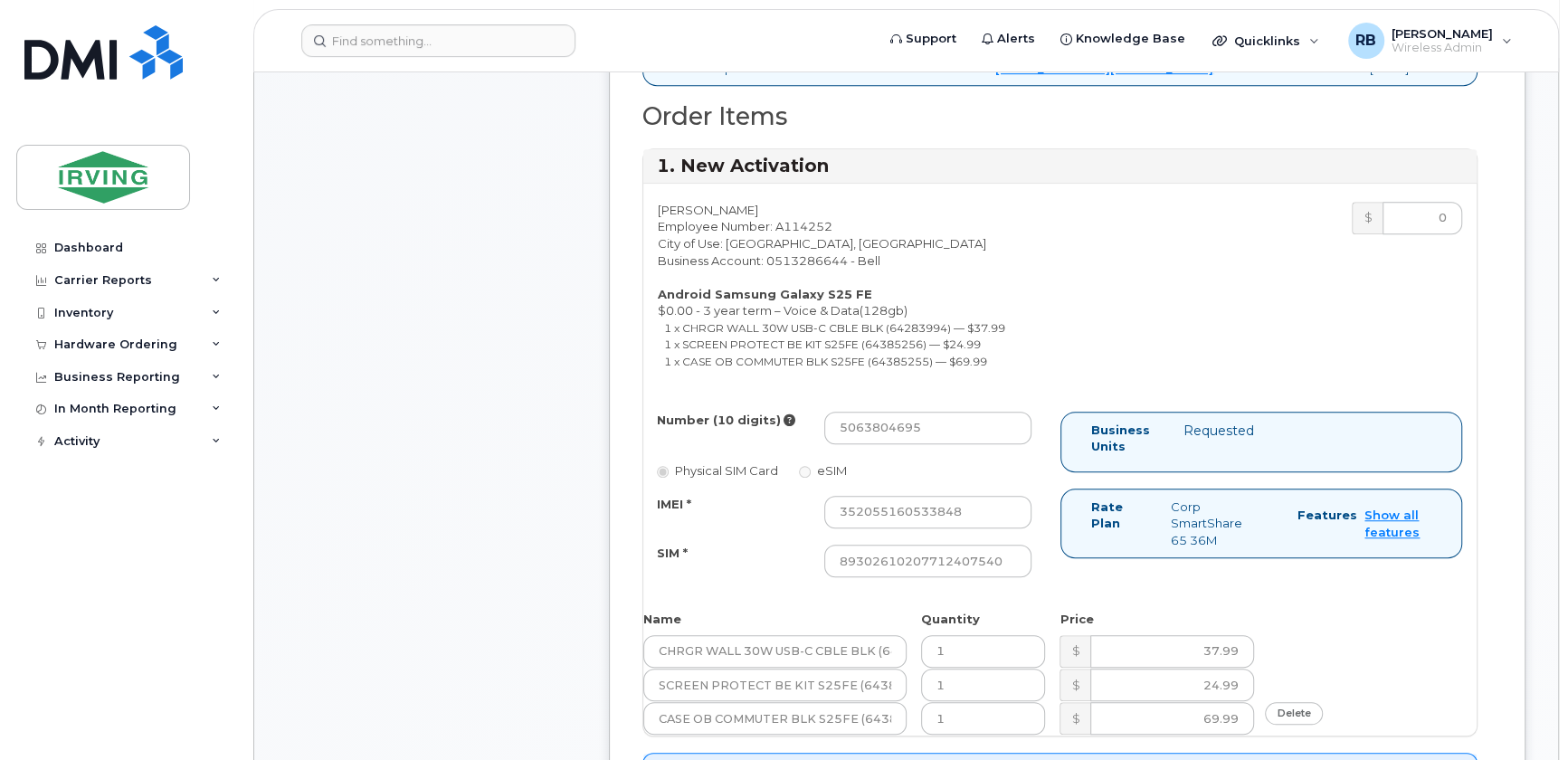
scroll to position [329, 0]
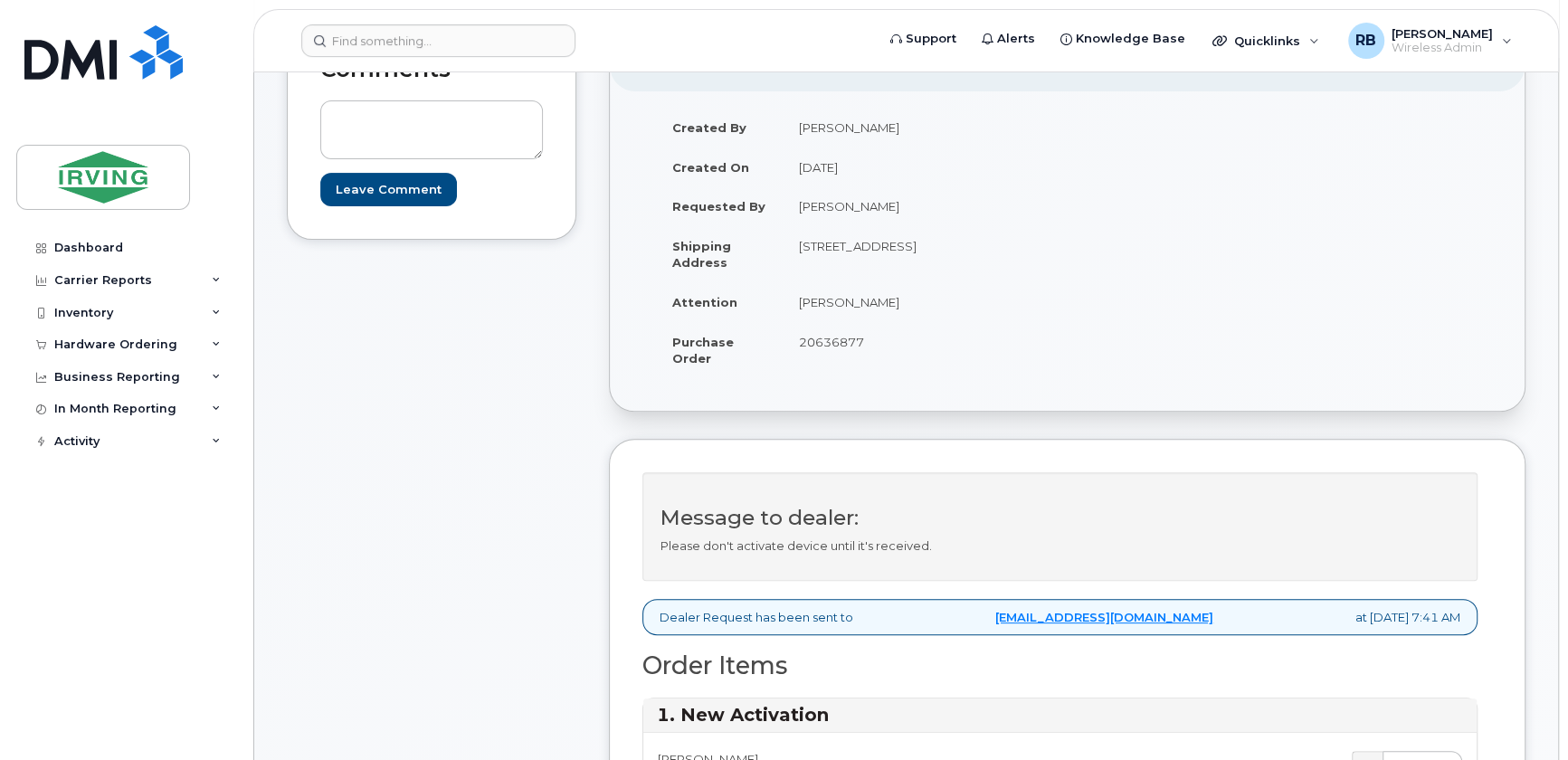
click at [852, 345] on span "20636877" at bounding box center [831, 342] width 65 height 14
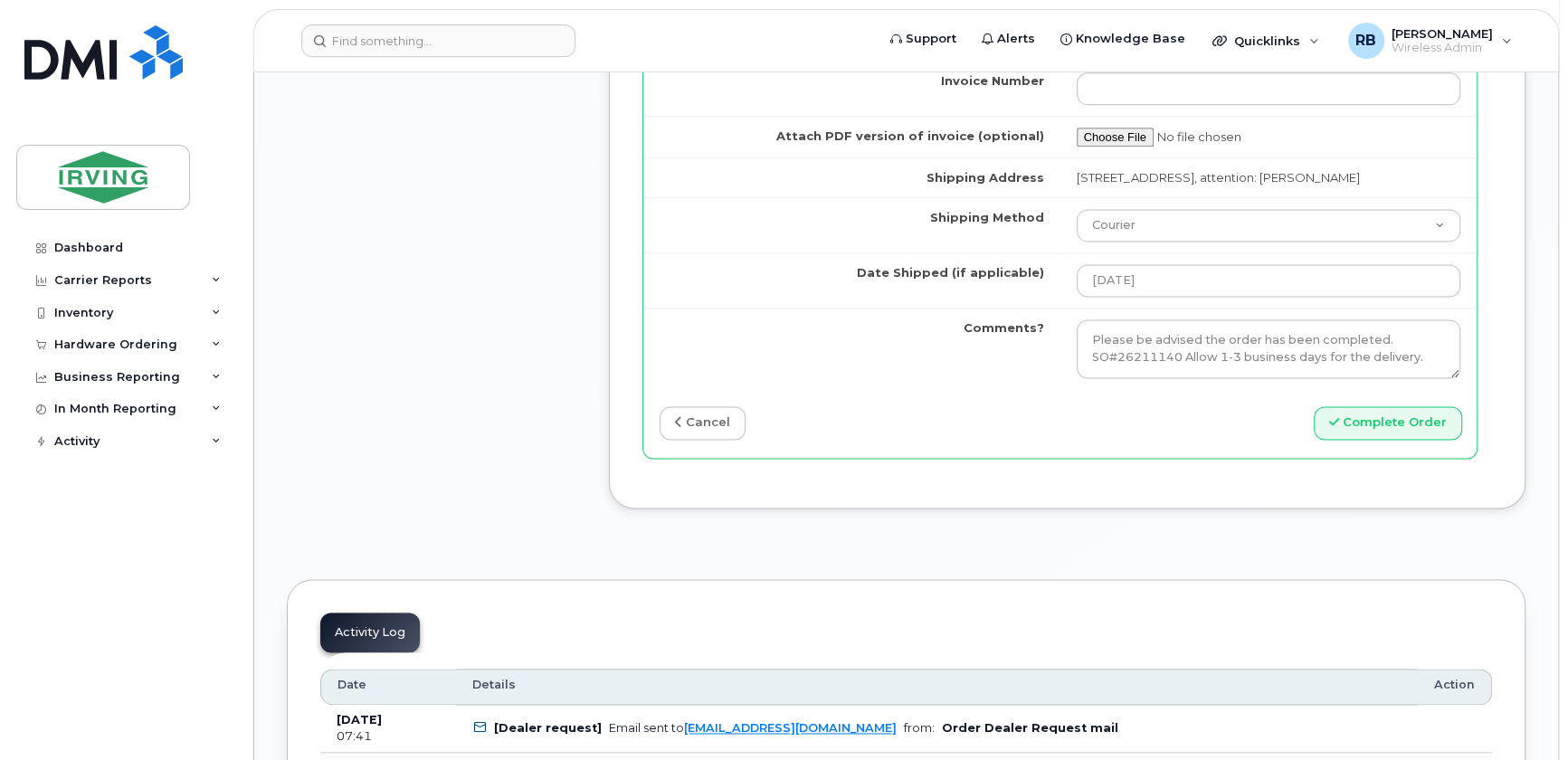
scroll to position [1973, 0]
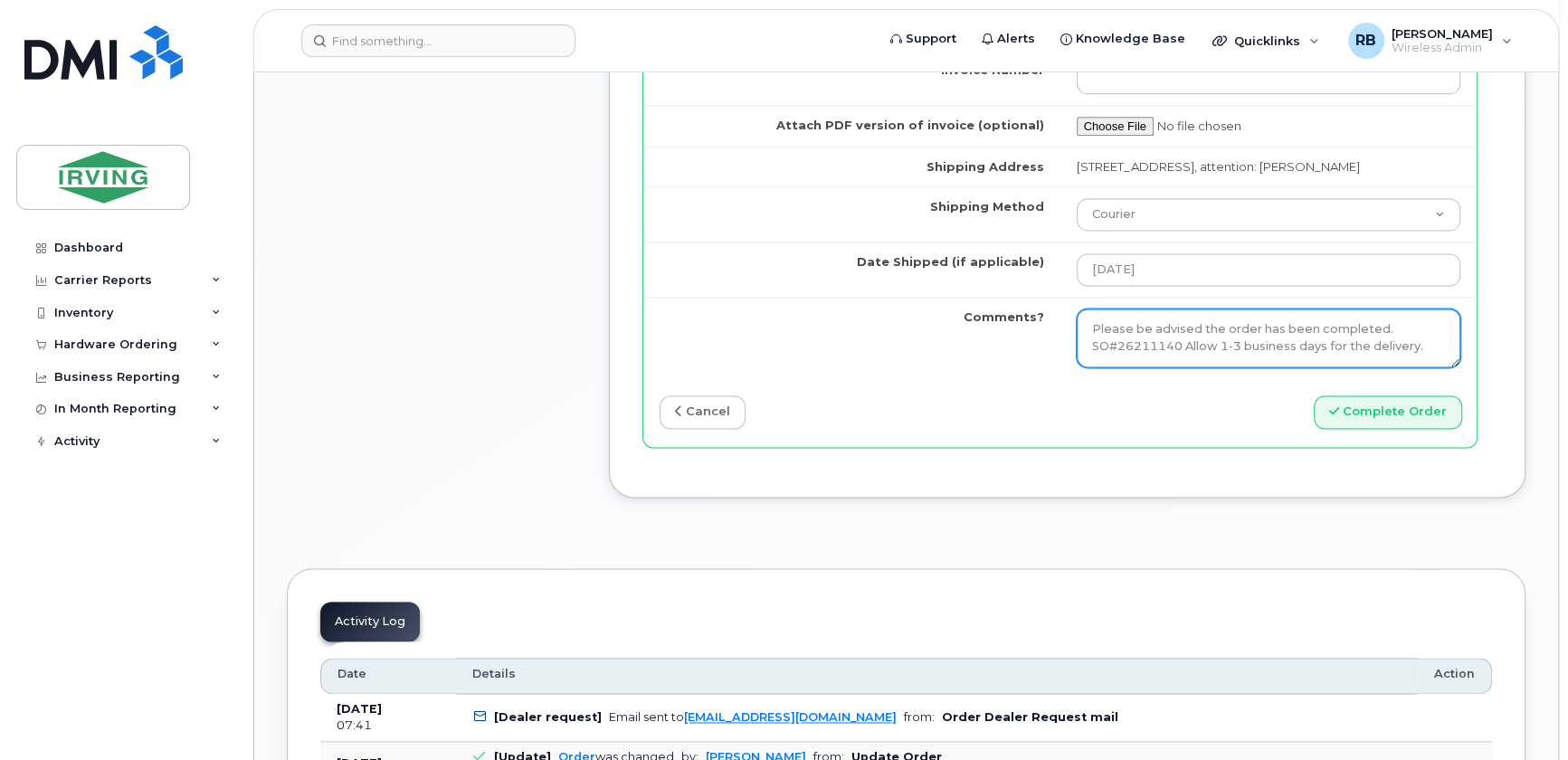
click at [1151, 355] on textarea "Please be advised the order has been completed. SO#26211140 Allow 1-3 business …" at bounding box center [1268, 339] width 385 height 60
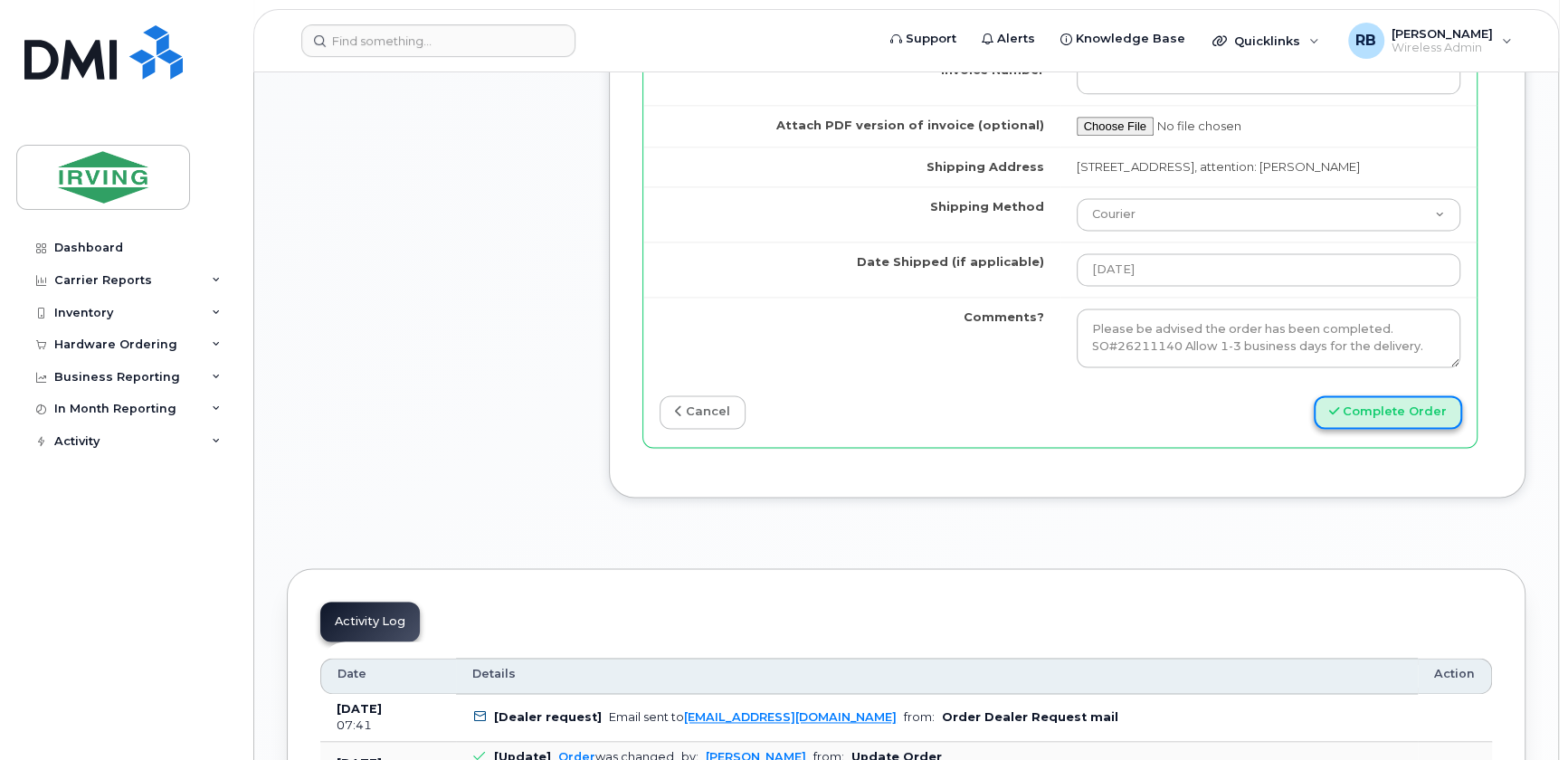
click at [1379, 429] on button "Complete Order" at bounding box center [1388, 412] width 149 height 34
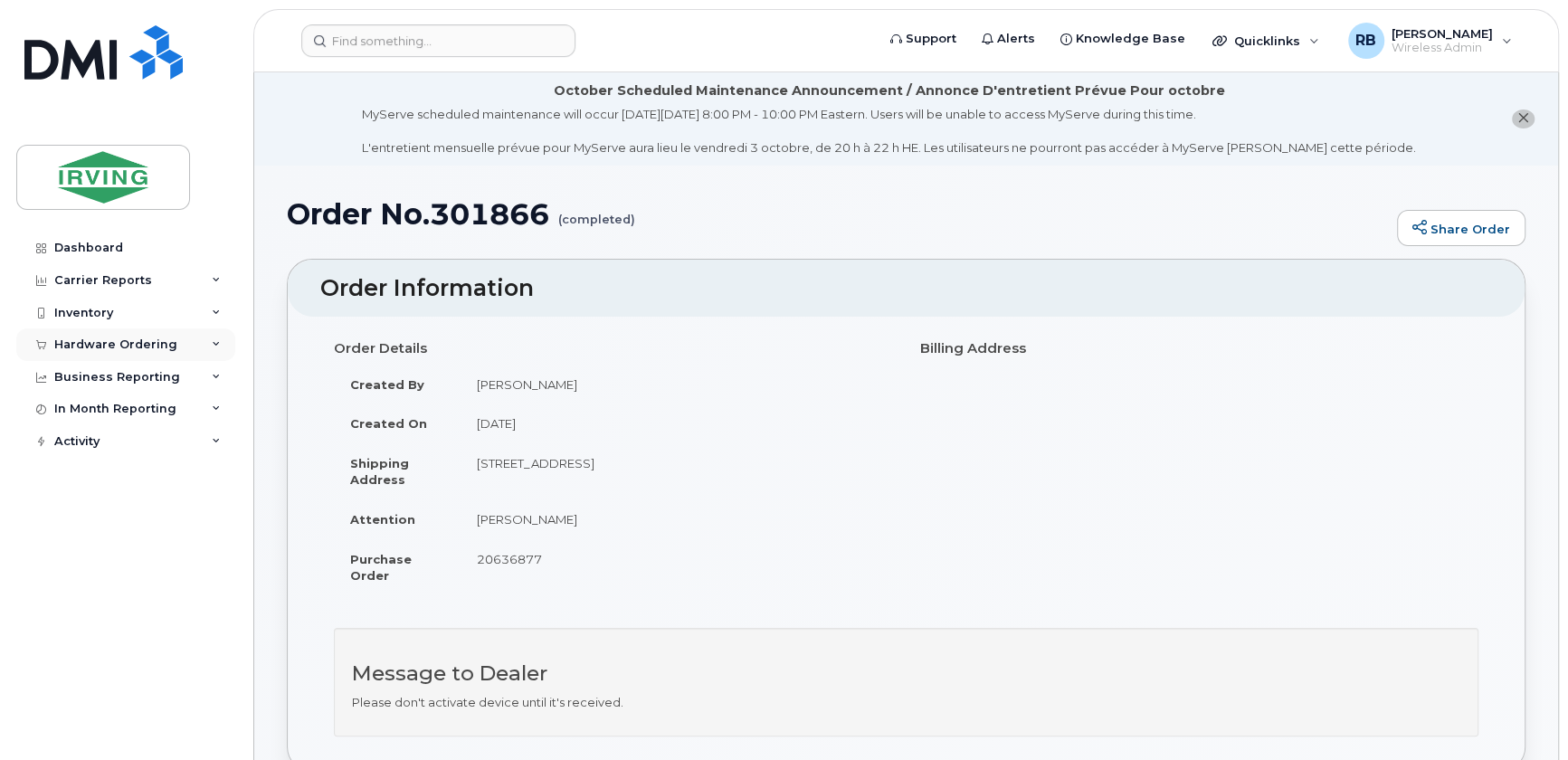
click at [61, 344] on div "Hardware Ordering" at bounding box center [115, 345] width 123 height 14
click at [68, 417] on div "Orders" at bounding box center [85, 412] width 44 height 16
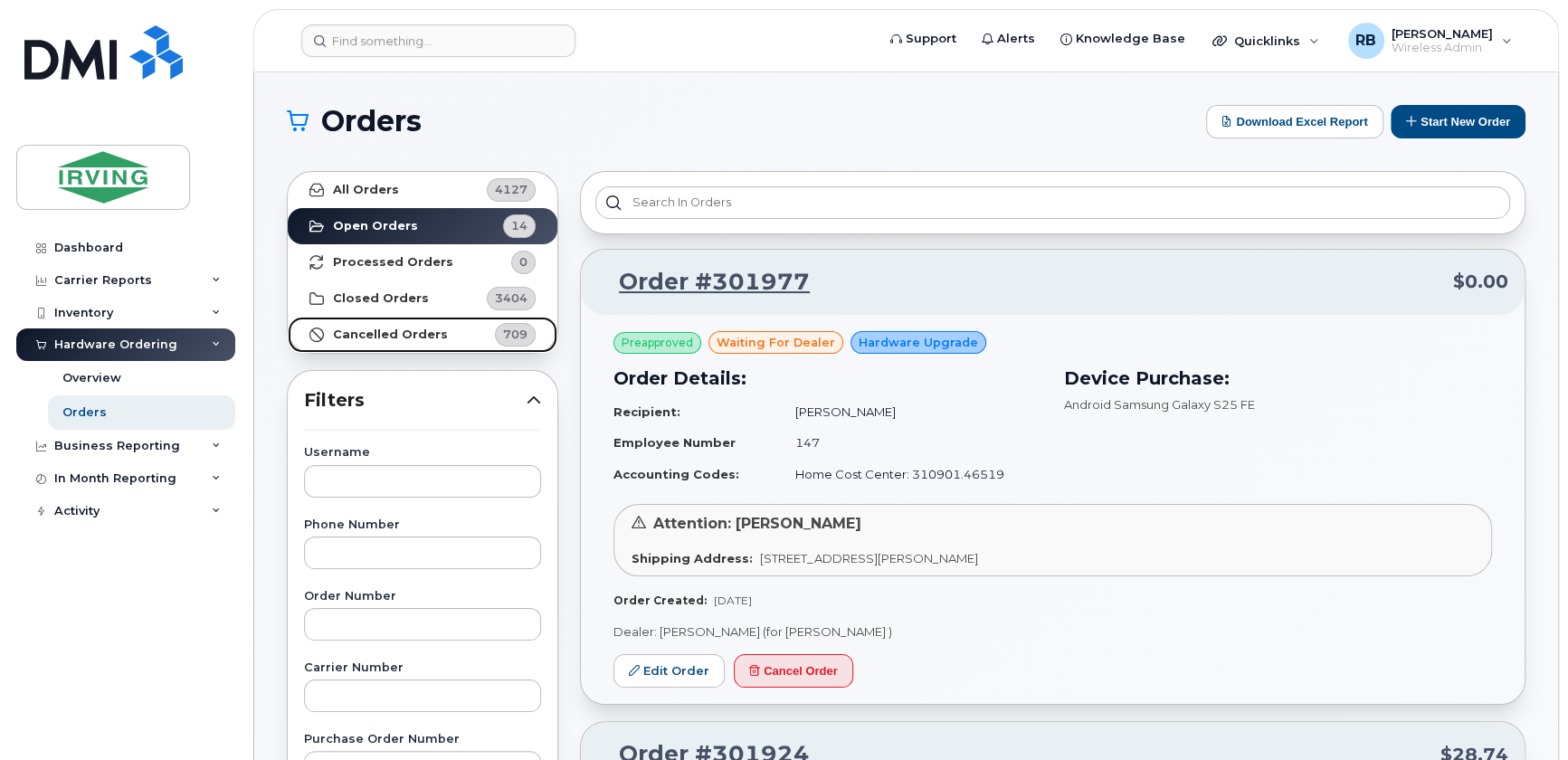
click at [347, 334] on strong "Cancelled Orders" at bounding box center [390, 335] width 115 height 14
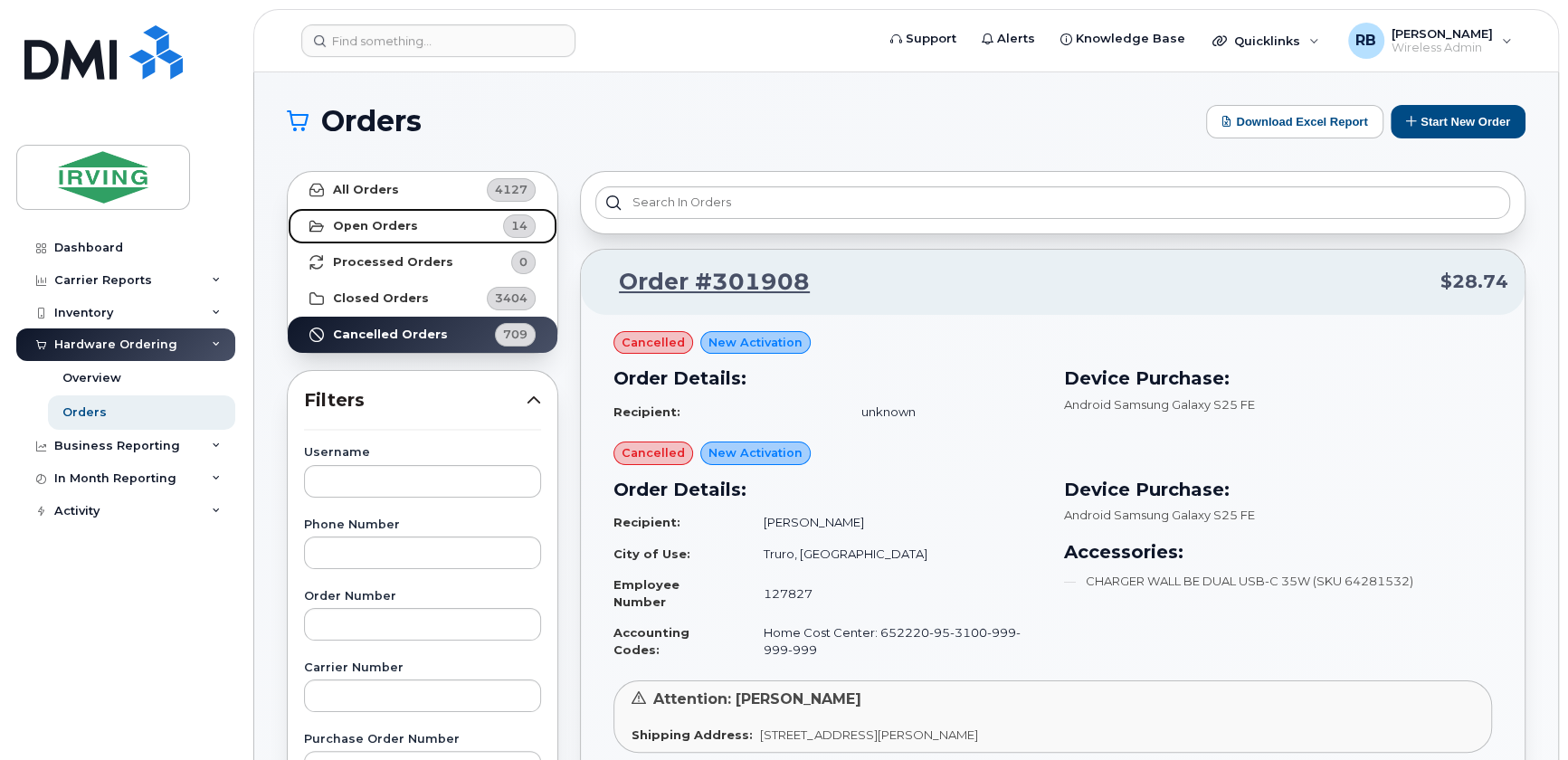
click at [424, 226] on link "Open Orders 14" at bounding box center [422, 226] width 270 height 36
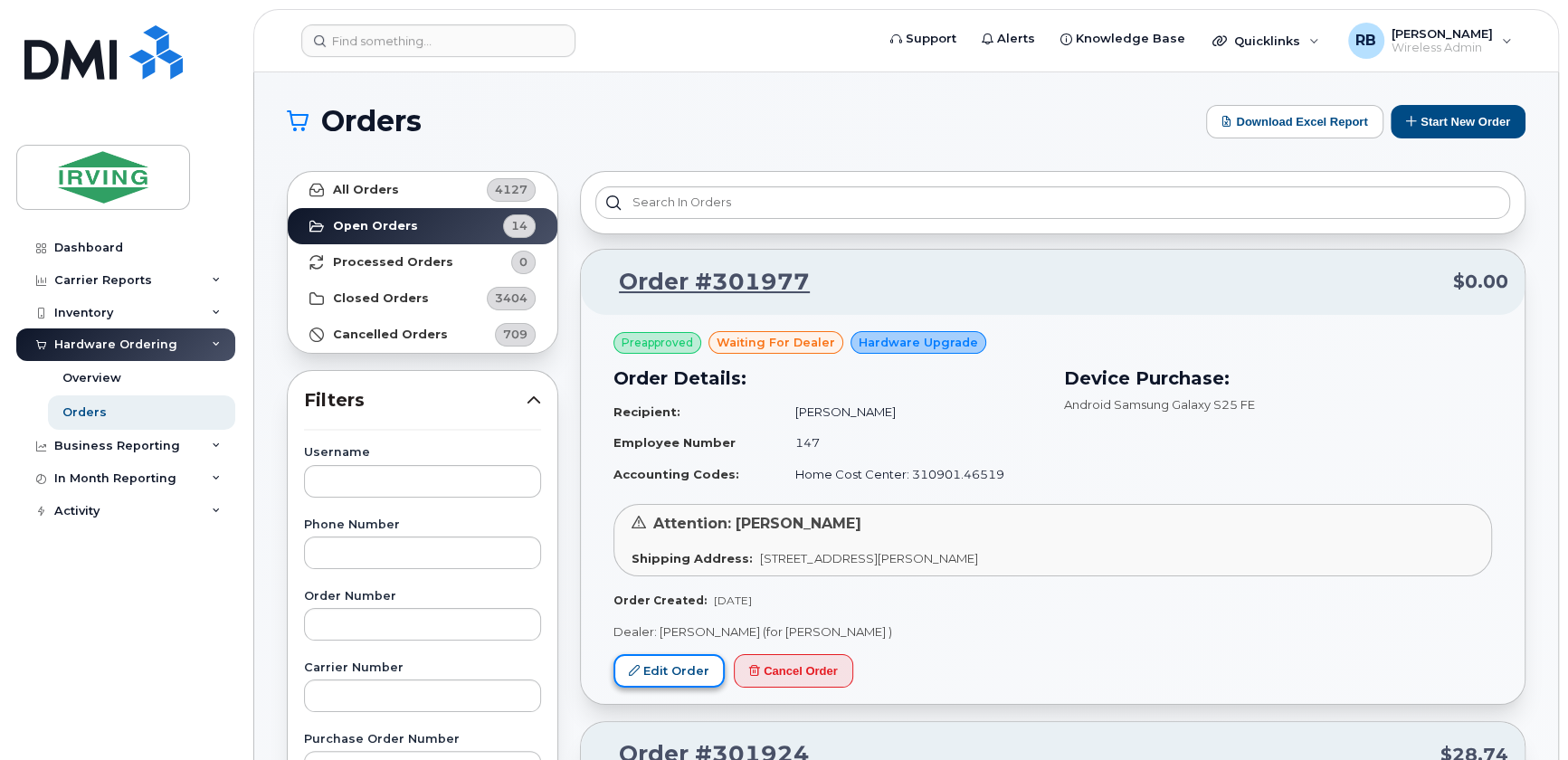
click at [679, 660] on link "Edit Order" at bounding box center [668, 671] width 111 height 34
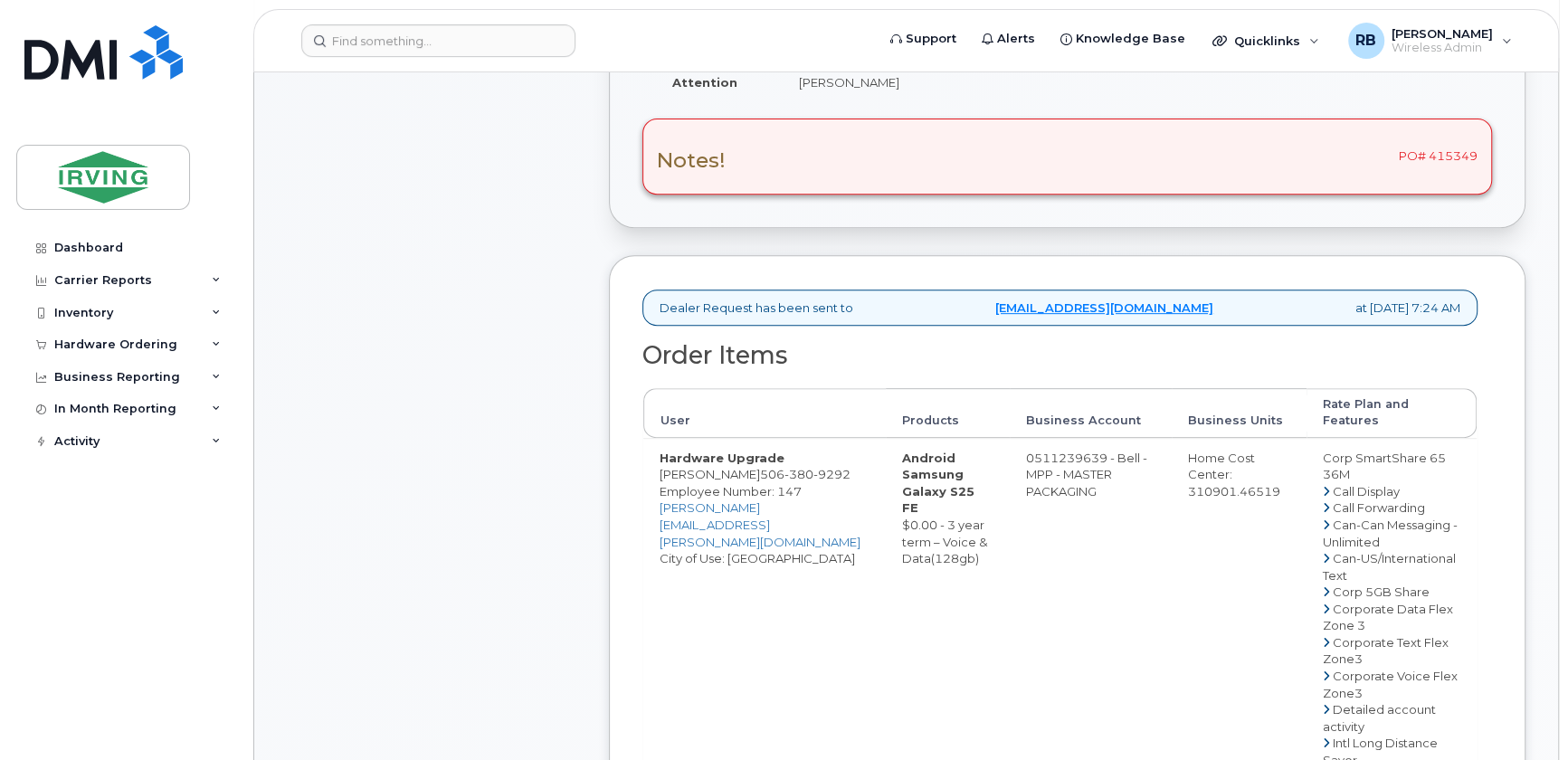
scroll to position [329, 0]
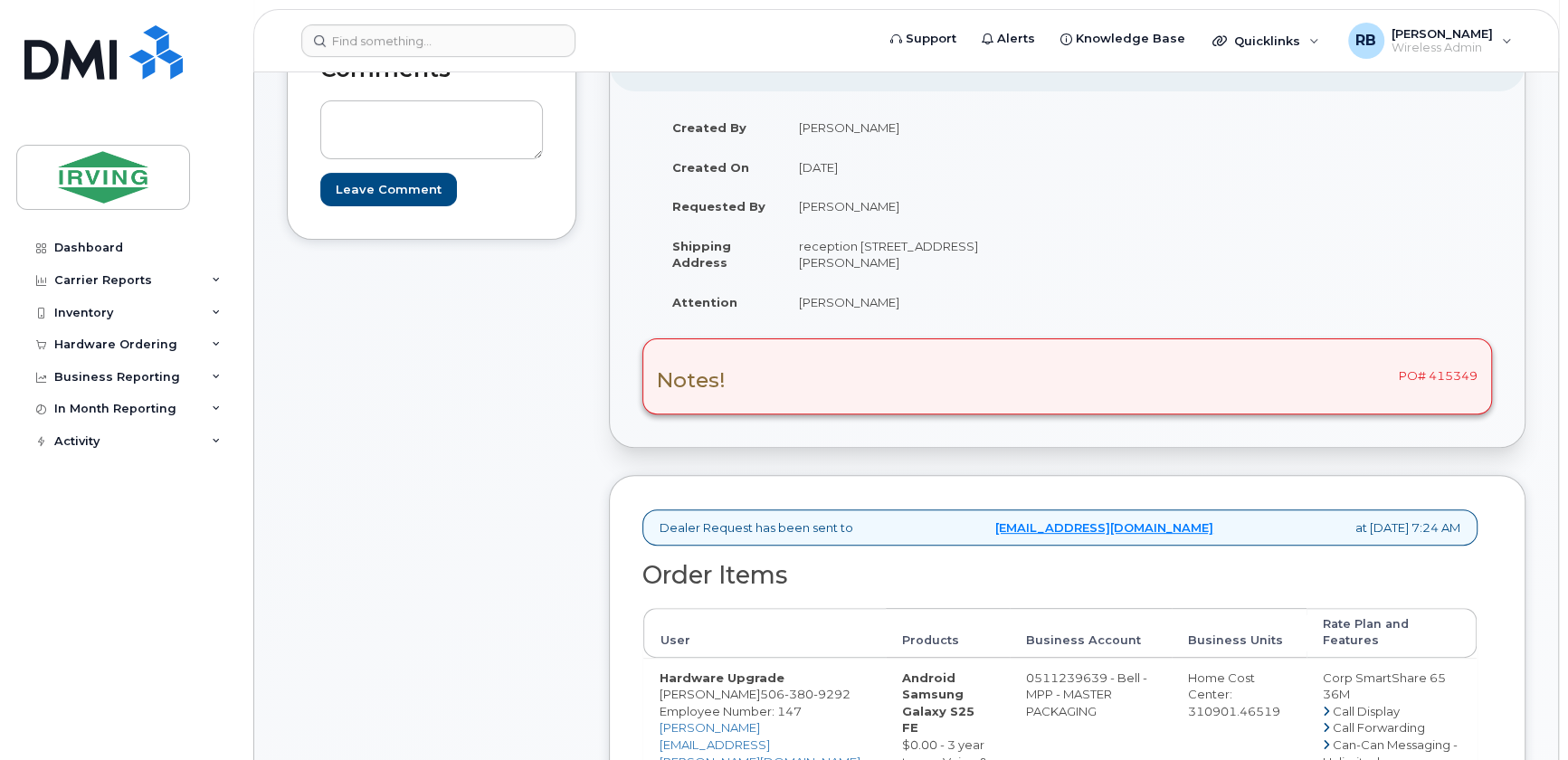
click at [1453, 376] on div "Notes! PO# 415349" at bounding box center [1067, 377] width 850 height 76
click at [1452, 376] on div "Notes! PO# 415349" at bounding box center [1067, 377] width 850 height 76
copy div "415349"
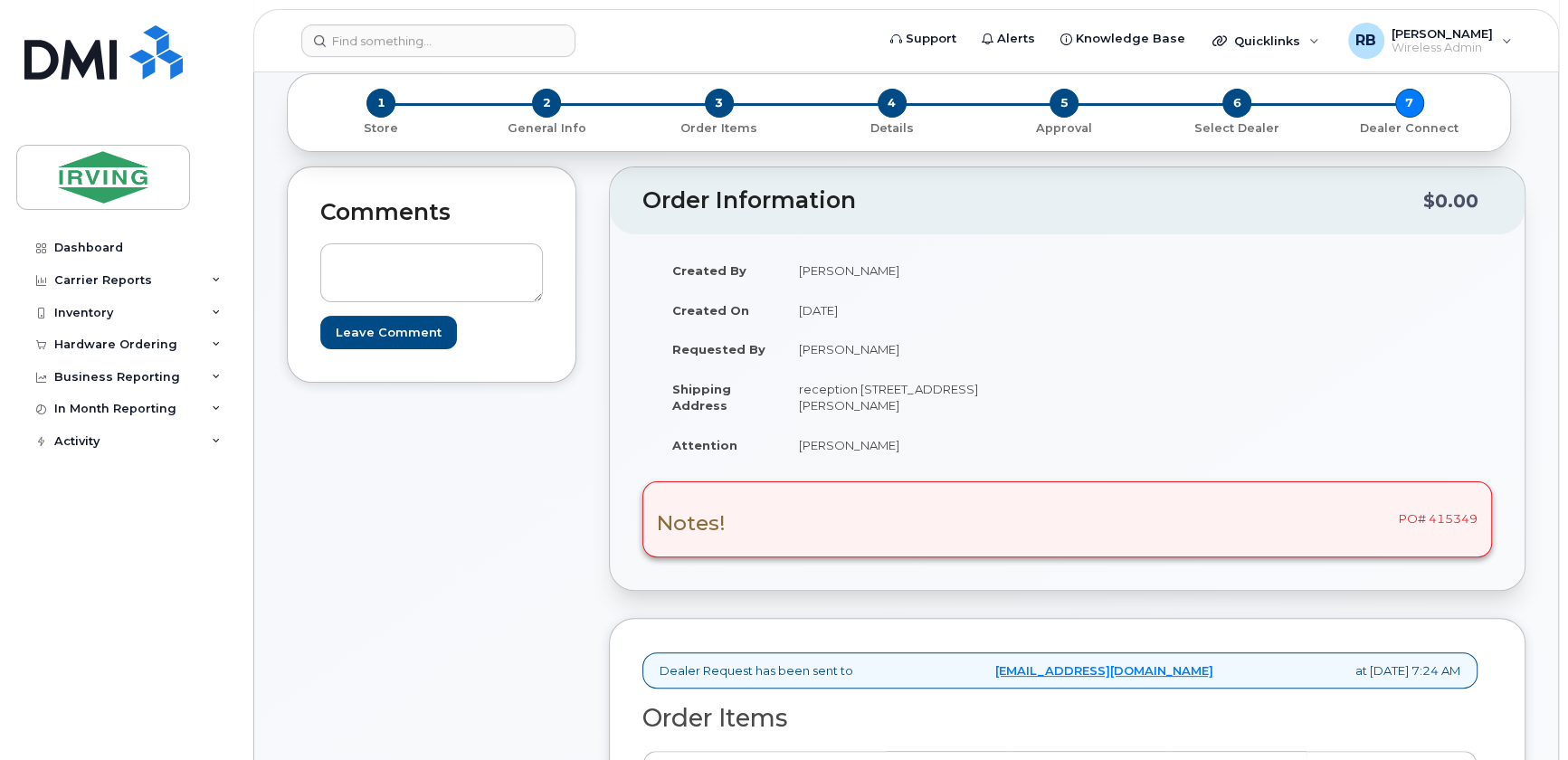
scroll to position [219, 0]
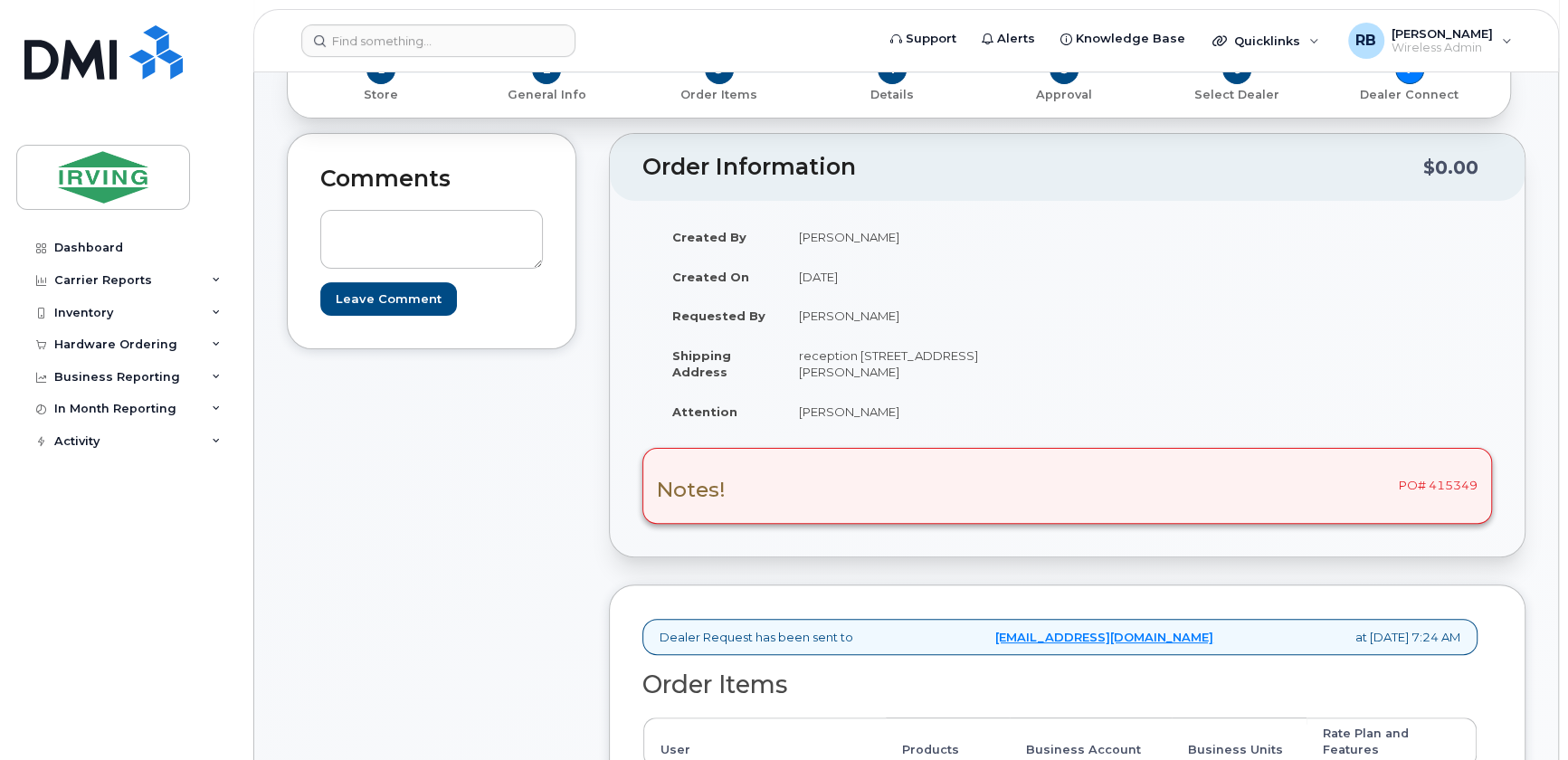
click at [1303, 372] on div "Created By Renelle LeBlanc Created On September 29, 2025 Requested By Renelle L…" at bounding box center [1067, 332] width 850 height 230
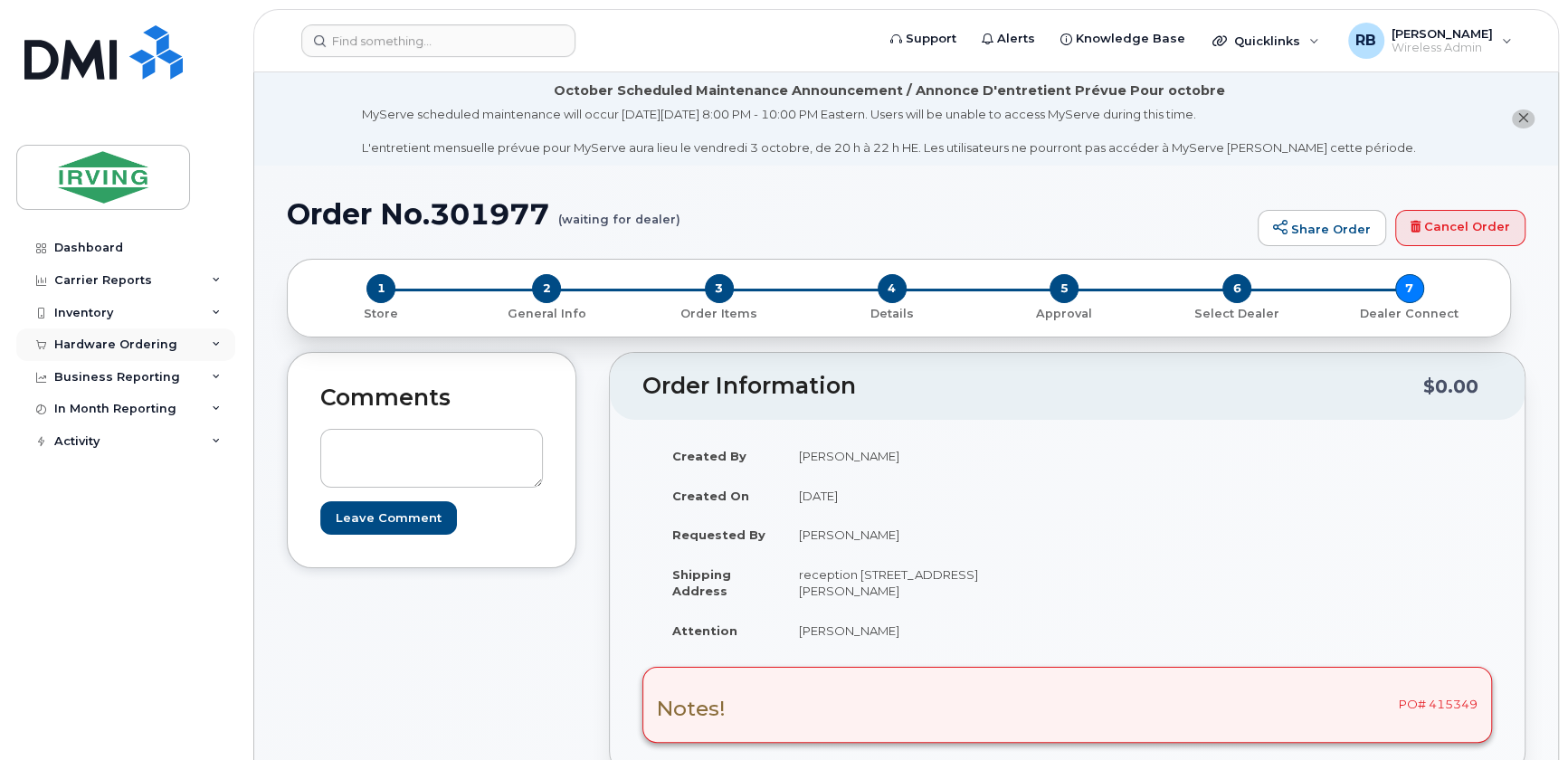
drag, startPoint x: 118, startPoint y: 349, endPoint x: 113, endPoint y: 358, distance: 10.3
click at [118, 349] on div "Hardware Ordering" at bounding box center [115, 345] width 123 height 14
click at [81, 414] on div "Orders" at bounding box center [85, 412] width 44 height 16
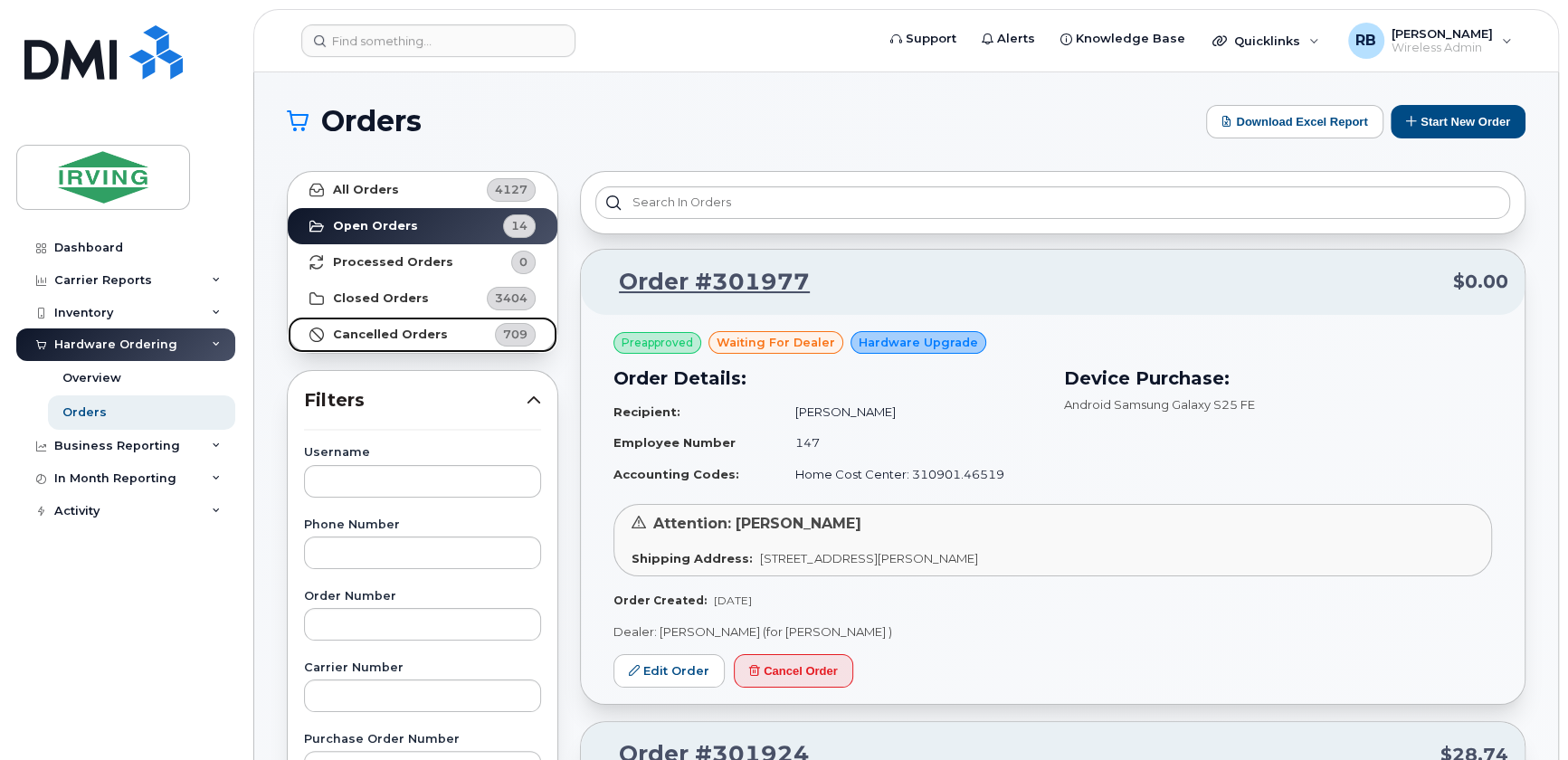
click at [379, 330] on strong "Cancelled Orders" at bounding box center [390, 335] width 115 height 14
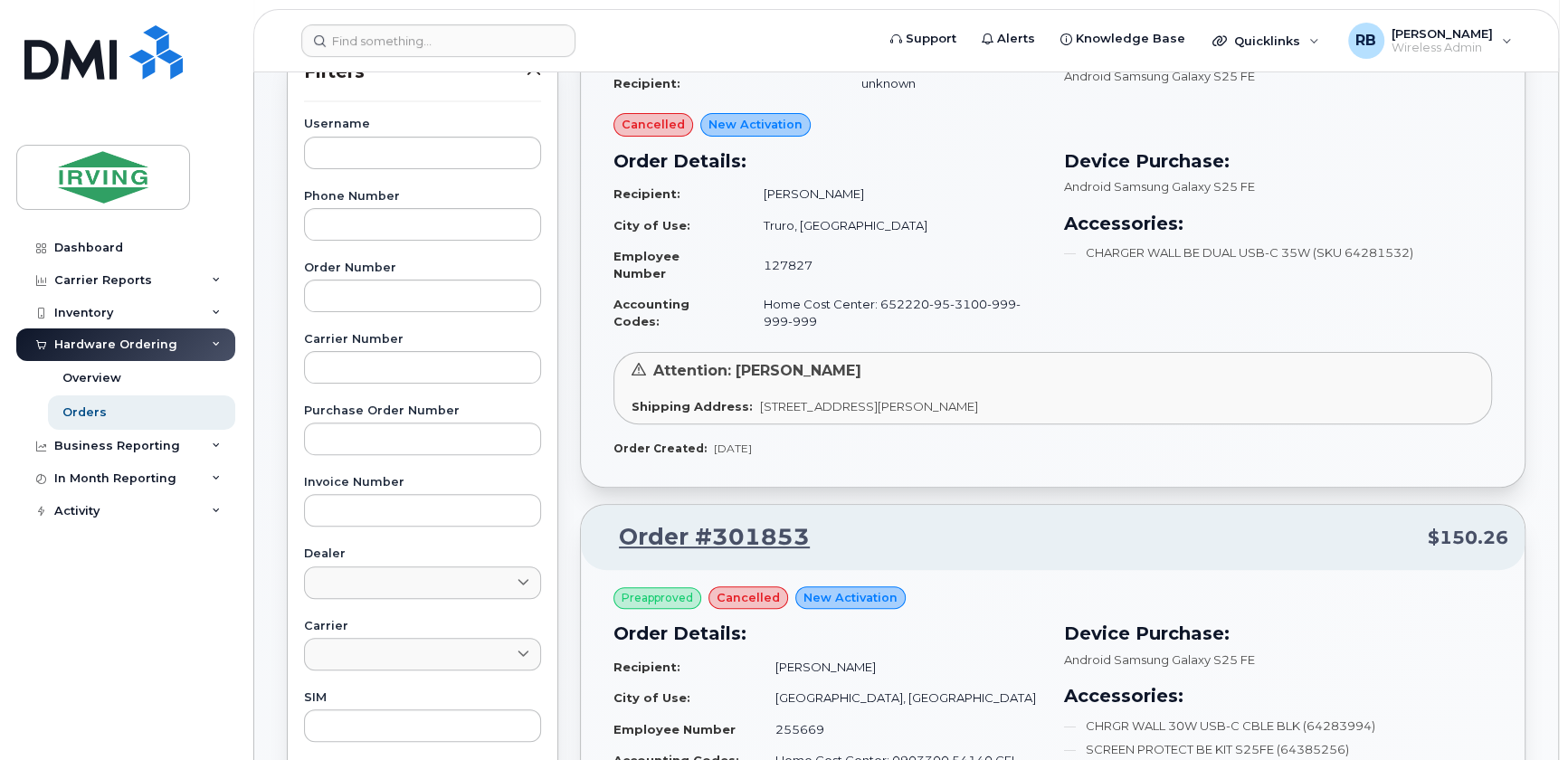
scroll to position [219, 0]
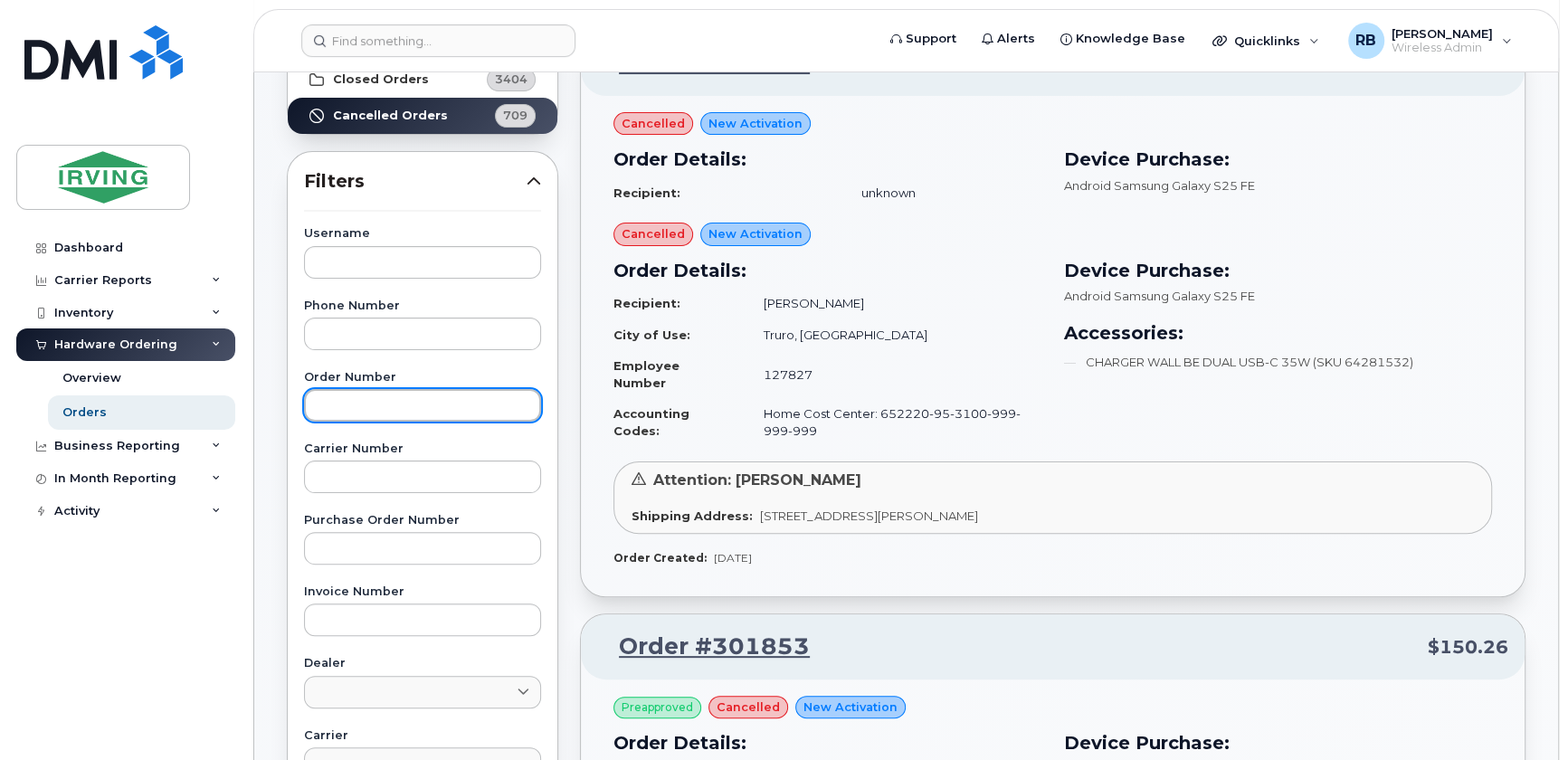
click at [392, 407] on input "text" at bounding box center [421, 405] width 237 height 33
type input "301352"
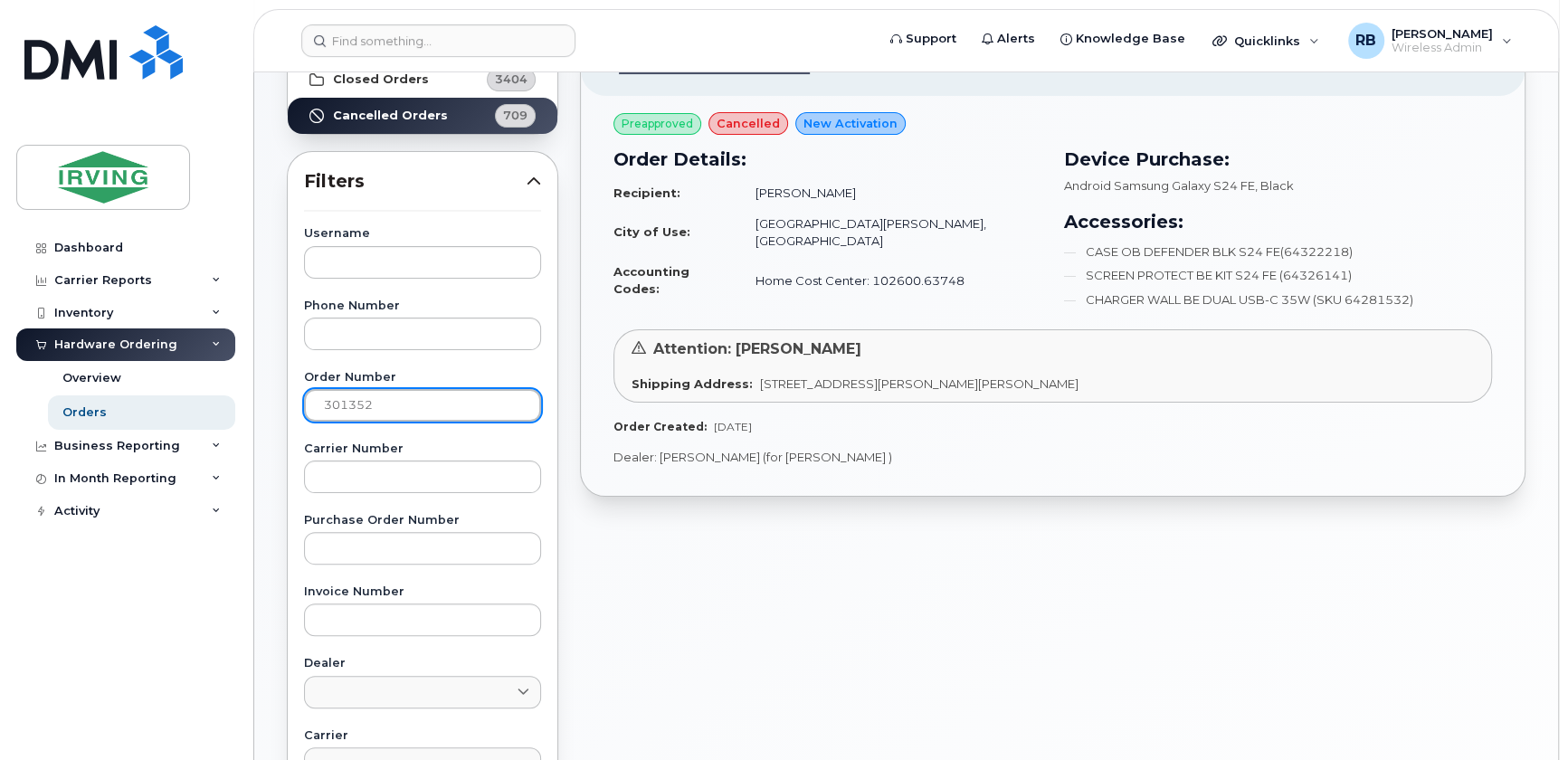
scroll to position [0, 0]
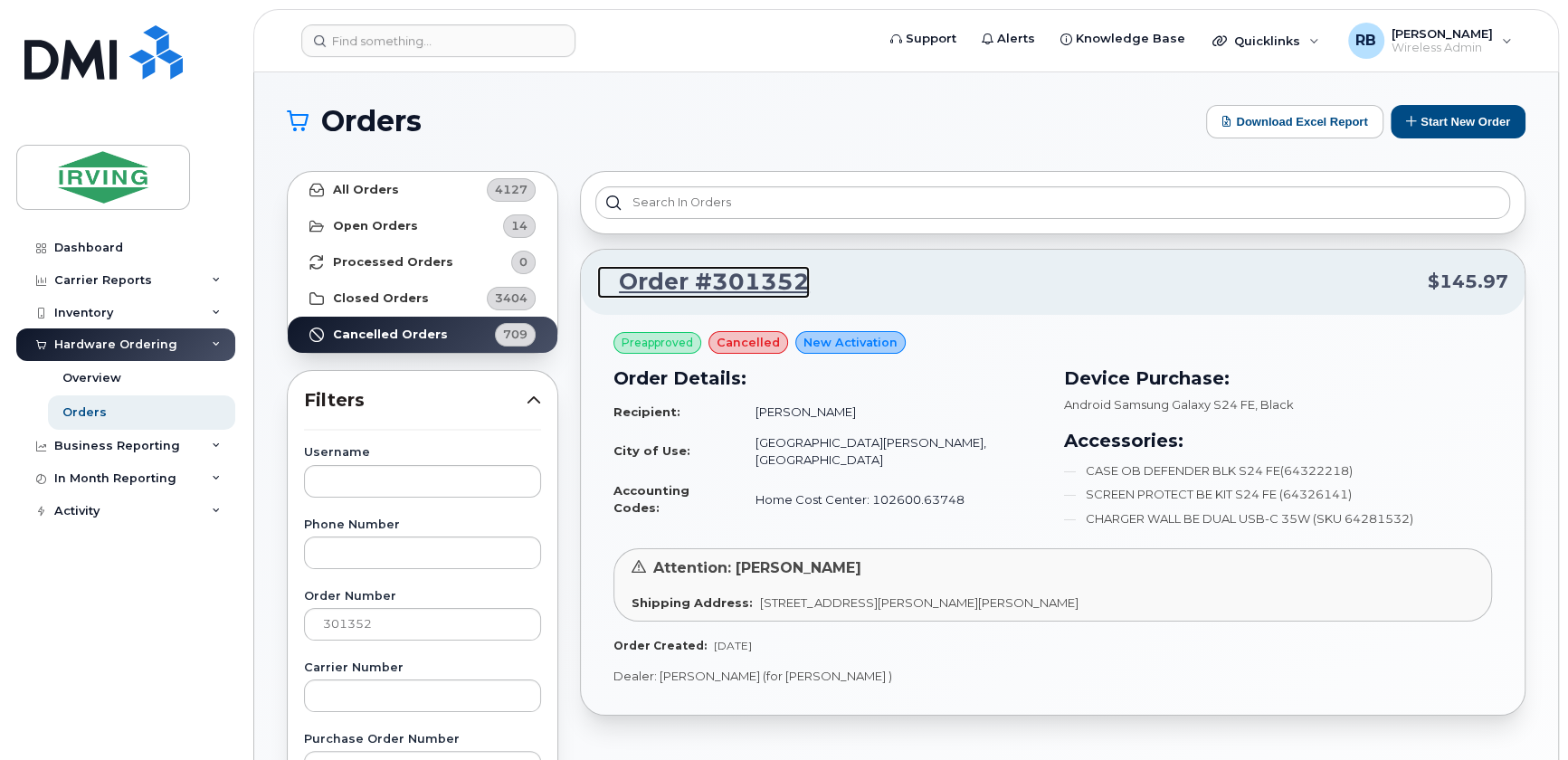
click at [688, 278] on link "Order #301352" at bounding box center [703, 282] width 213 height 33
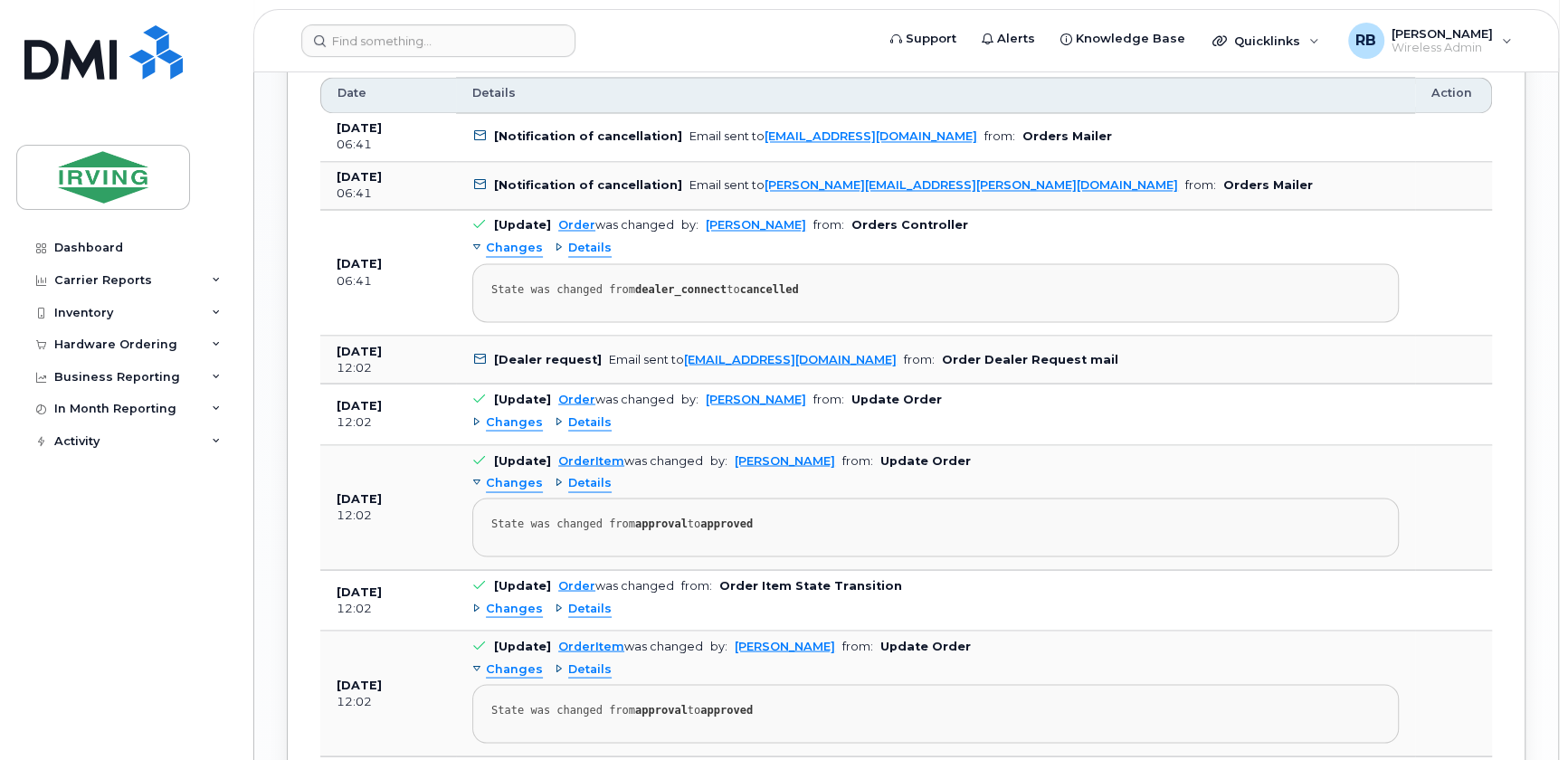
scroll to position [2633, 0]
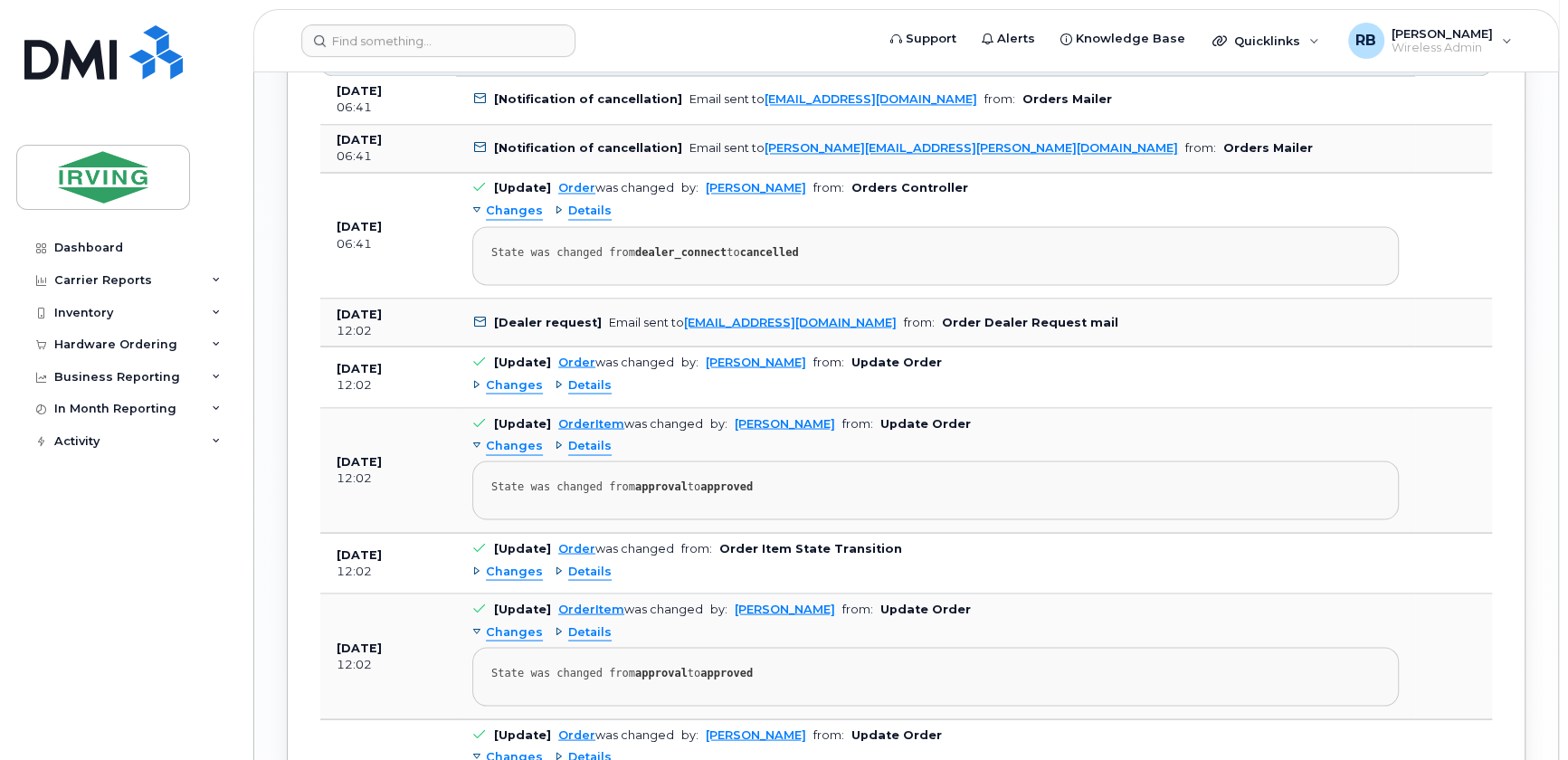
click at [595, 220] on span "Details" at bounding box center [589, 211] width 43 height 17
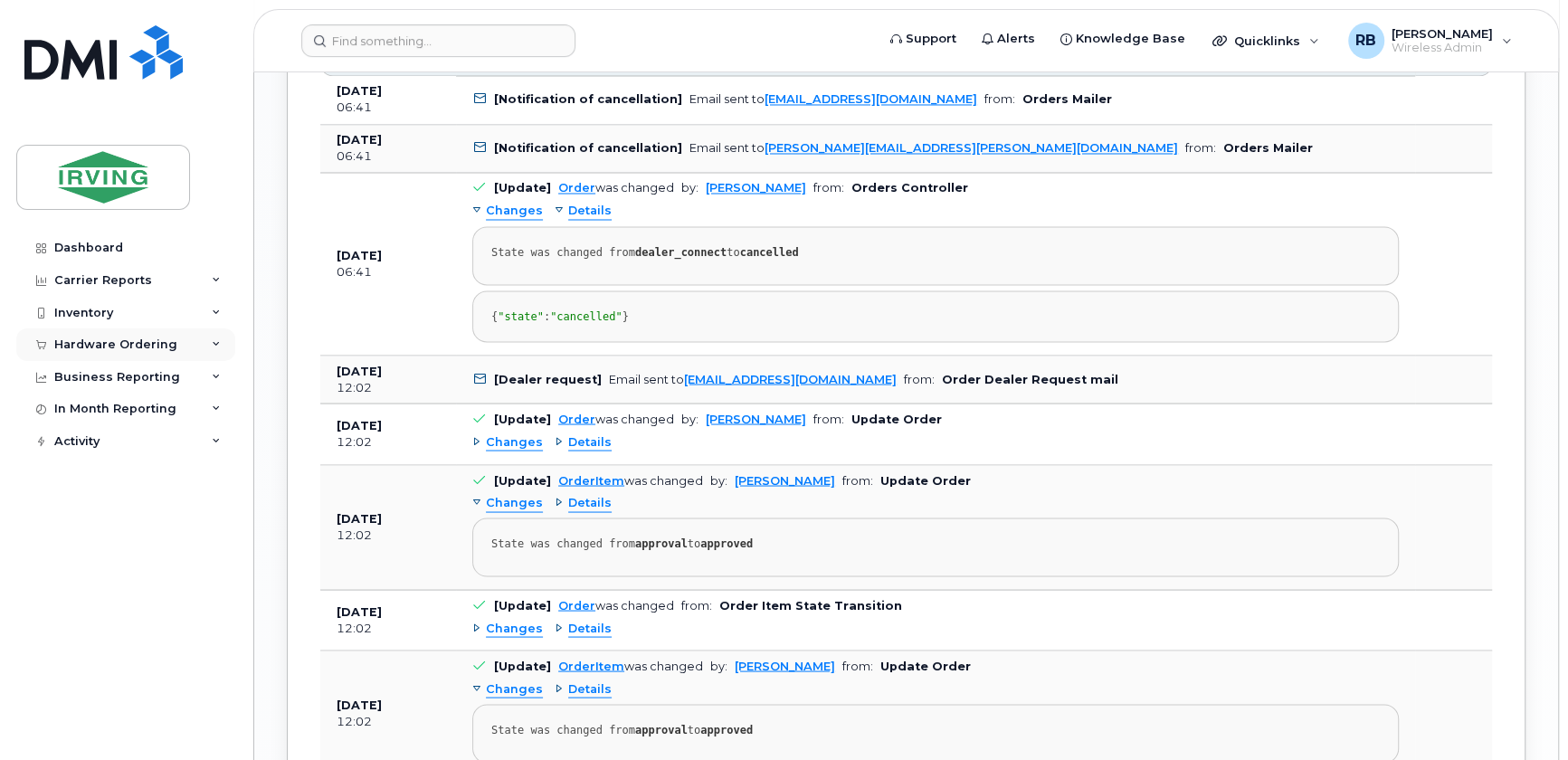
click at [121, 344] on div "Hardware Ordering" at bounding box center [115, 345] width 123 height 14
click at [86, 404] on div "Orders" at bounding box center [85, 412] width 44 height 16
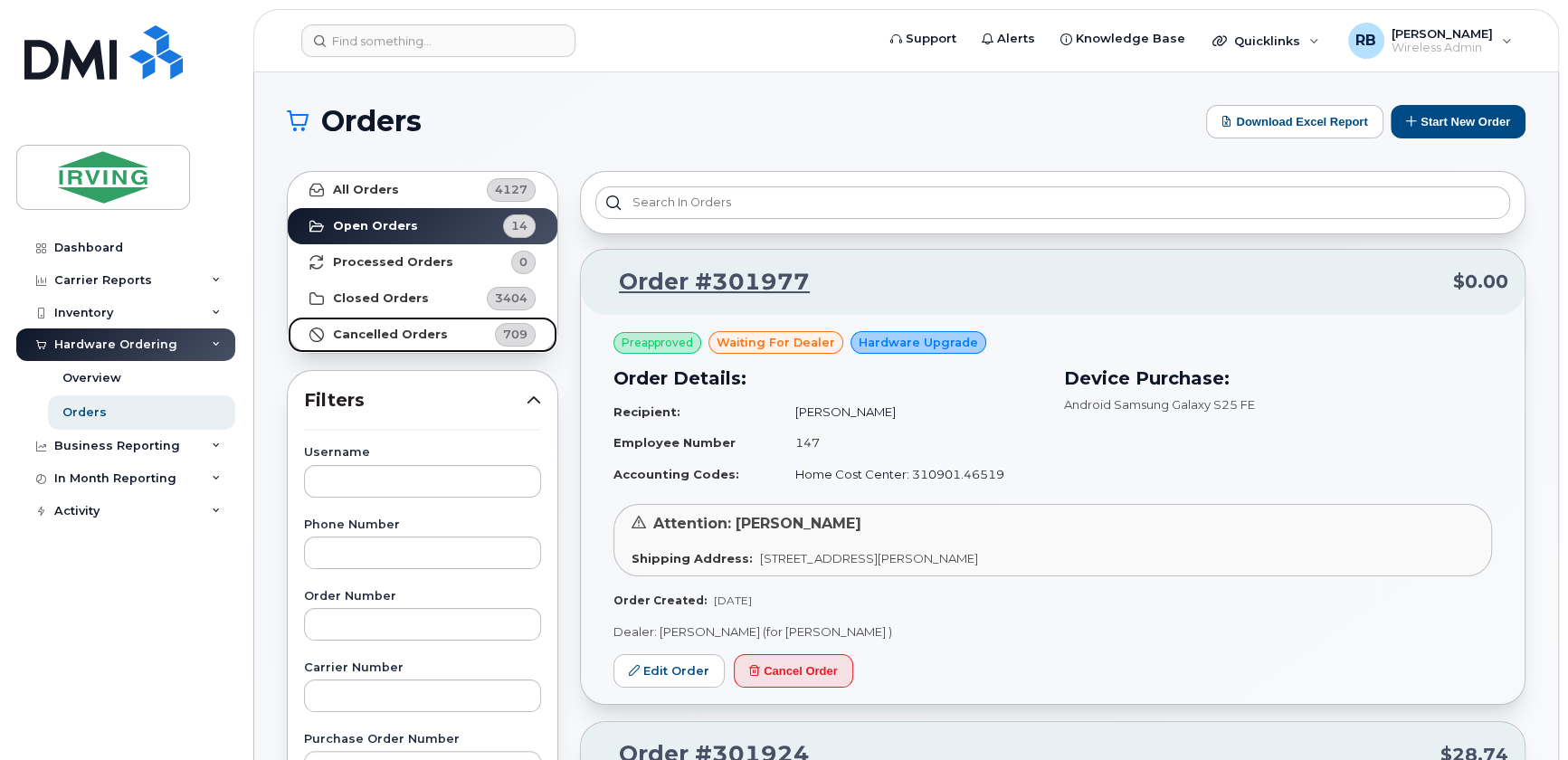
click at [374, 332] on strong "Cancelled Orders" at bounding box center [390, 335] width 115 height 14
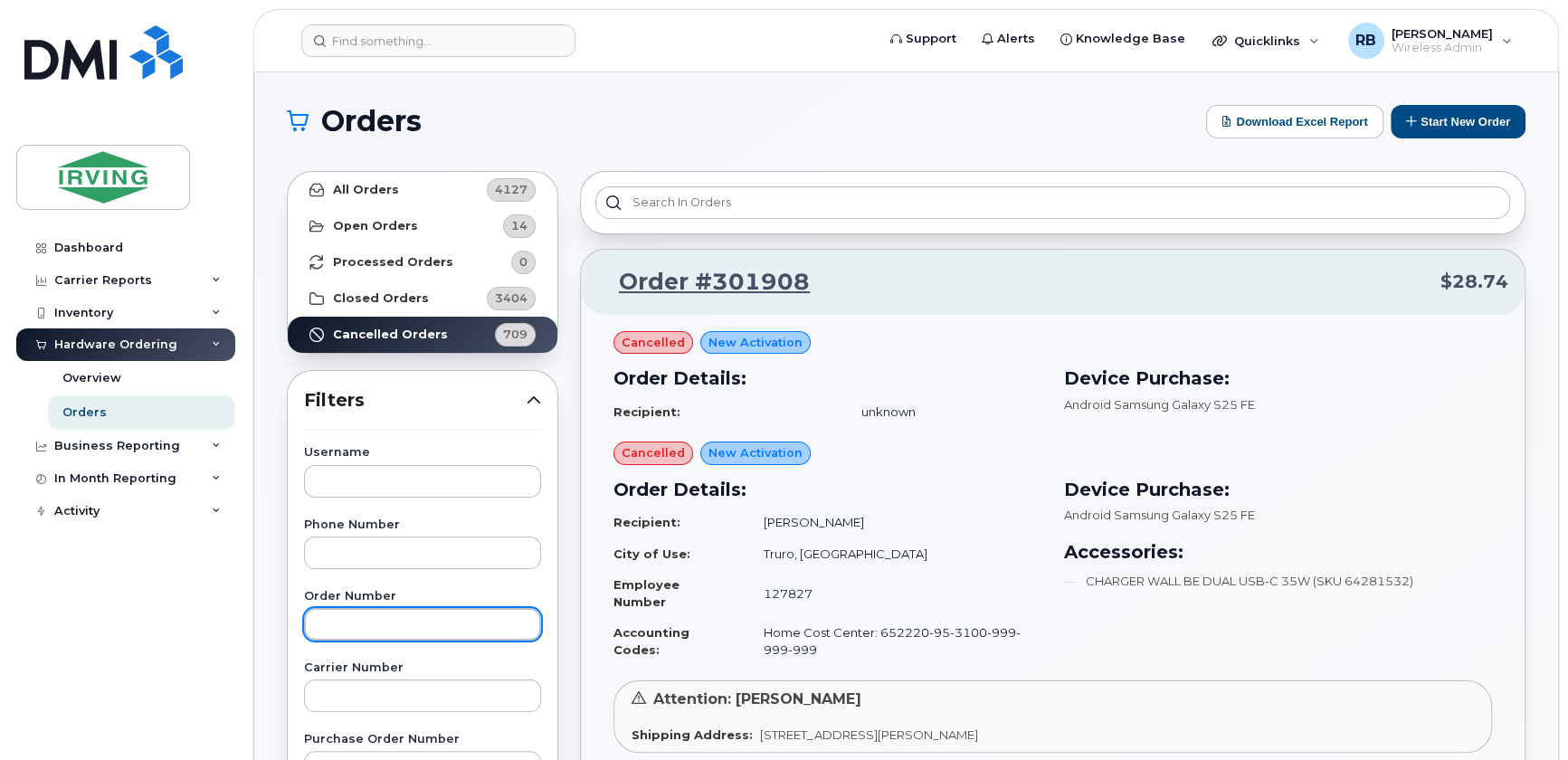
click at [395, 612] on input "text" at bounding box center [421, 624] width 237 height 33
click at [335, 625] on input "30352" at bounding box center [421, 624] width 237 height 33
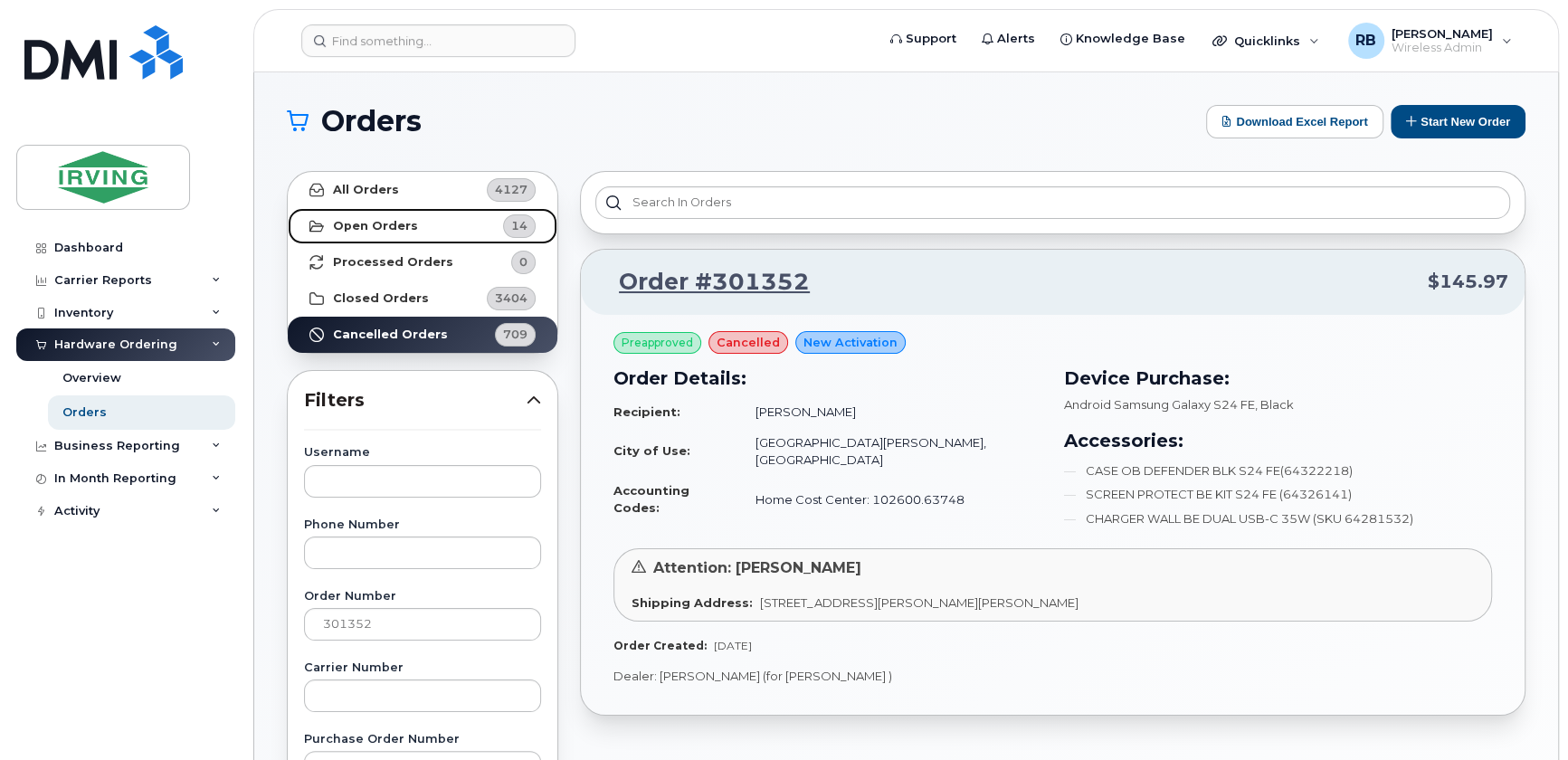
click at [336, 219] on strong "Open Orders" at bounding box center [375, 226] width 85 height 14
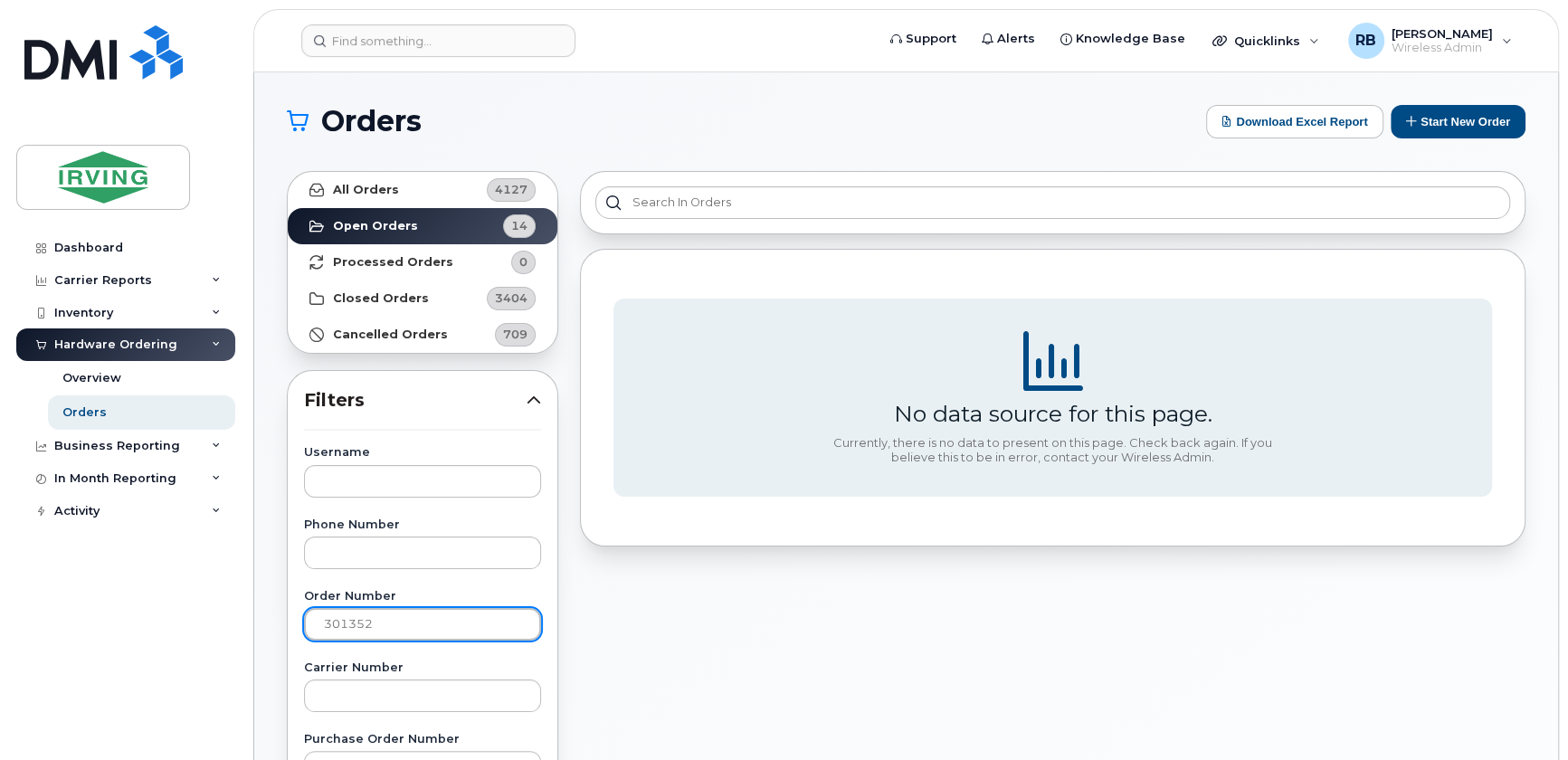
click at [425, 622] on input "301352" at bounding box center [421, 624] width 237 height 33
type input "3"
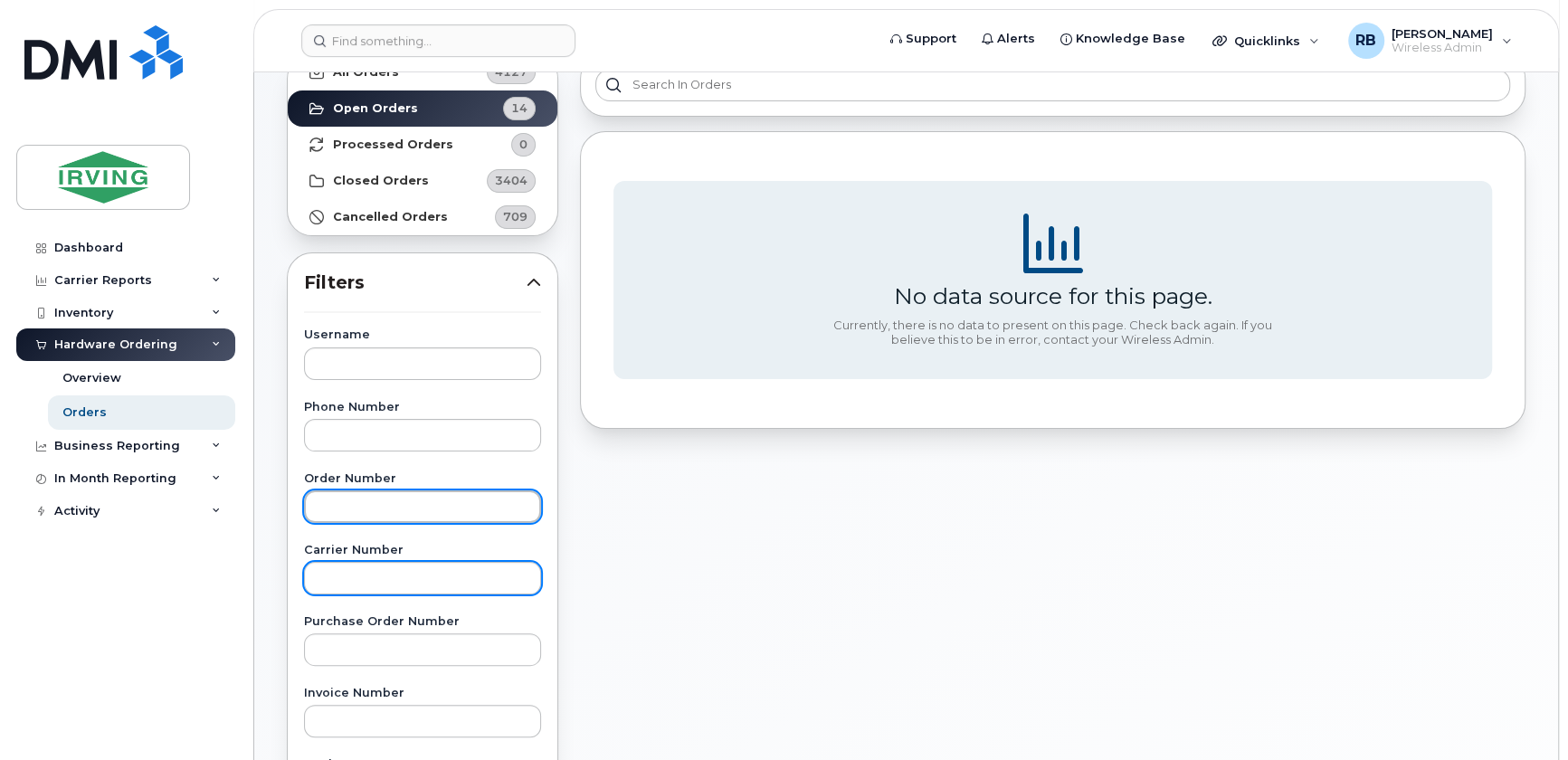
scroll to position [109, 0]
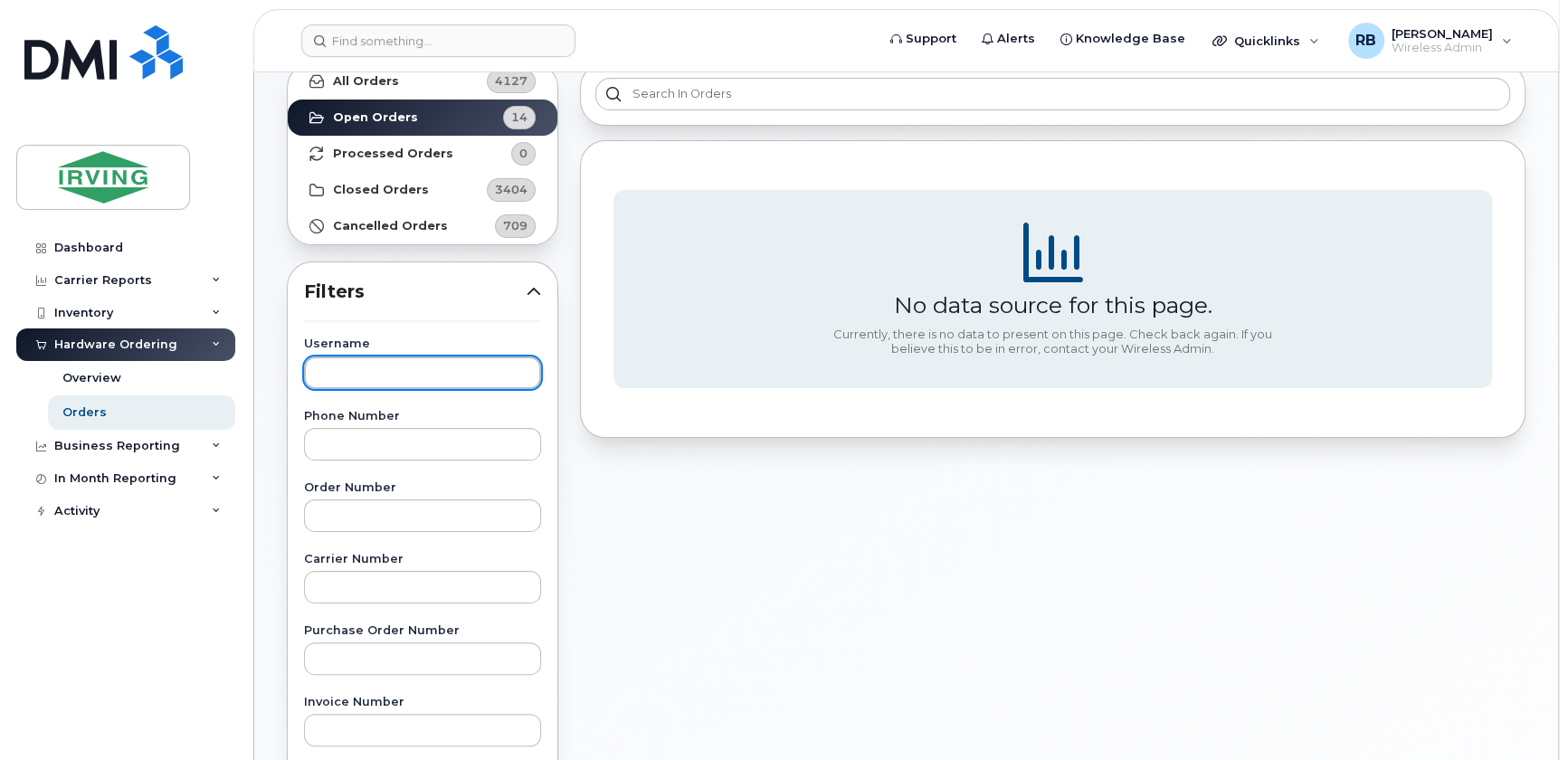
click at [388, 377] on input "text" at bounding box center [421, 373] width 237 height 33
paste input "REUBEN SHEPPARD"
type input "R"
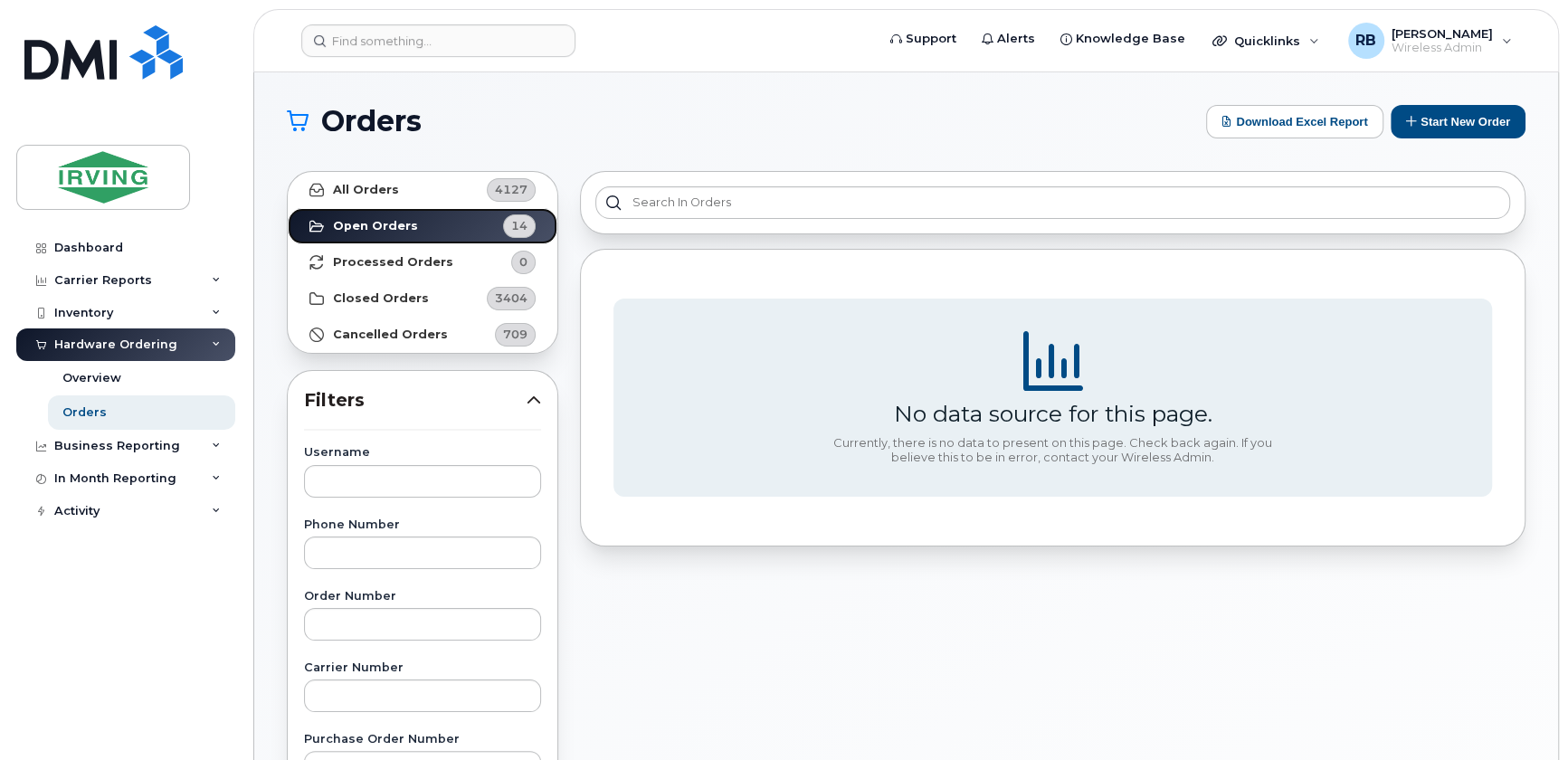
click at [369, 221] on strong "Open Orders" at bounding box center [375, 226] width 85 height 14
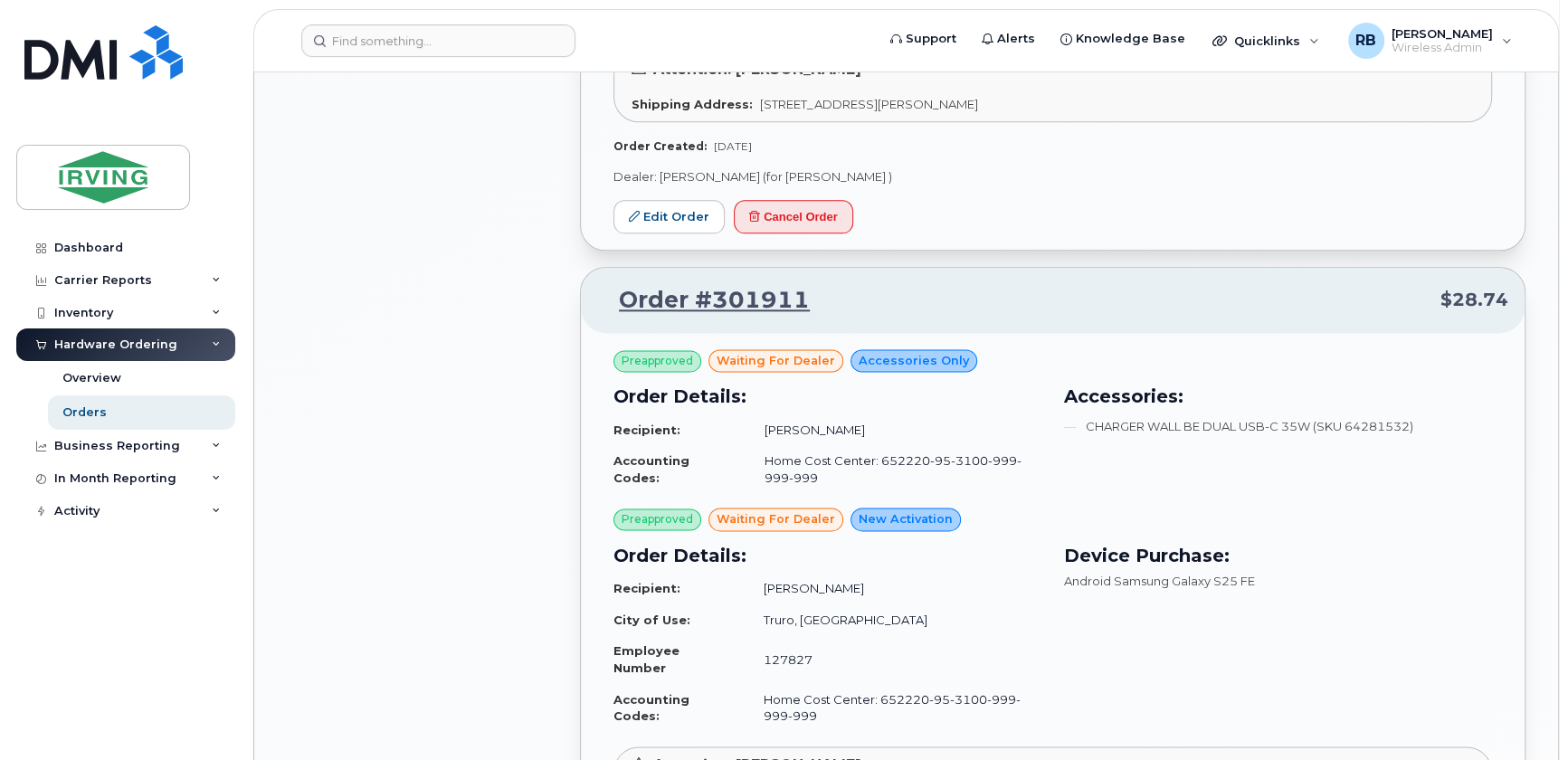
scroll to position [2193, 0]
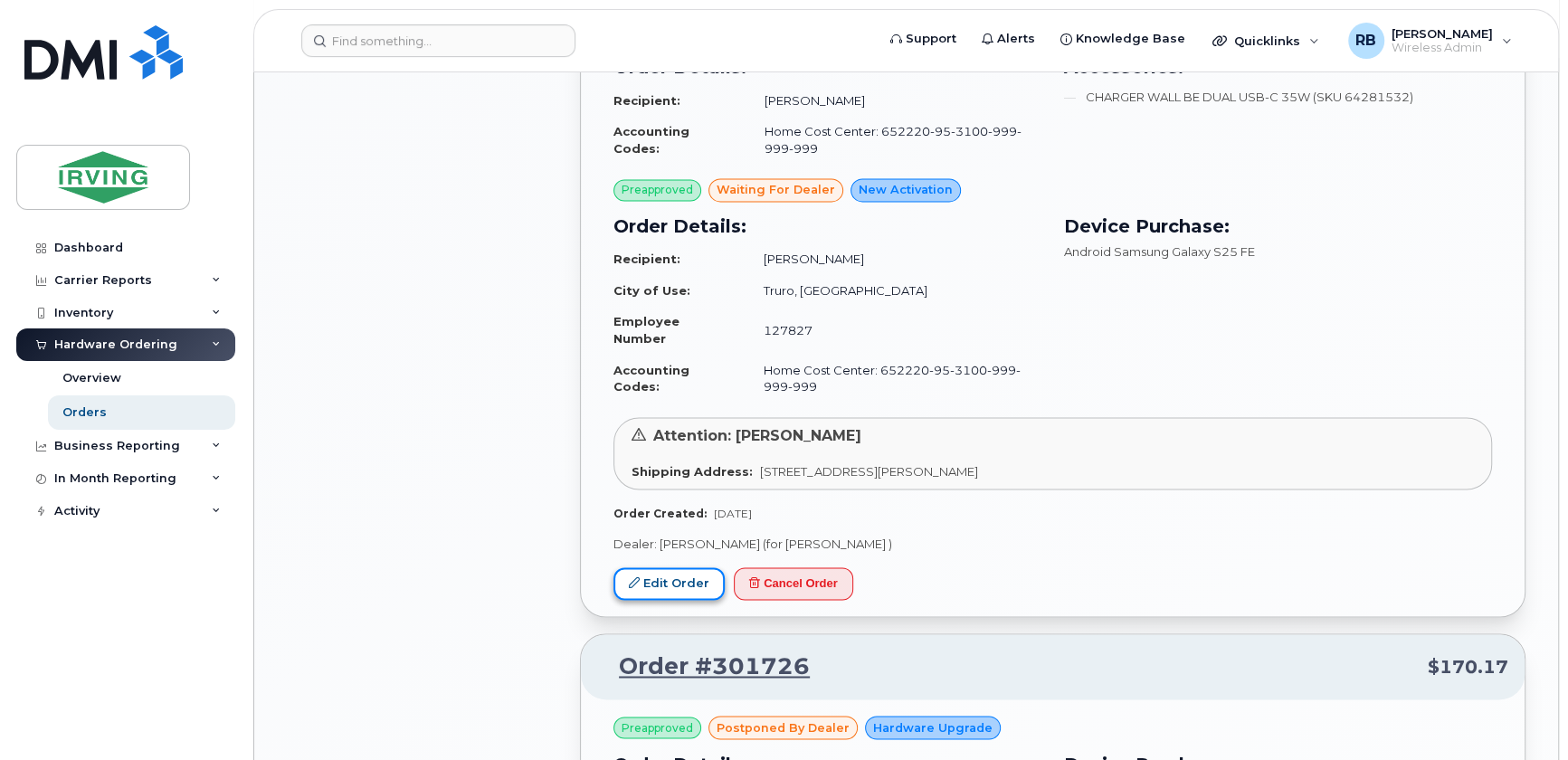
click at [700, 567] on link "Edit Order" at bounding box center [668, 584] width 111 height 34
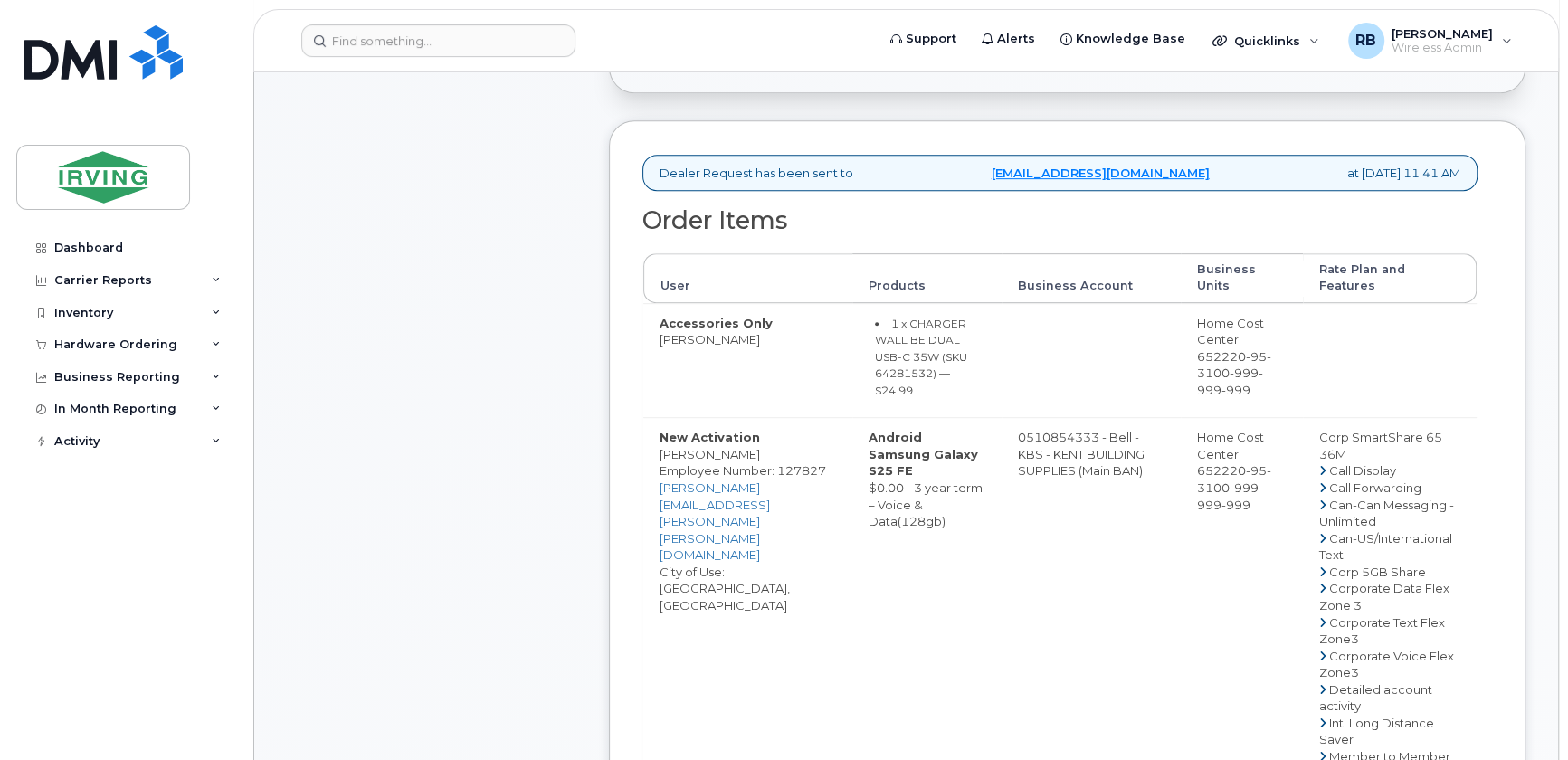
scroll to position [658, 0]
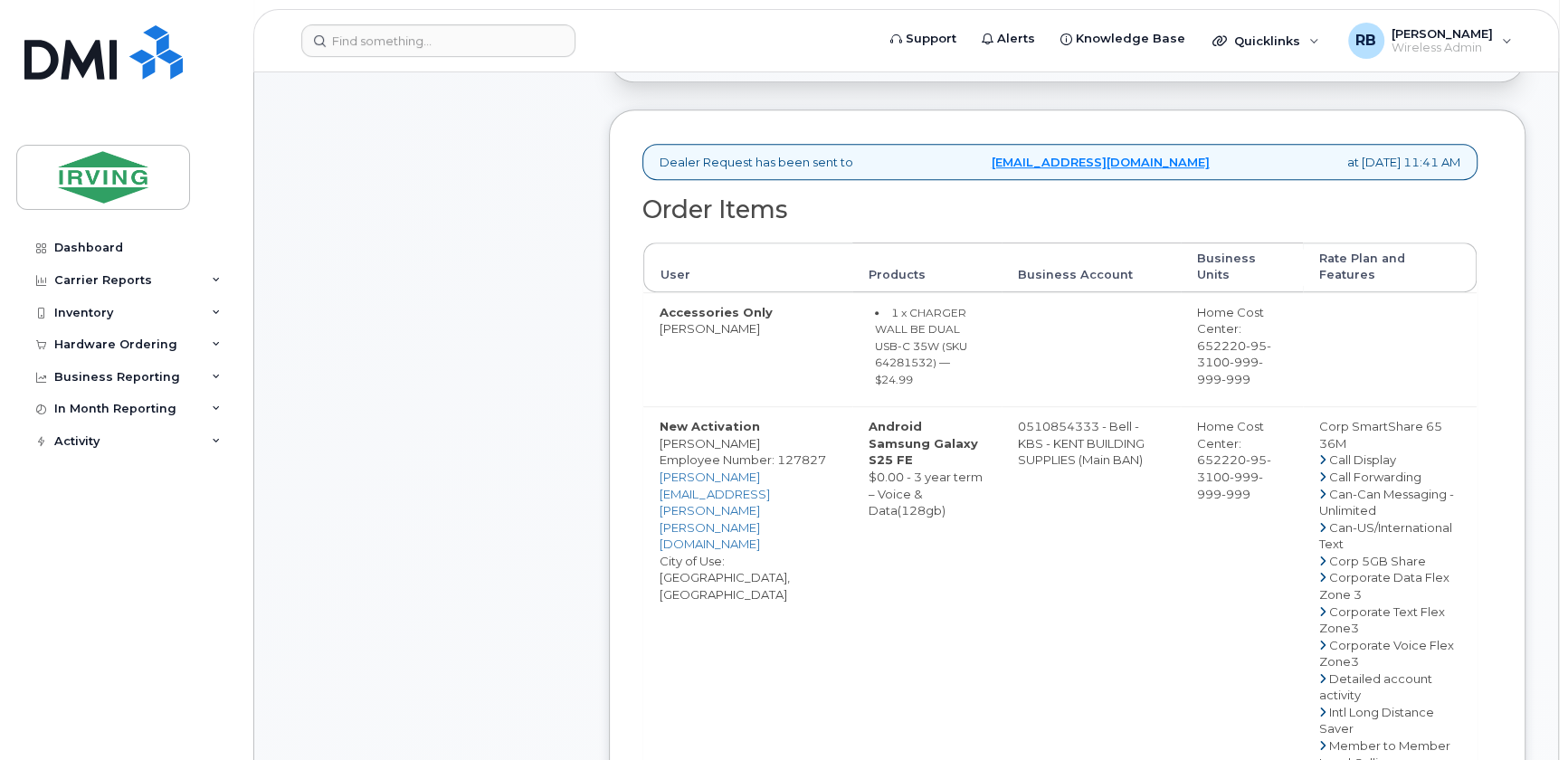
click at [716, 329] on td "Accessories Only [PERSON_NAME]" at bounding box center [747, 350] width 209 height 115
copy tr "[PERSON_NAME]"
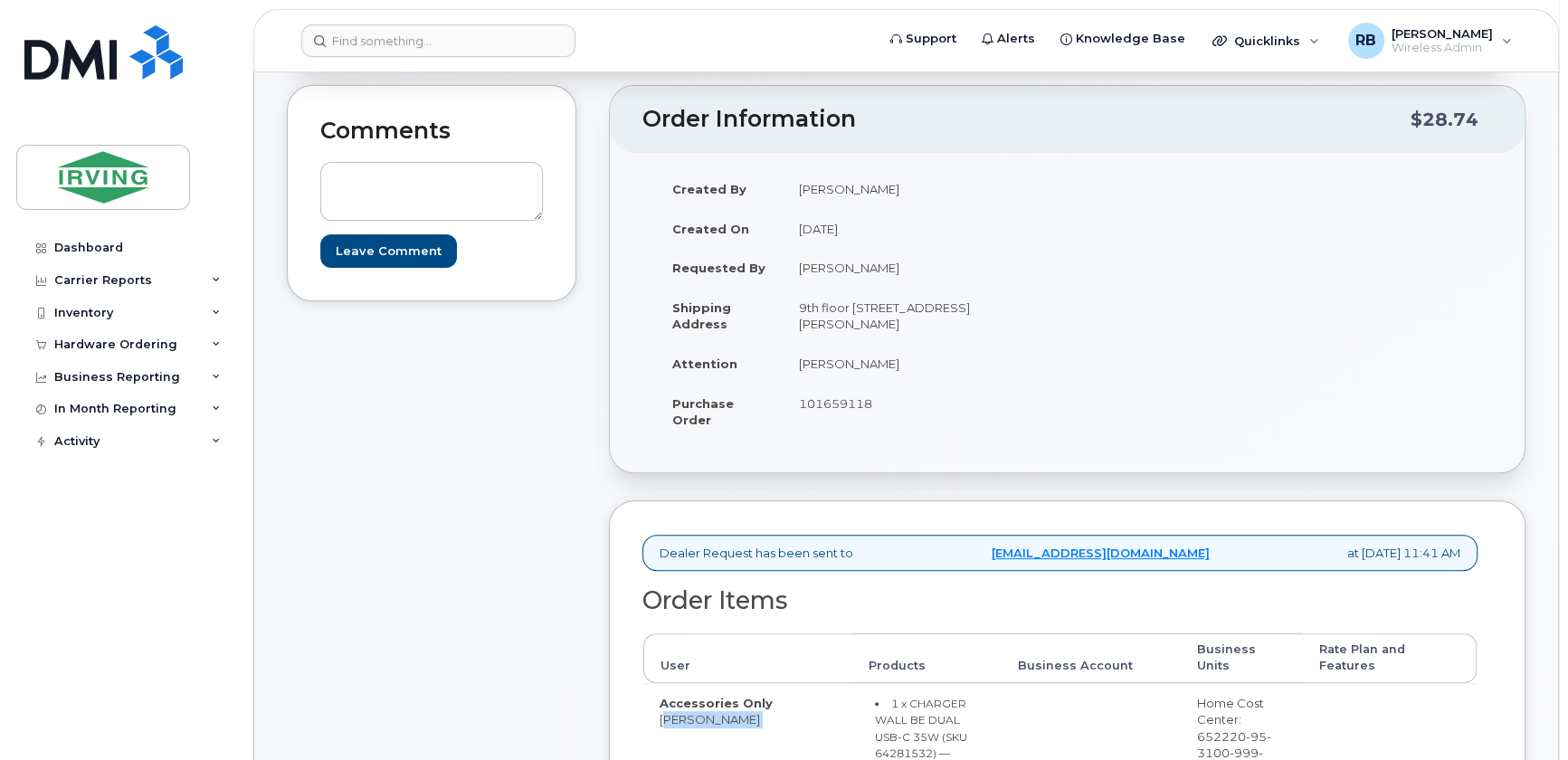
scroll to position [329, 0]
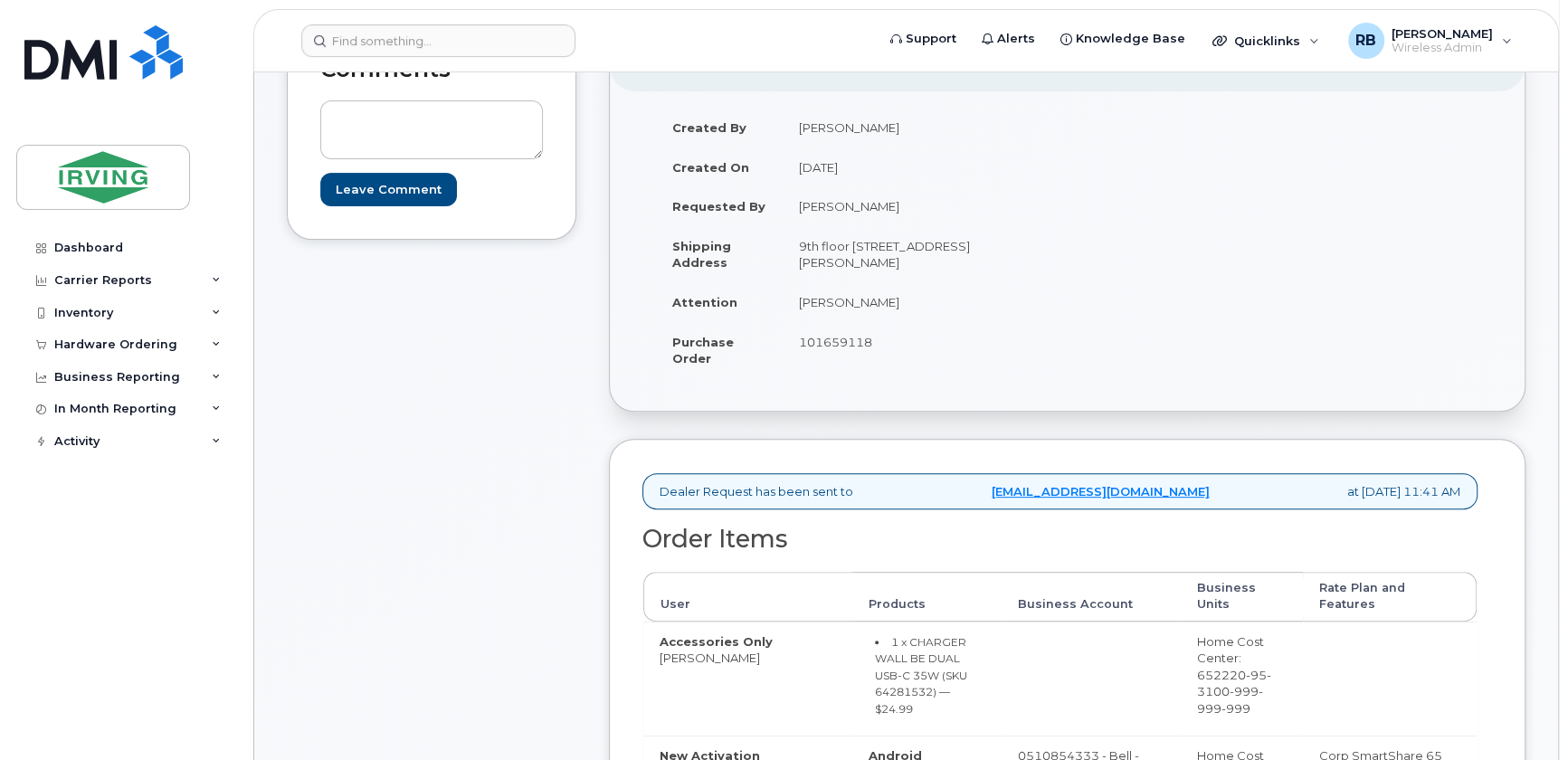
click at [827, 301] on td "[PERSON_NAME]" at bounding box center [919, 303] width 272 height 40
copy tbody "[PERSON_NAME]"
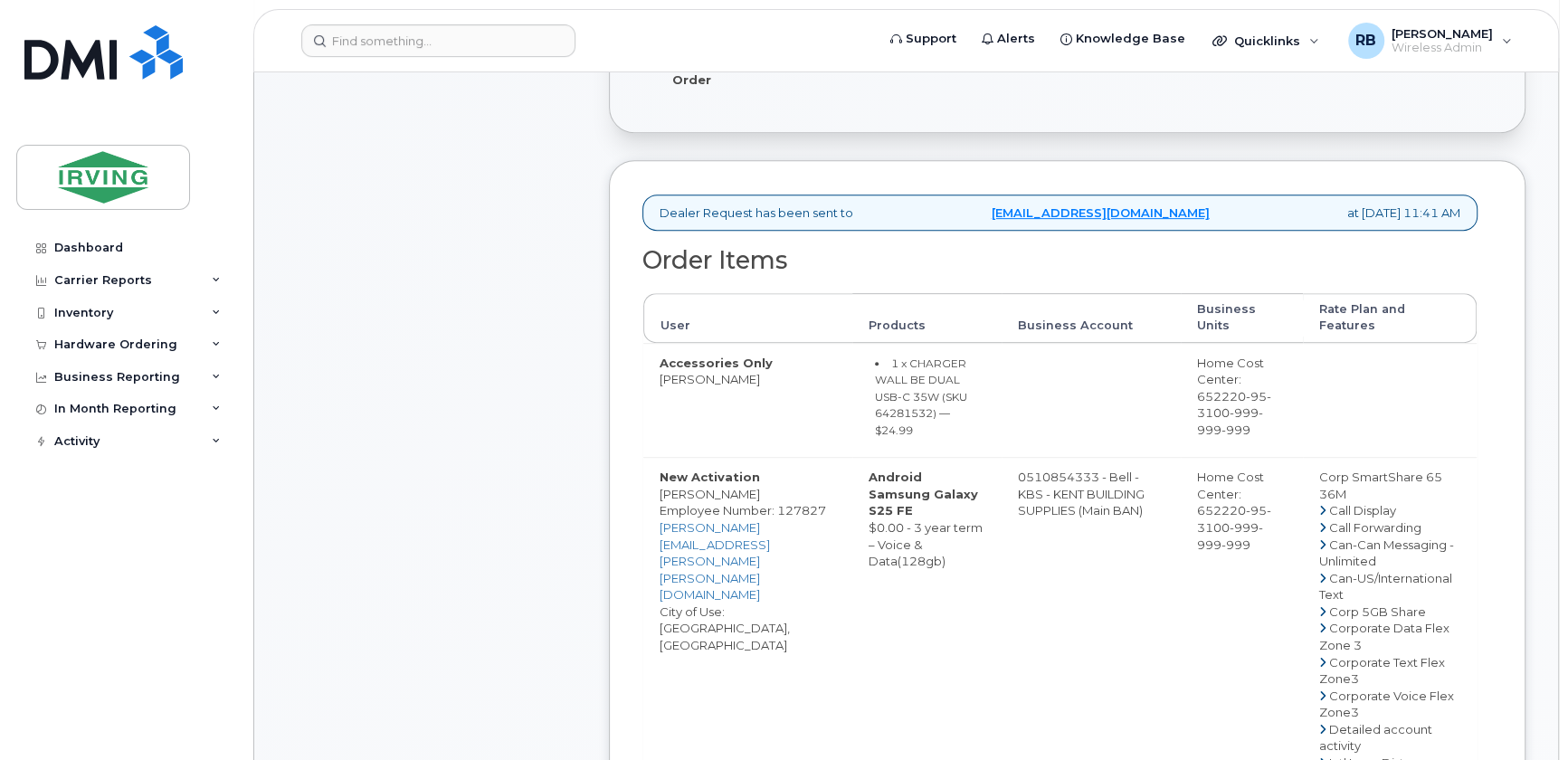
scroll to position [658, 0]
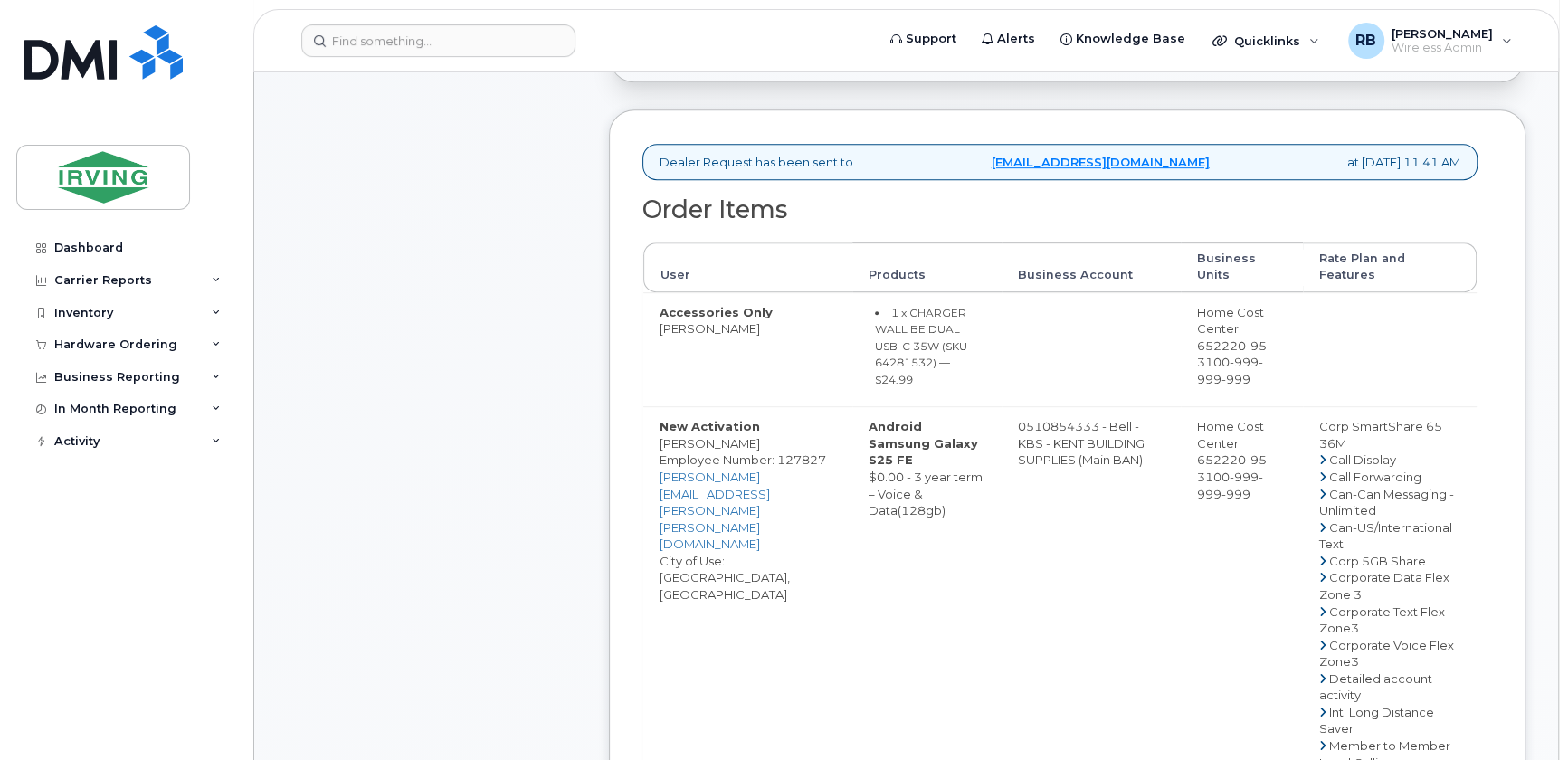
click at [666, 326] on td "Accessories Only [PERSON_NAME]" at bounding box center [747, 350] width 209 height 115
copy tr "[PERSON_NAME]"
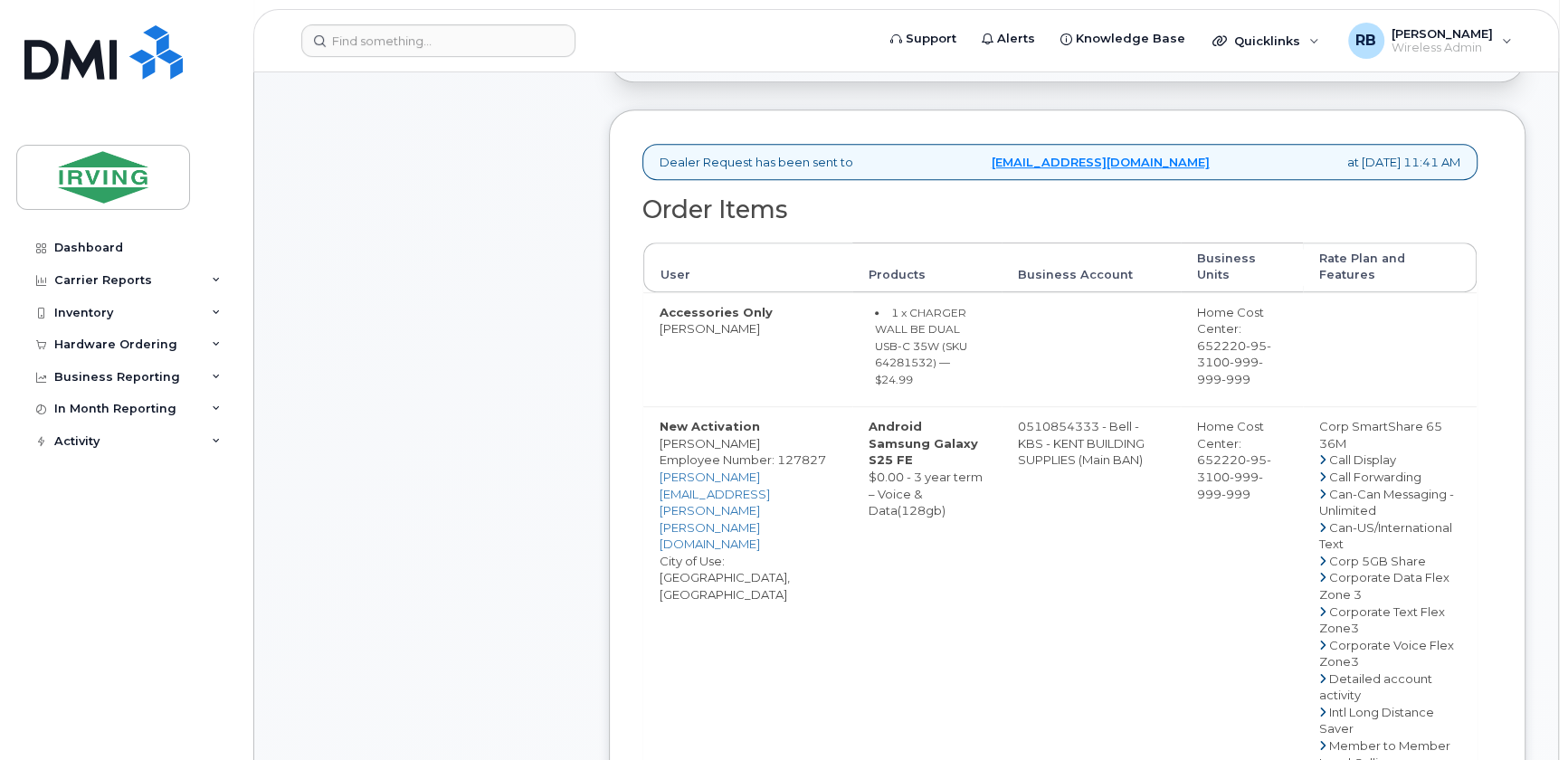
click at [886, 346] on small "1 x CHARGER WALL BE DUAL USB-C 35W (SKU 64281532) — $24.99" at bounding box center [921, 346] width 92 height 81
copy small "64281532"
